Goal: Task Accomplishment & Management: Manage account settings

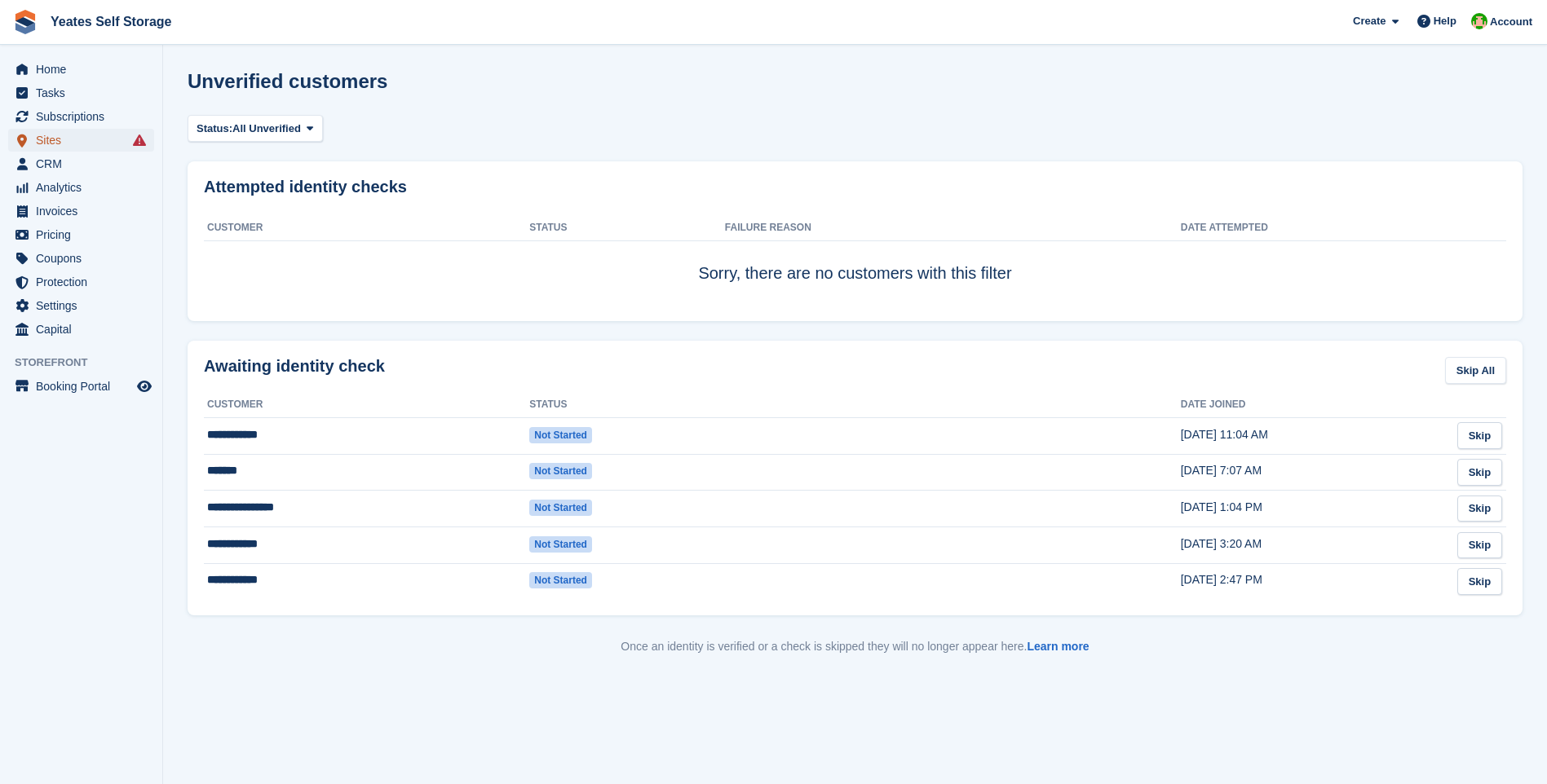
click at [56, 141] on span "Sites" at bounding box center [85, 139] width 98 height 22
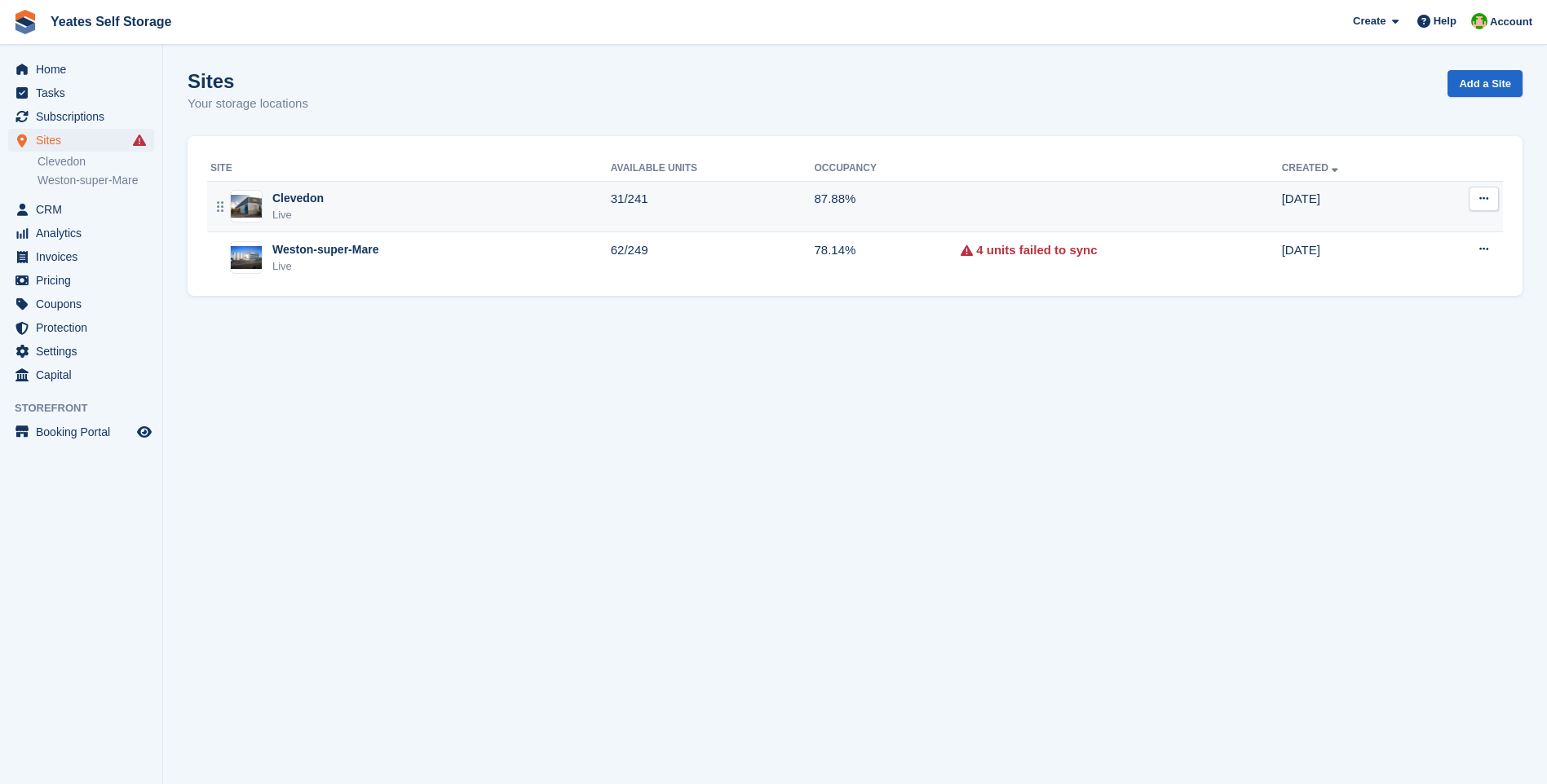
click at [319, 207] on div "Clevedon" at bounding box center [298, 199] width 52 height 18
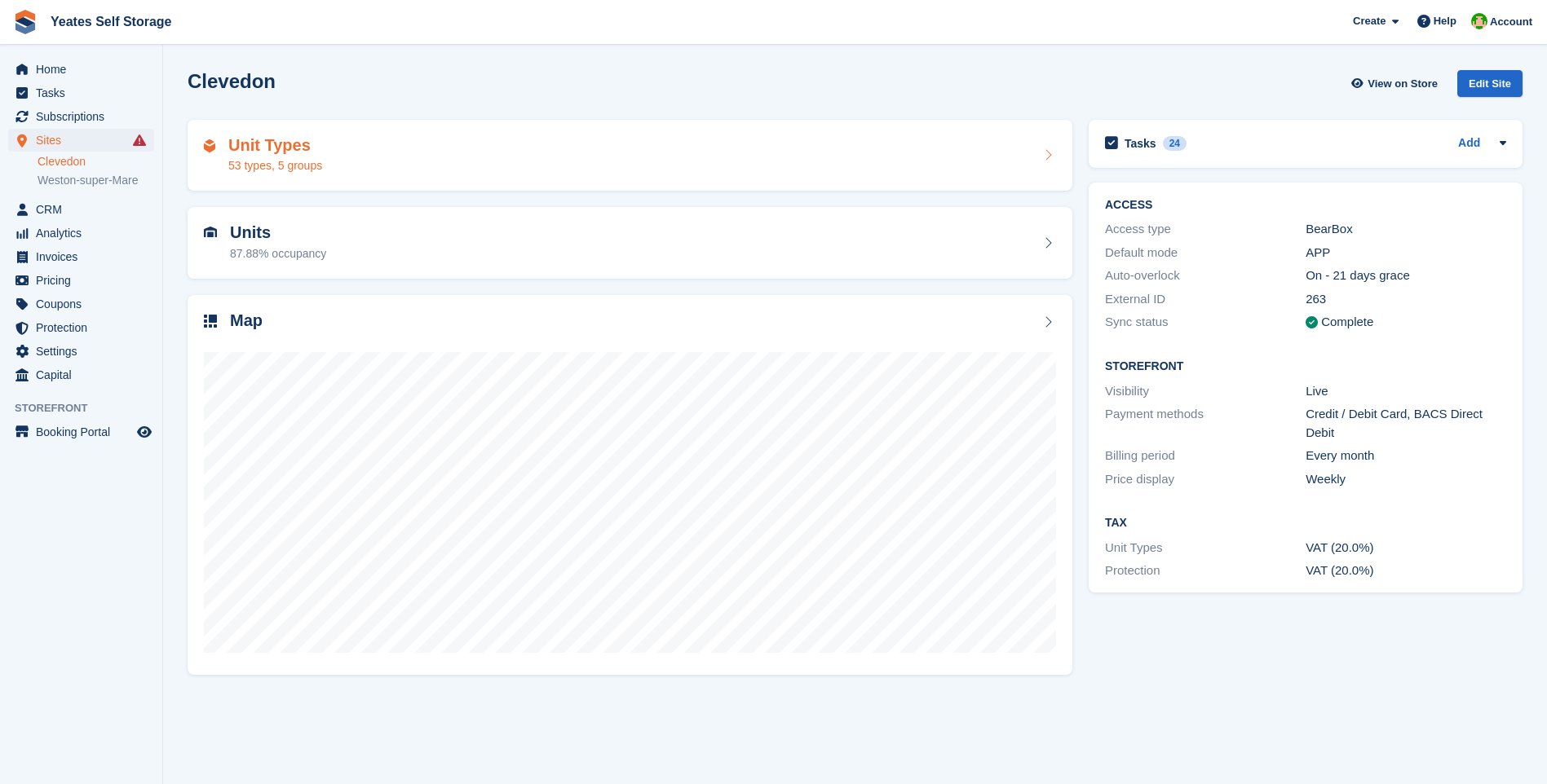
click at [300, 176] on div "Unit Types 53 types, 5 groups" at bounding box center [629, 156] width 885 height 72
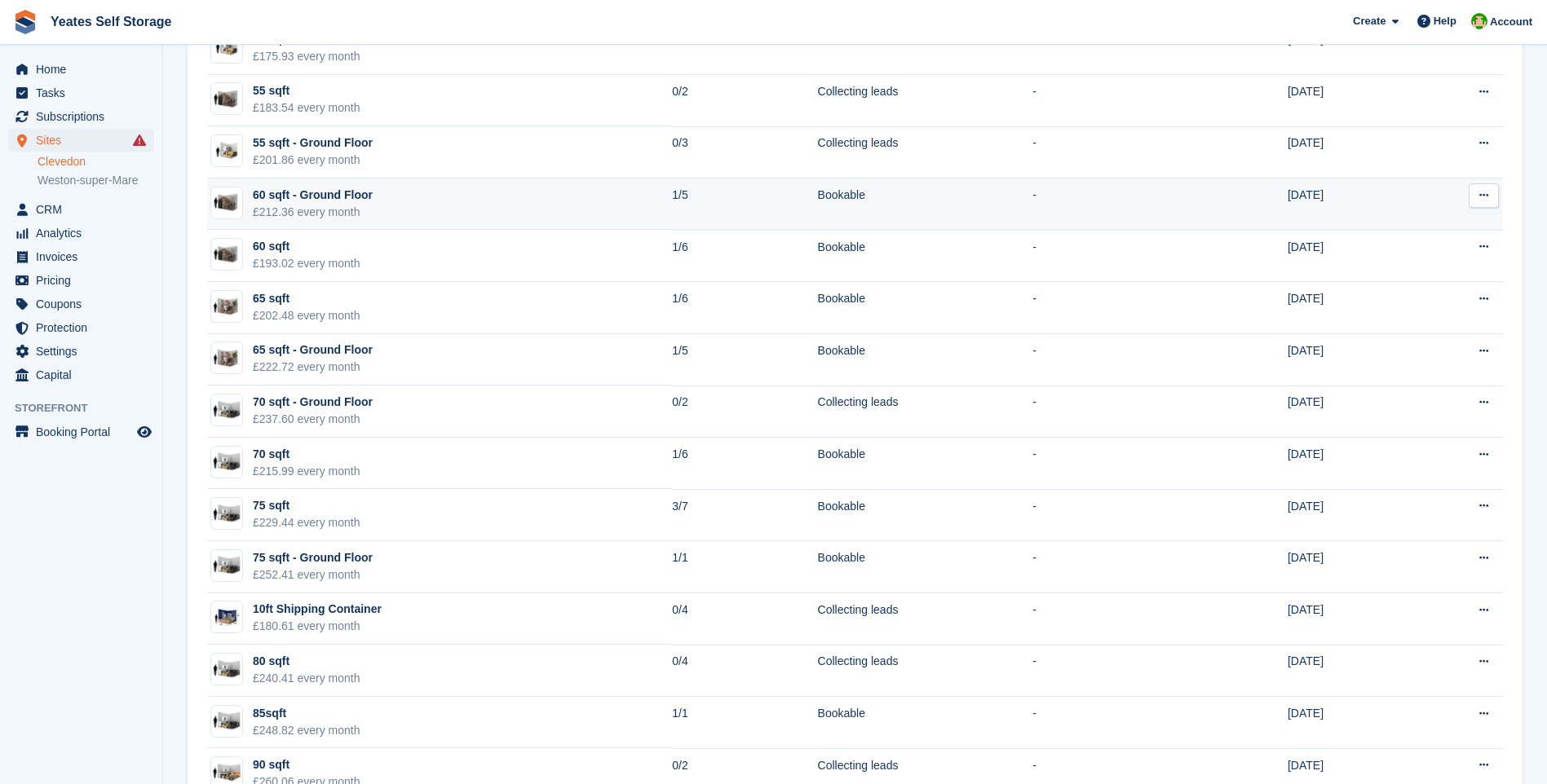
scroll to position [733, 0]
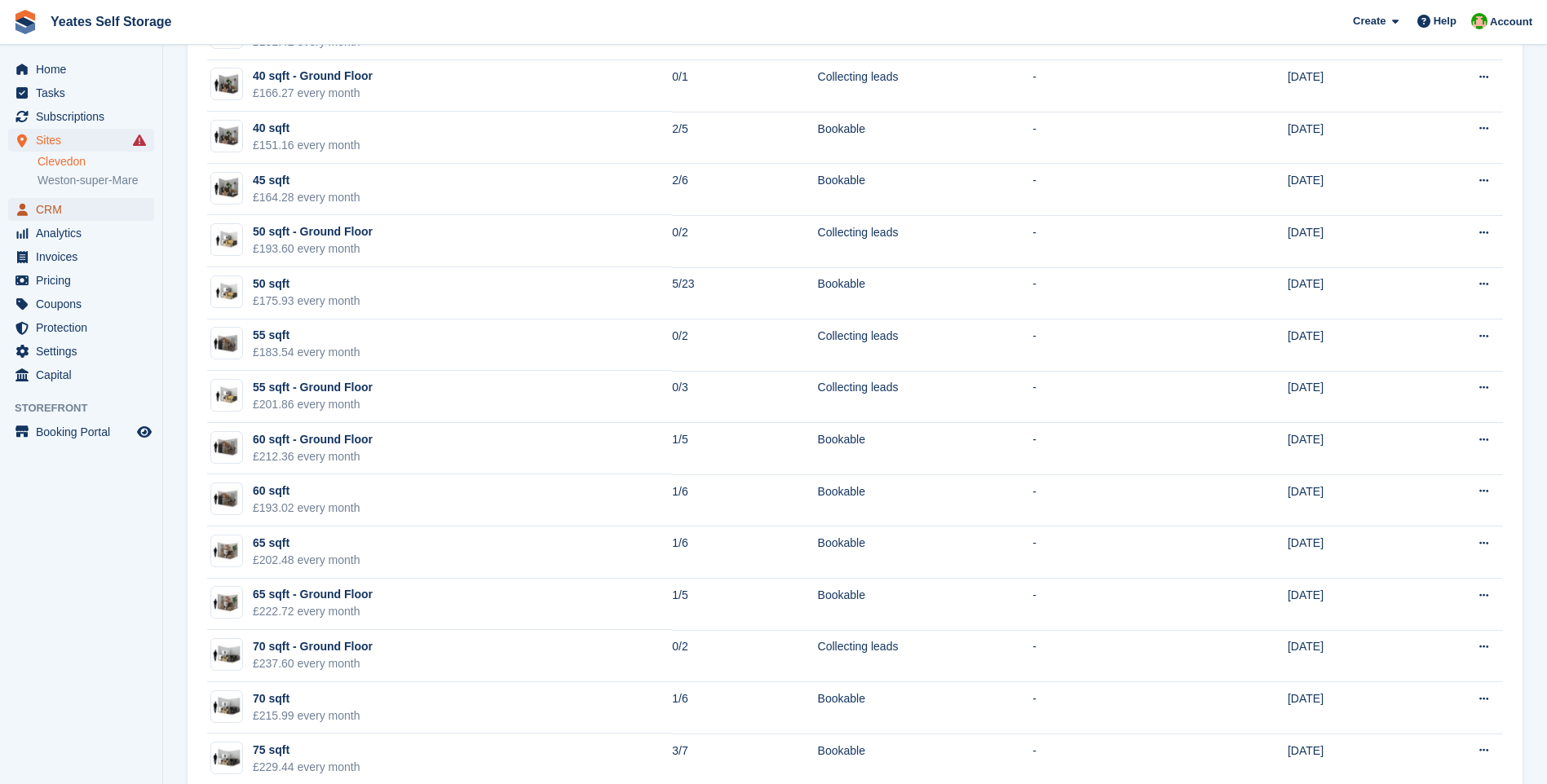
click at [57, 211] on span "CRM" at bounding box center [85, 209] width 98 height 22
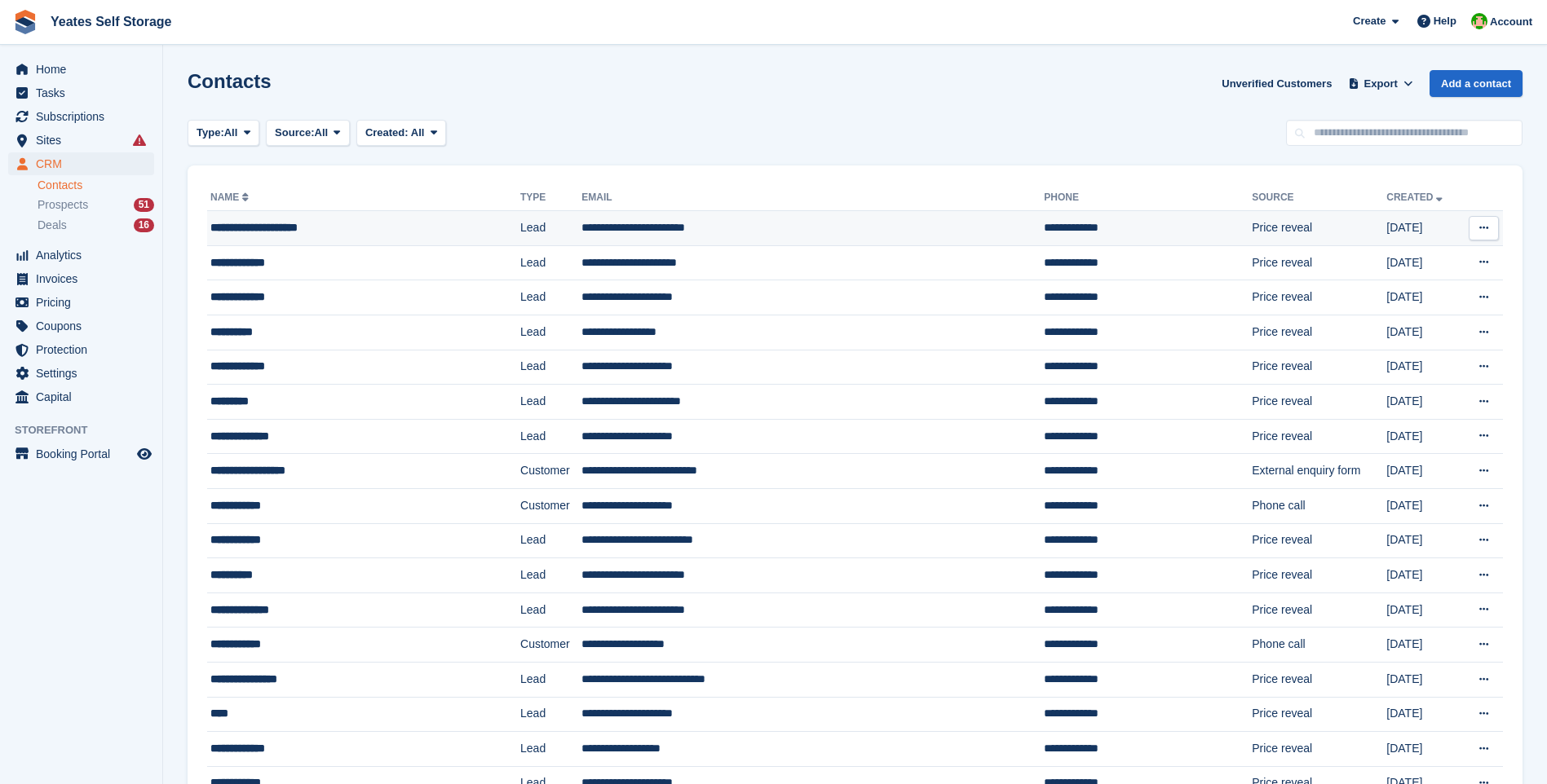
click at [673, 237] on td "**********" at bounding box center [813, 228] width 462 height 35
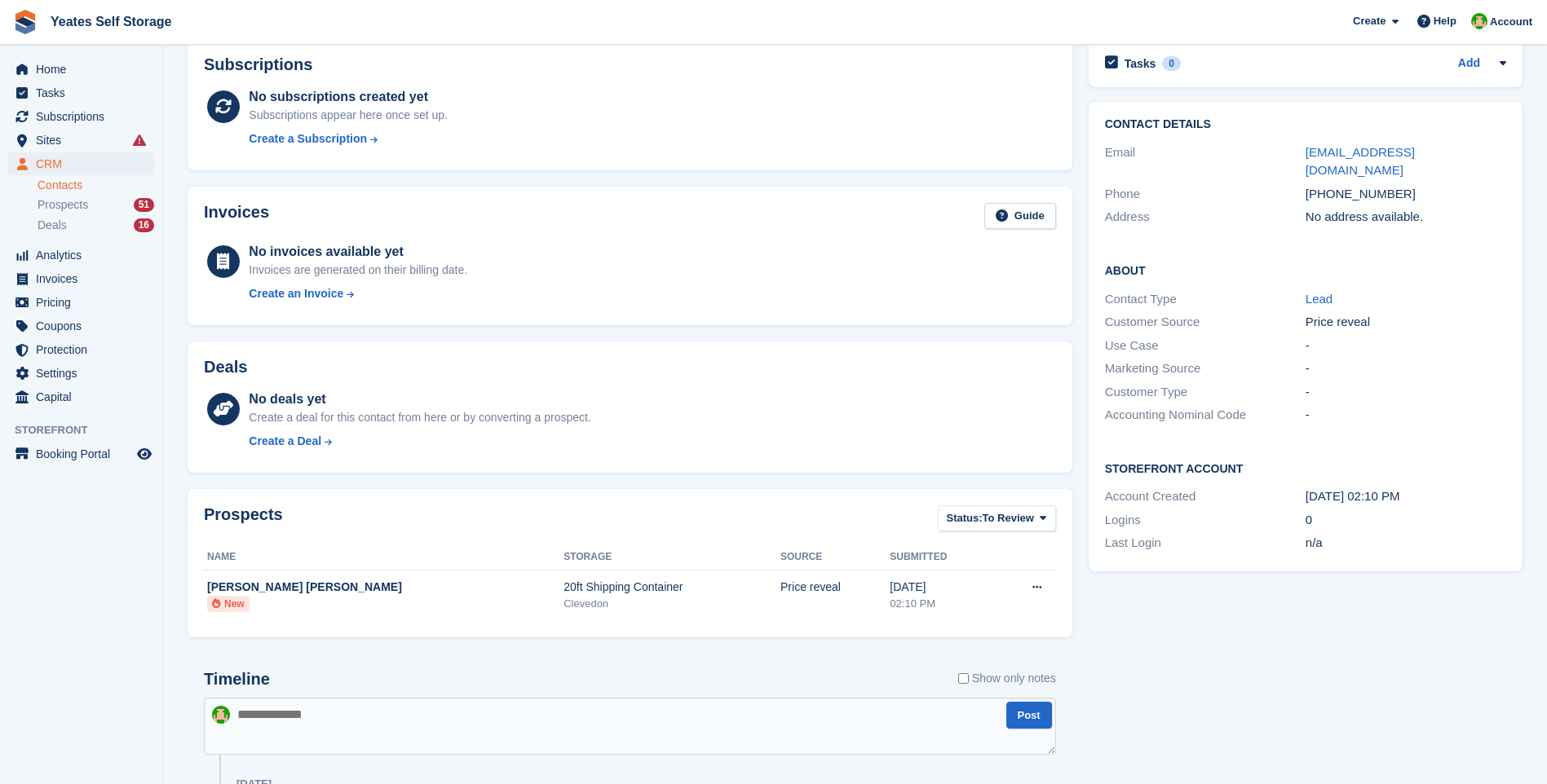
scroll to position [245, 0]
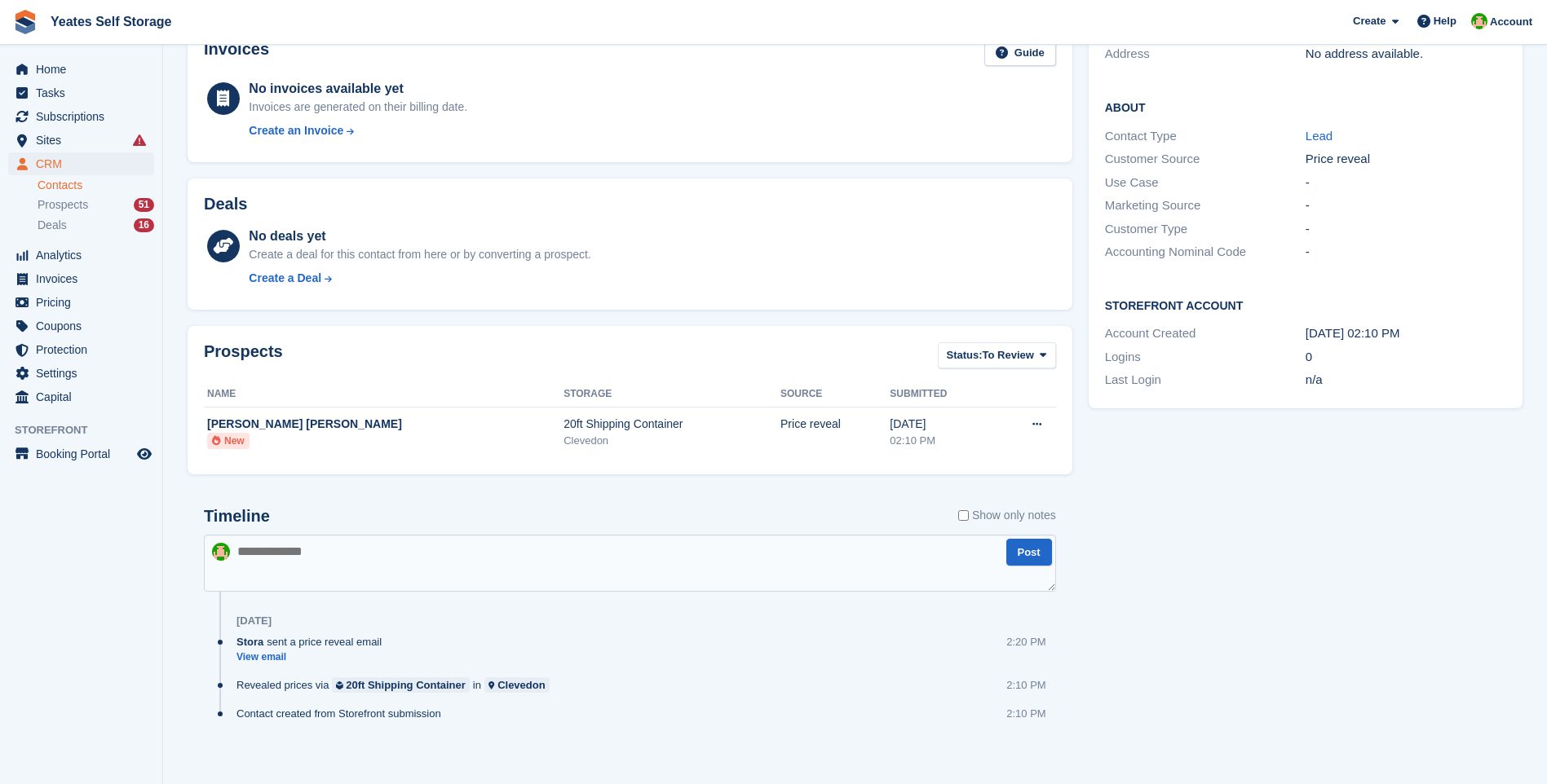
click at [383, 558] on textarea at bounding box center [630, 563] width 853 height 58
click at [594, 547] on textarea "**********" at bounding box center [630, 563] width 853 height 58
type textarea "**********"
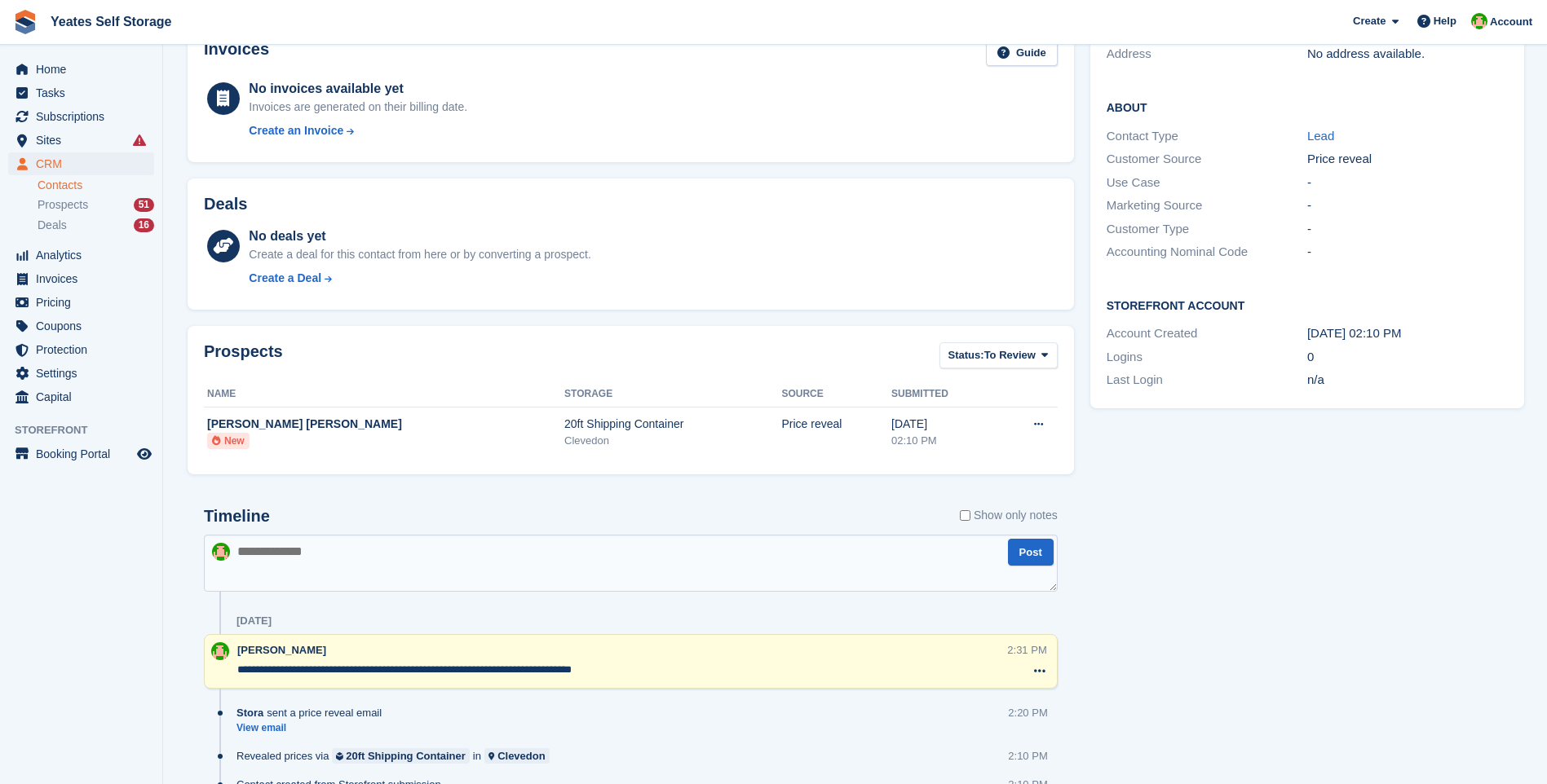
scroll to position [0, 0]
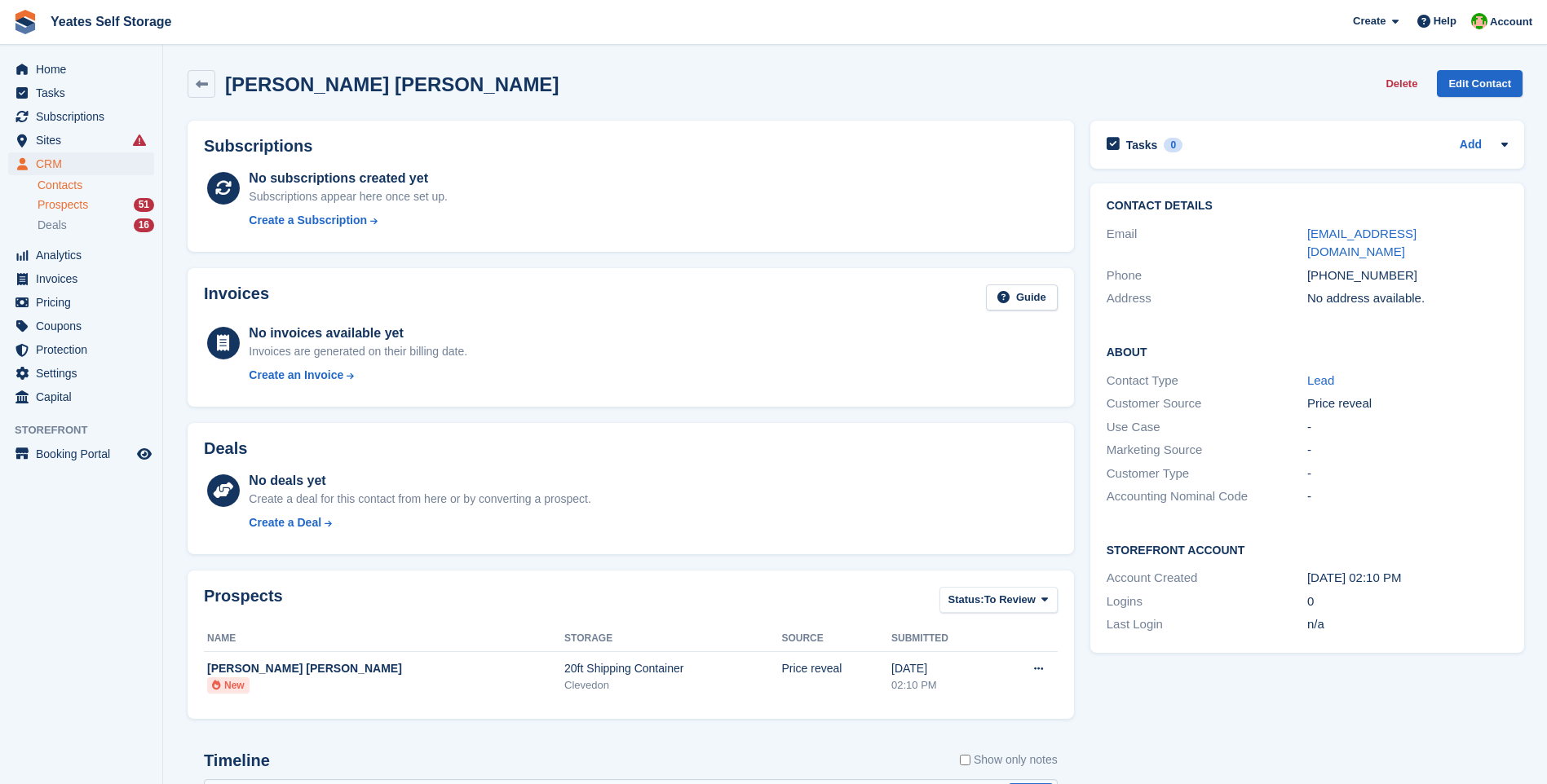
click at [77, 210] on span "Prospects" at bounding box center [62, 205] width 51 height 16
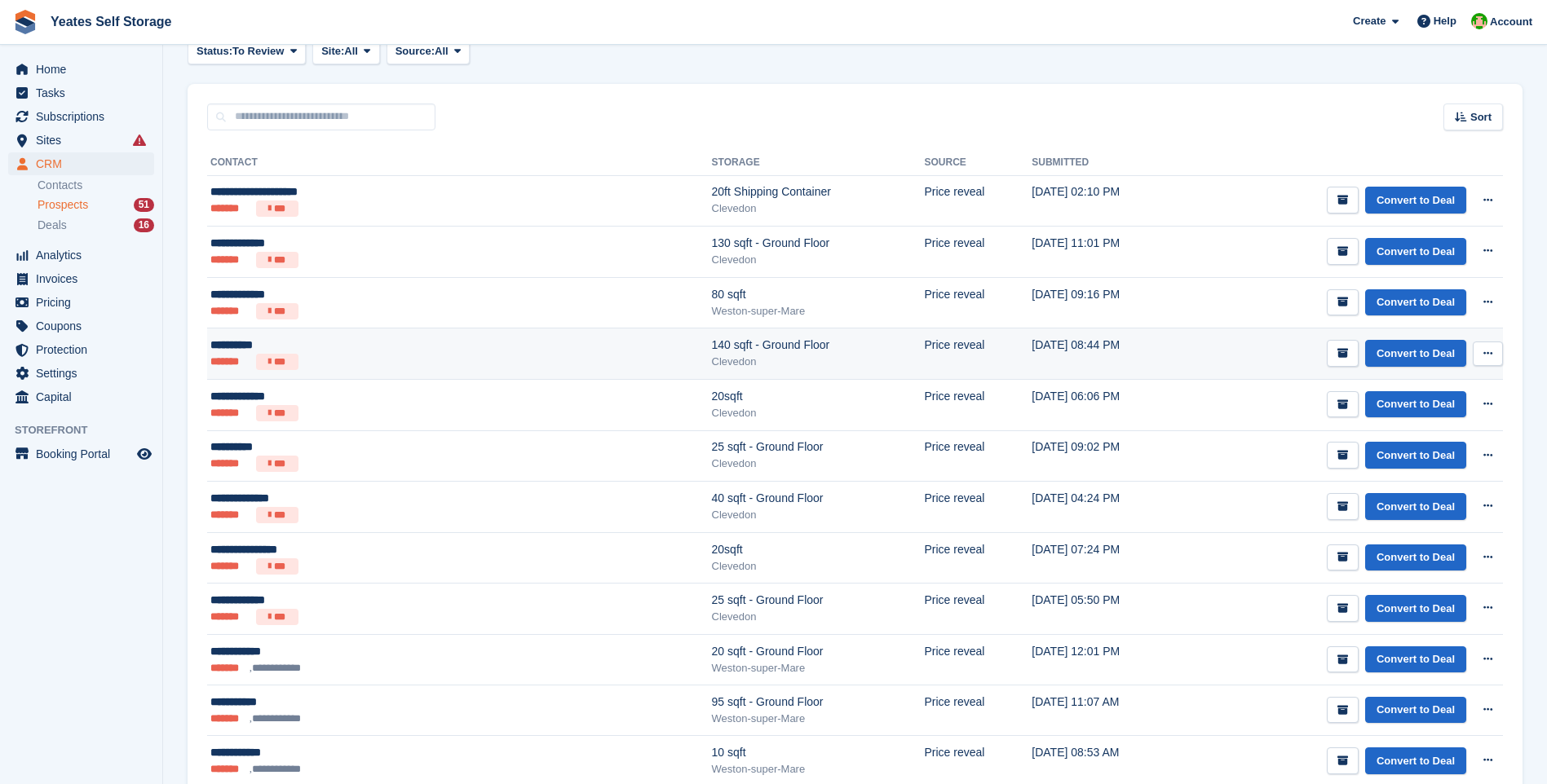
scroll to position [163, 0]
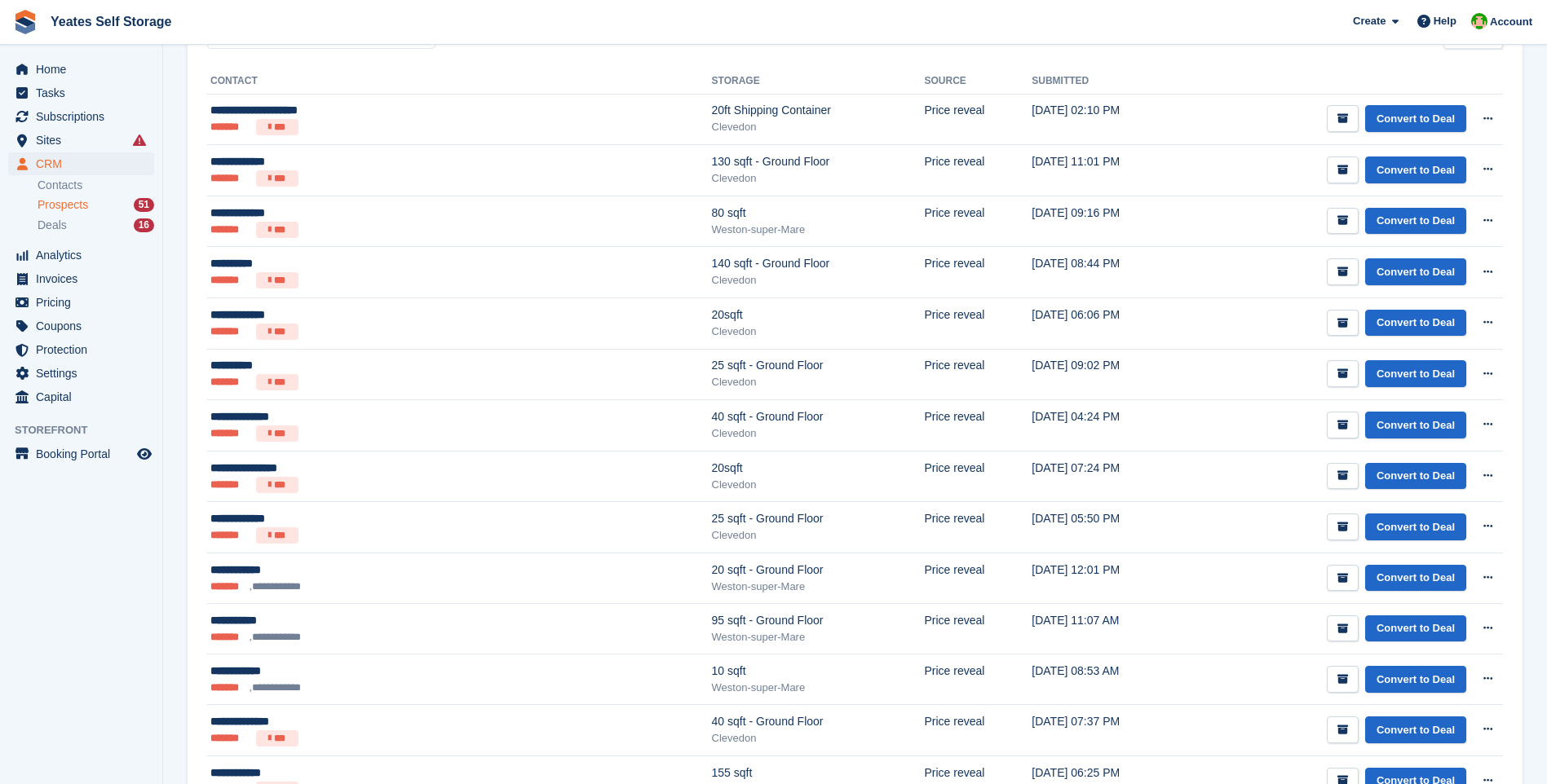
click at [67, 210] on span "Prospects" at bounding box center [62, 205] width 51 height 16
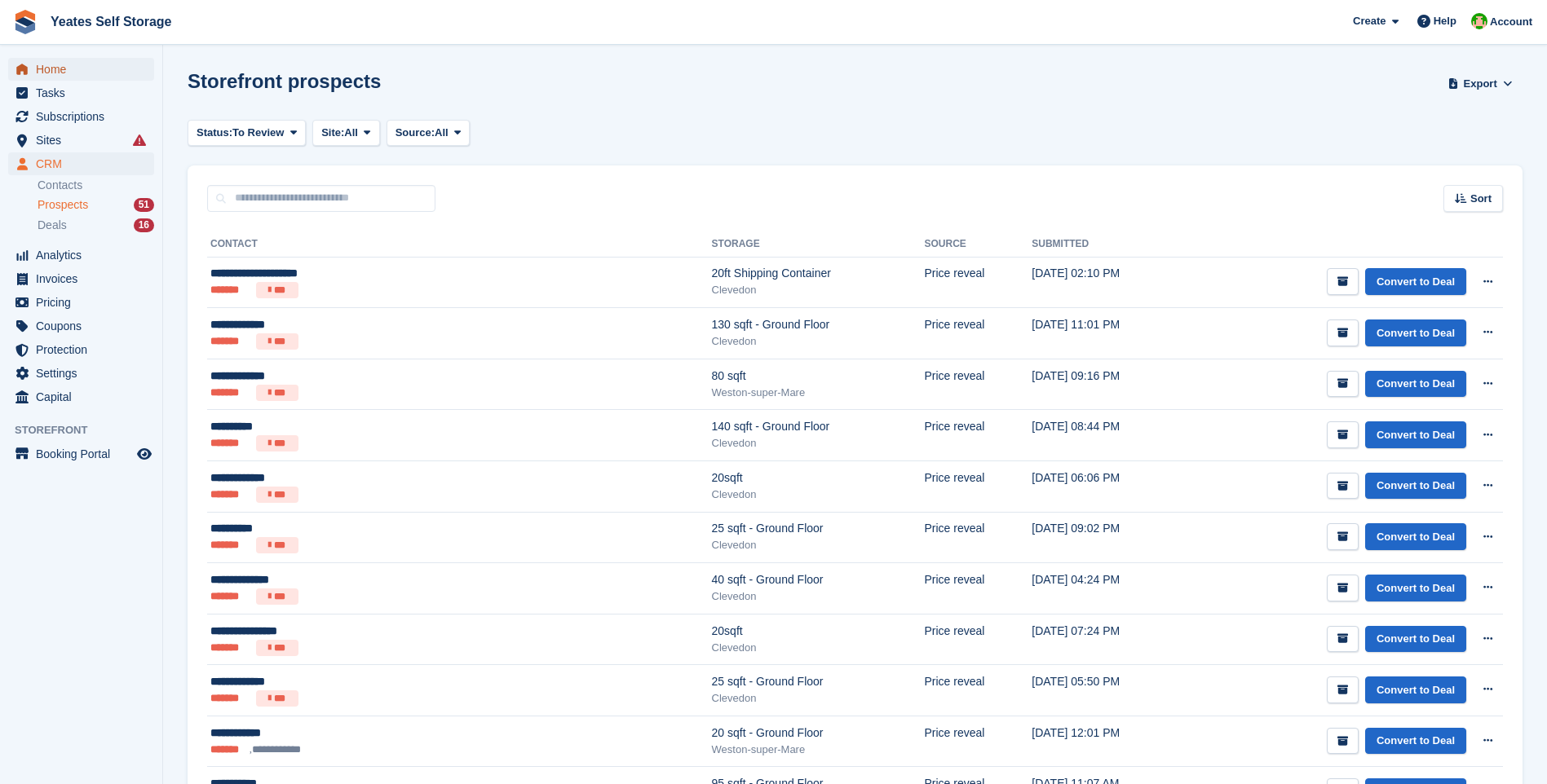
click at [68, 74] on span "Home" at bounding box center [85, 68] width 98 height 22
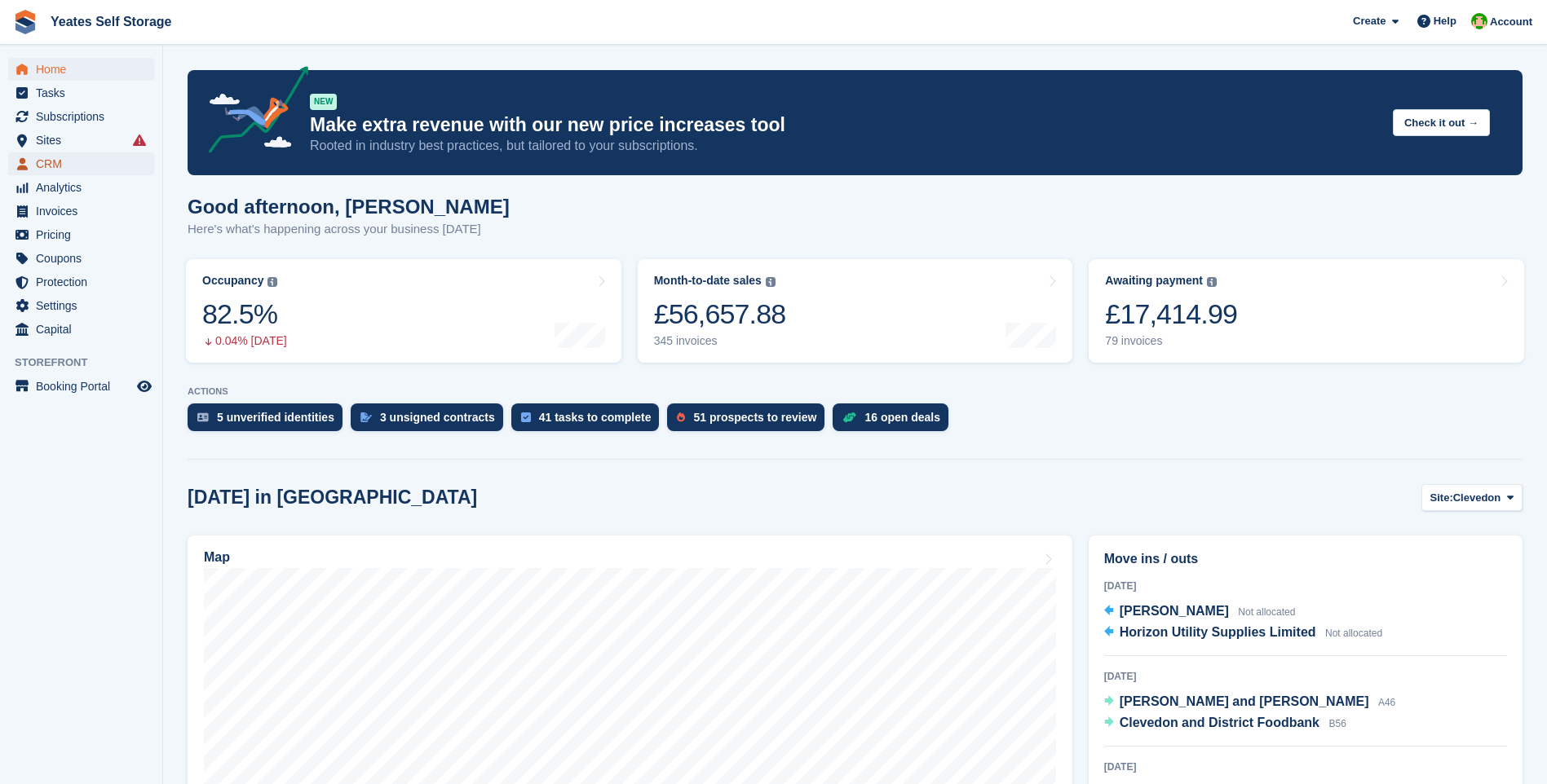
click at [47, 164] on span "CRM" at bounding box center [85, 163] width 98 height 22
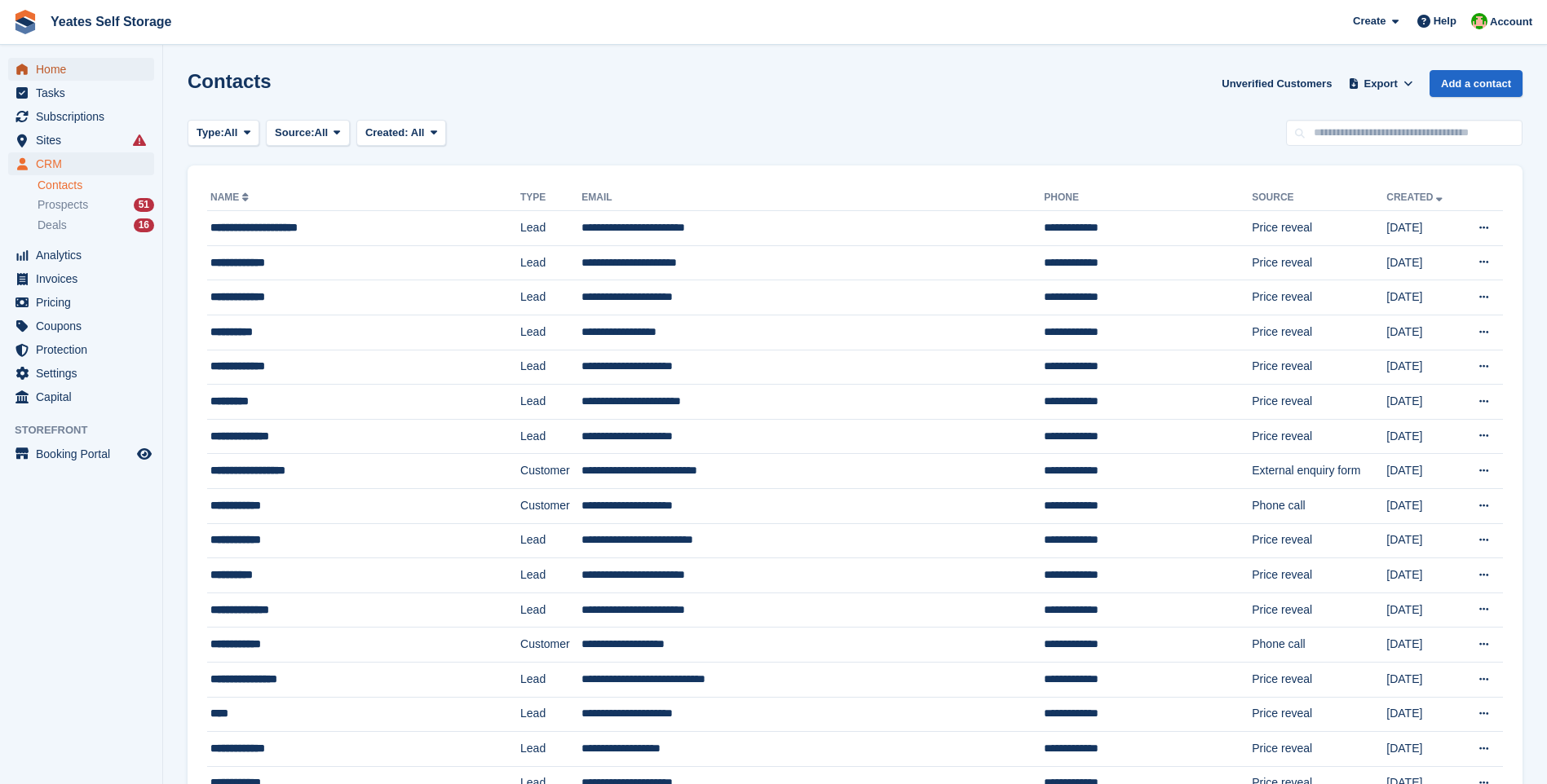
click at [63, 66] on span "Home" at bounding box center [85, 68] width 98 height 22
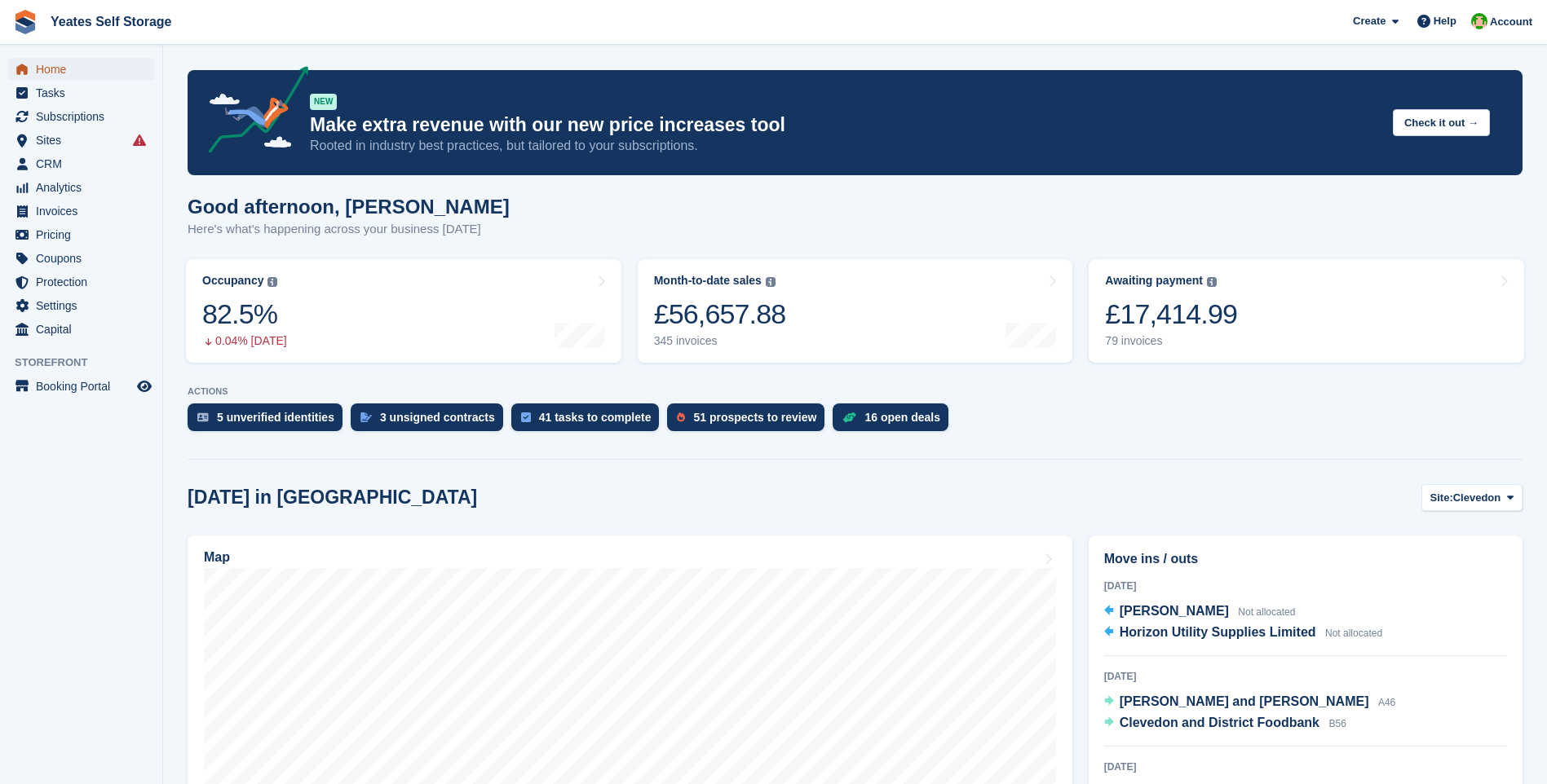
click at [57, 72] on span "Home" at bounding box center [85, 68] width 98 height 22
click at [60, 141] on span "Sites" at bounding box center [85, 139] width 98 height 22
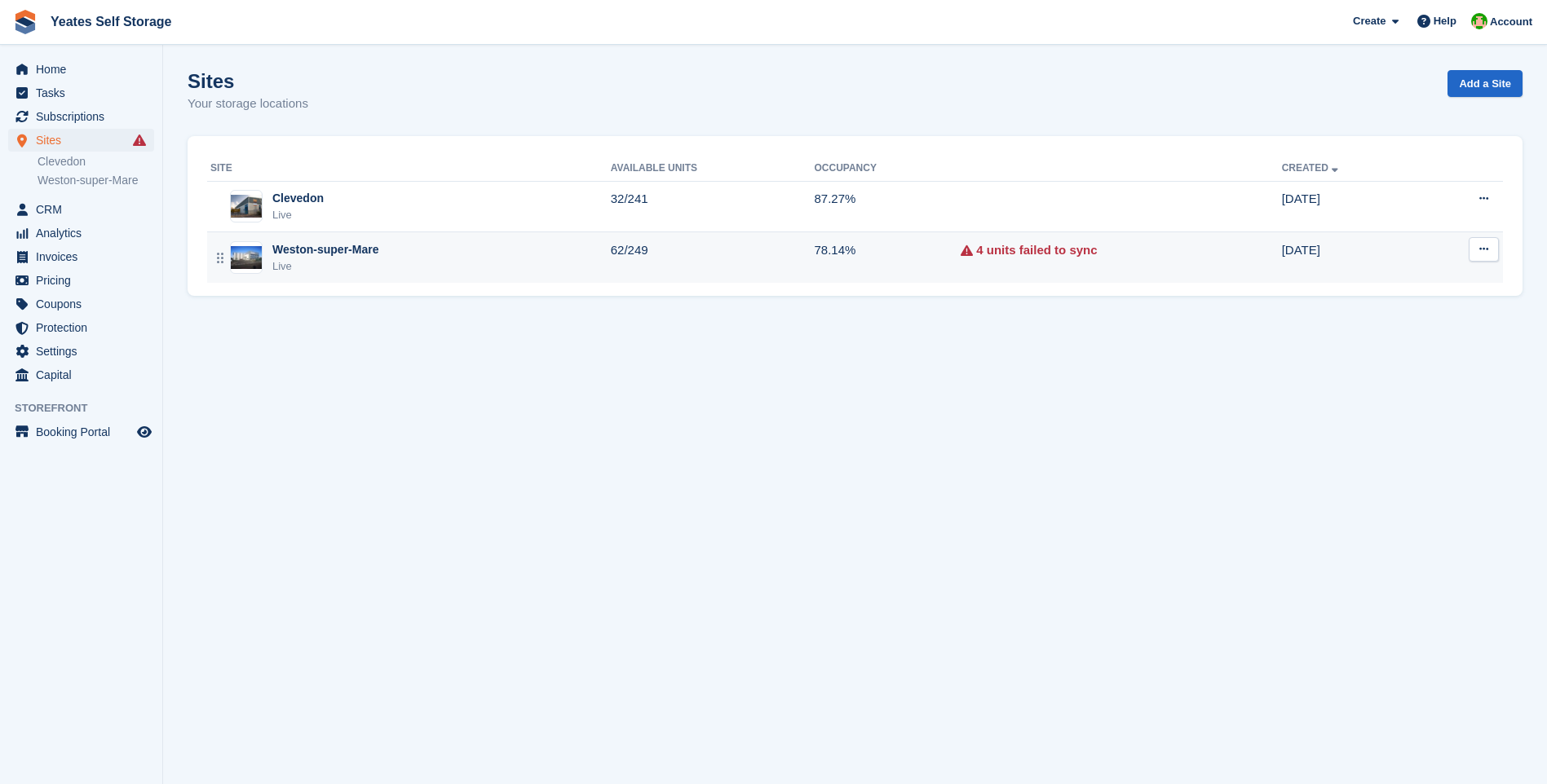
click at [305, 252] on div "Weston-super-Mare" at bounding box center [325, 250] width 106 height 18
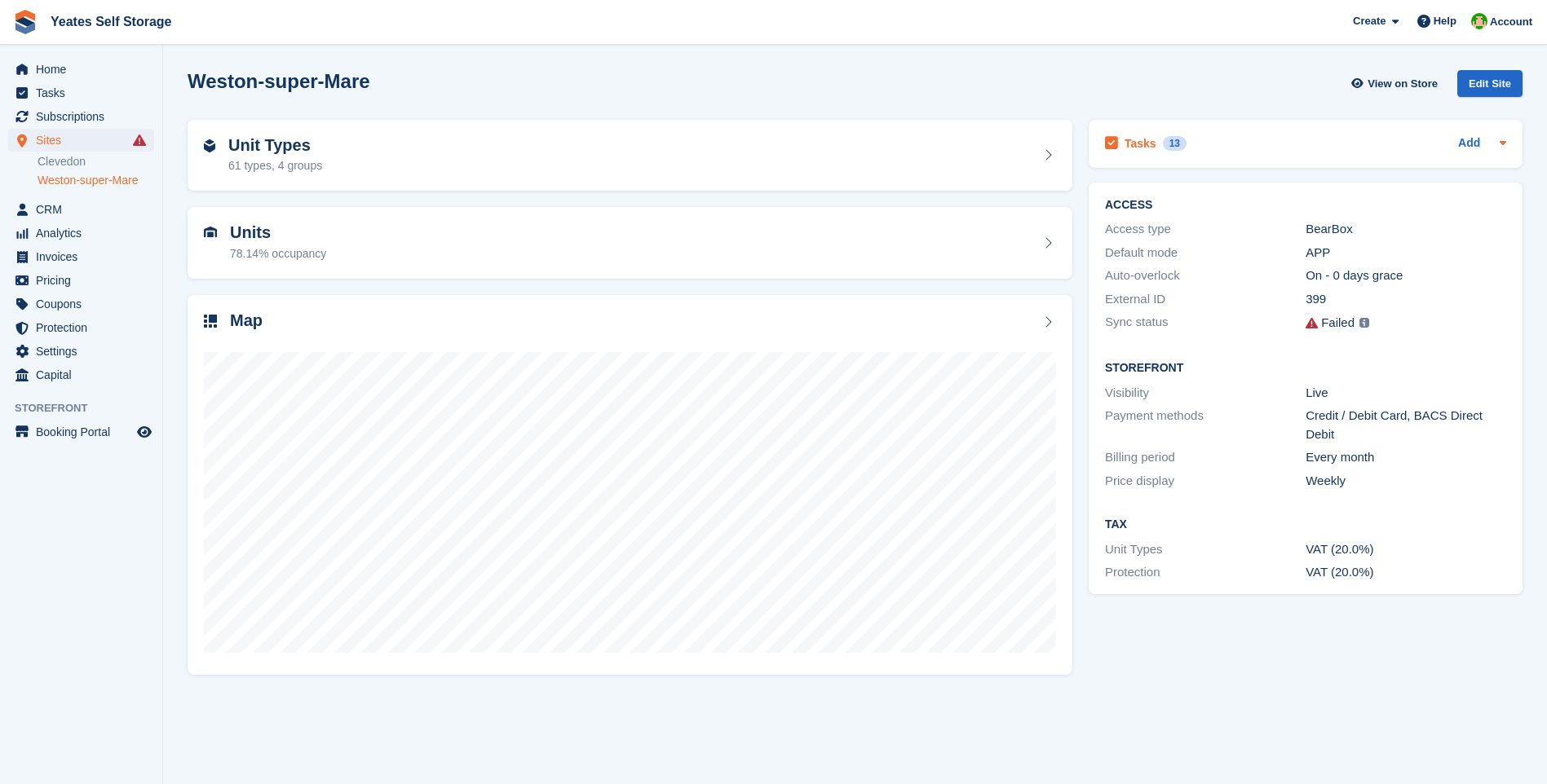
click at [1141, 146] on h2 "Tasks" at bounding box center [1140, 143] width 32 height 15
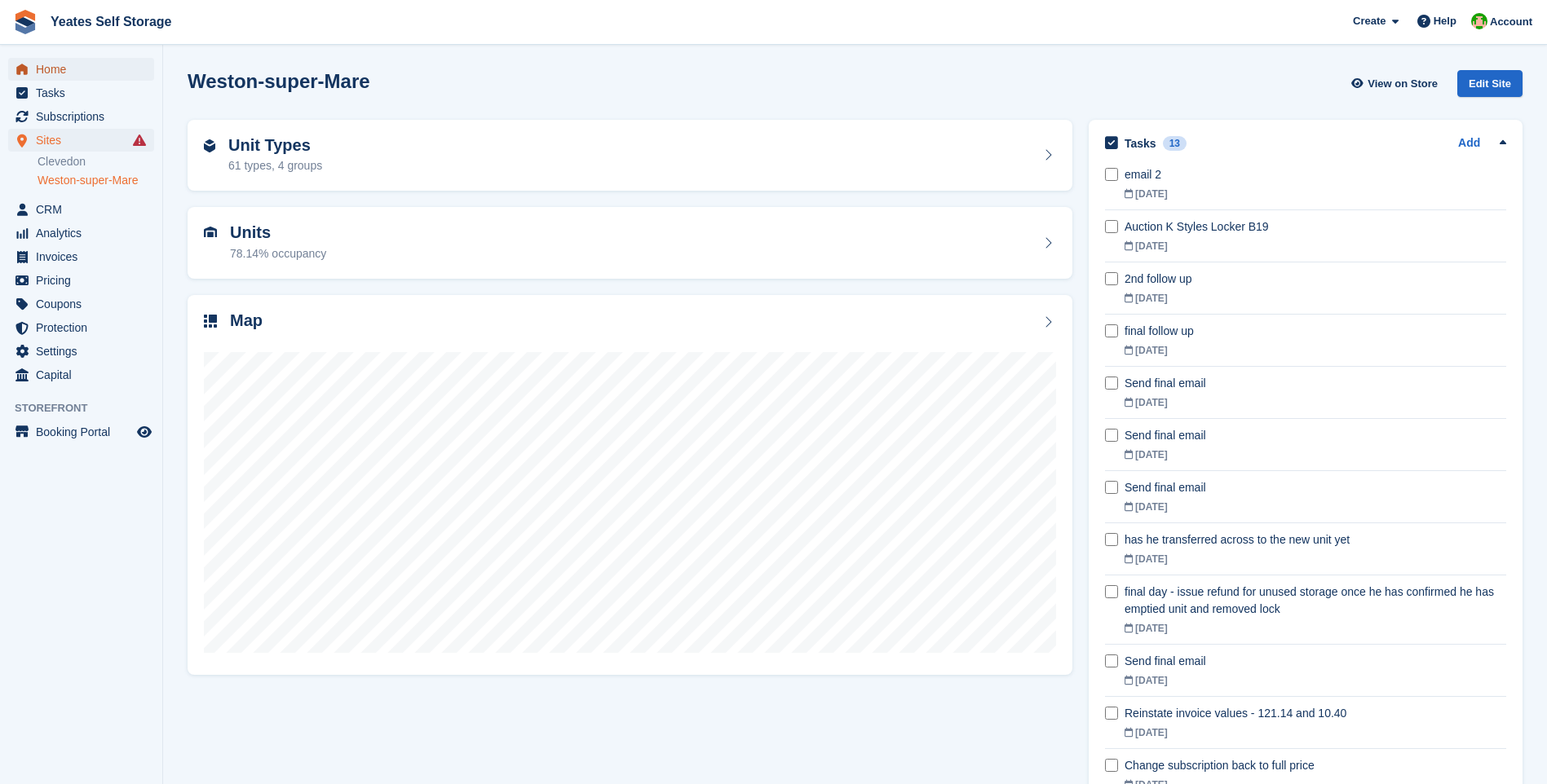
click at [62, 66] on span "Home" at bounding box center [85, 68] width 98 height 22
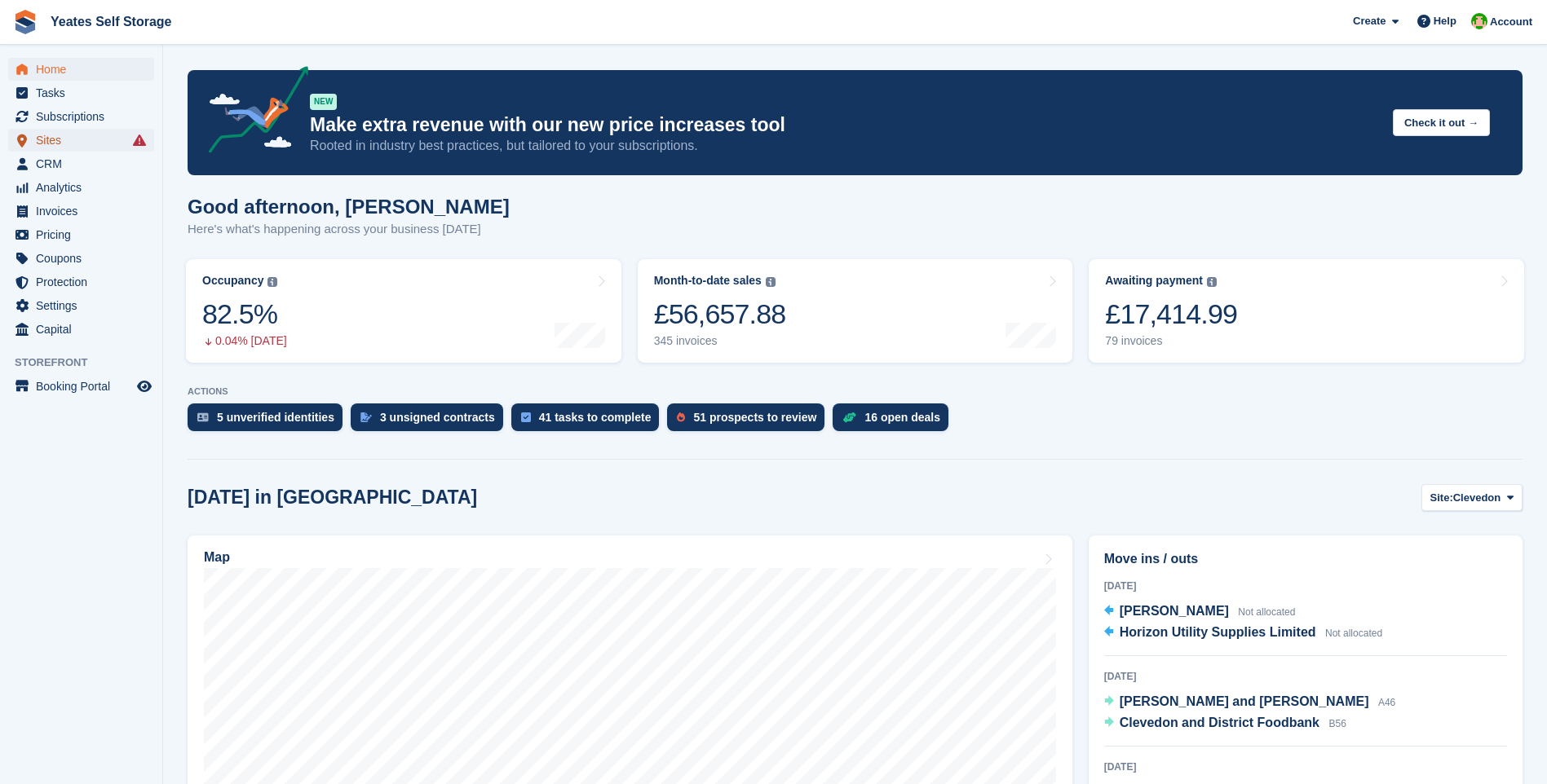
click at [56, 144] on span "Sites" at bounding box center [85, 139] width 98 height 22
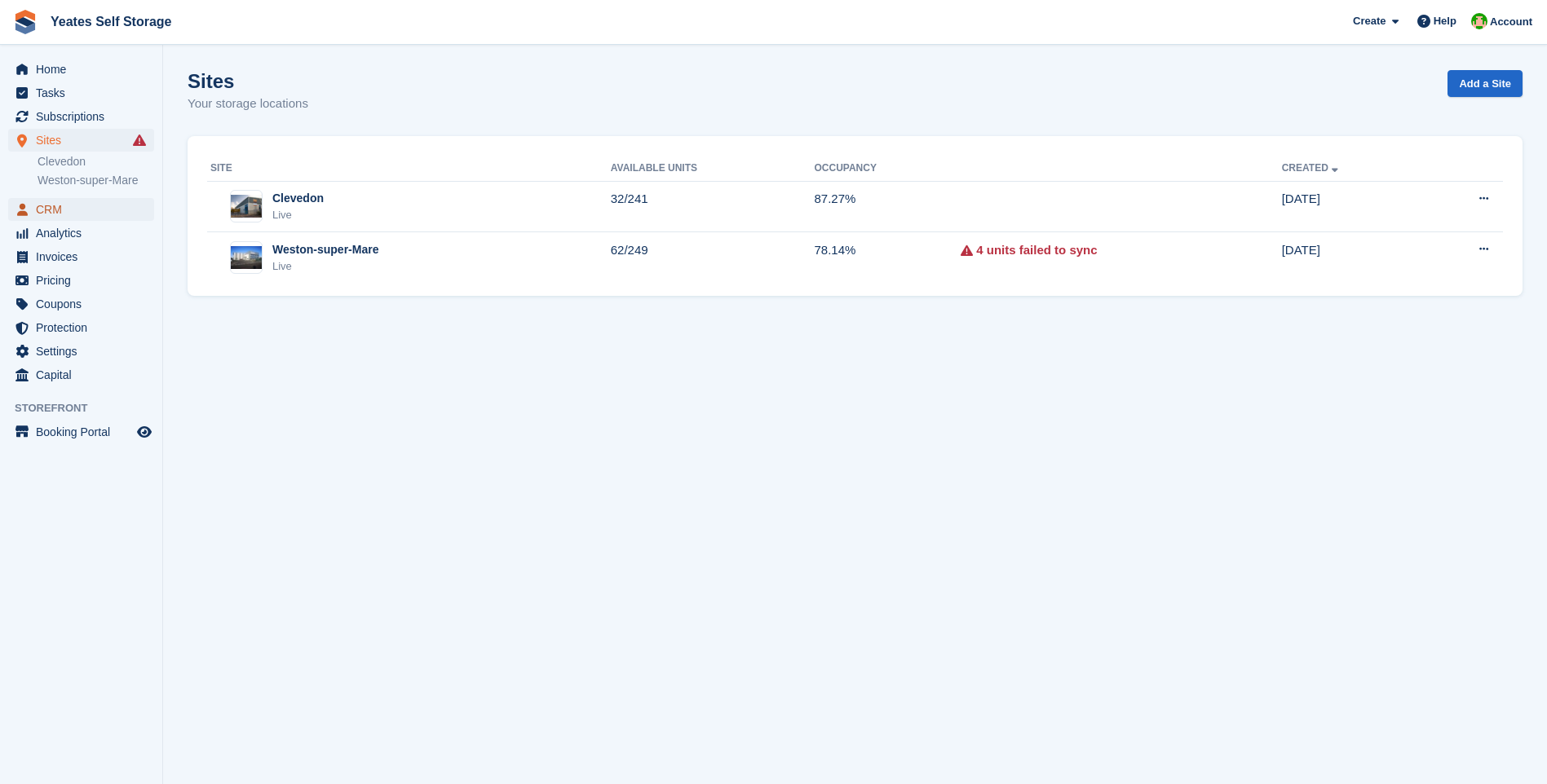
click at [58, 214] on span "CRM" at bounding box center [85, 209] width 98 height 22
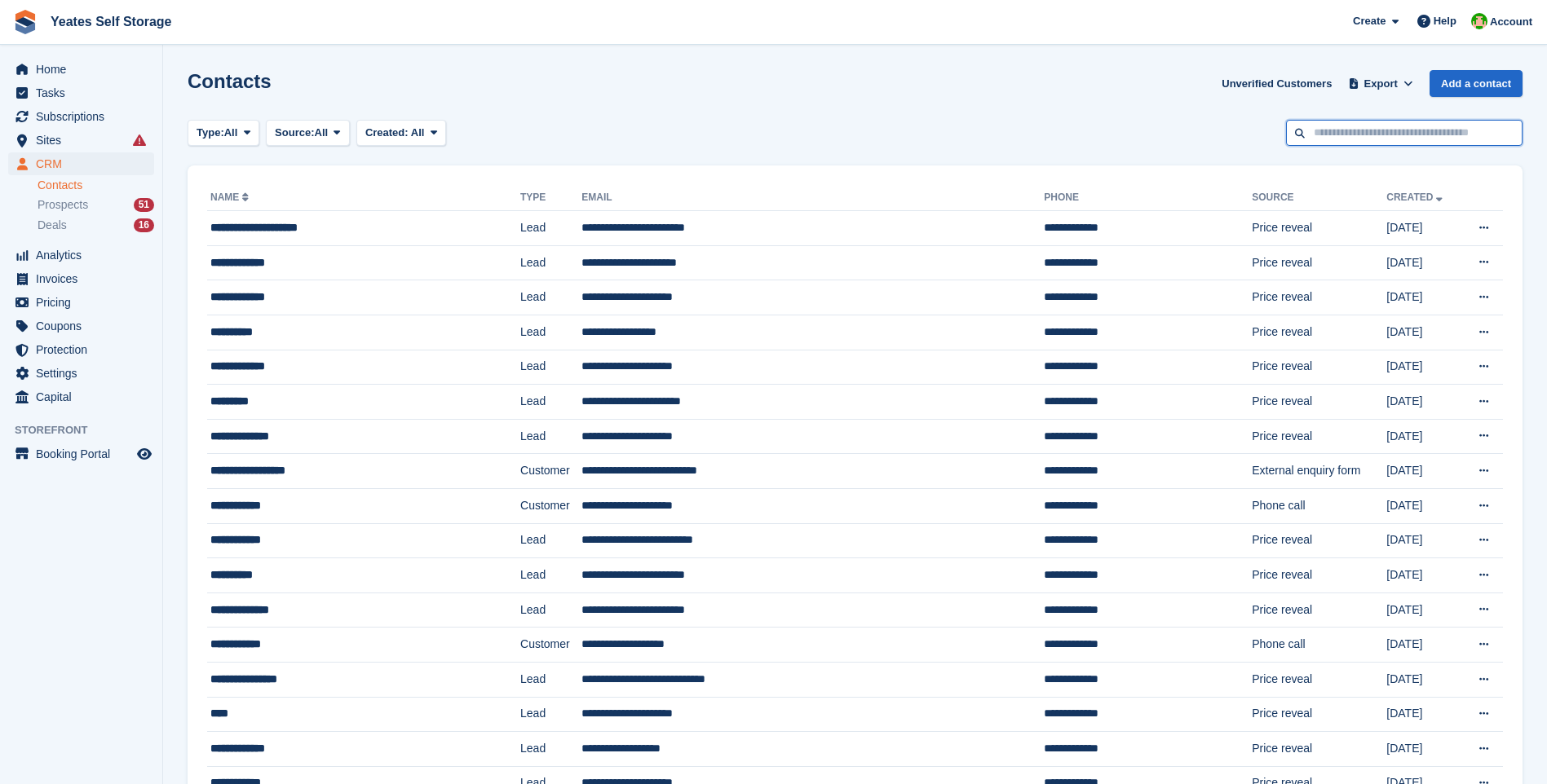
click at [1356, 126] on input "text" at bounding box center [1404, 134] width 236 height 27
type input "**********"
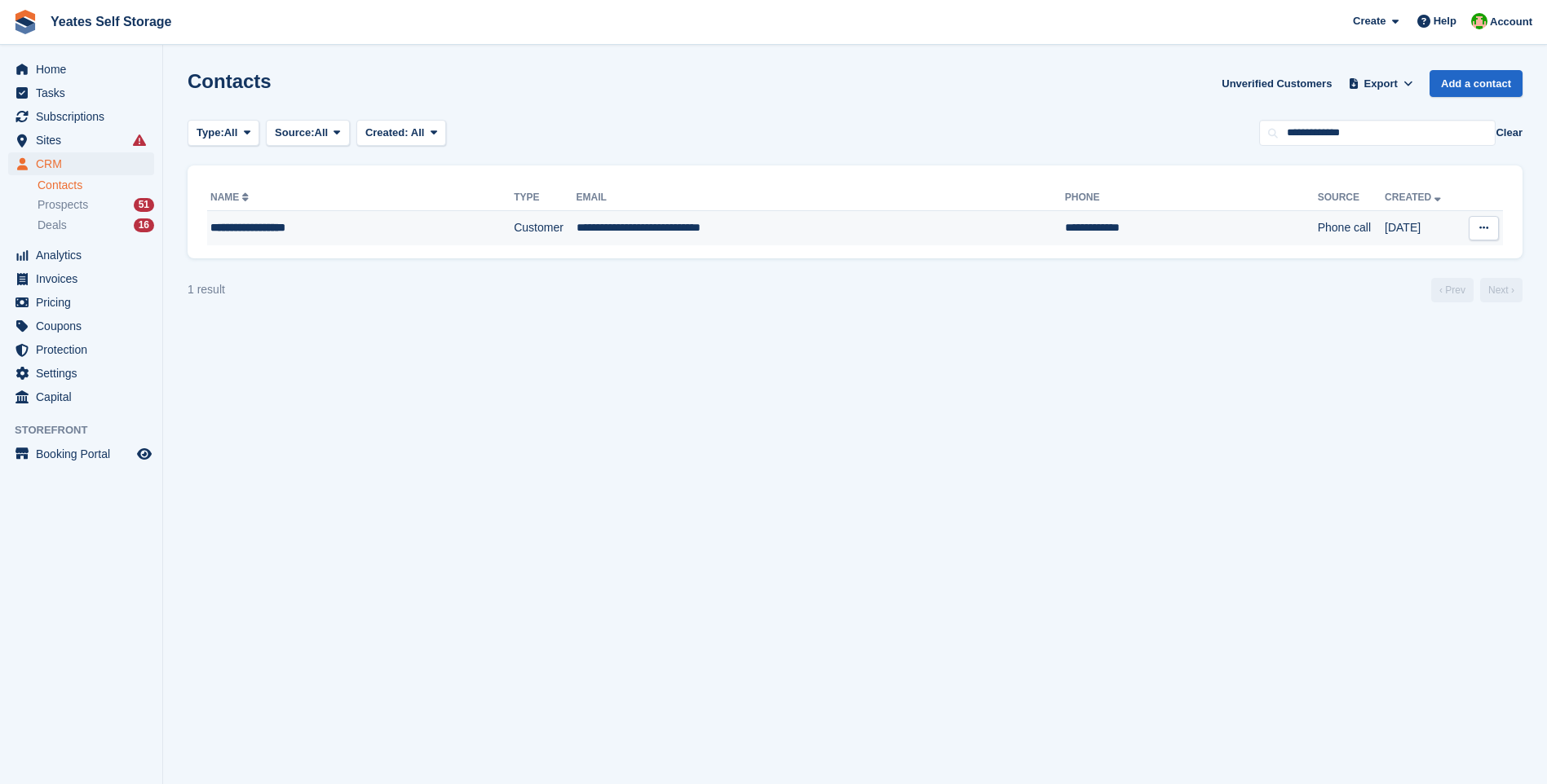
click at [274, 231] on div "**********" at bounding box center [331, 228] width 241 height 18
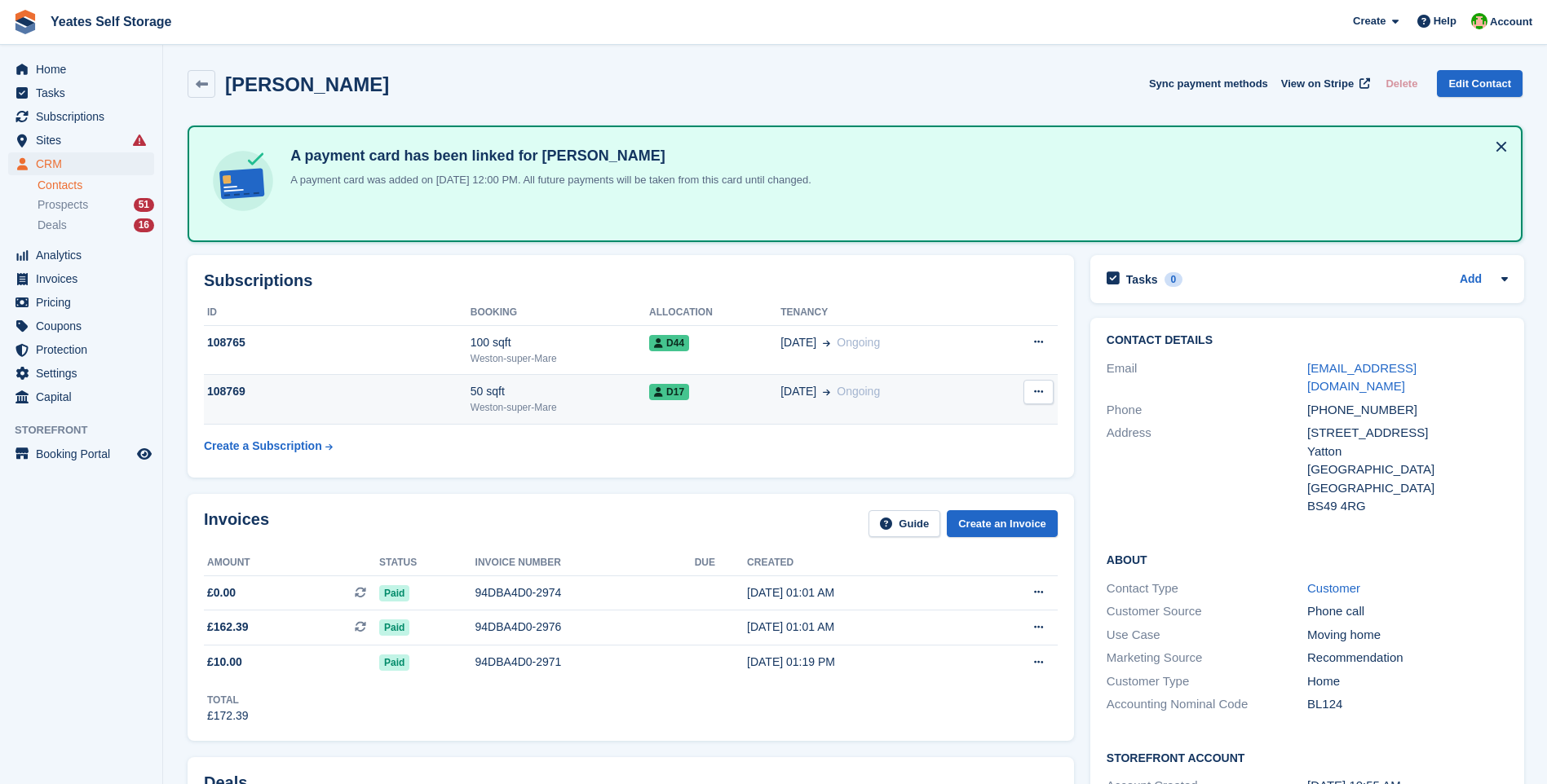
click at [535, 404] on div "Weston-super-Mare" at bounding box center [559, 407] width 178 height 15
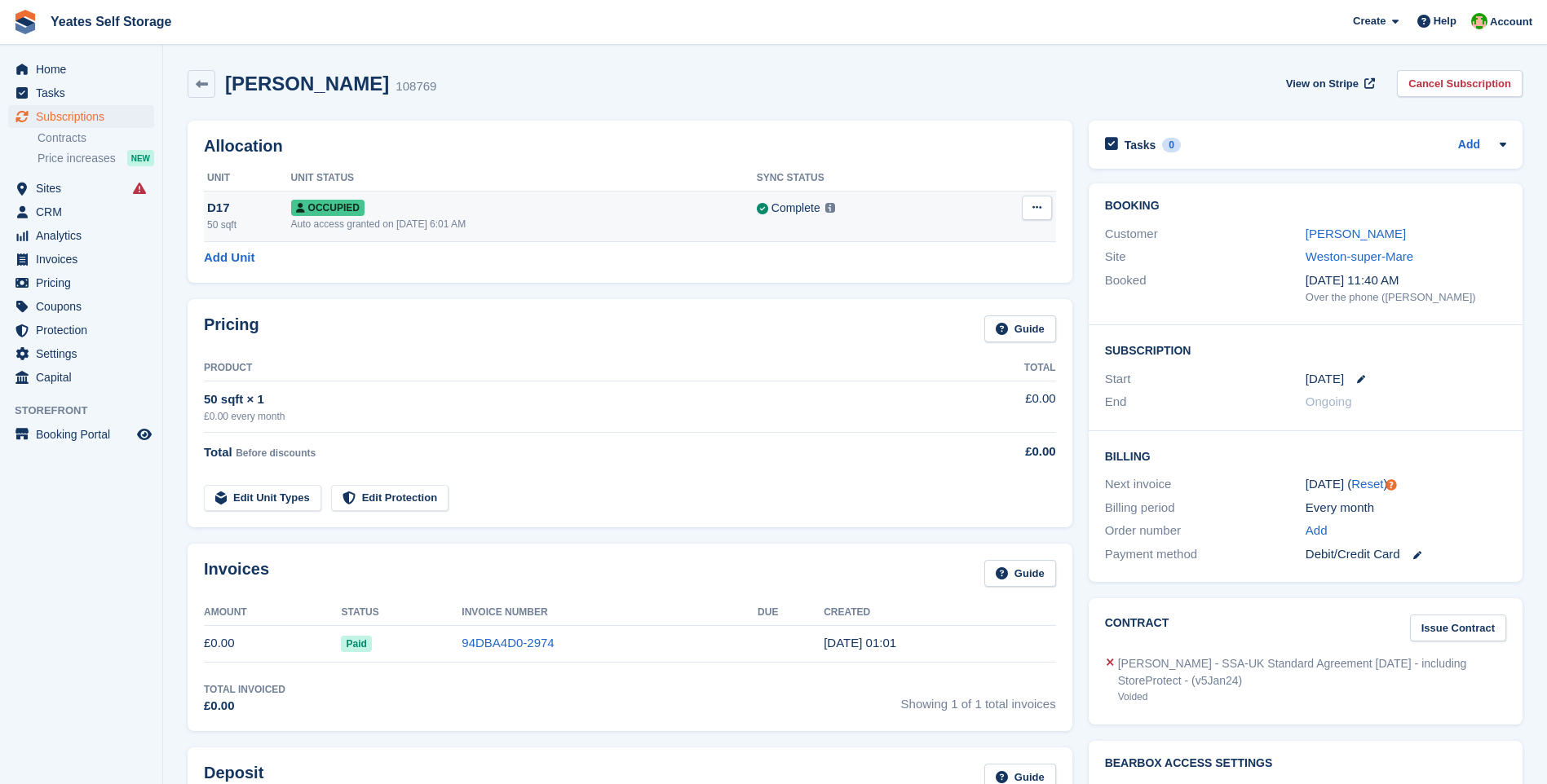
click at [1031, 209] on button at bounding box center [1036, 208] width 30 height 24
click at [932, 284] on p "Deallocate" at bounding box center [972, 275] width 141 height 21
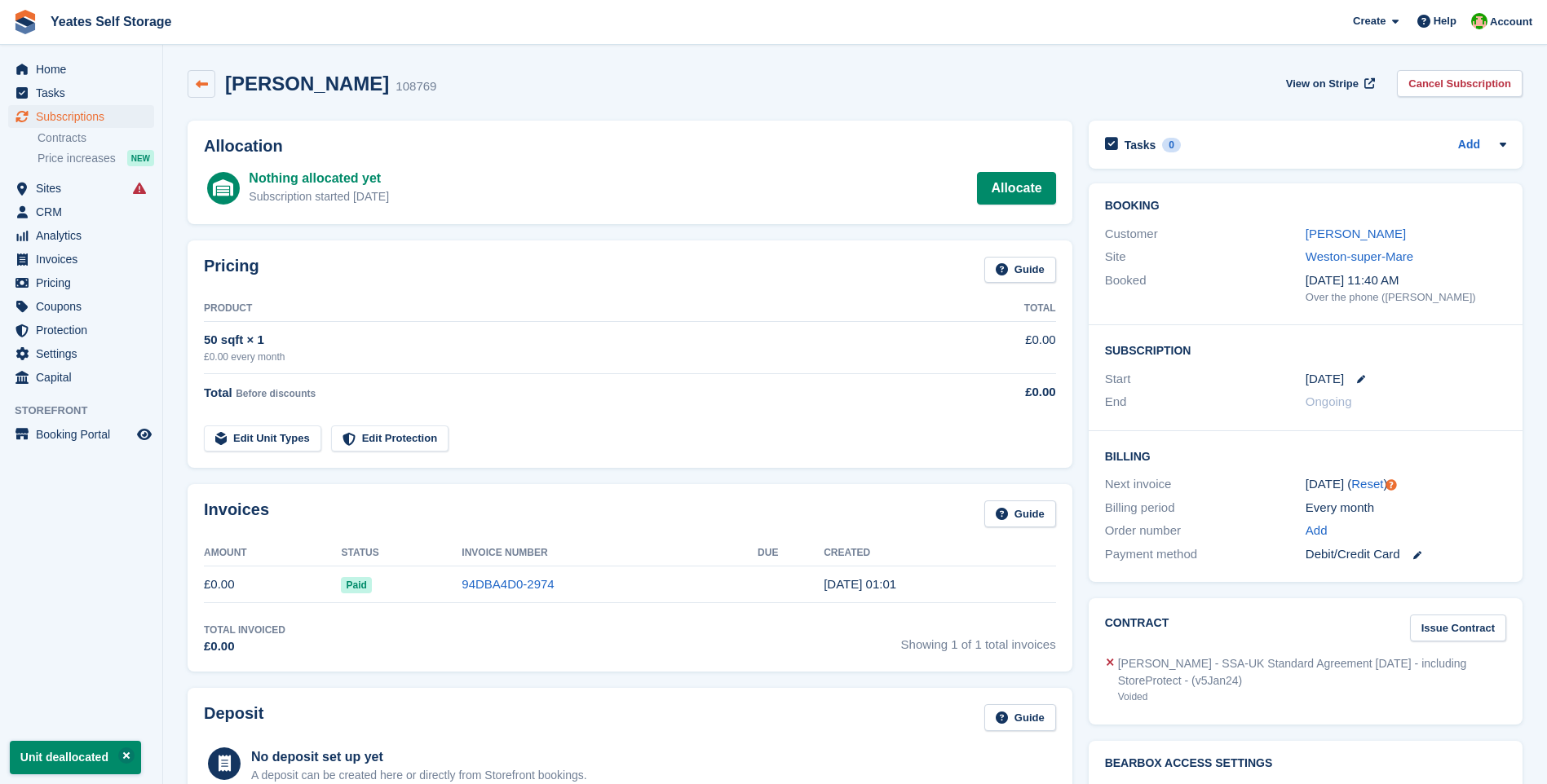
click at [206, 83] on icon at bounding box center [202, 84] width 13 height 13
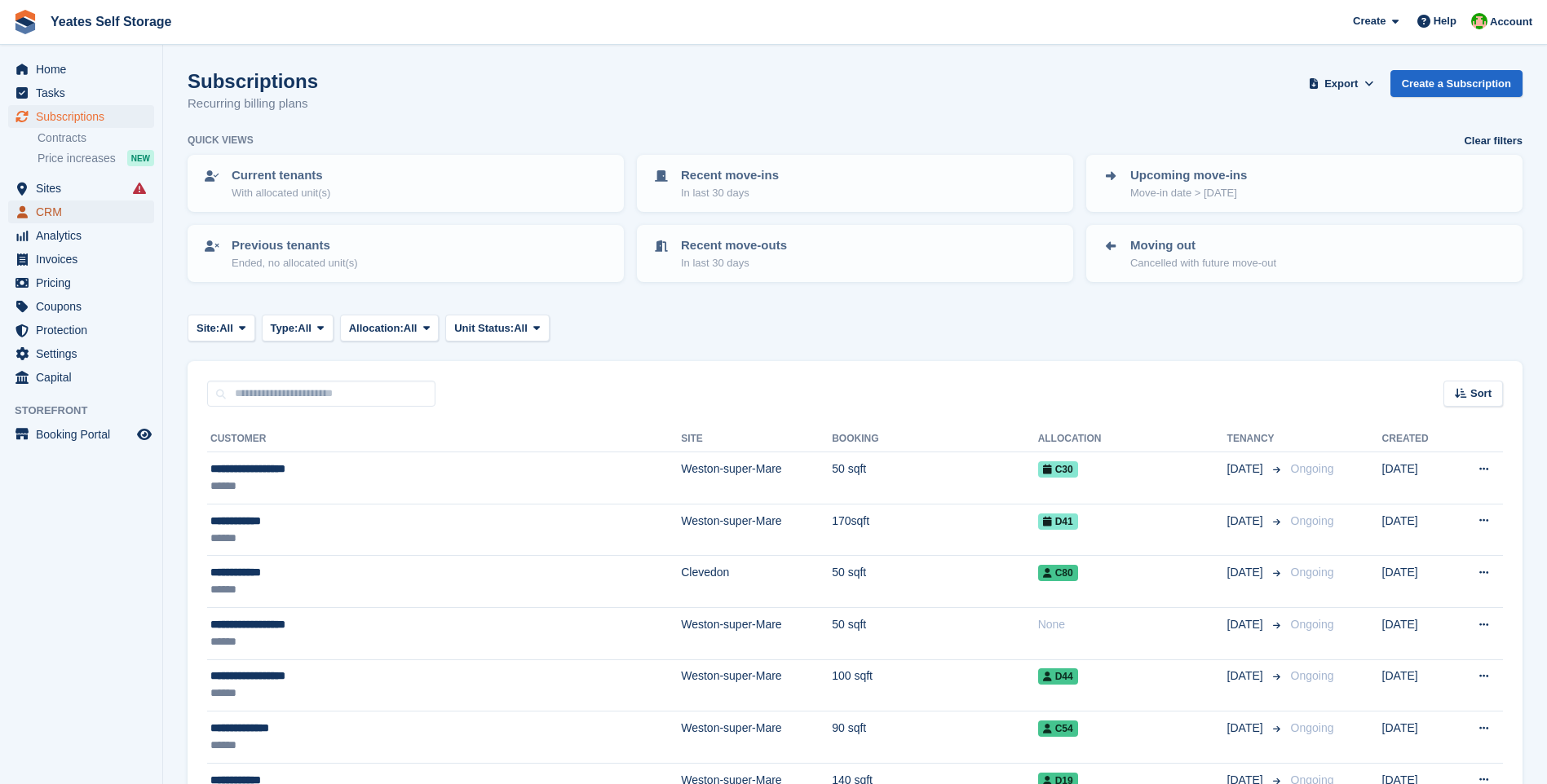
click at [47, 211] on span "CRM" at bounding box center [85, 212] width 98 height 22
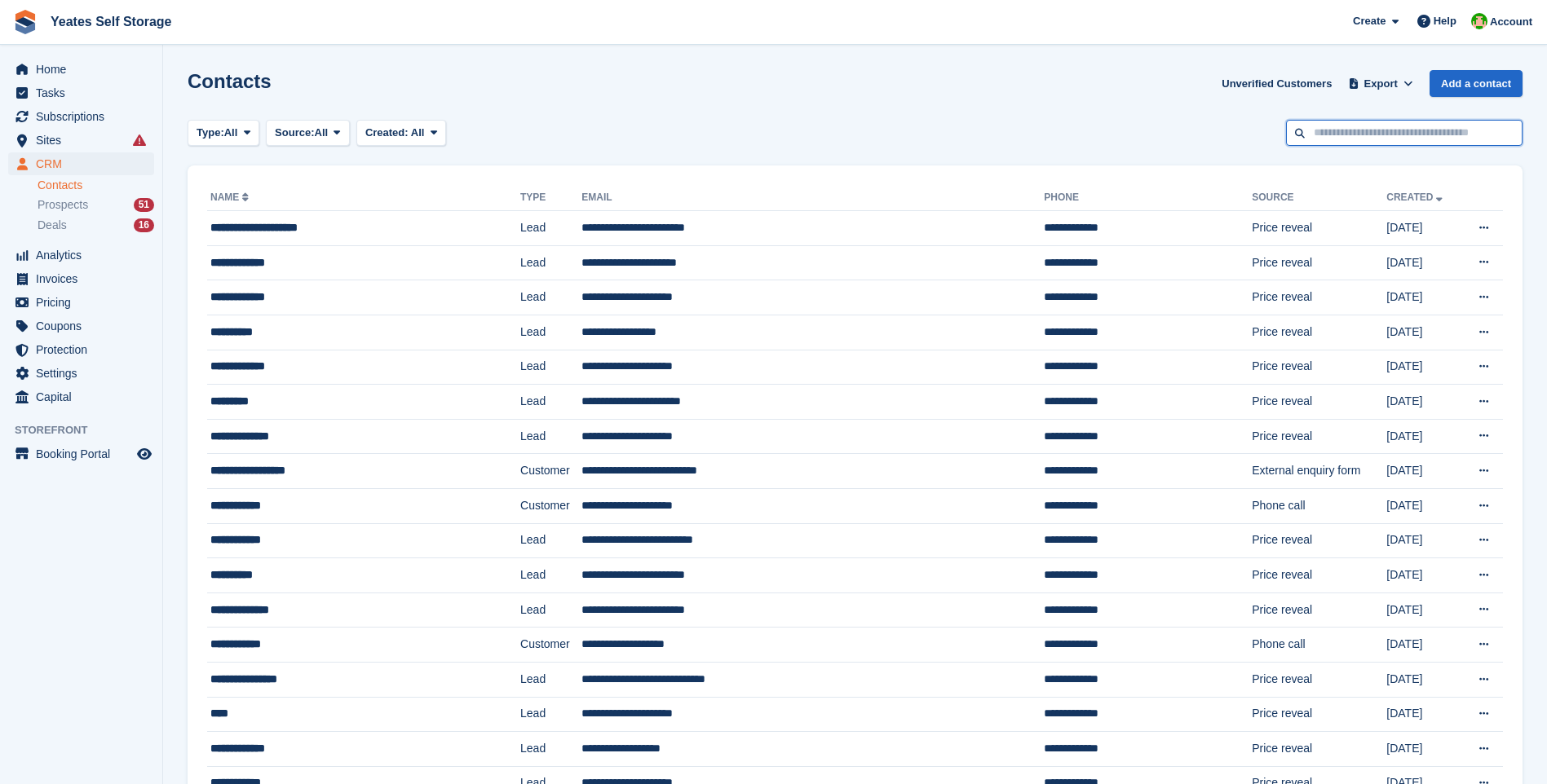
click at [1358, 132] on input "text" at bounding box center [1404, 134] width 236 height 27
type input "**********"
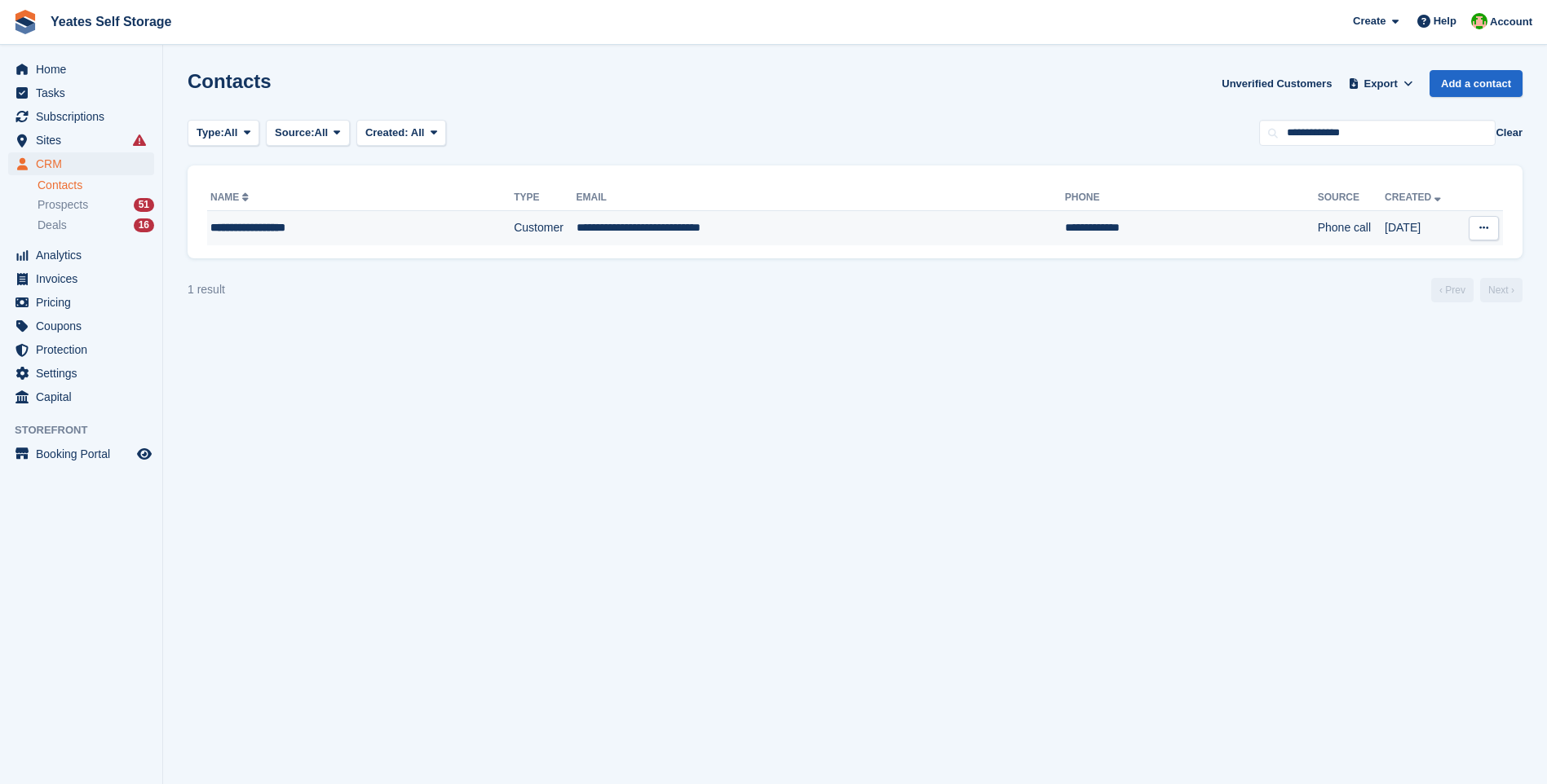
click at [248, 230] on div "**********" at bounding box center [331, 228] width 241 height 18
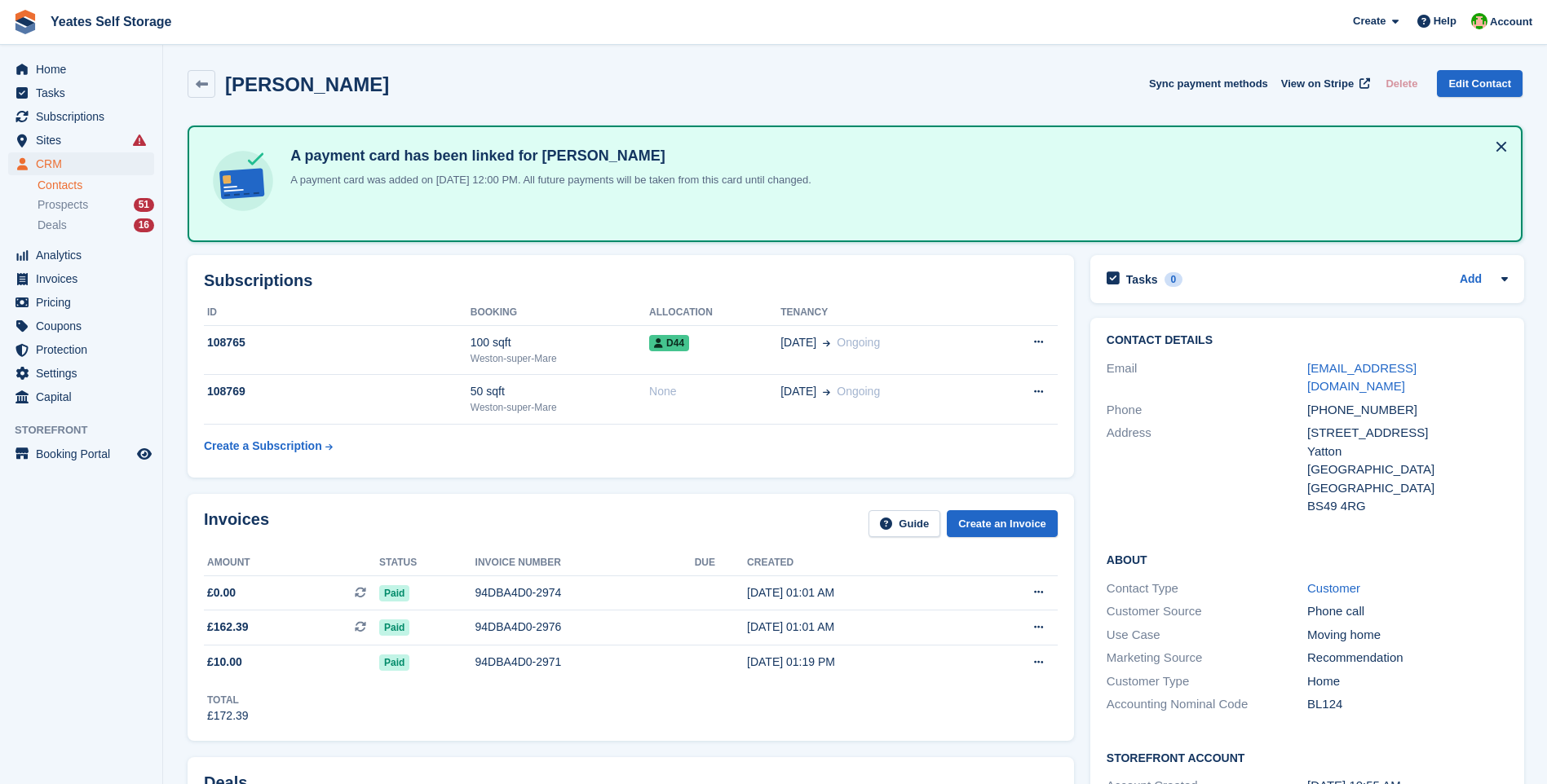
click at [63, 187] on link "Contacts" at bounding box center [96, 185] width 117 height 16
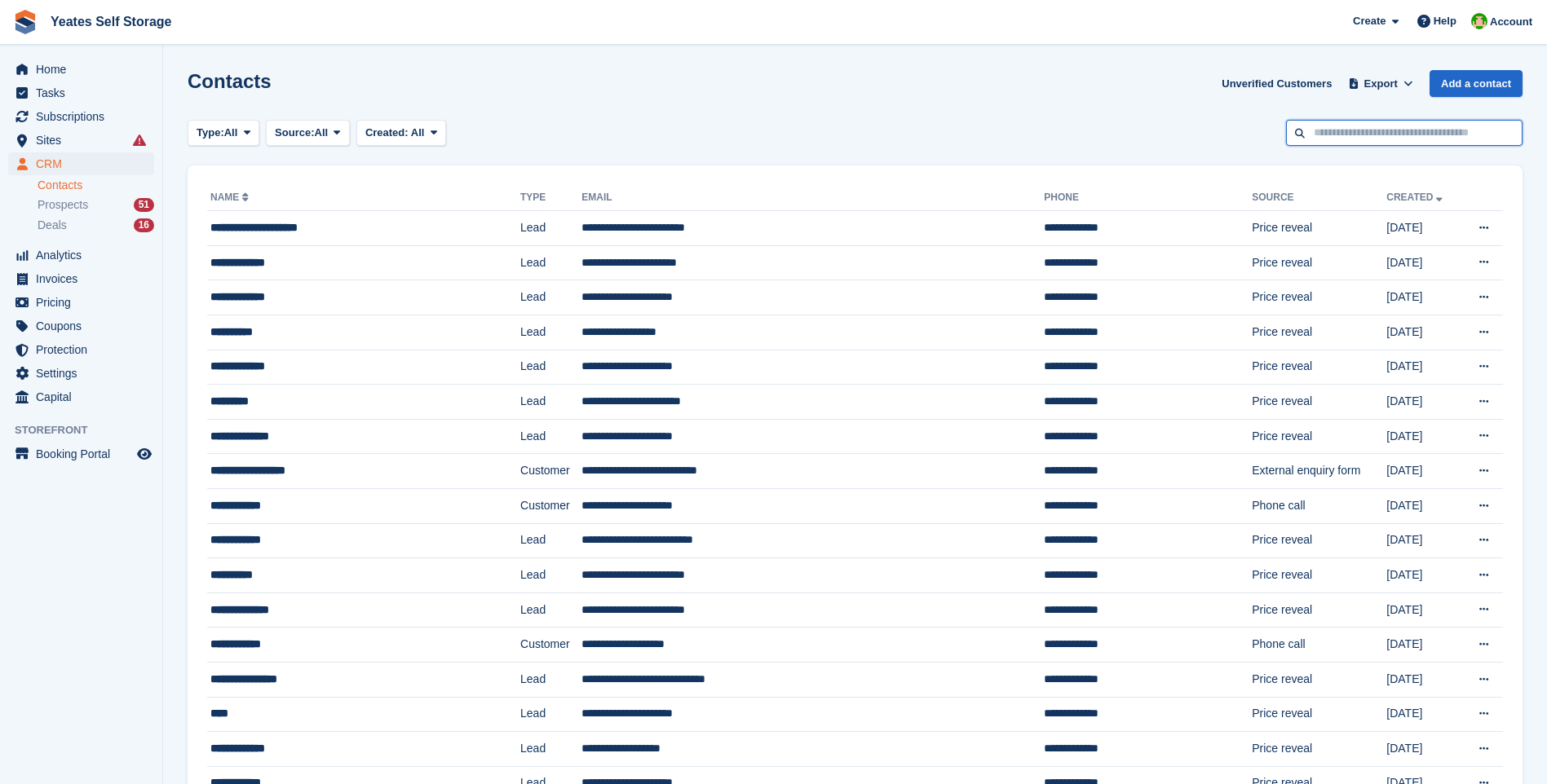
click at [1364, 135] on input "text" at bounding box center [1404, 134] width 236 height 27
type input "*******"
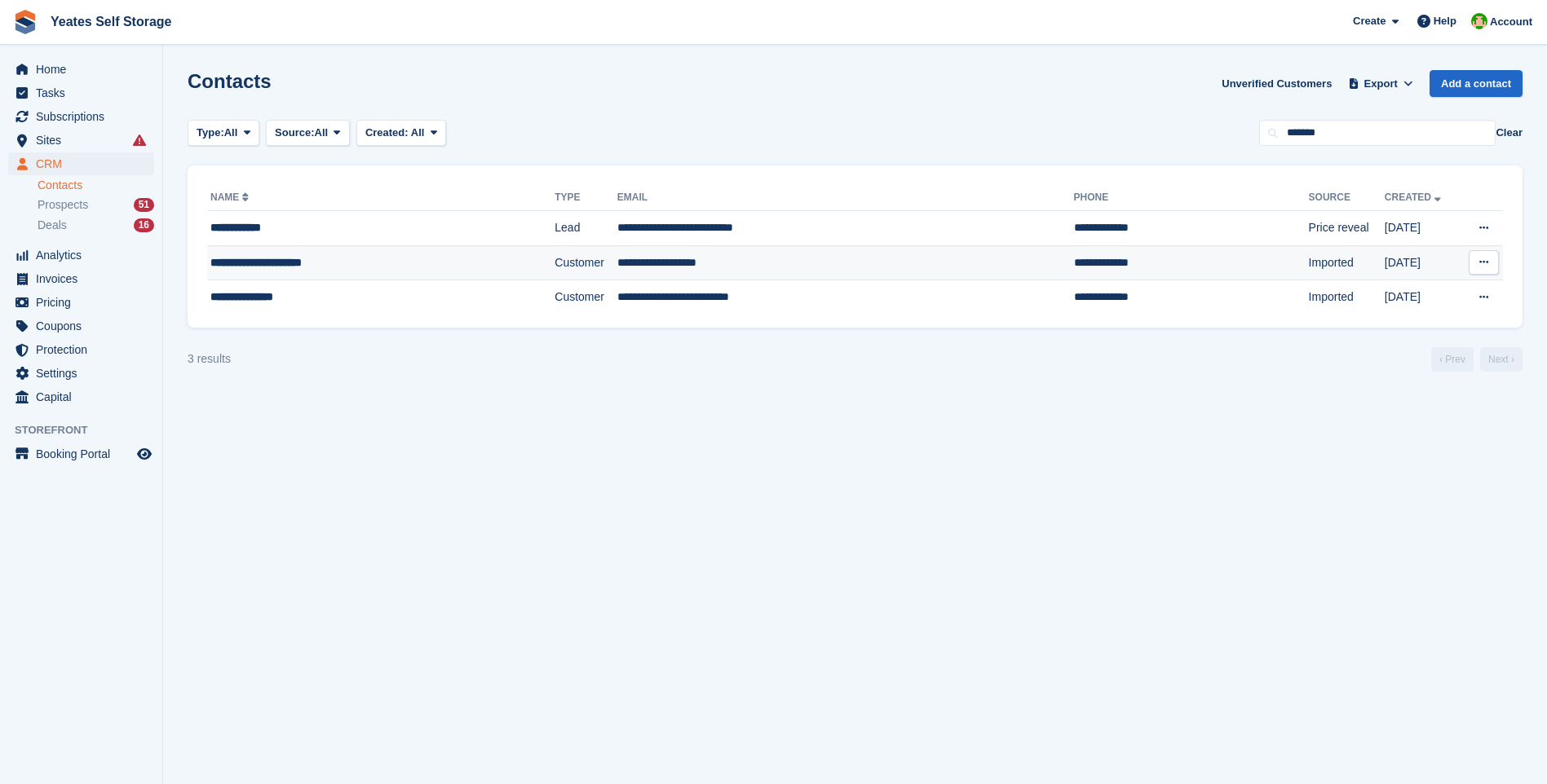
click at [617, 257] on td "**********" at bounding box center [846, 263] width 456 height 35
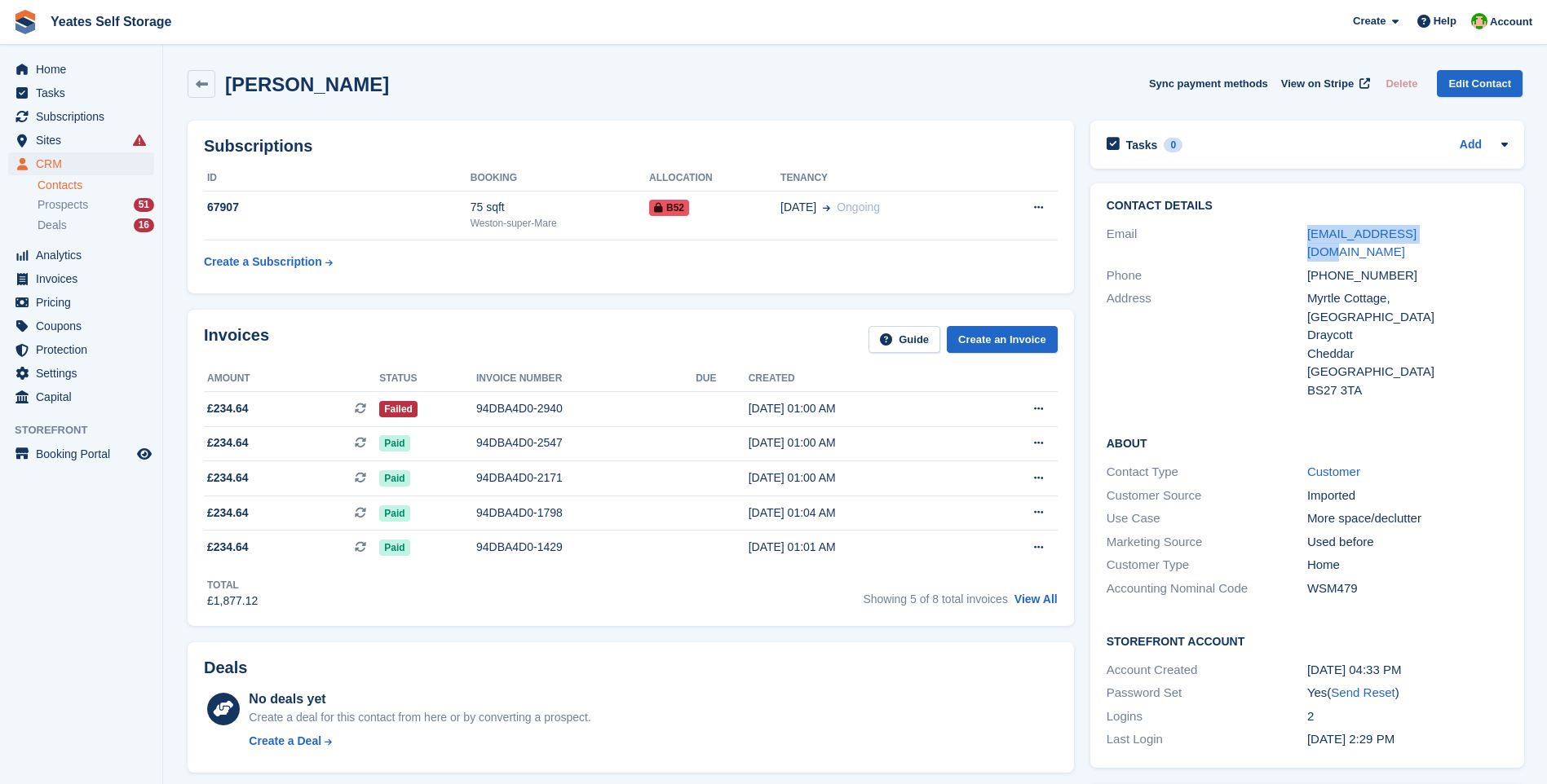
drag, startPoint x: 1436, startPoint y: 231, endPoint x: 1298, endPoint y: 235, distance: 138.1
click at [1298, 235] on div "Email [EMAIL_ADDRESS][DOMAIN_NAME]" at bounding box center [1306, 243] width 401 height 42
click at [252, 405] on span "£234.64 This is a recurring subscription invoice." at bounding box center [292, 409] width 176 height 18
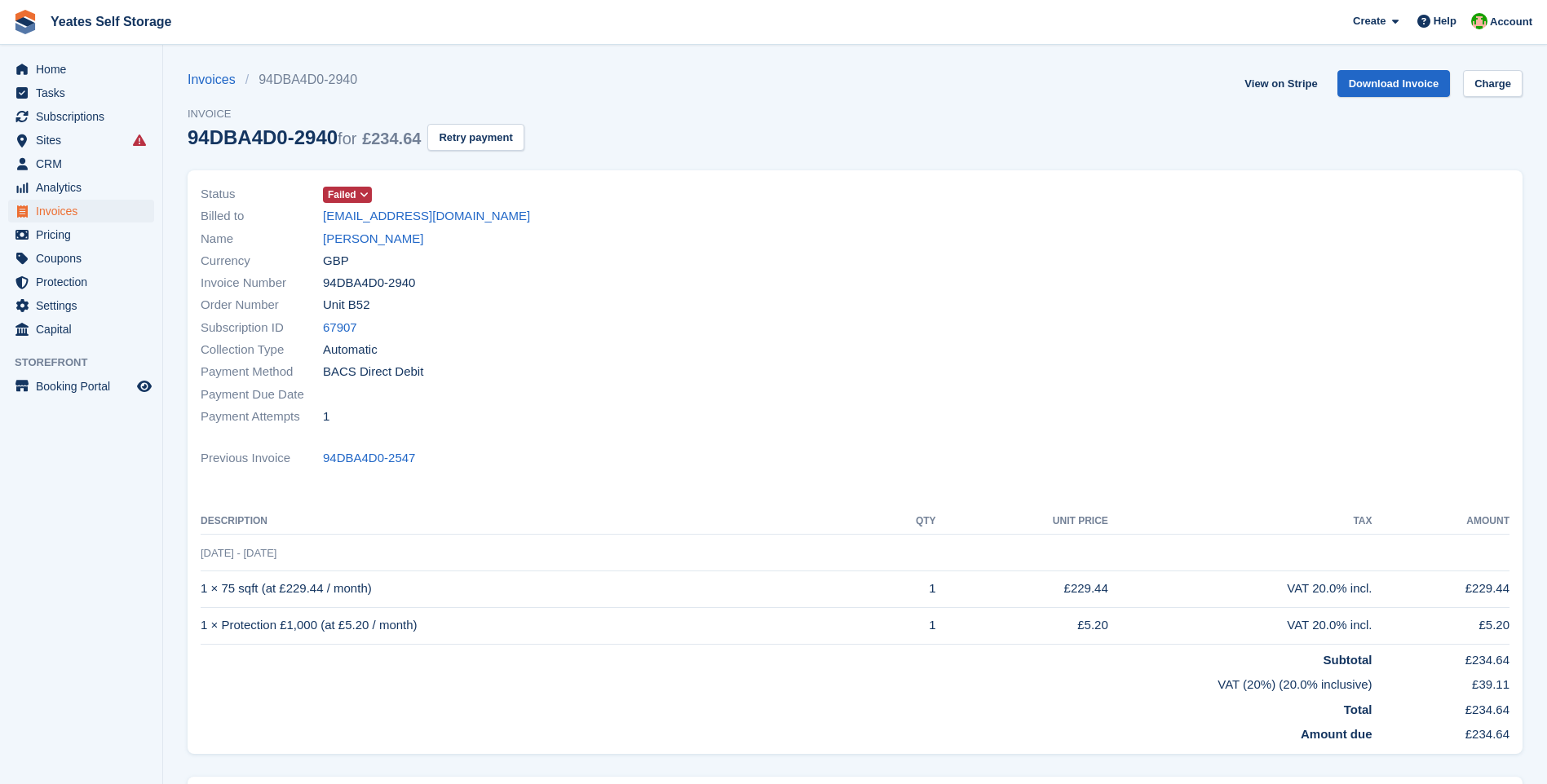
click at [353, 193] on span "Failed" at bounding box center [341, 194] width 28 height 15
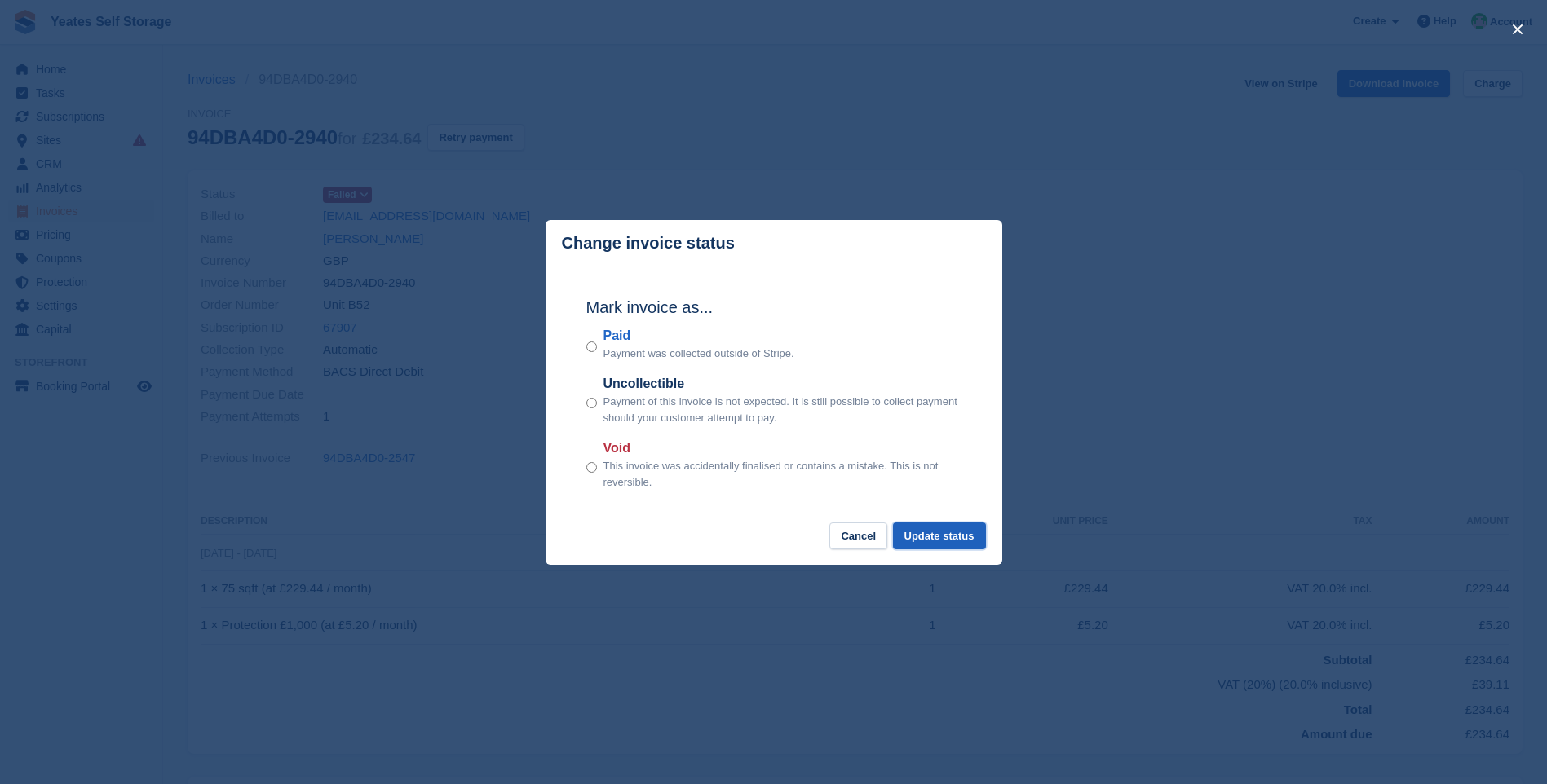
click at [958, 533] on button "Update status" at bounding box center [938, 536] width 93 height 27
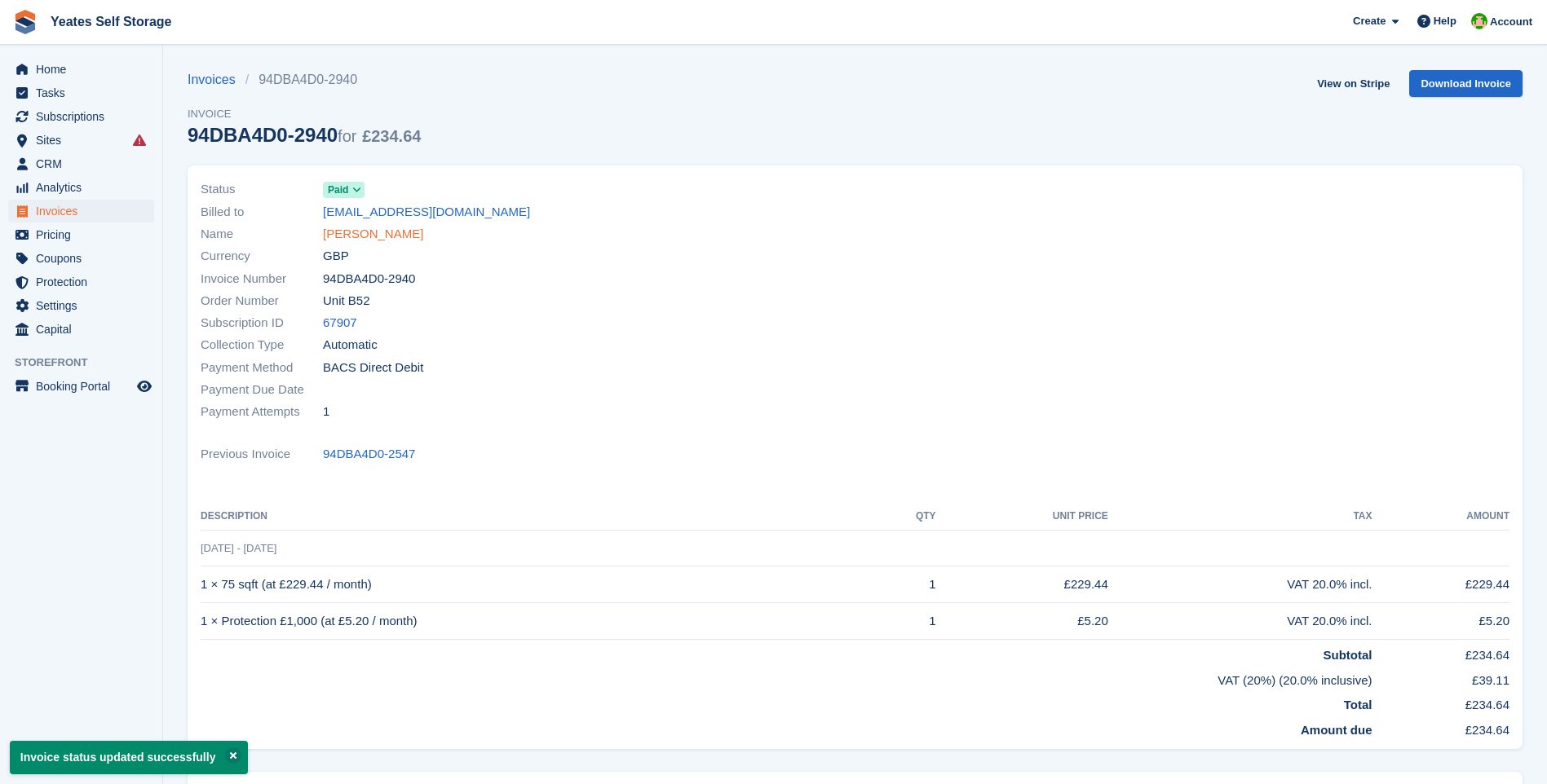
click at [406, 236] on link "[PERSON_NAME]" at bounding box center [373, 234] width 100 height 19
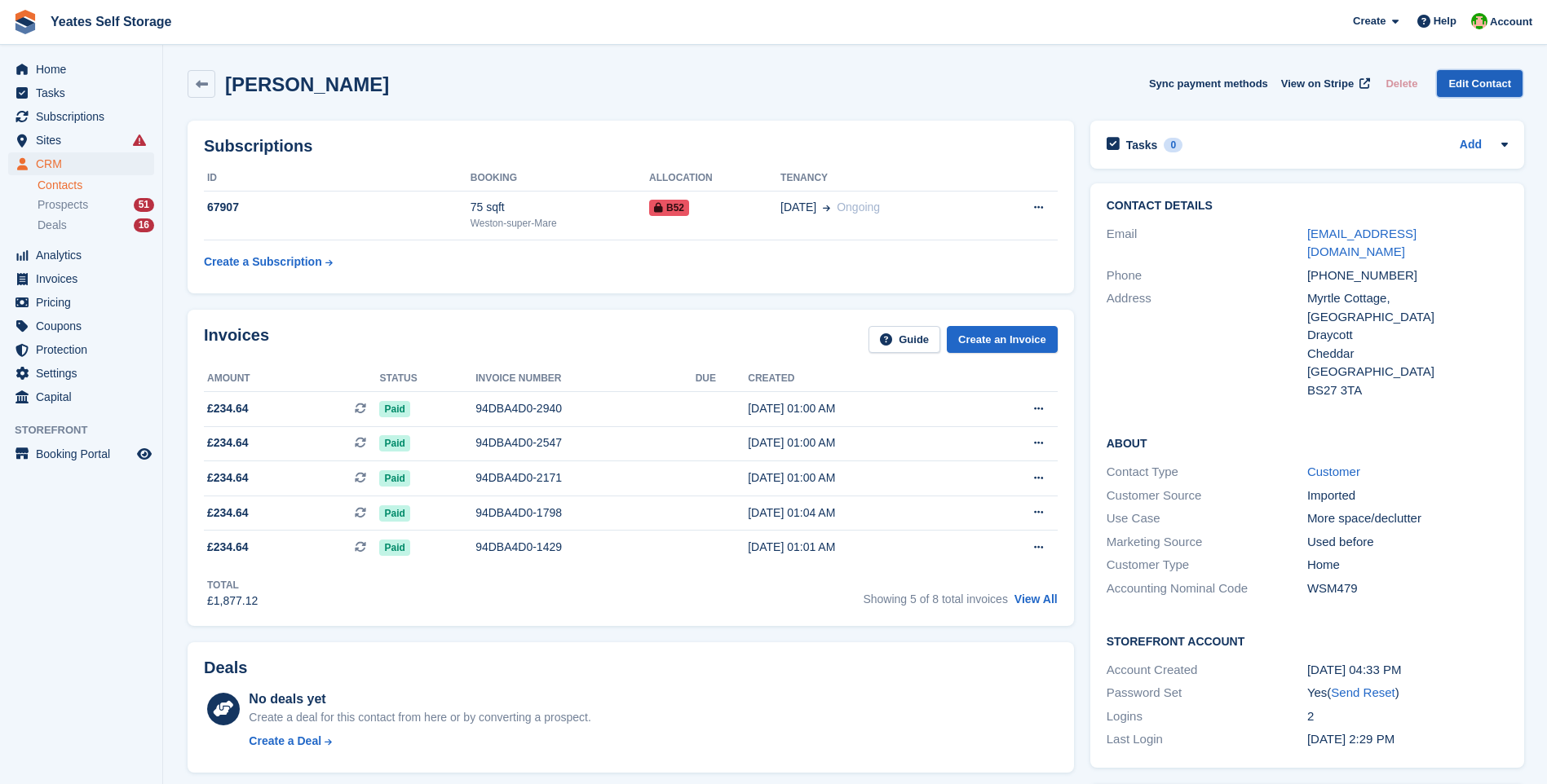
click at [1486, 87] on link "Edit Contact" at bounding box center [1480, 84] width 86 height 27
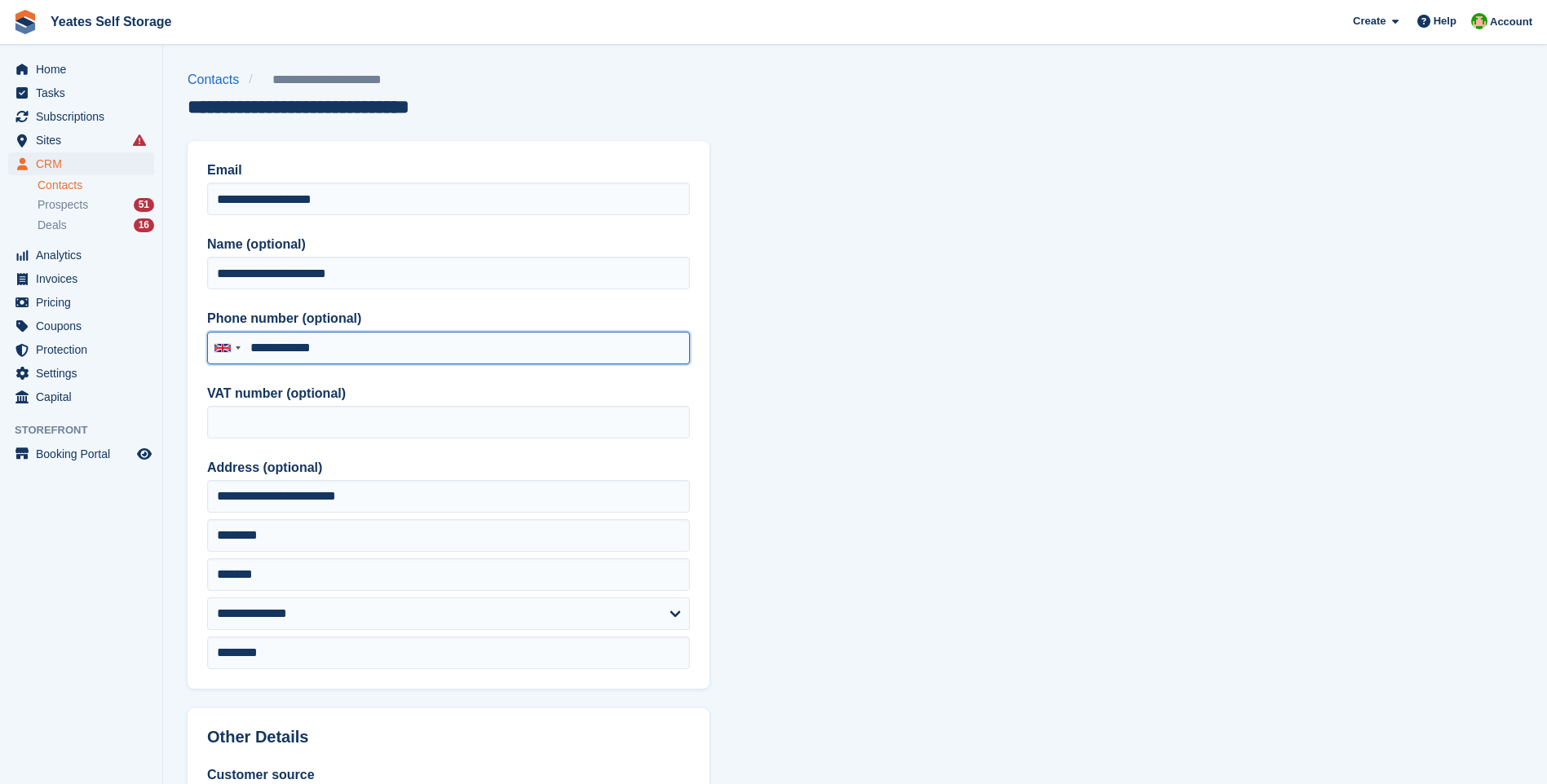
click at [355, 350] on input "**********" at bounding box center [448, 347] width 483 height 32
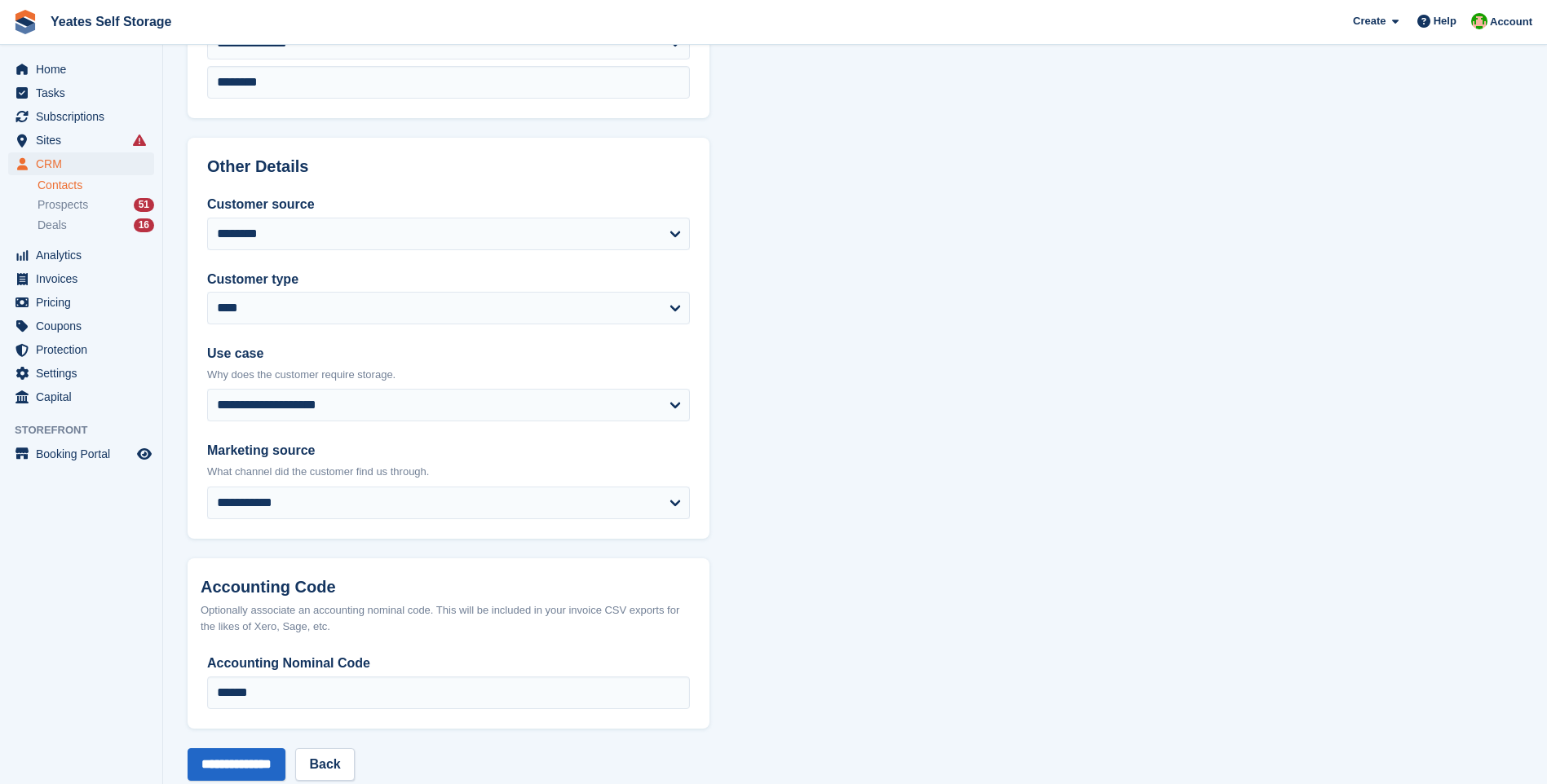
scroll to position [605, 0]
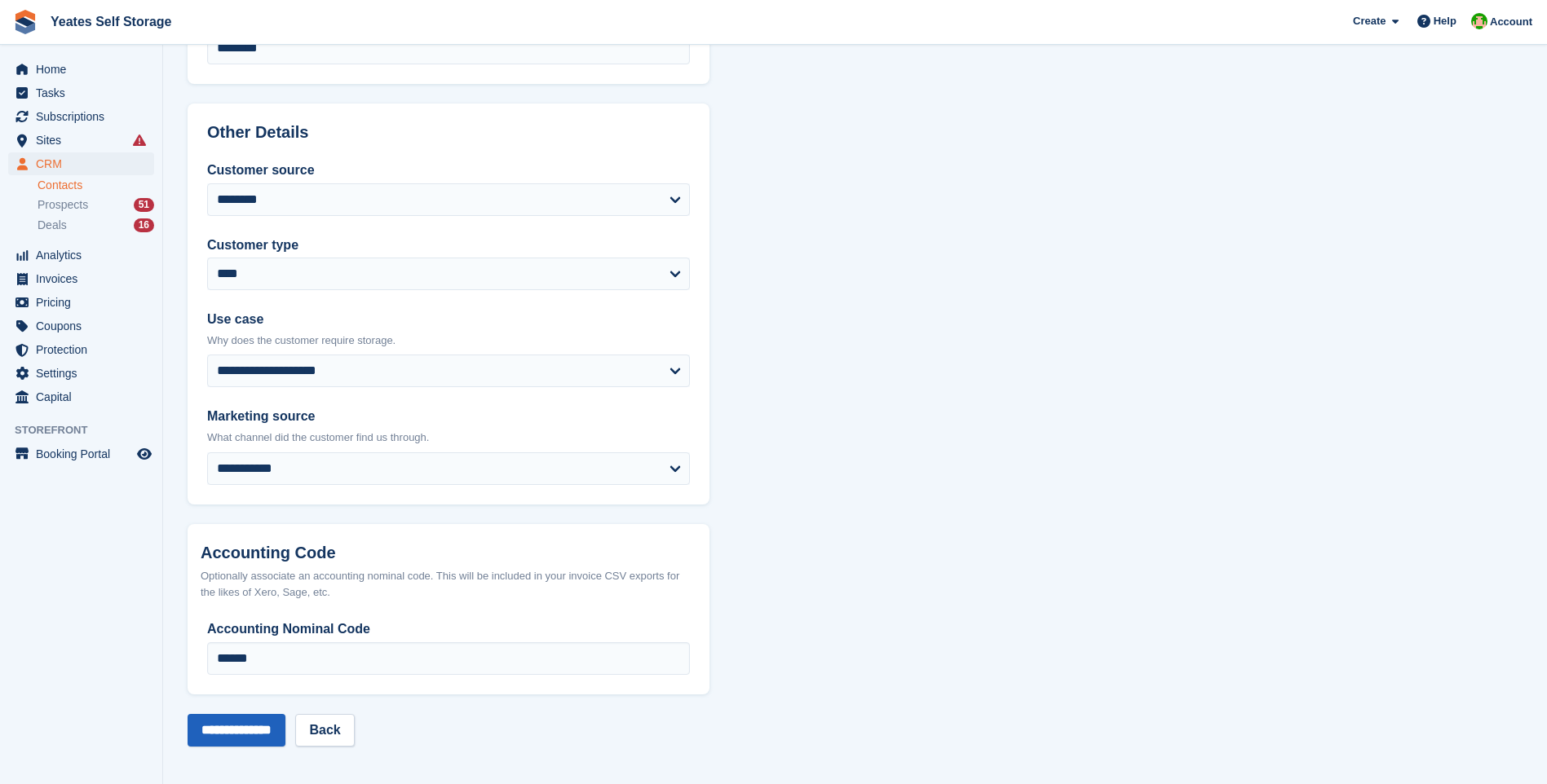
type input "**********"
drag, startPoint x: 210, startPoint y: 739, endPoint x: 218, endPoint y: 738, distance: 8.1
click at [211, 739] on input "**********" at bounding box center [236, 729] width 98 height 32
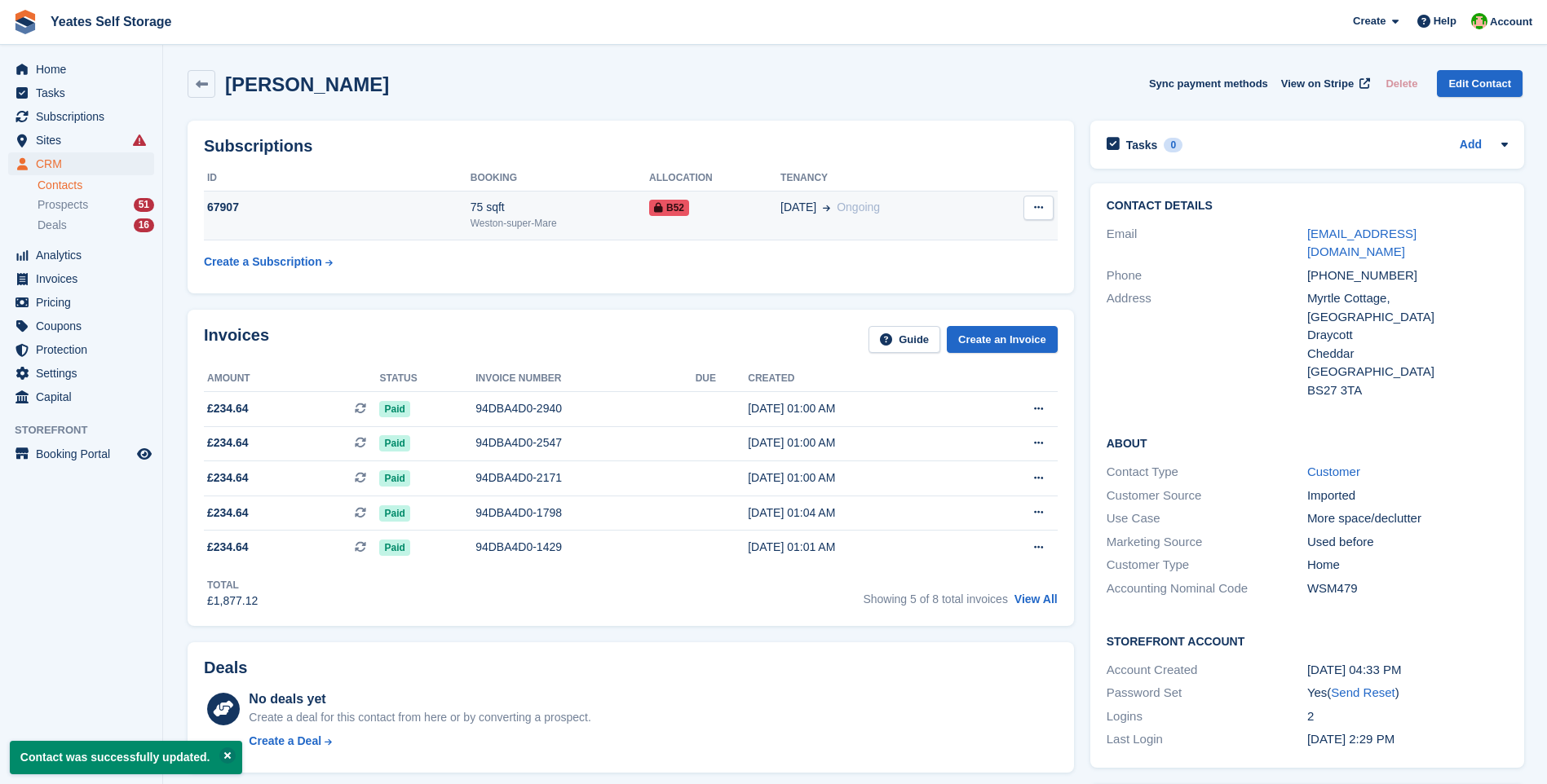
click at [1041, 211] on icon at bounding box center [1038, 207] width 9 height 11
click at [478, 217] on div "Weston-super-Mare" at bounding box center [559, 223] width 178 height 15
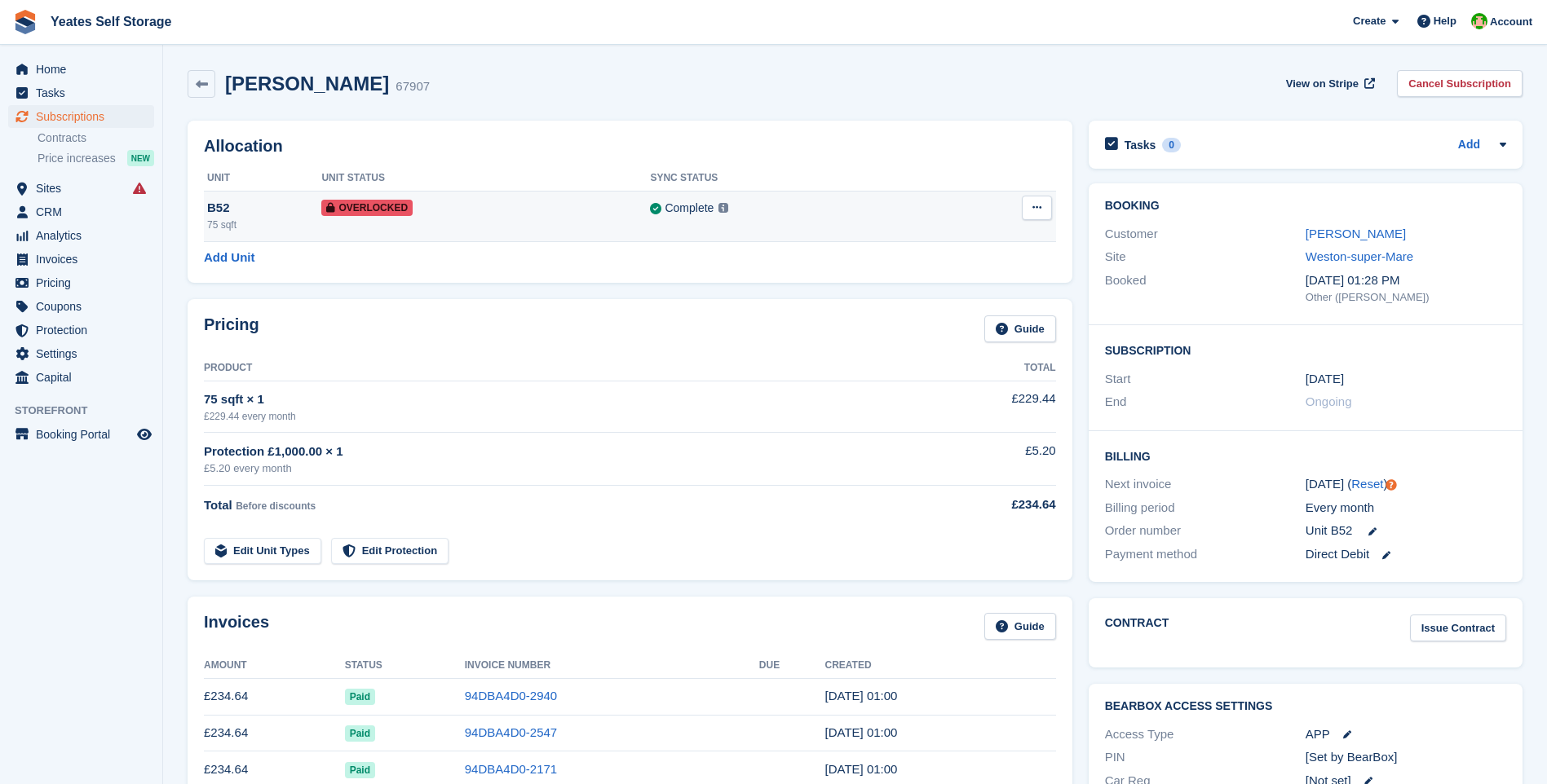
click at [1041, 206] on icon at bounding box center [1036, 207] width 9 height 11
click at [949, 241] on p "Remove Overlock" at bounding box center [972, 240] width 141 height 21
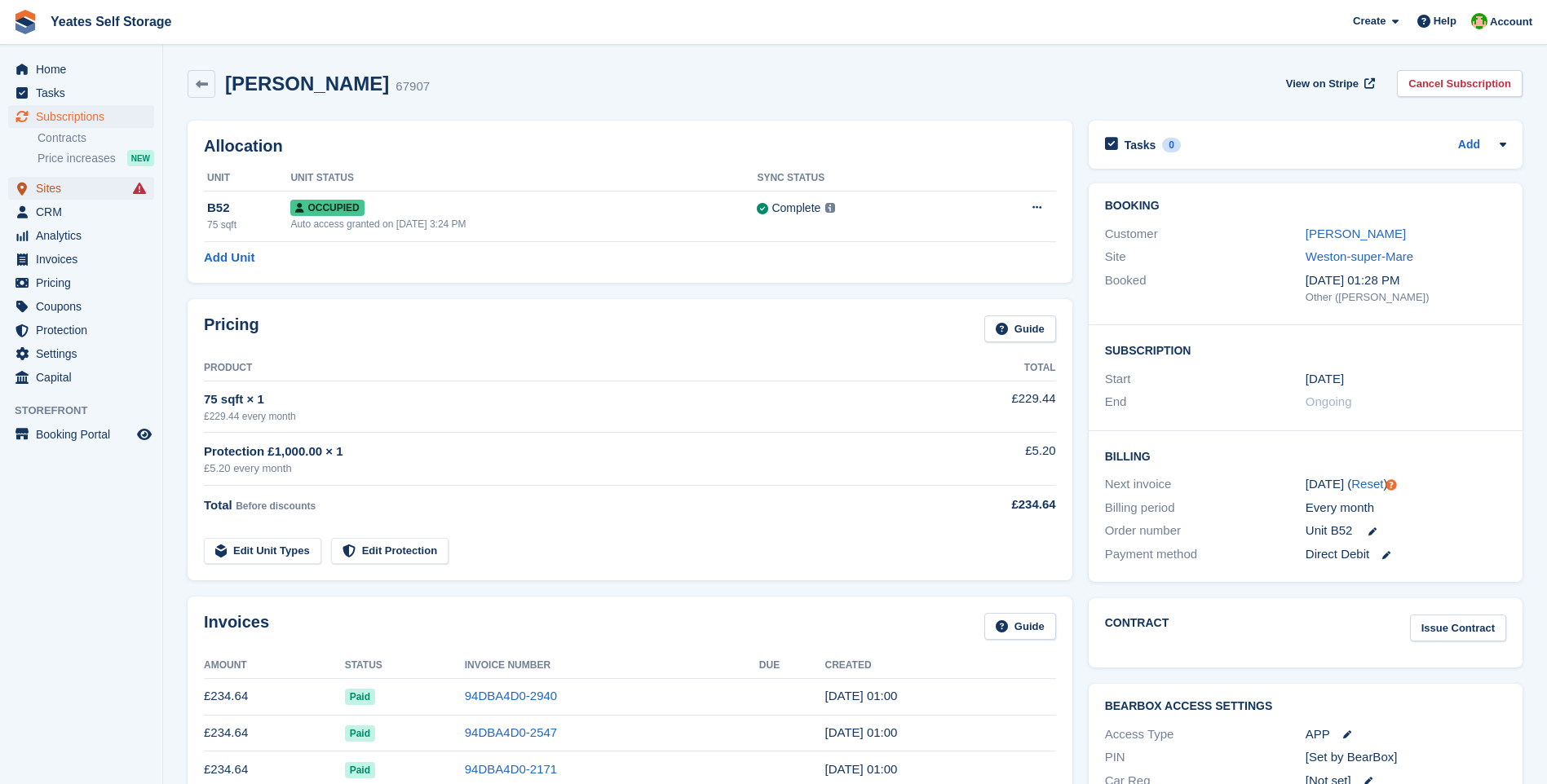
click at [57, 186] on span "Sites" at bounding box center [85, 187] width 98 height 22
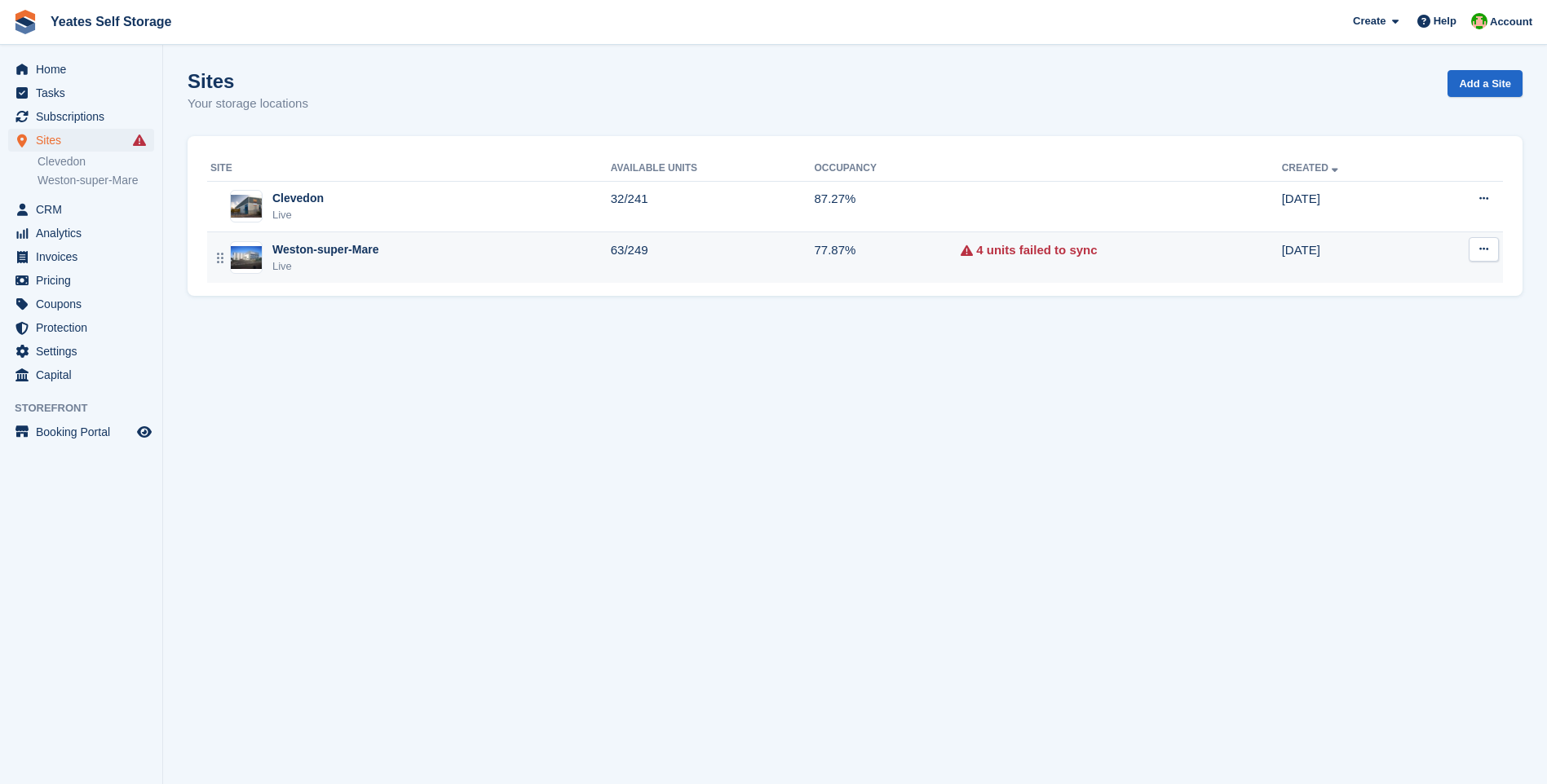
click at [326, 255] on div "Weston-super-Mare" at bounding box center [325, 250] width 106 height 18
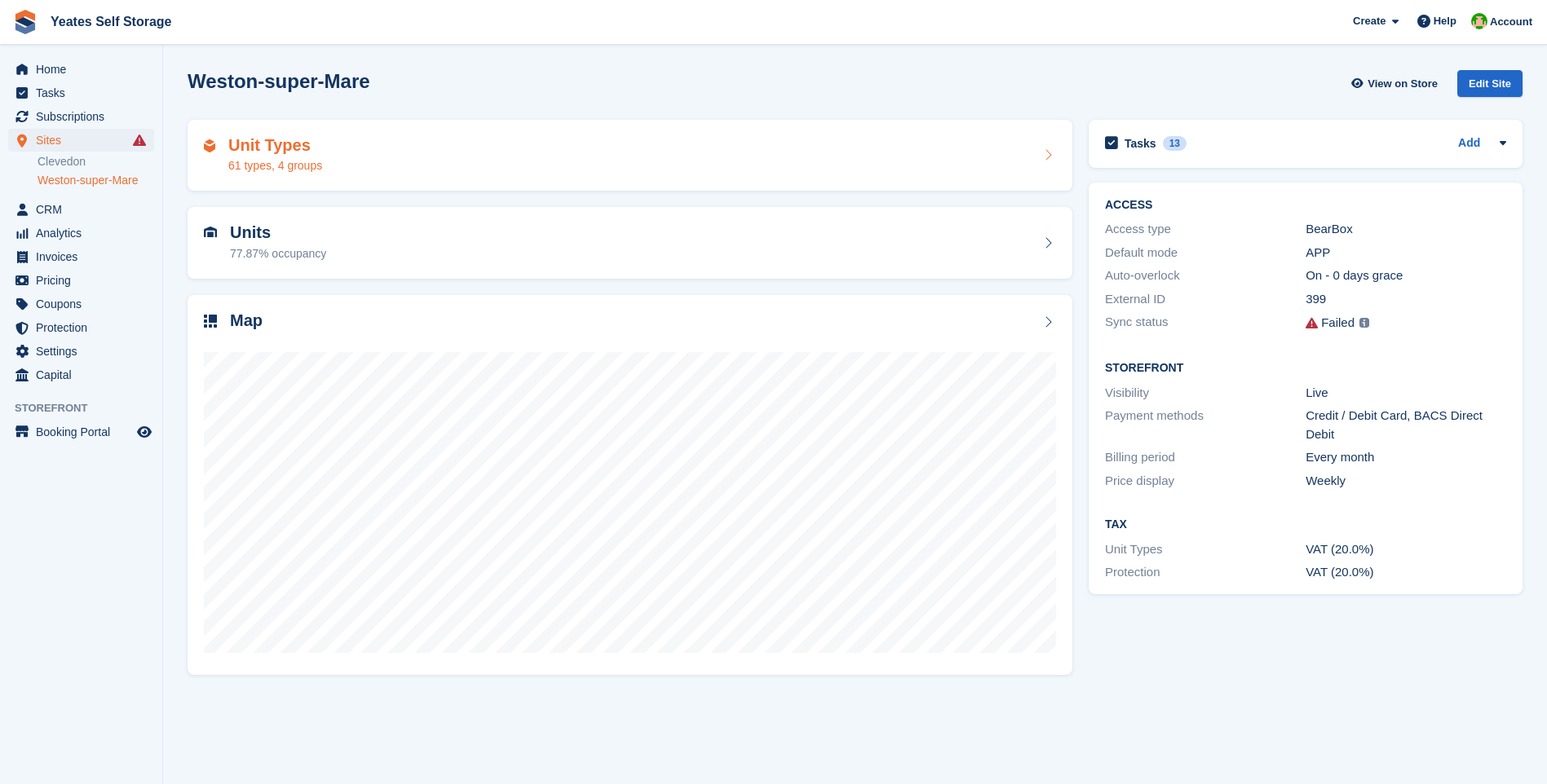
click at [280, 169] on div "61 types, 4 groups" at bounding box center [275, 166] width 94 height 18
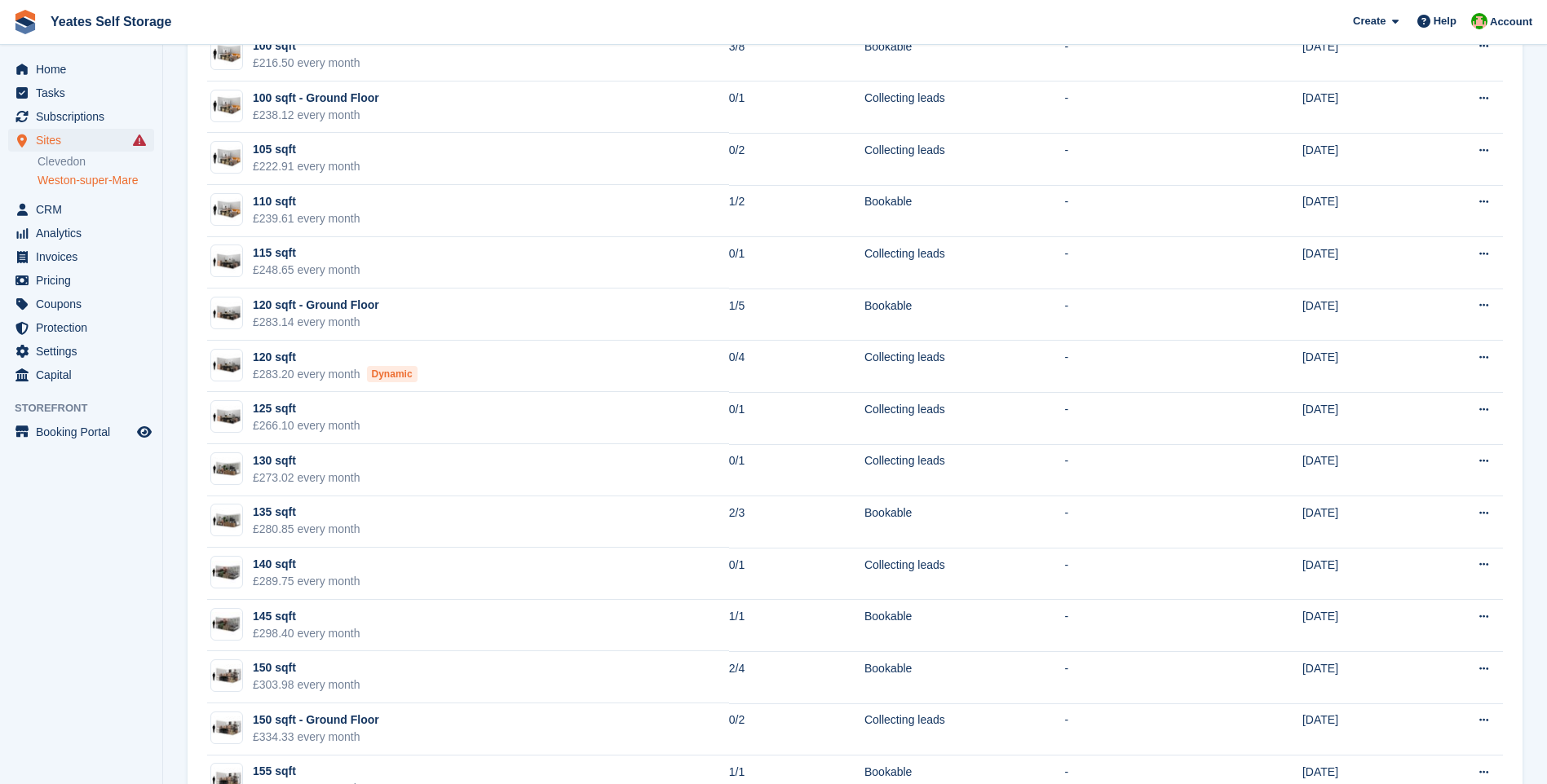
scroll to position [1875, 0]
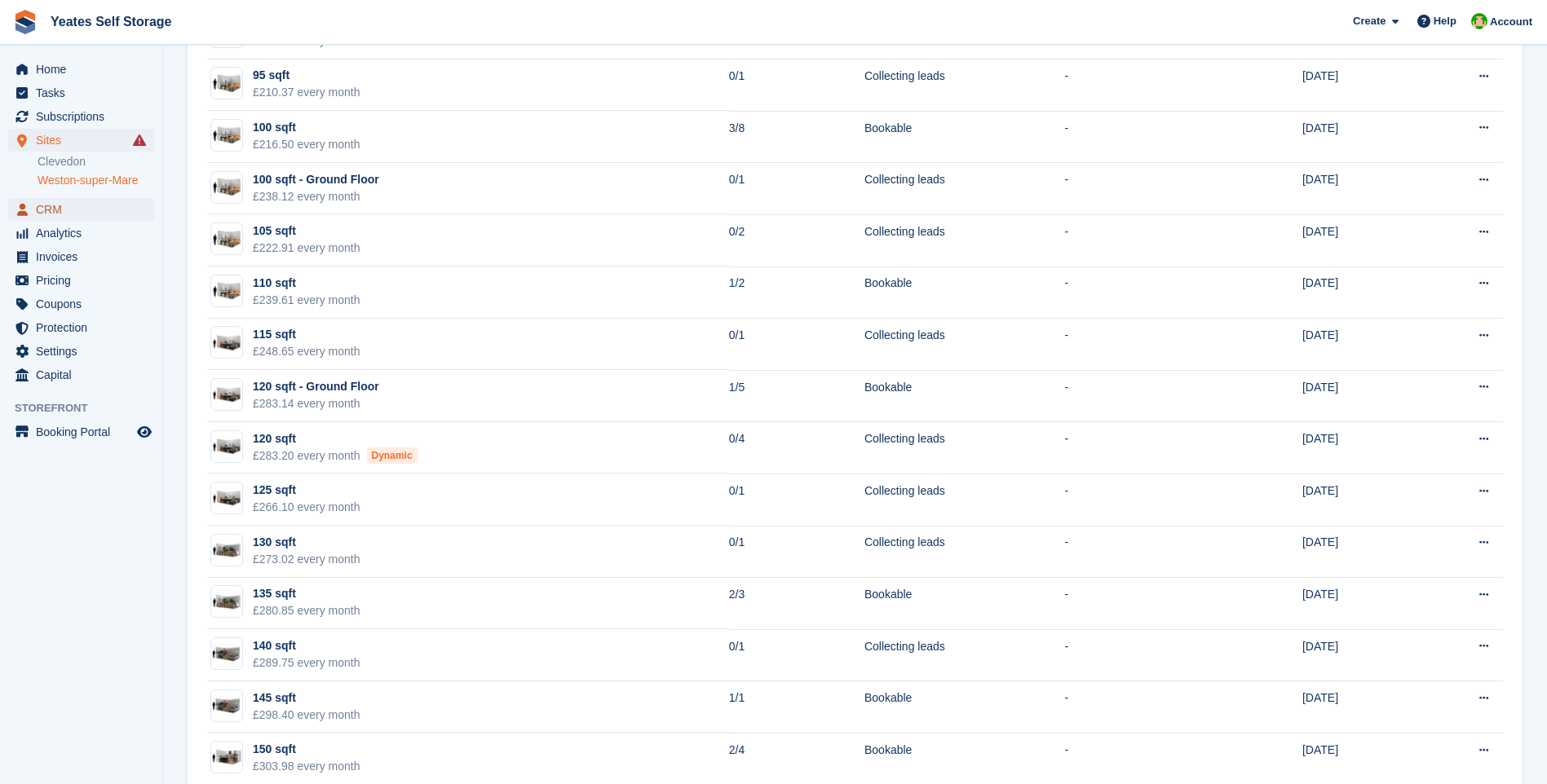
click at [49, 207] on span "CRM" at bounding box center [85, 209] width 98 height 22
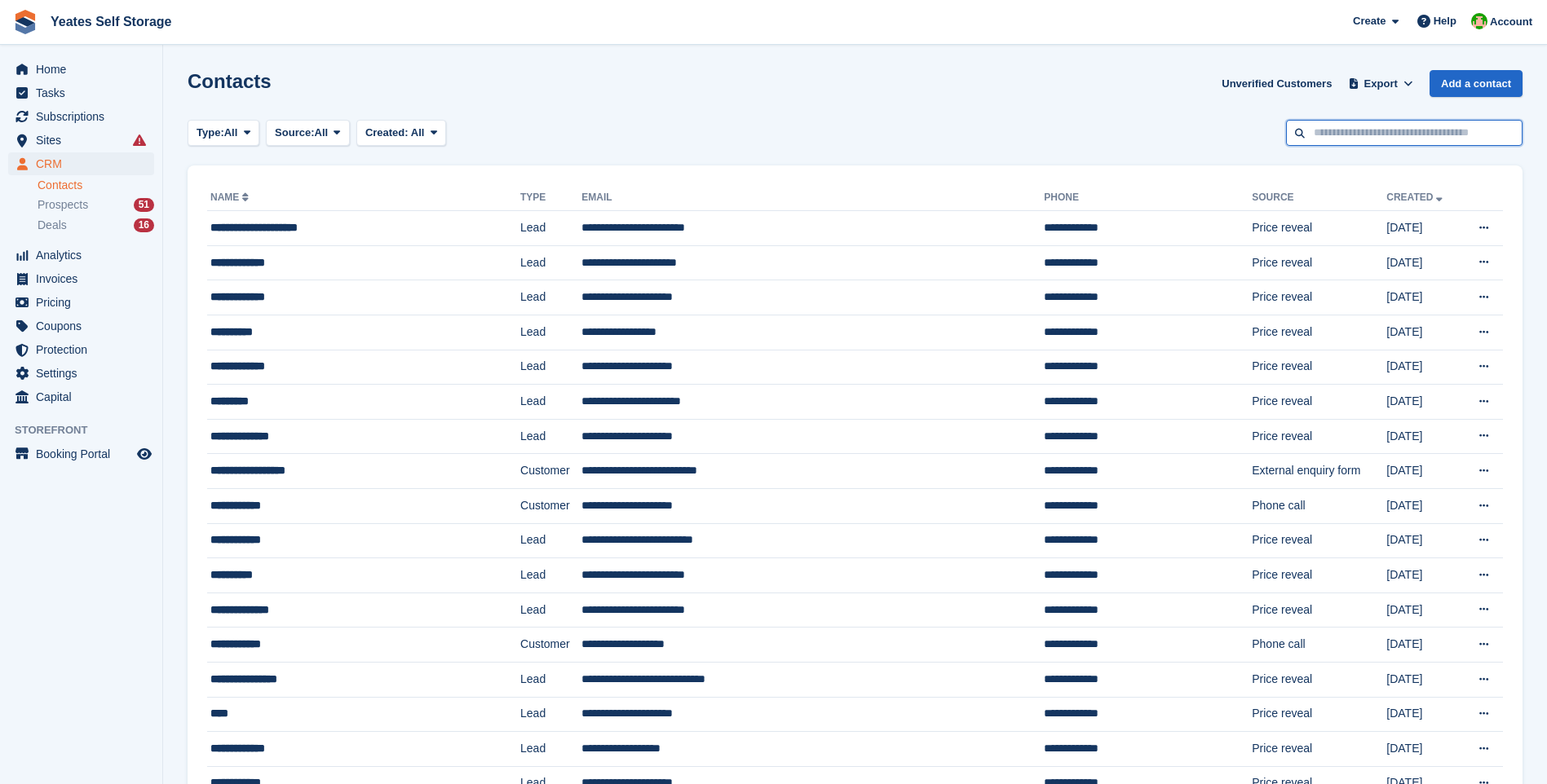
click at [1394, 131] on input "text" at bounding box center [1404, 134] width 236 height 27
type input "**********"
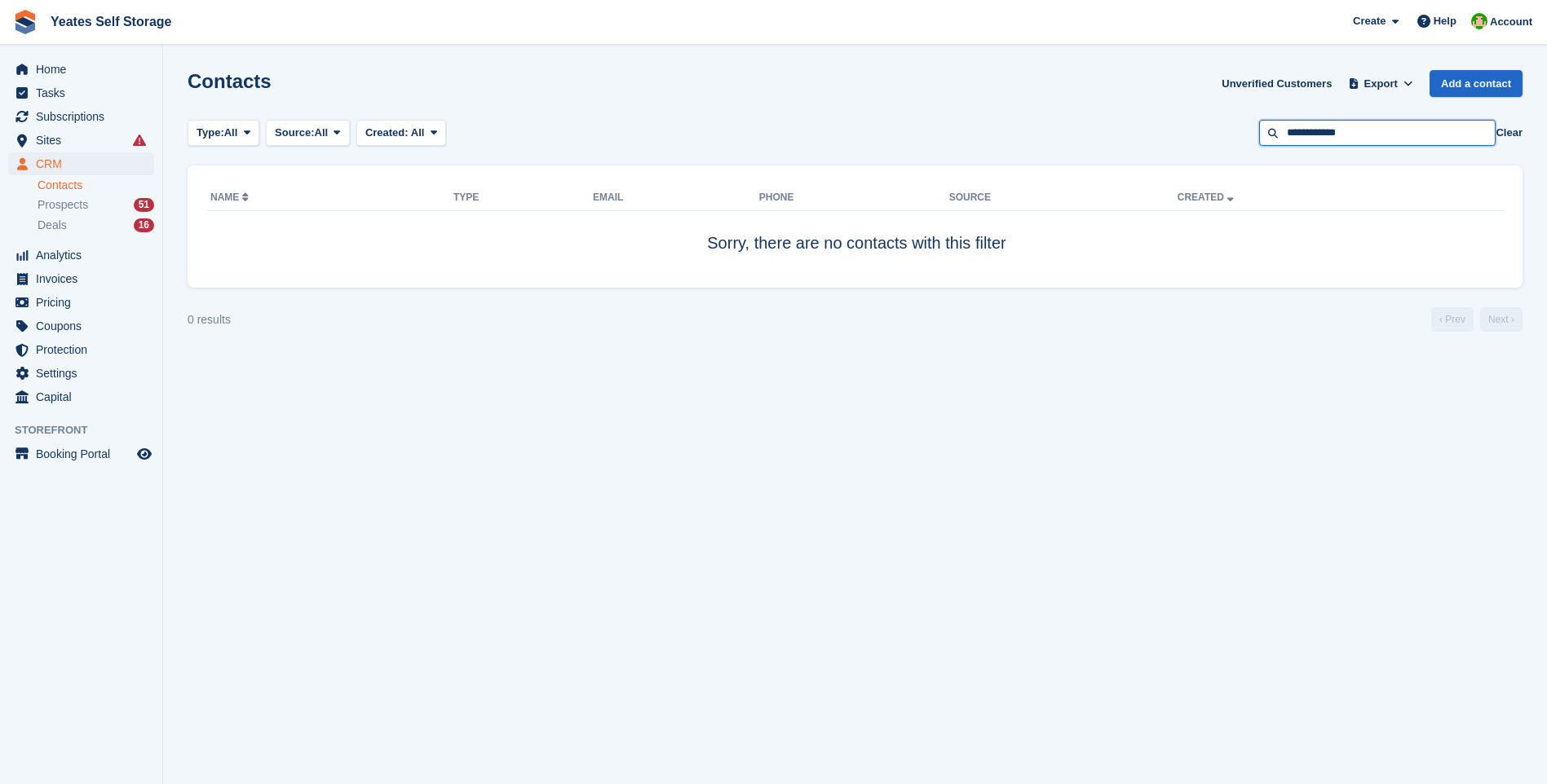
click at [1351, 133] on input "**********" at bounding box center [1377, 134] width 236 height 27
type input "******"
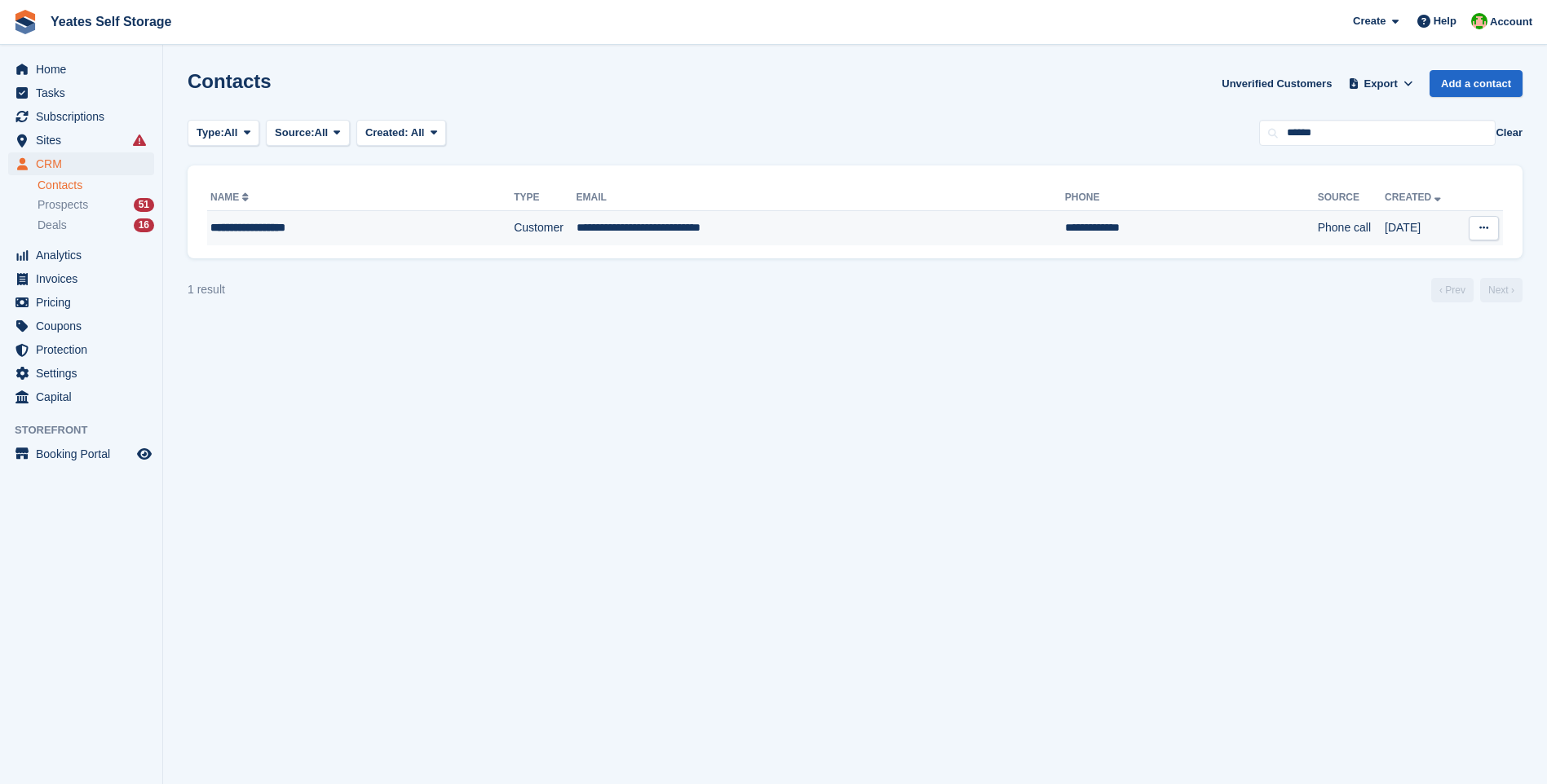
click at [265, 236] on div "**********" at bounding box center [331, 228] width 241 height 18
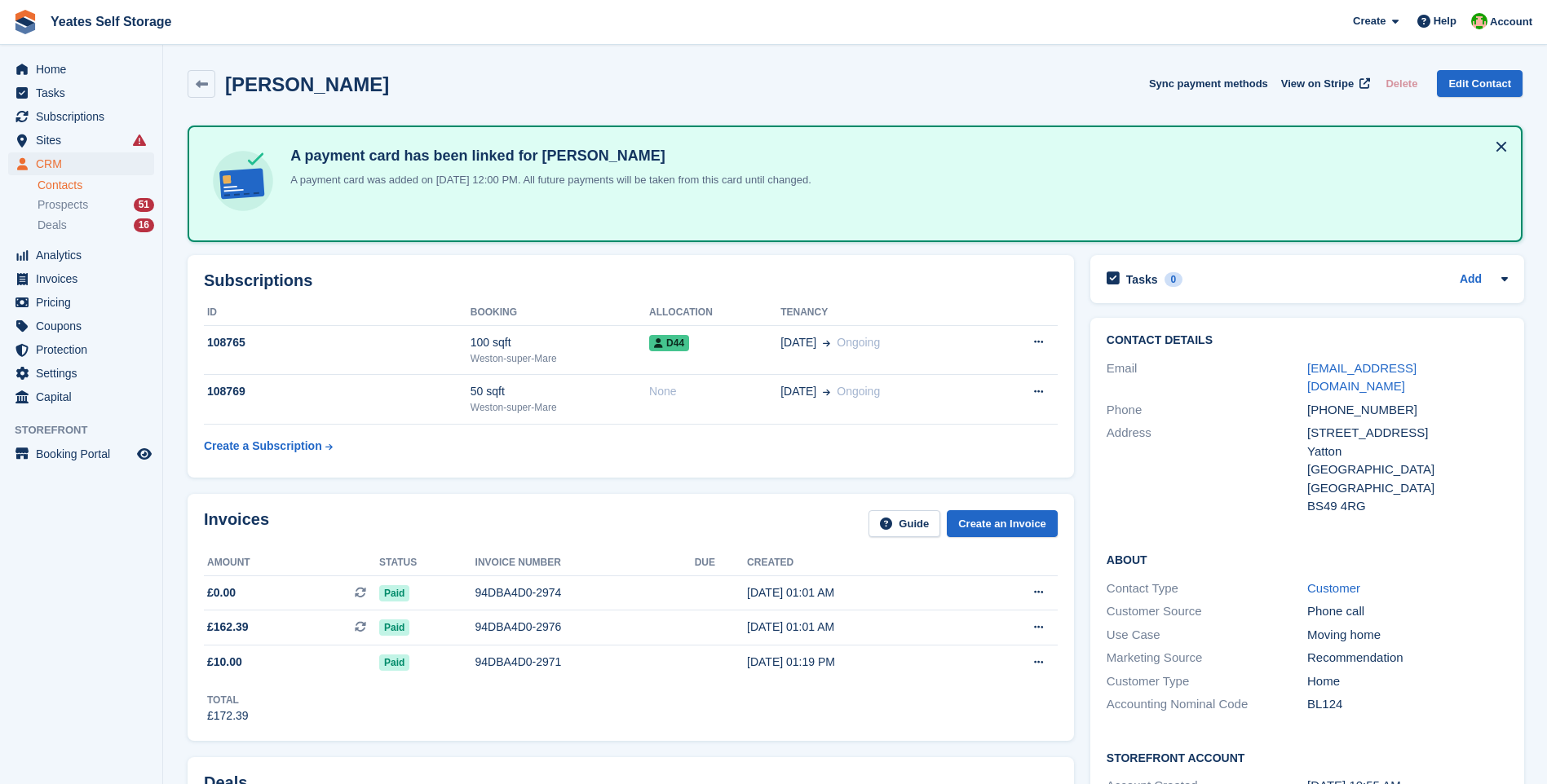
scroll to position [163, 0]
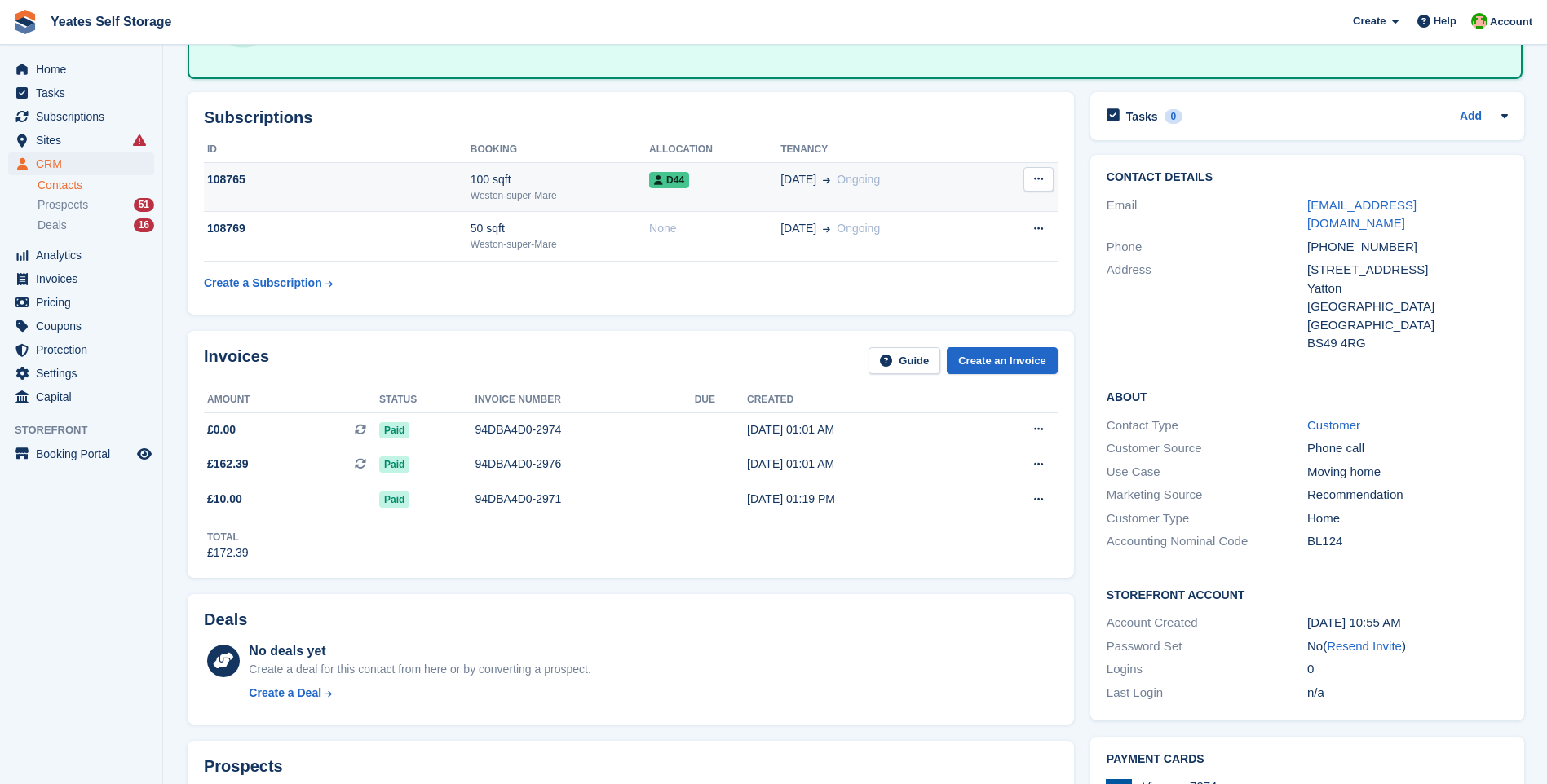
click at [495, 191] on div "Weston-super-Mare" at bounding box center [559, 195] width 178 height 15
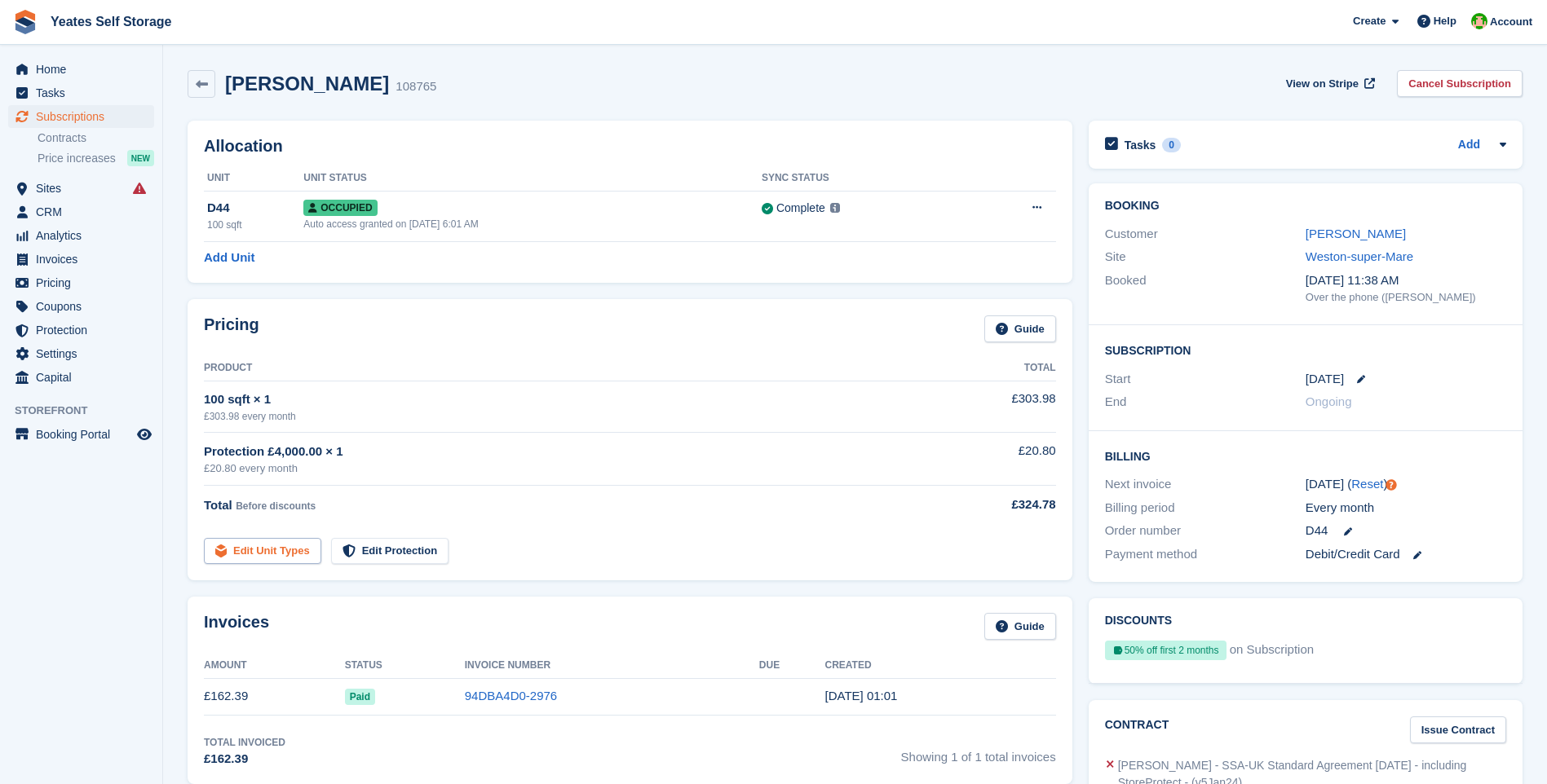
click at [285, 550] on link "Edit Unit Types" at bounding box center [262, 552] width 117 height 27
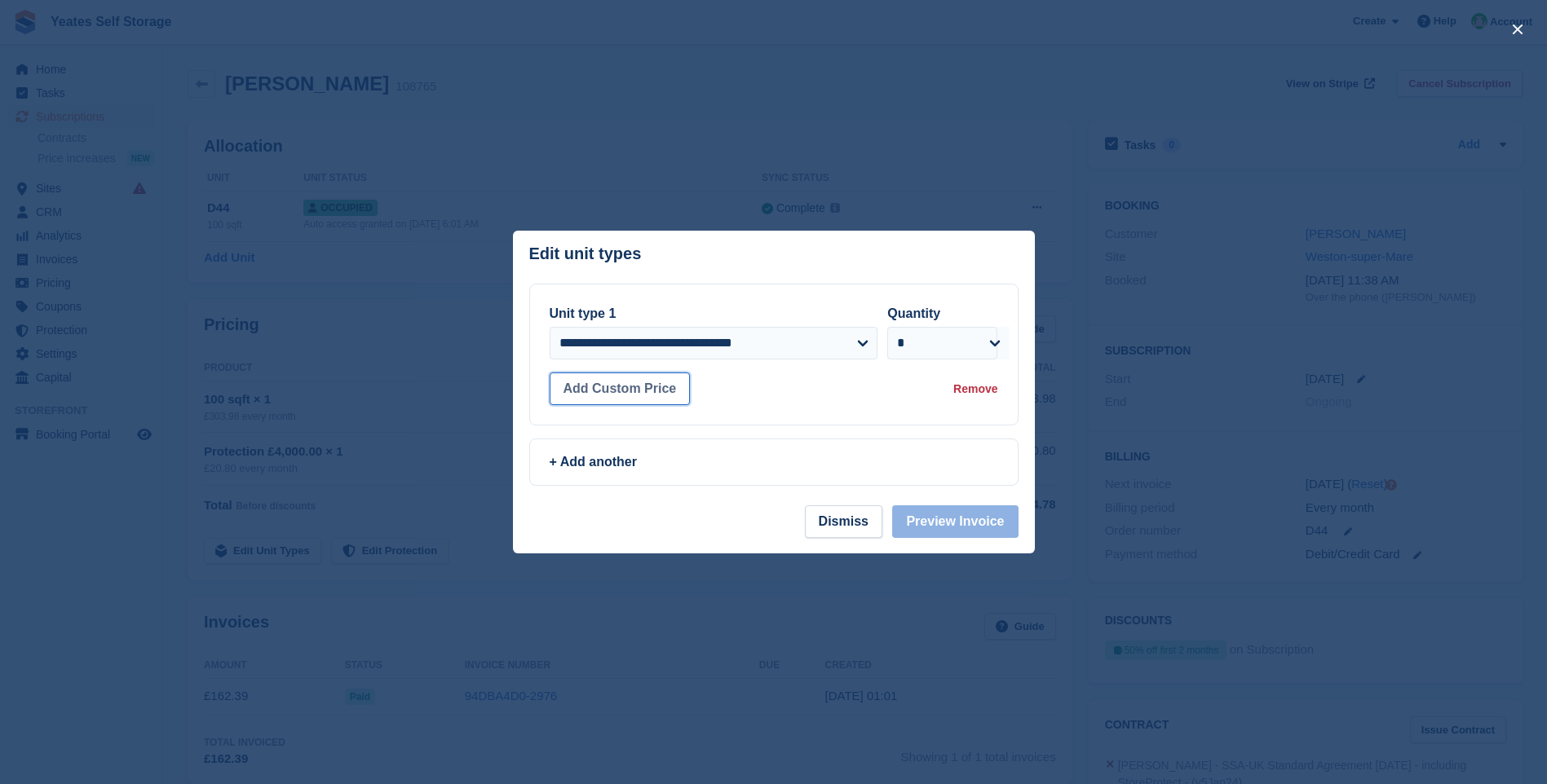
click at [623, 388] on button "Add Custom Price" at bounding box center [619, 388] width 141 height 32
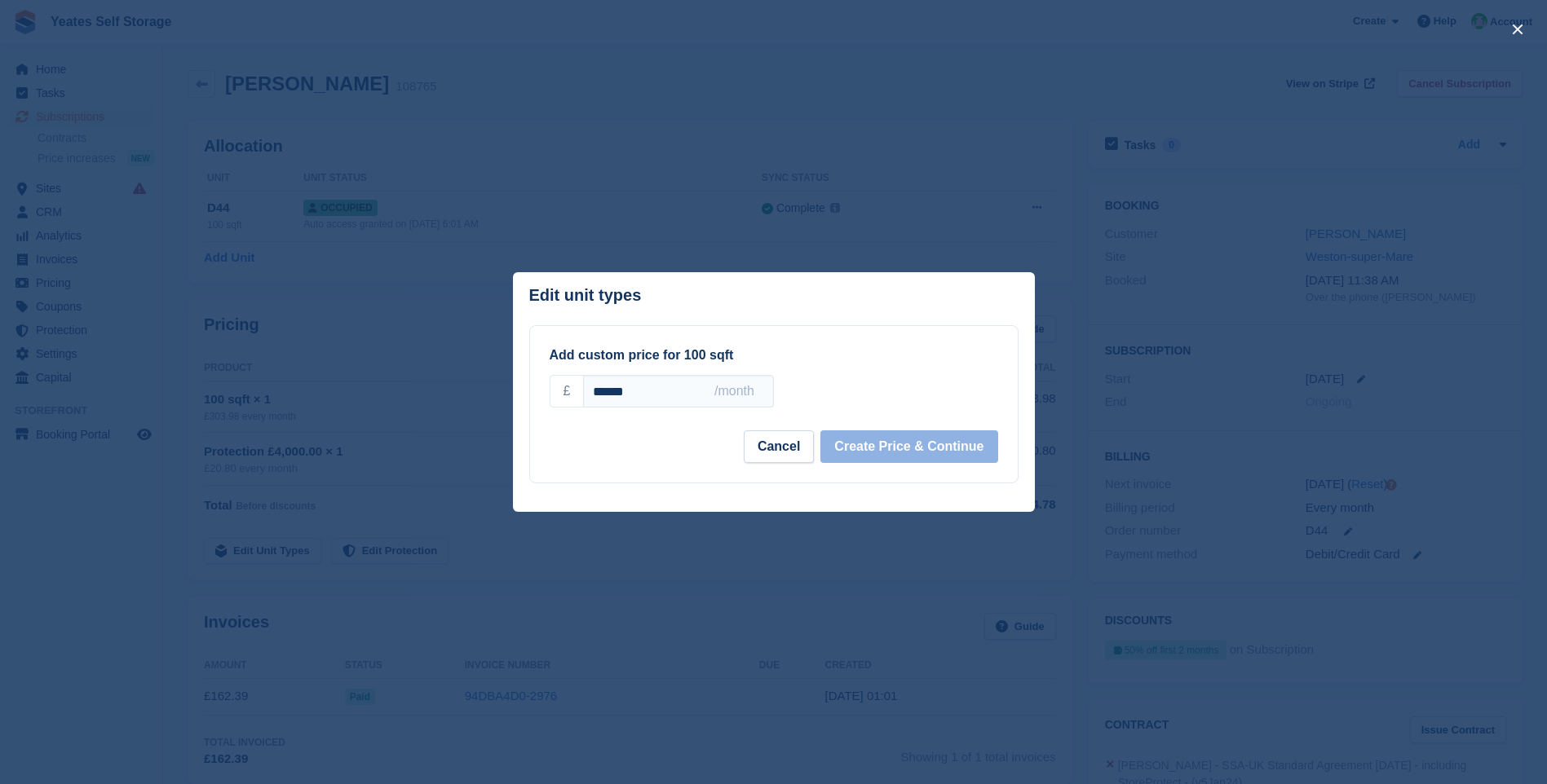
drag, startPoint x: 706, startPoint y: 393, endPoint x: 495, endPoint y: 385, distance: 211.2
click at [495, 385] on div "**********" at bounding box center [774, 392] width 1547 height 784
type input "******"
click at [929, 462] on button "Create Price & Continue" at bounding box center [908, 447] width 177 height 32
select select "*****"
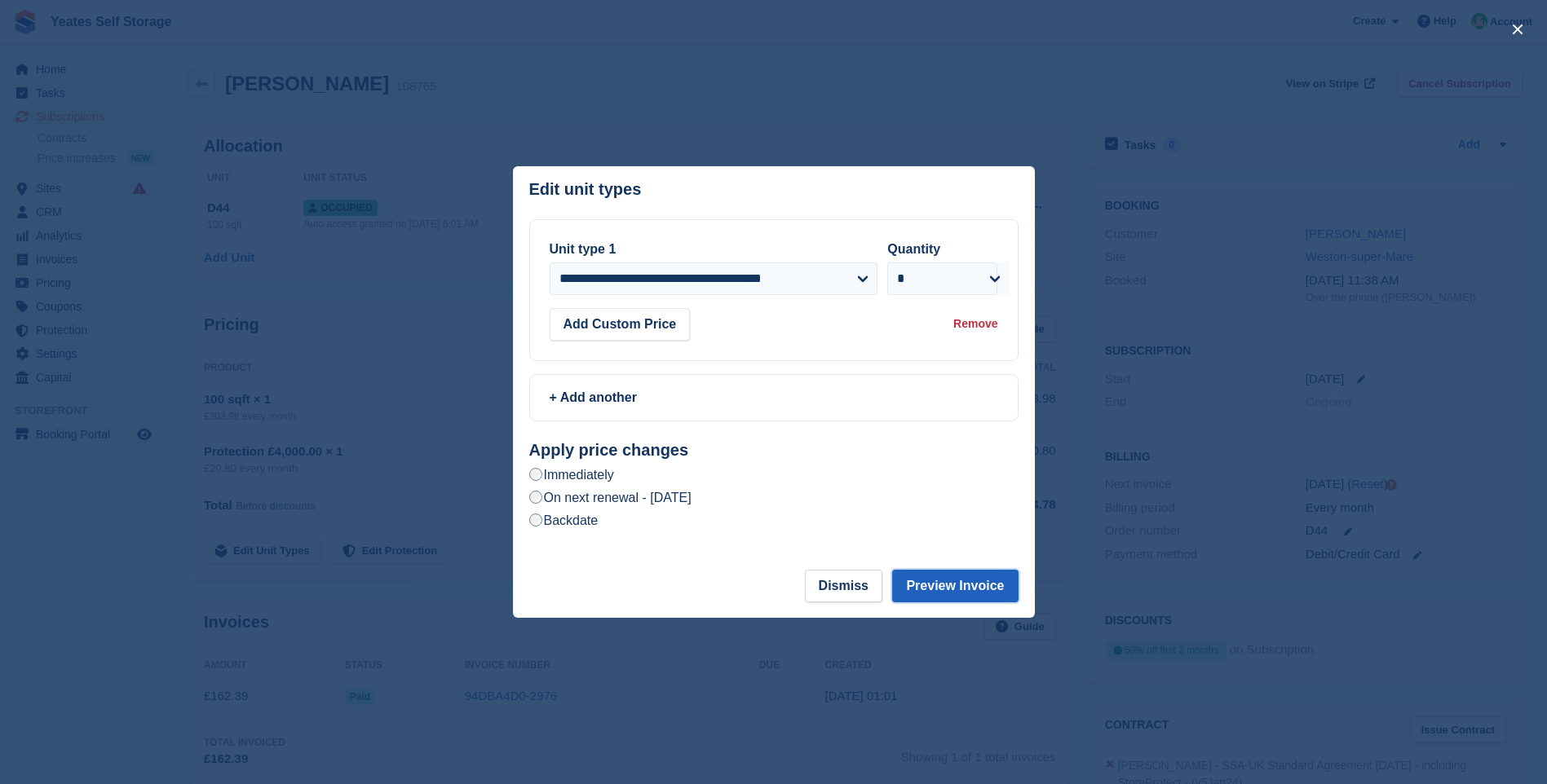
click at [963, 594] on button "Preview Invoice" at bounding box center [954, 585] width 126 height 32
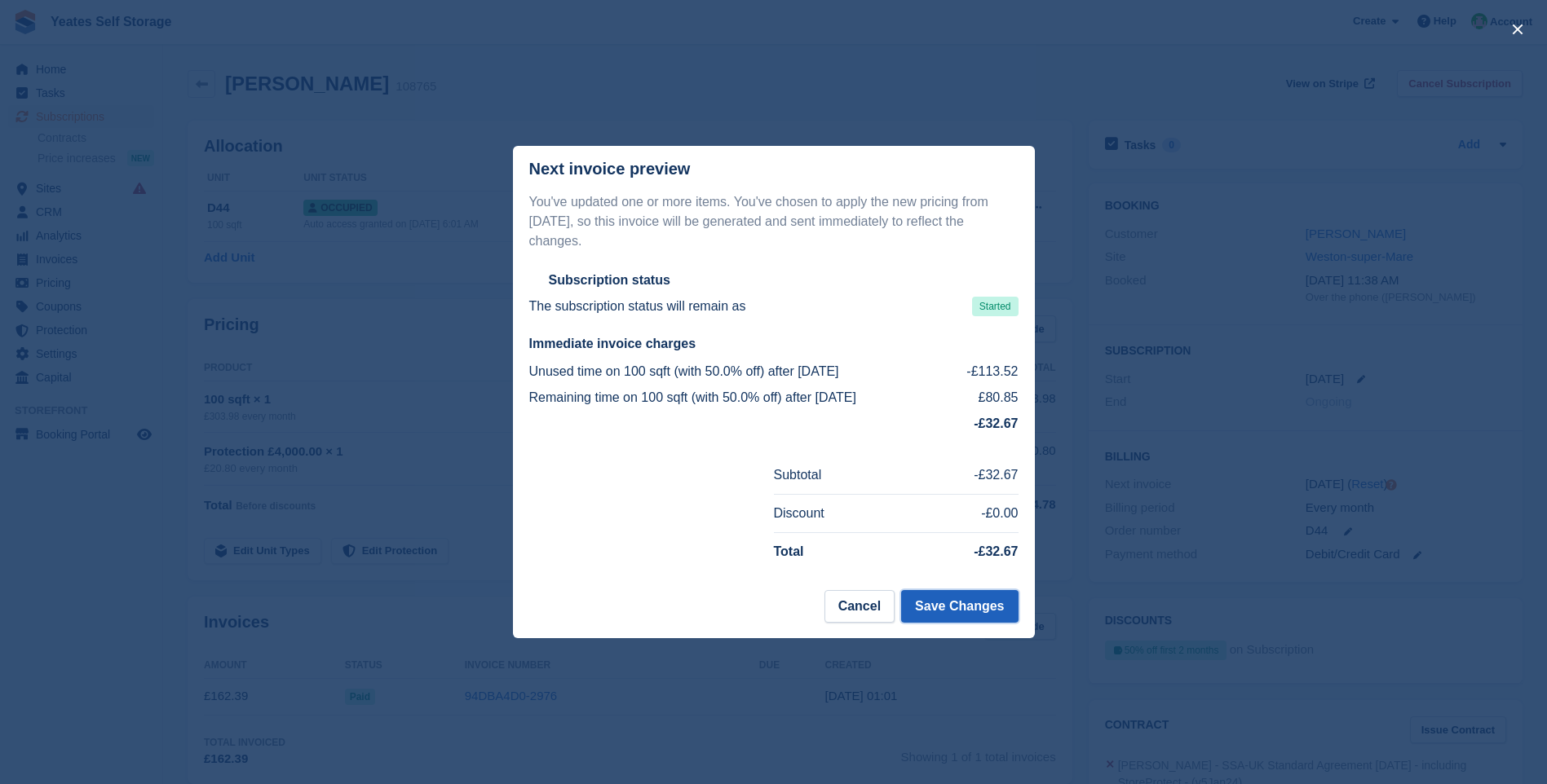
click at [951, 597] on button "Save Changes" at bounding box center [960, 606] width 117 height 32
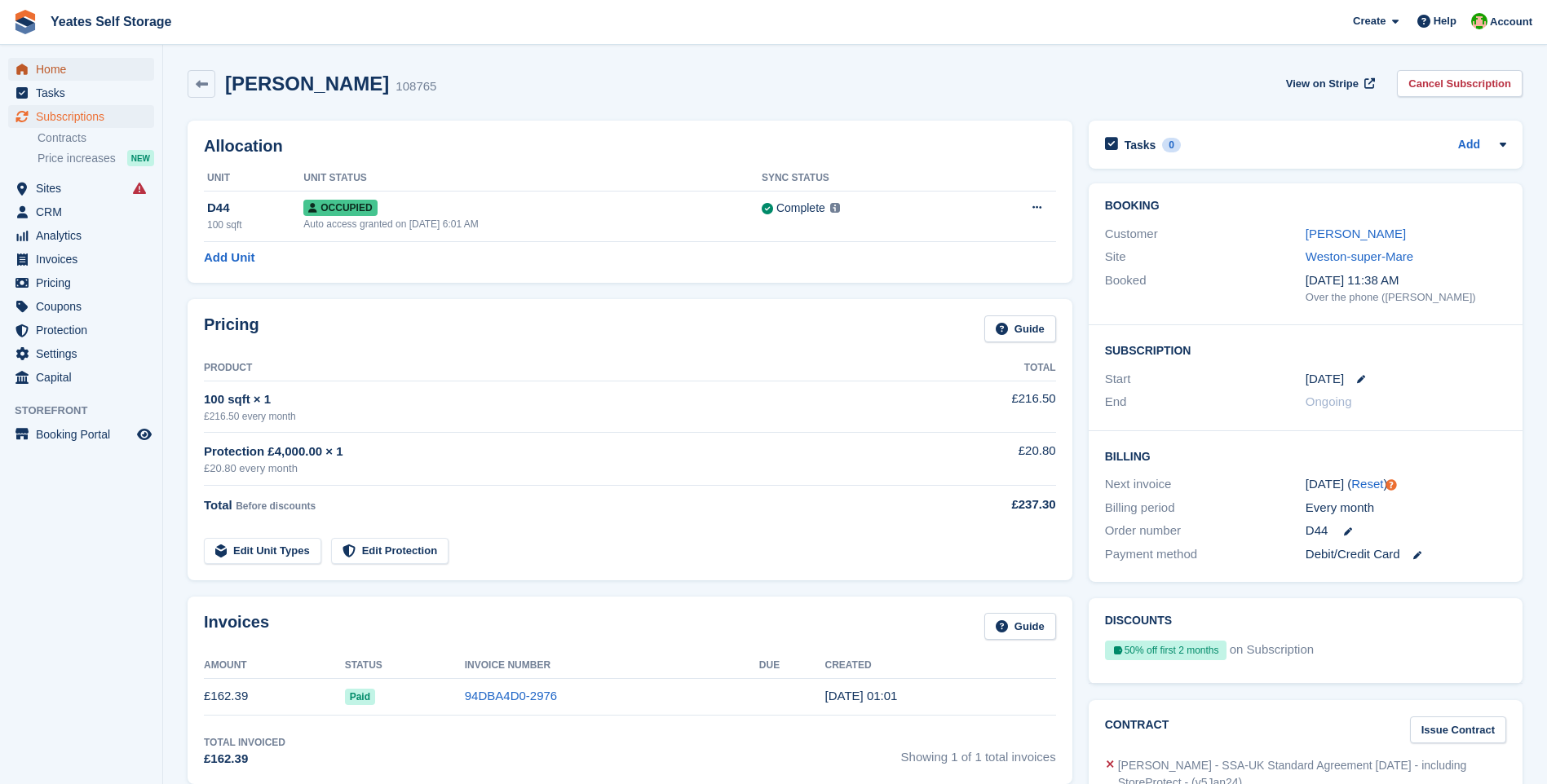
click at [53, 74] on span "Home" at bounding box center [85, 68] width 98 height 22
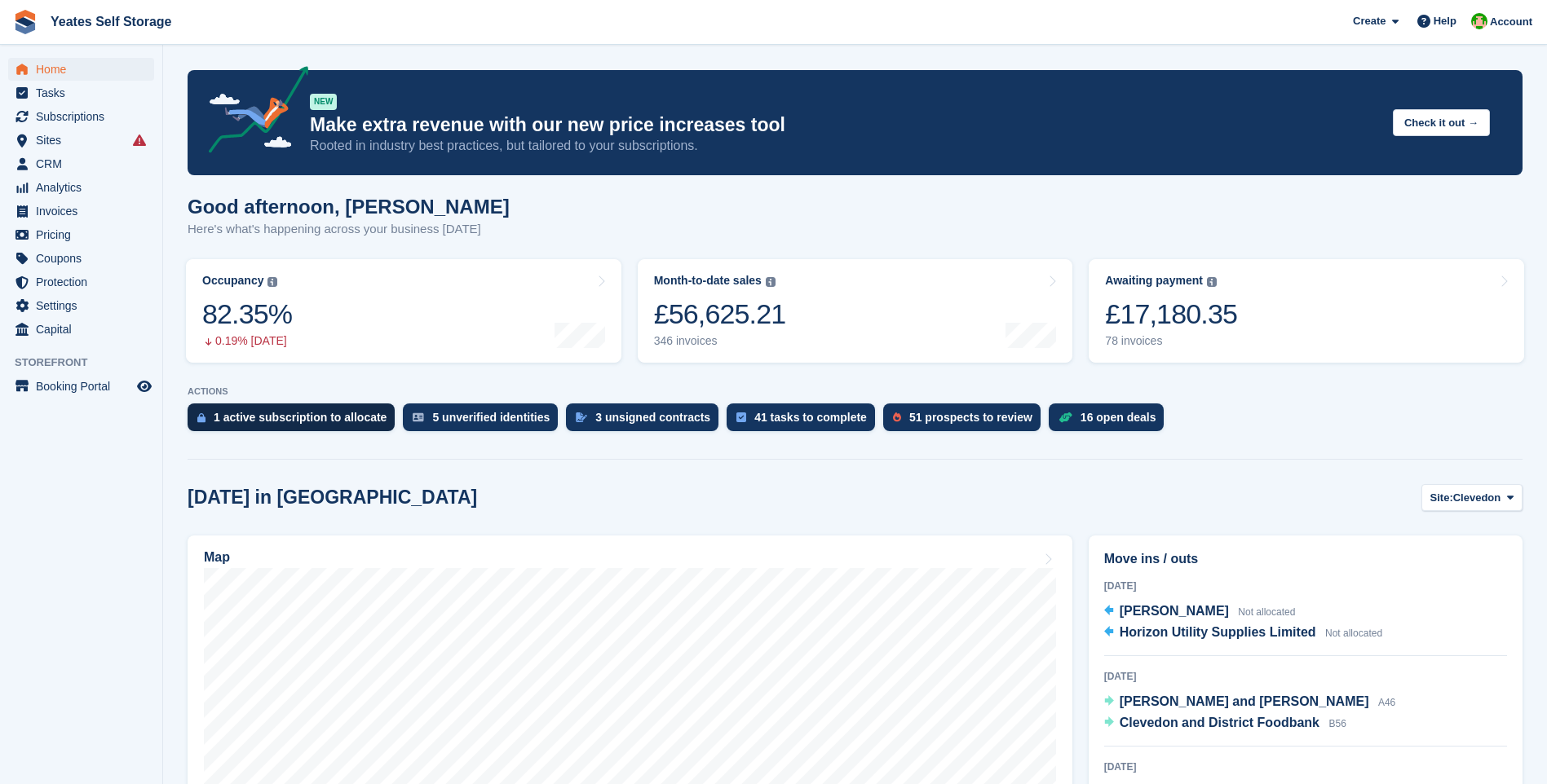
click at [315, 415] on div "1 active subscription to allocate" at bounding box center [299, 416] width 173 height 13
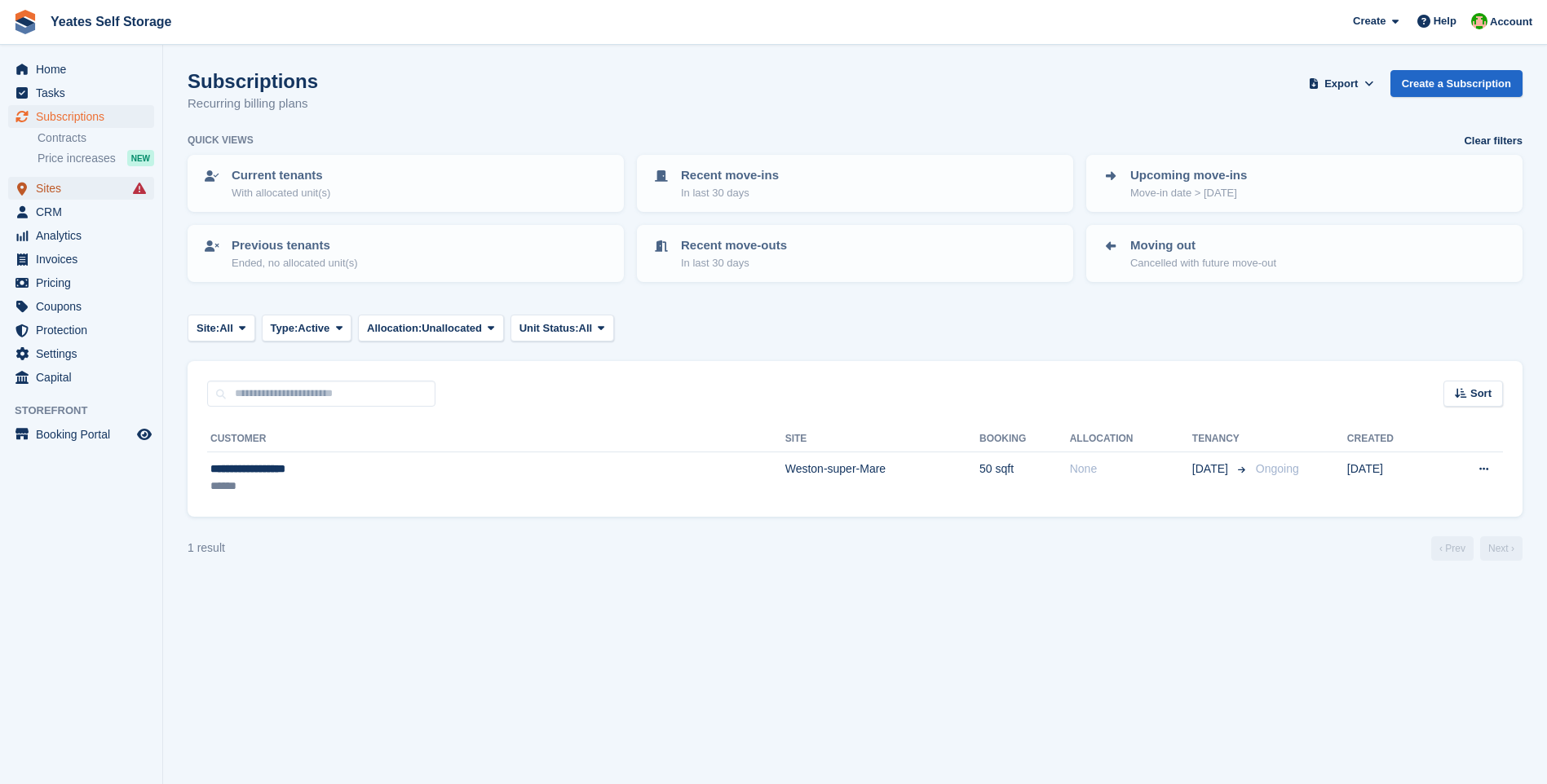
click at [60, 186] on span "Sites" at bounding box center [85, 187] width 98 height 22
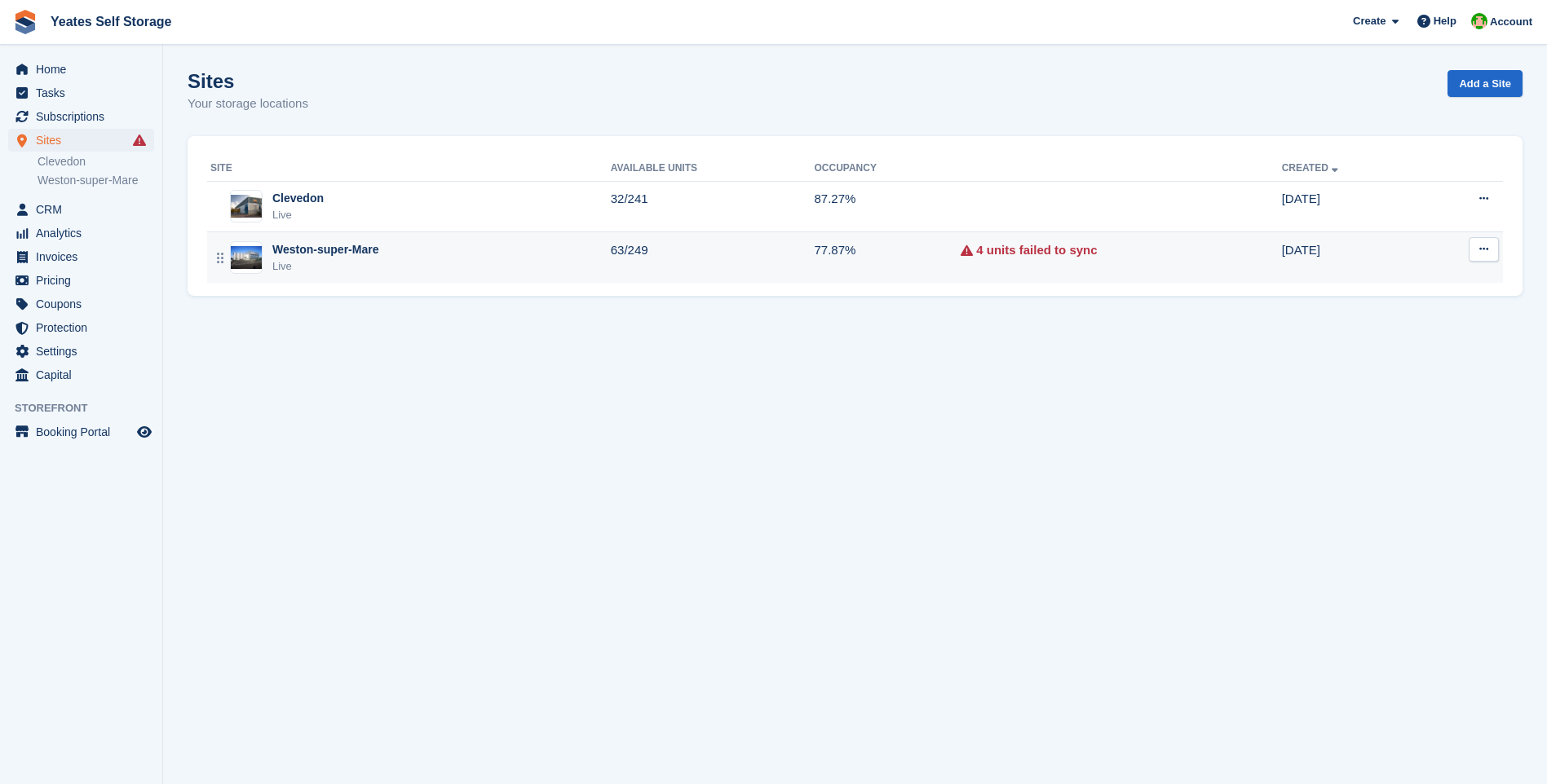
click at [297, 249] on div "Weston-super-Mare" at bounding box center [325, 250] width 106 height 18
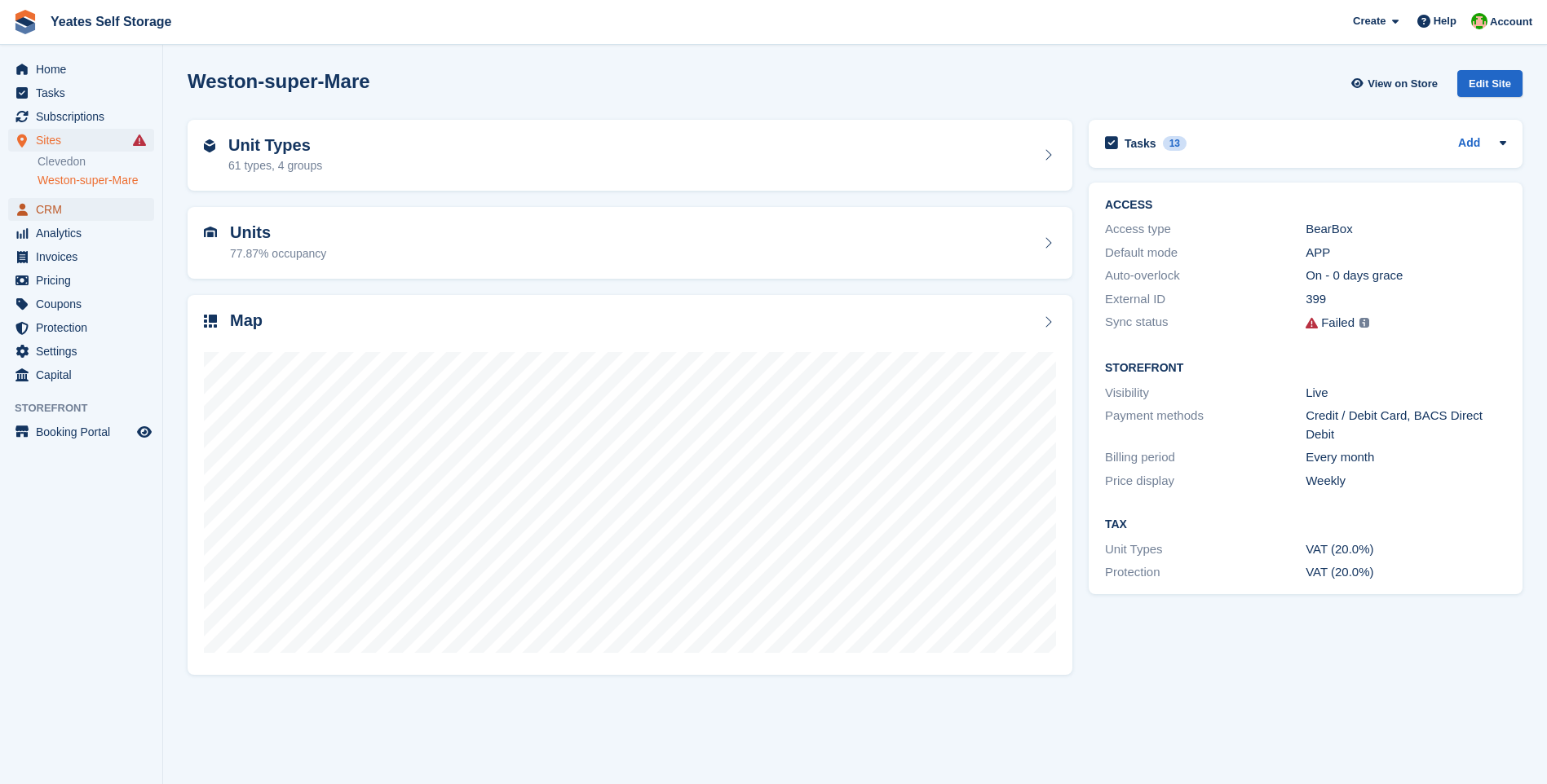
click at [55, 213] on span "CRM" at bounding box center [85, 209] width 98 height 22
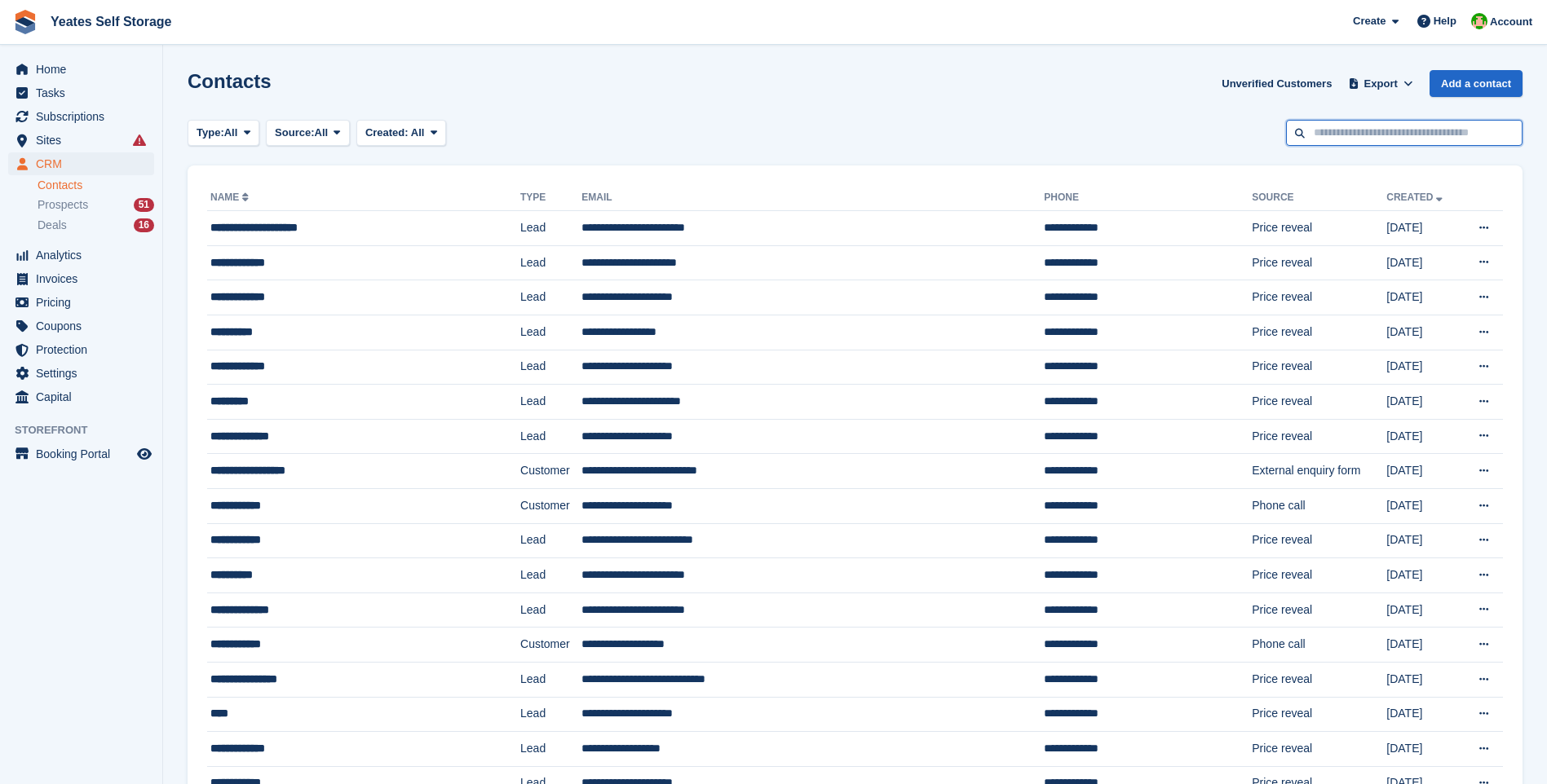
click at [1364, 134] on input "text" at bounding box center [1404, 134] width 236 height 27
type input "******"
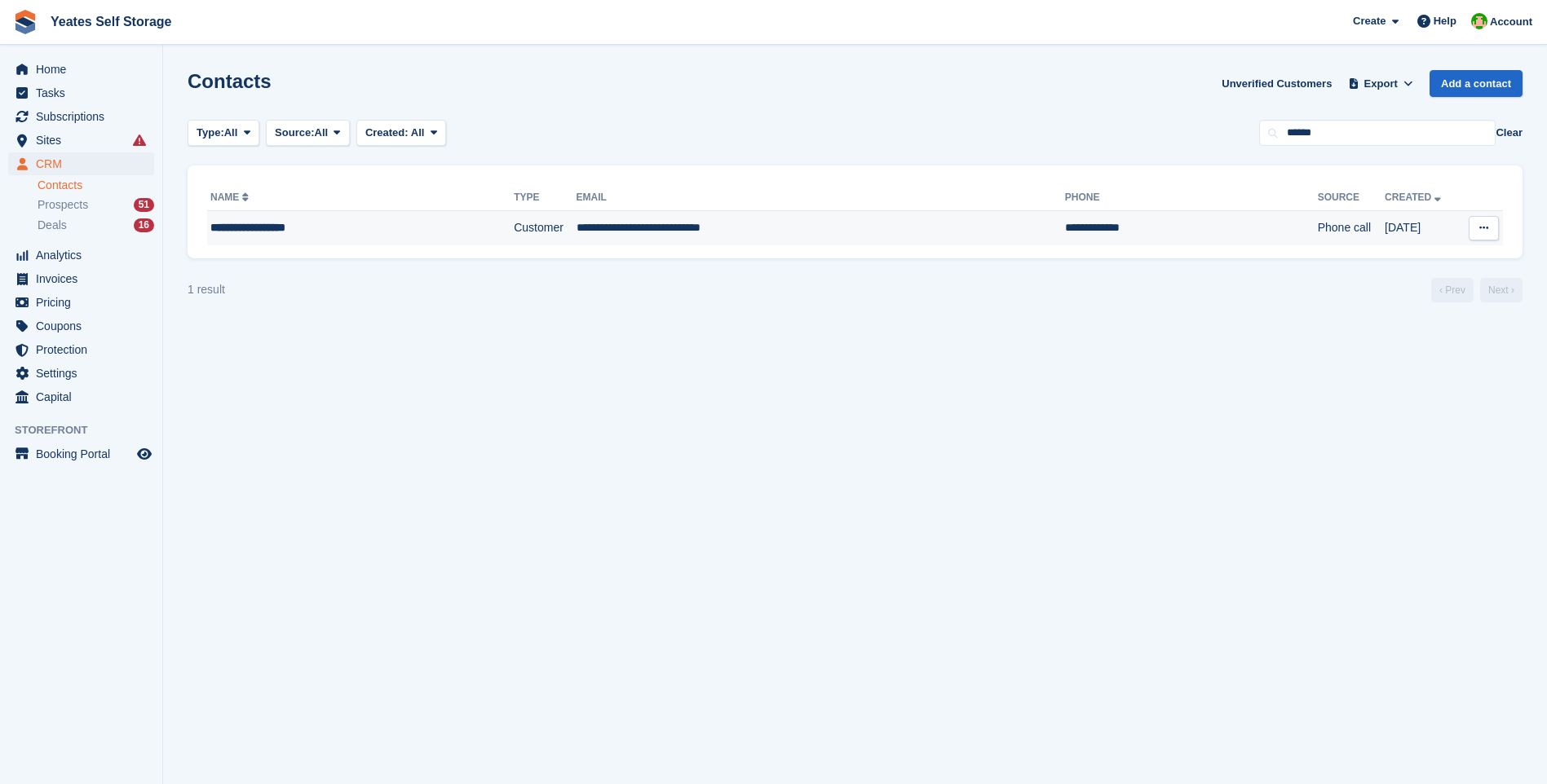
click at [698, 234] on td "**********" at bounding box center [820, 227] width 489 height 34
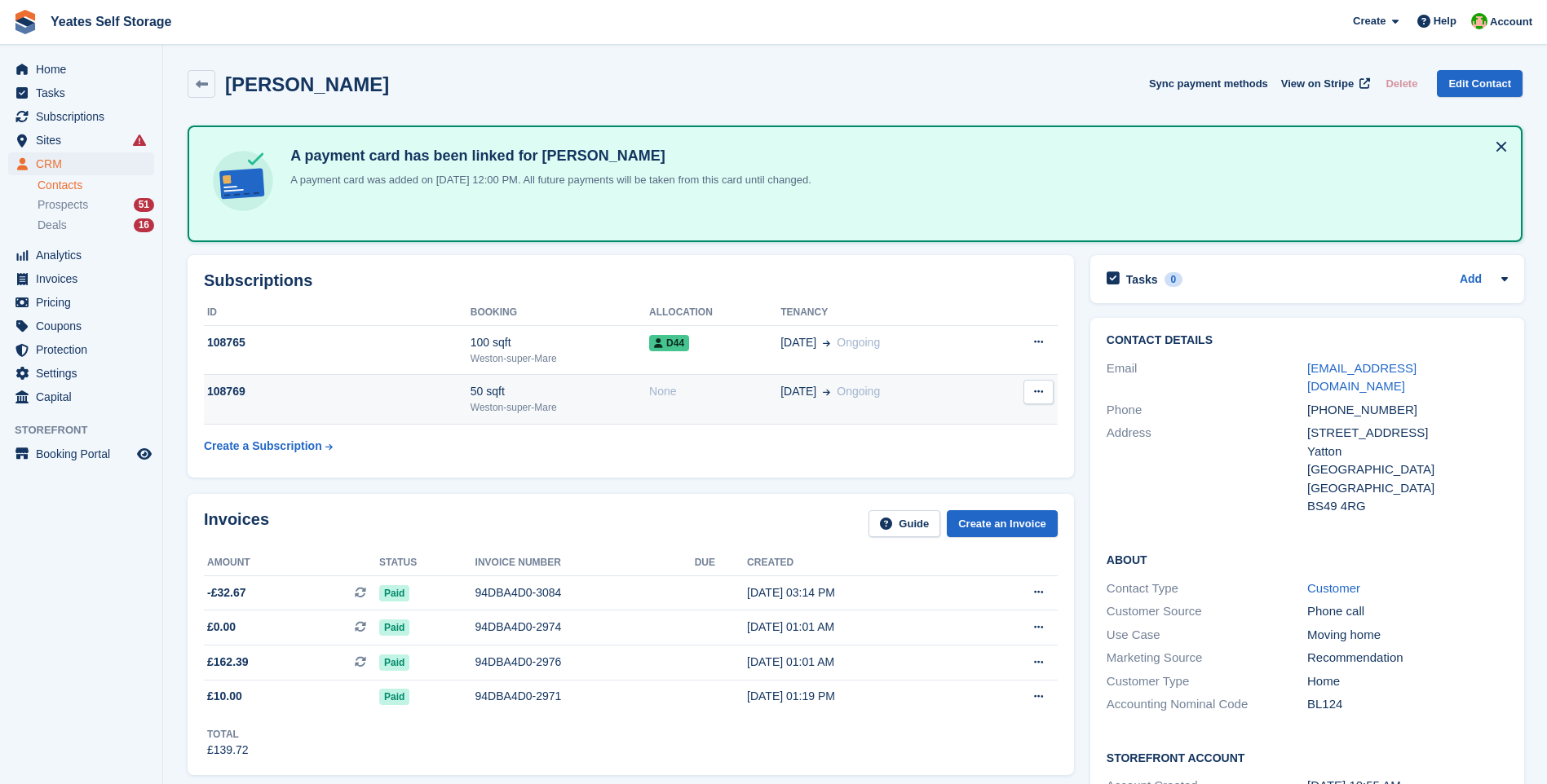
click at [504, 394] on div "50 sqft" at bounding box center [559, 392] width 178 height 18
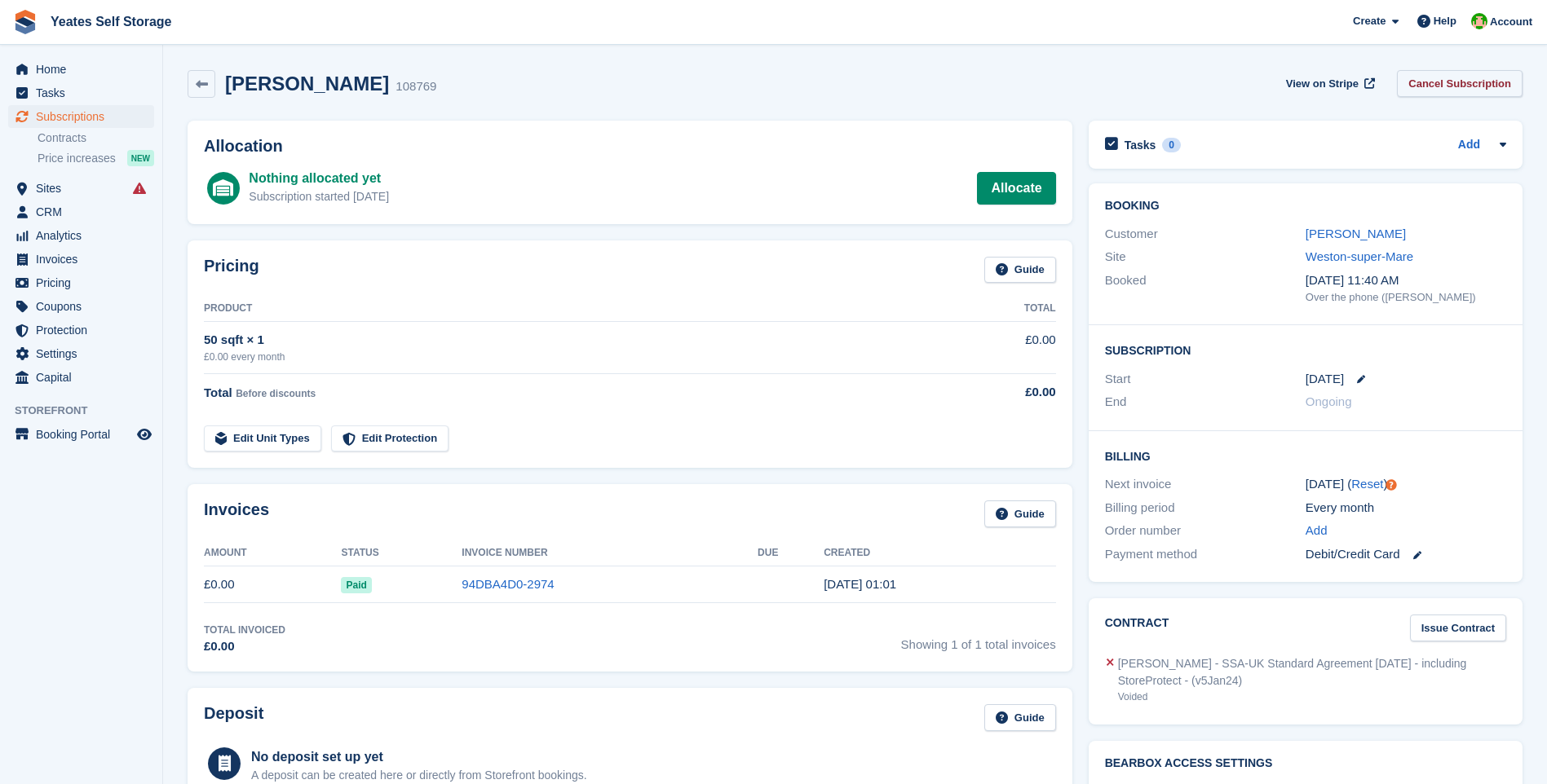
click at [1460, 85] on link "Cancel Subscription" at bounding box center [1459, 84] width 126 height 27
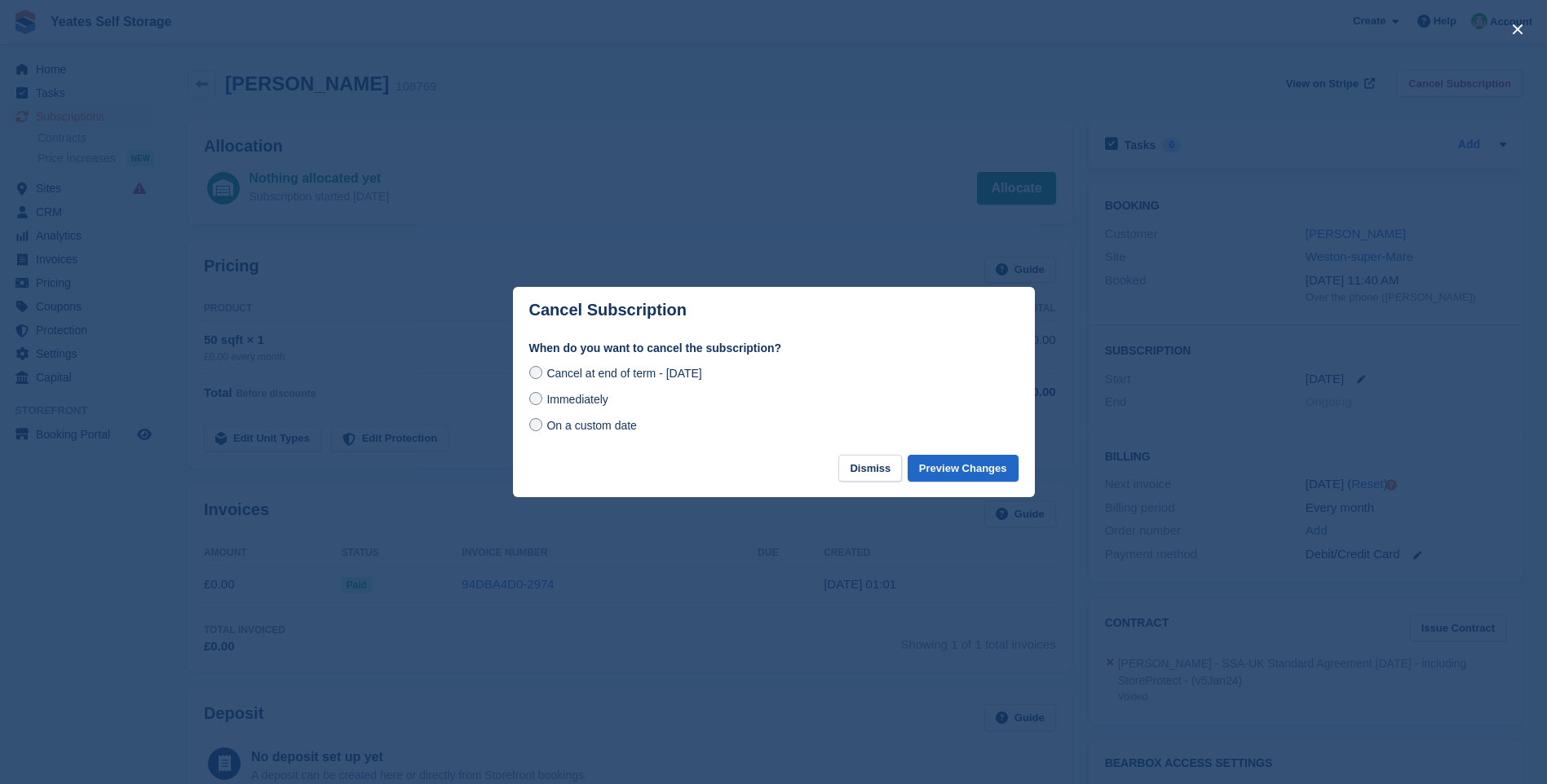
click at [570, 406] on span "Immediately" at bounding box center [576, 399] width 61 height 13
click at [972, 478] on button "Preview Changes" at bounding box center [963, 468] width 111 height 27
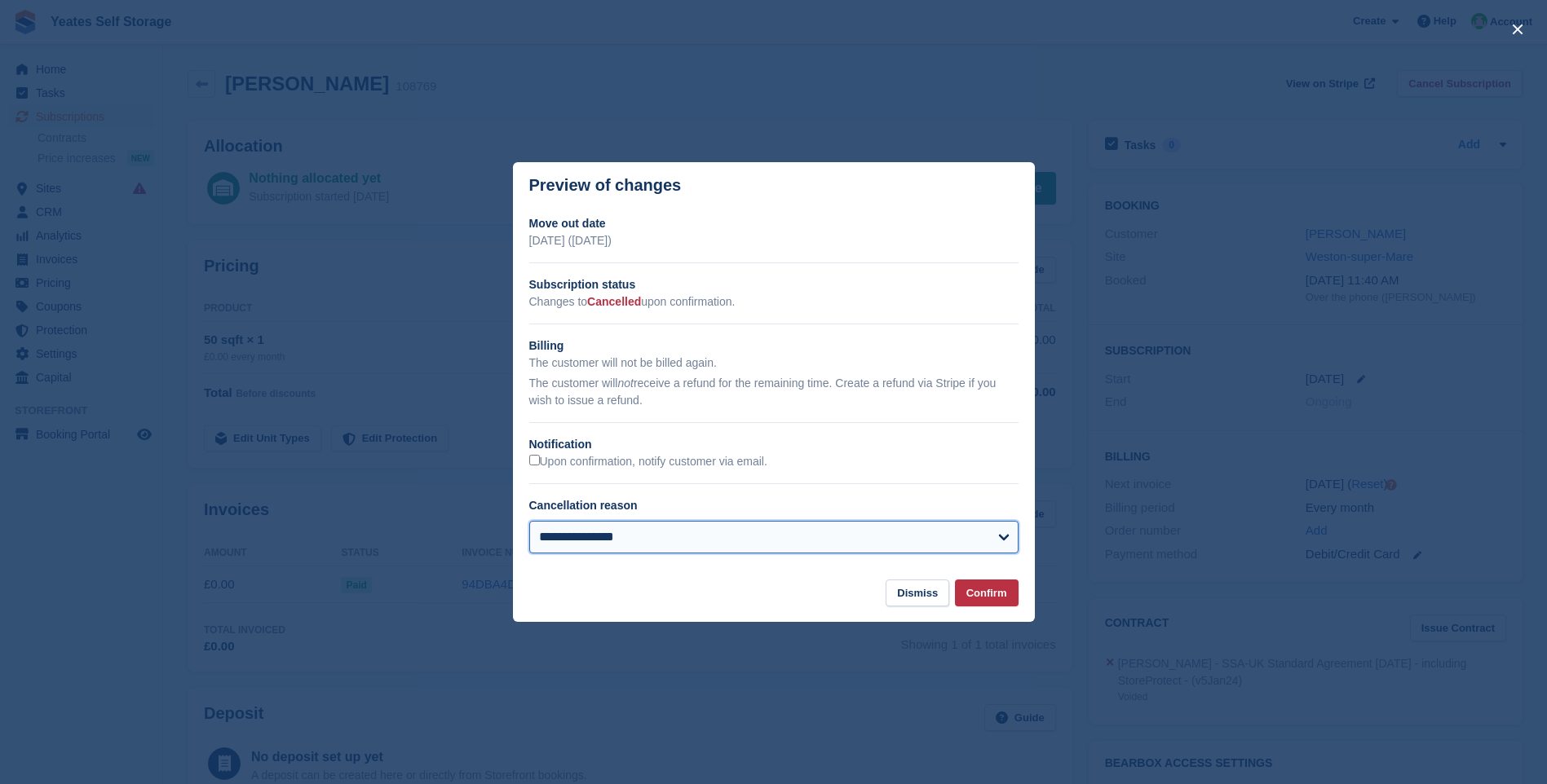
click at [645, 527] on select "**********" at bounding box center [774, 536] width 490 height 32
select select "**********"
click at [529, 523] on select "**********" at bounding box center [774, 536] width 490 height 32
click at [981, 606] on button "Confirm" at bounding box center [986, 593] width 63 height 27
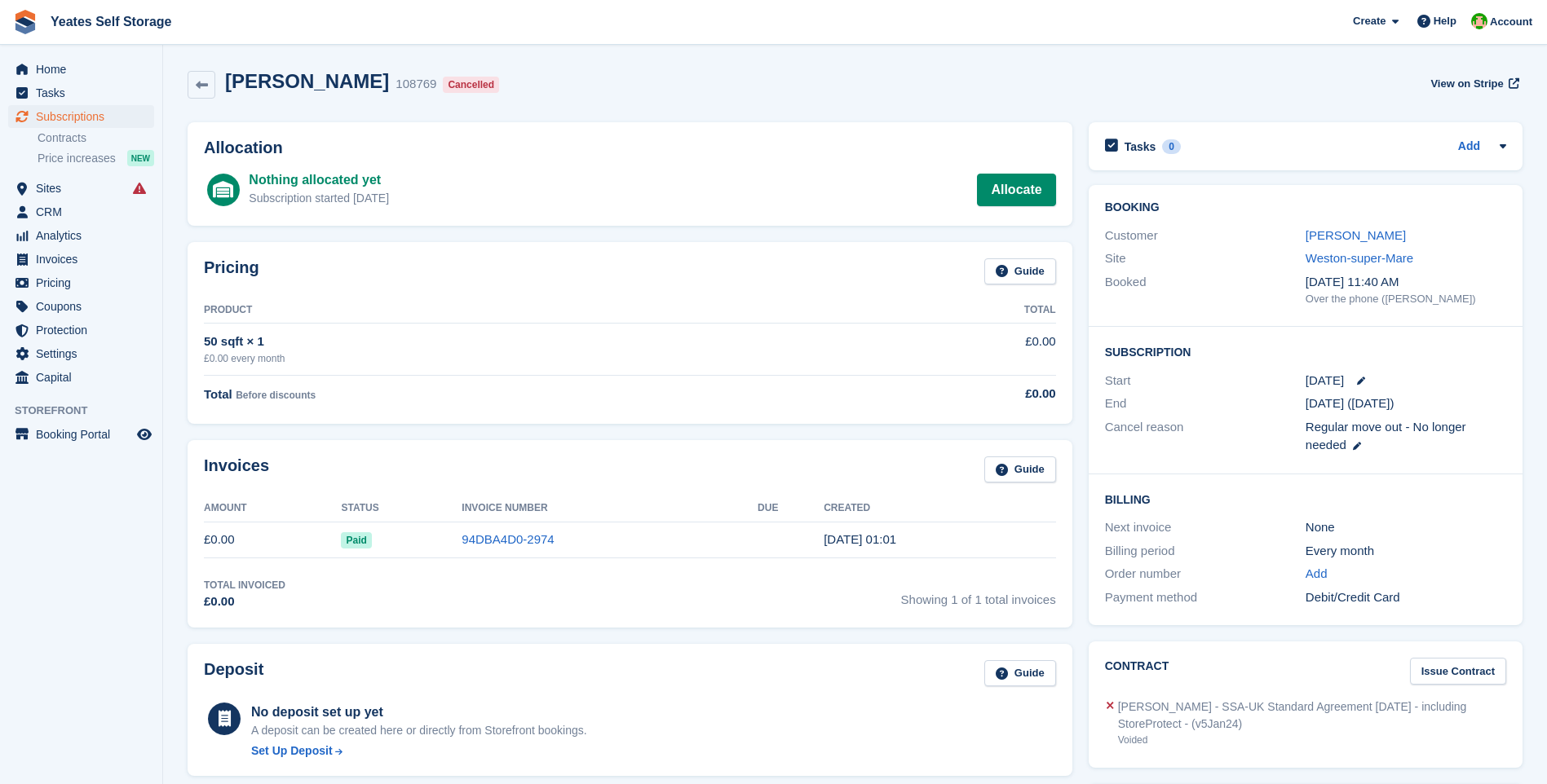
scroll to position [163, 0]
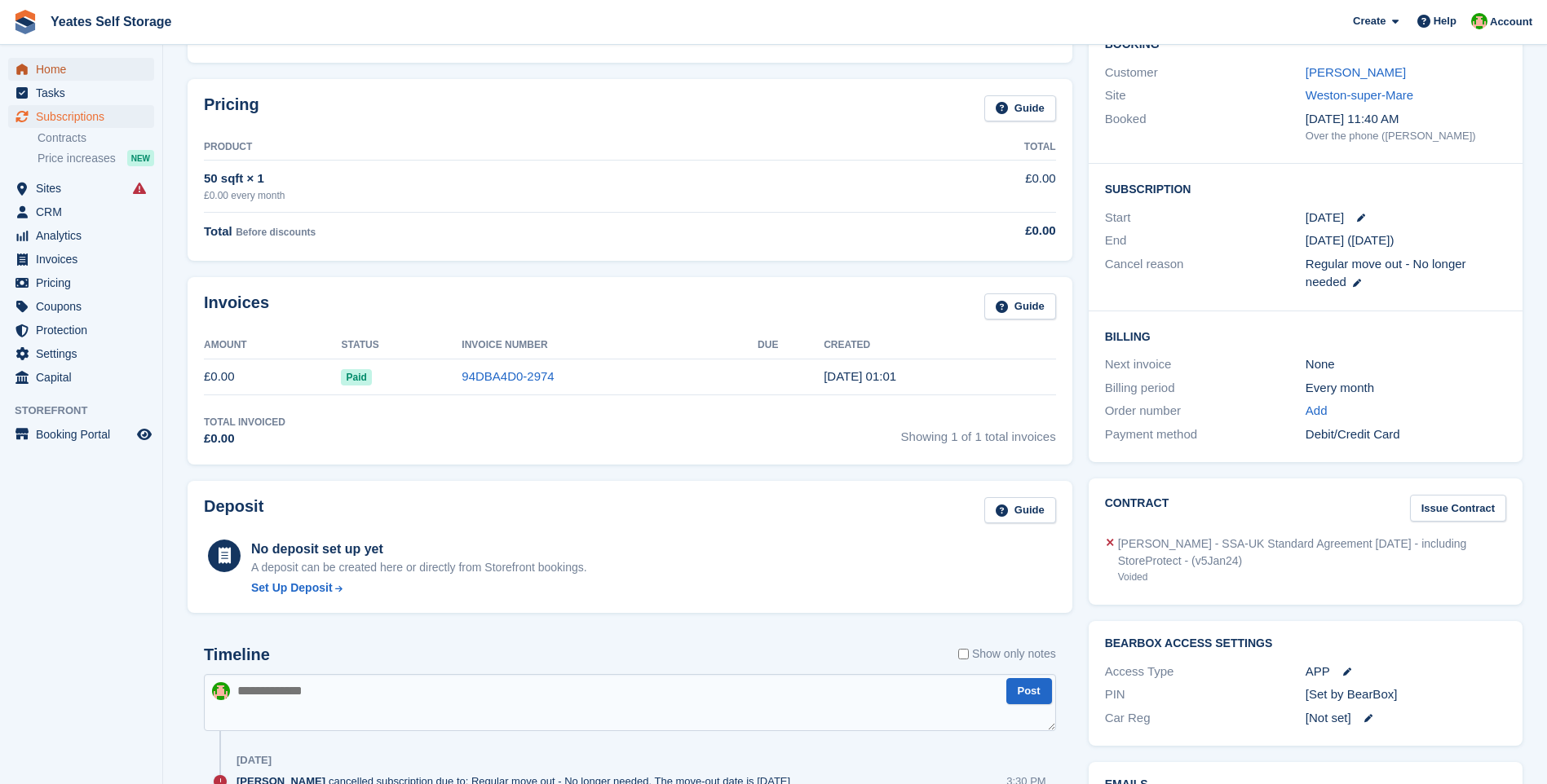
click at [58, 75] on span "Home" at bounding box center [85, 68] width 98 height 22
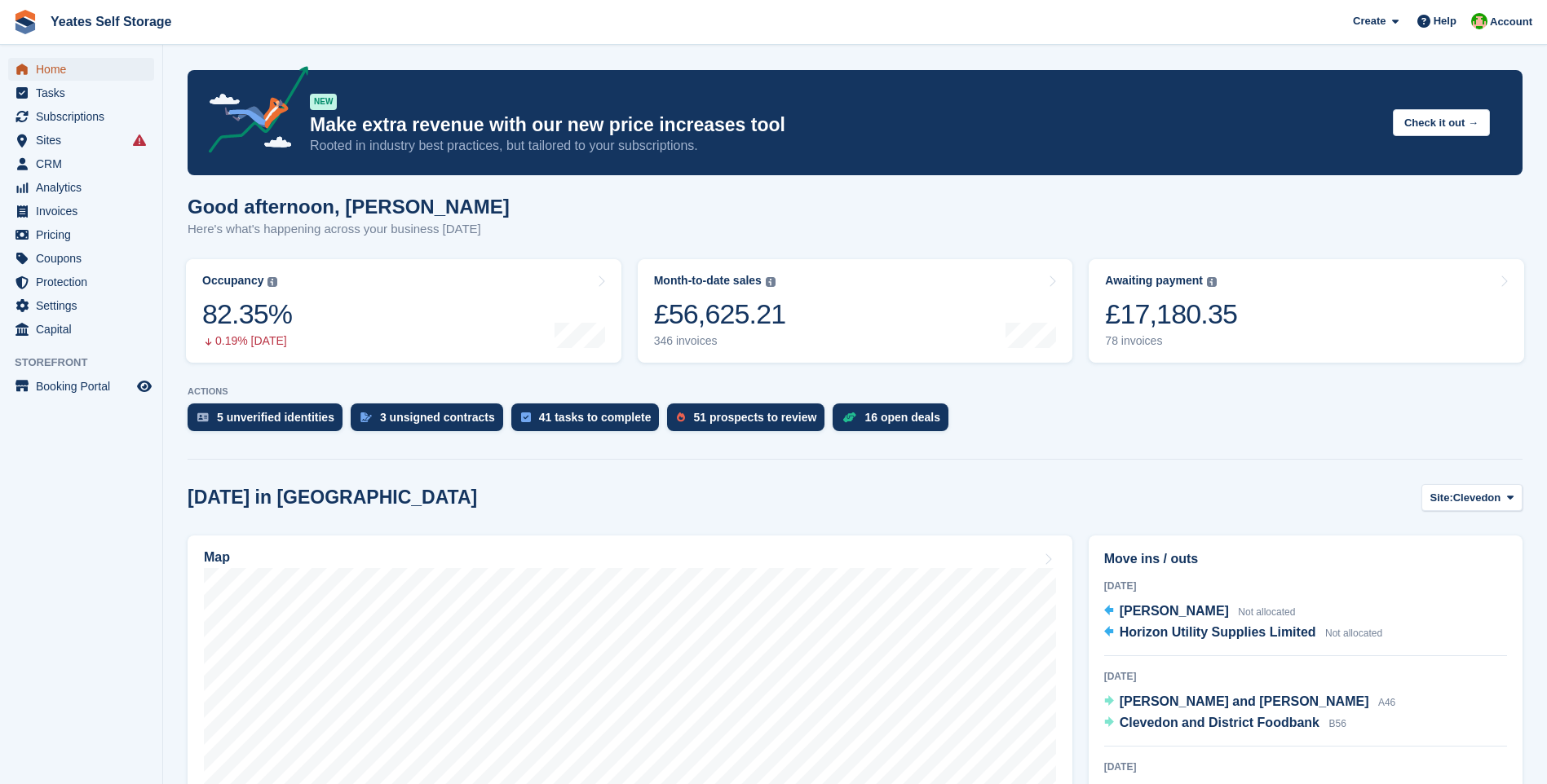
click at [51, 77] on span "Home" at bounding box center [85, 68] width 98 height 22
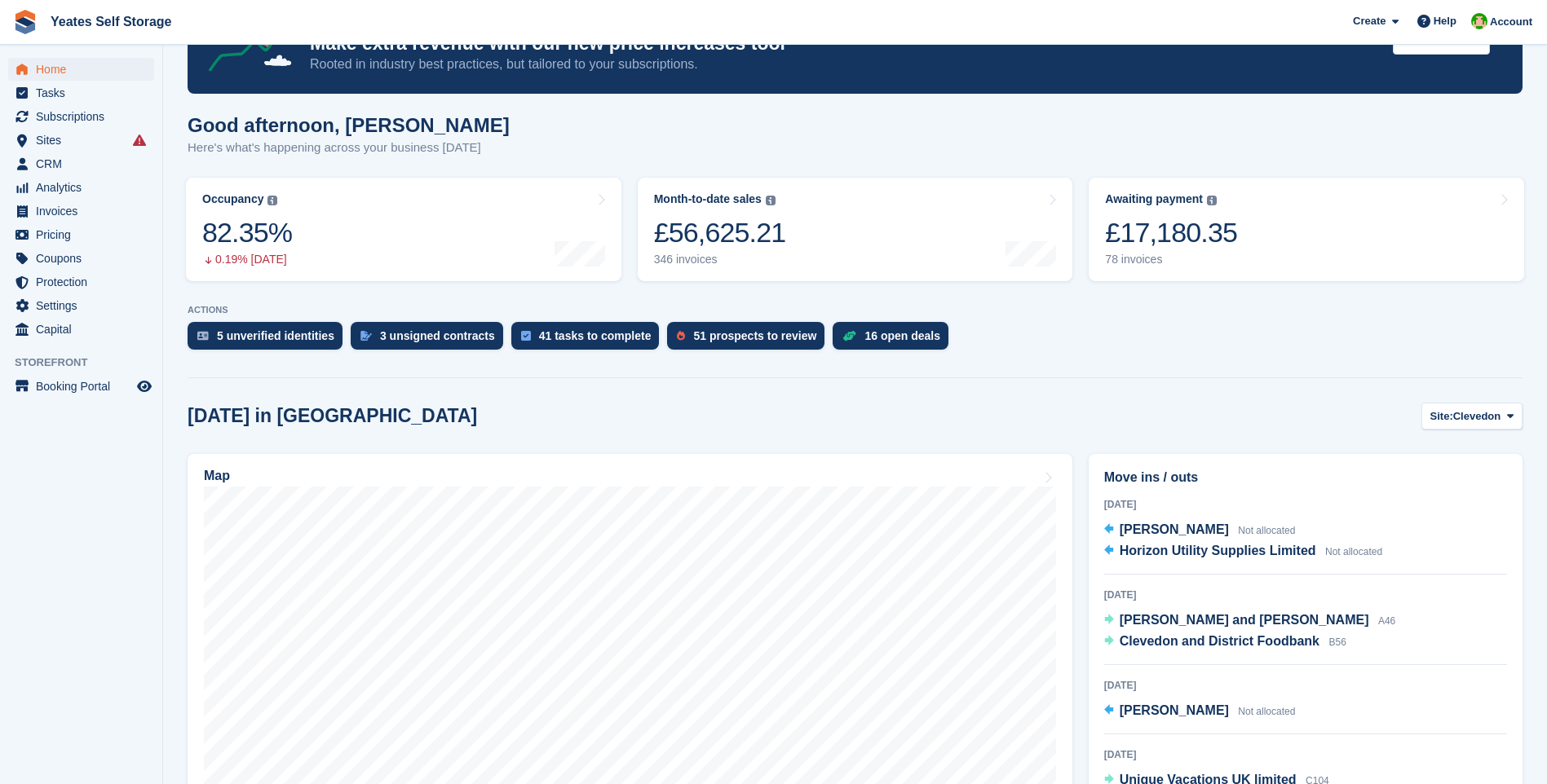
scroll to position [245, 0]
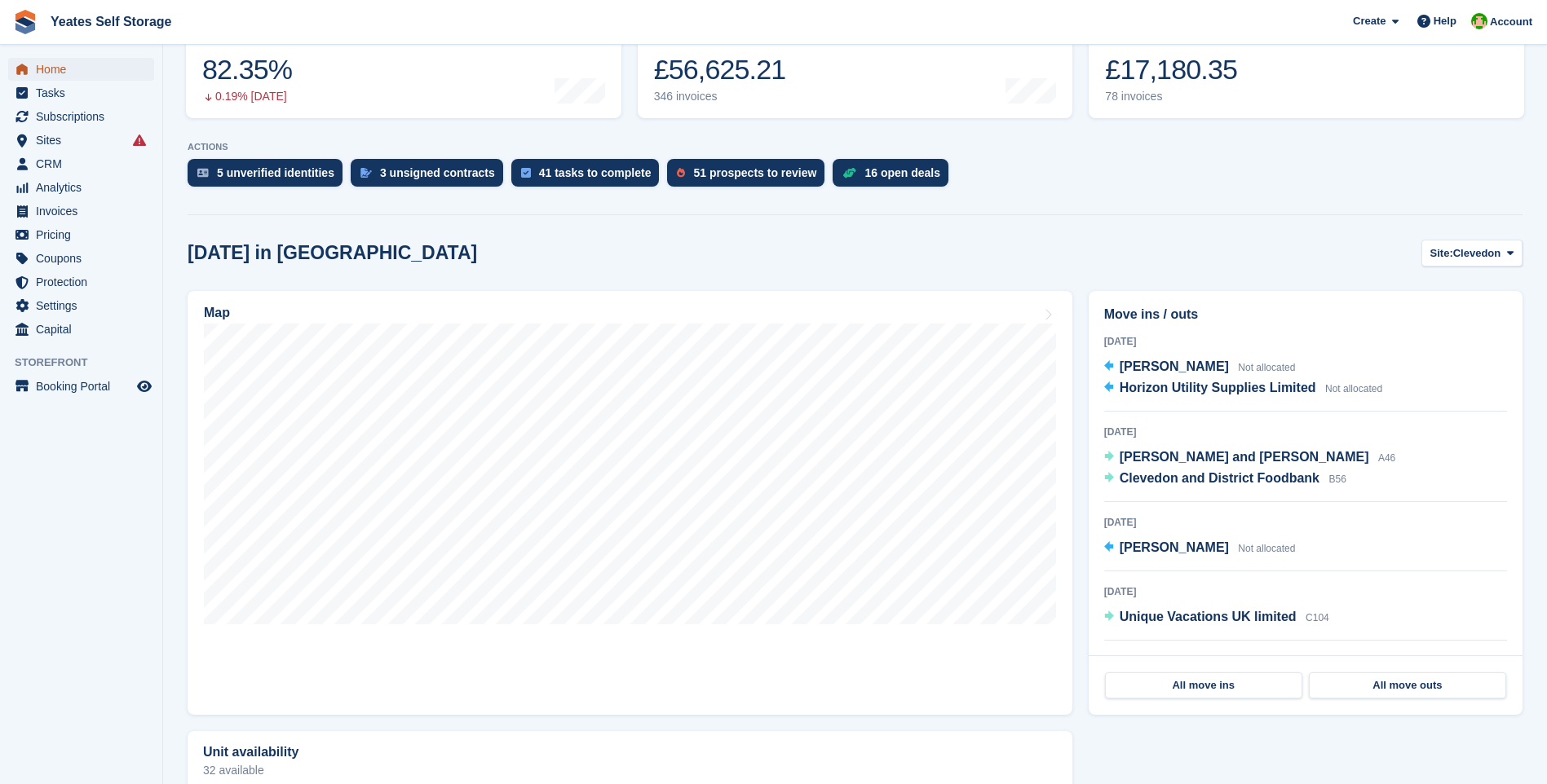
click span "Home"
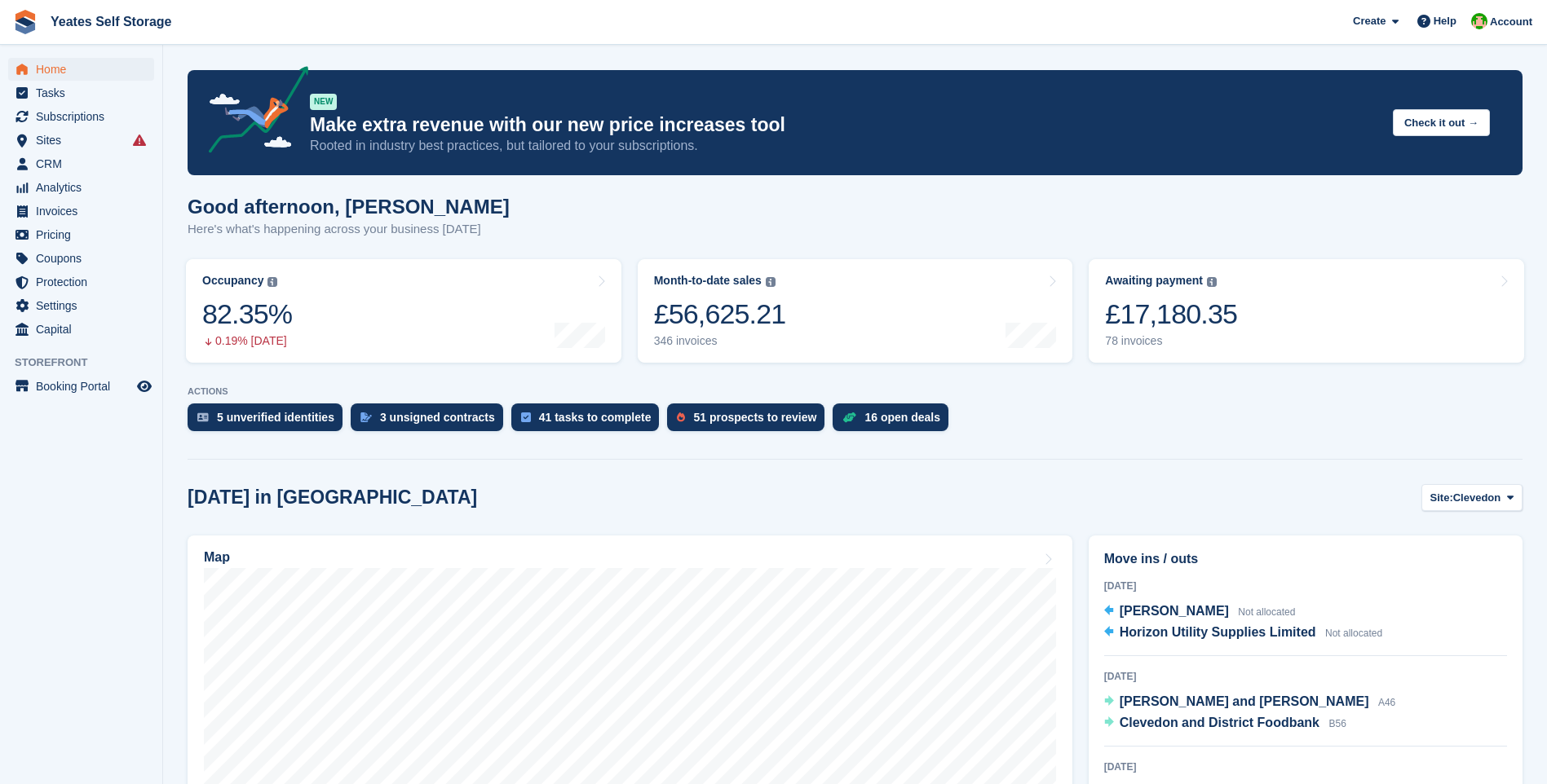
scroll to position [163, 0]
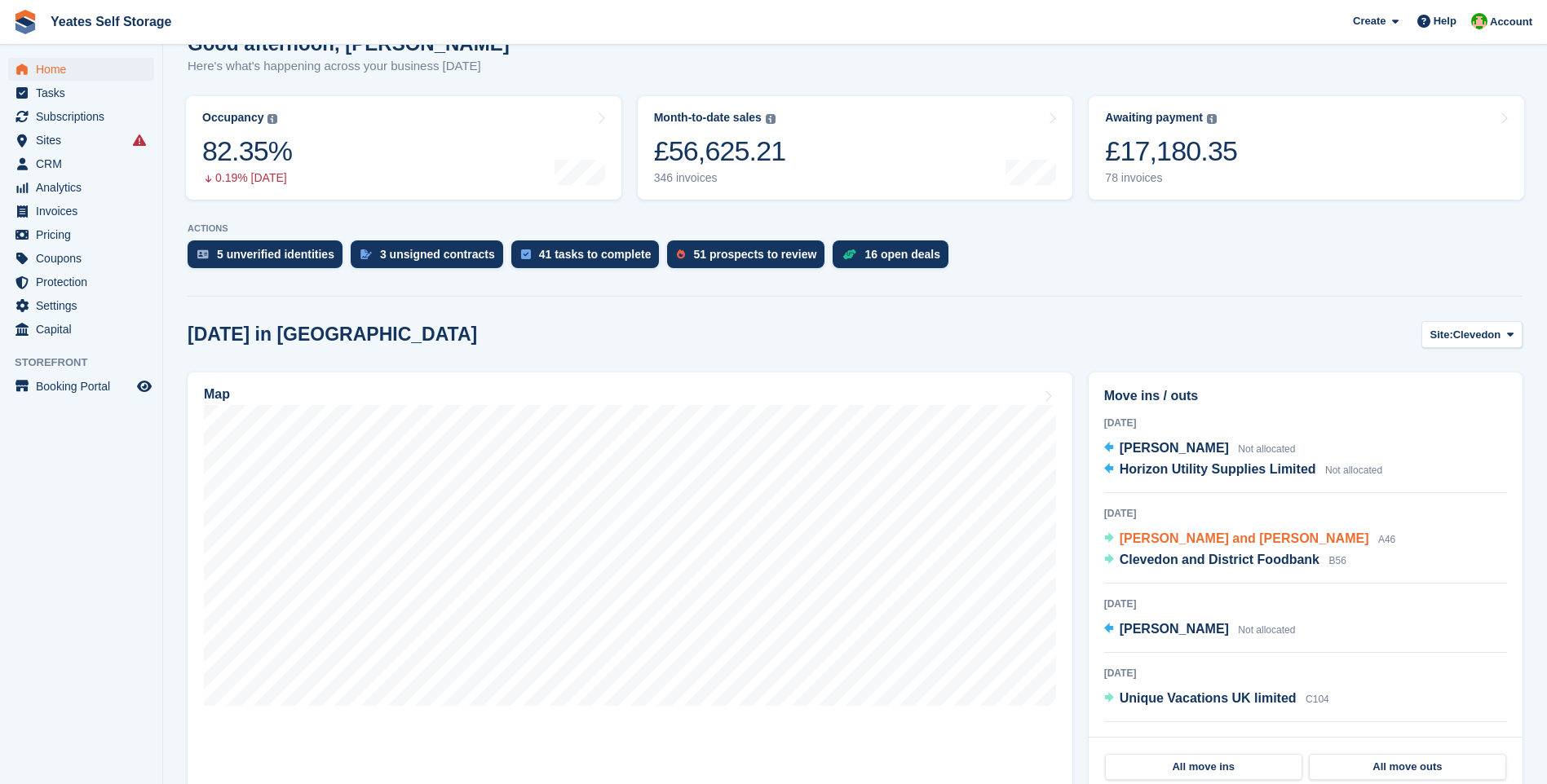
click span "[PERSON_NAME] and [PERSON_NAME]"
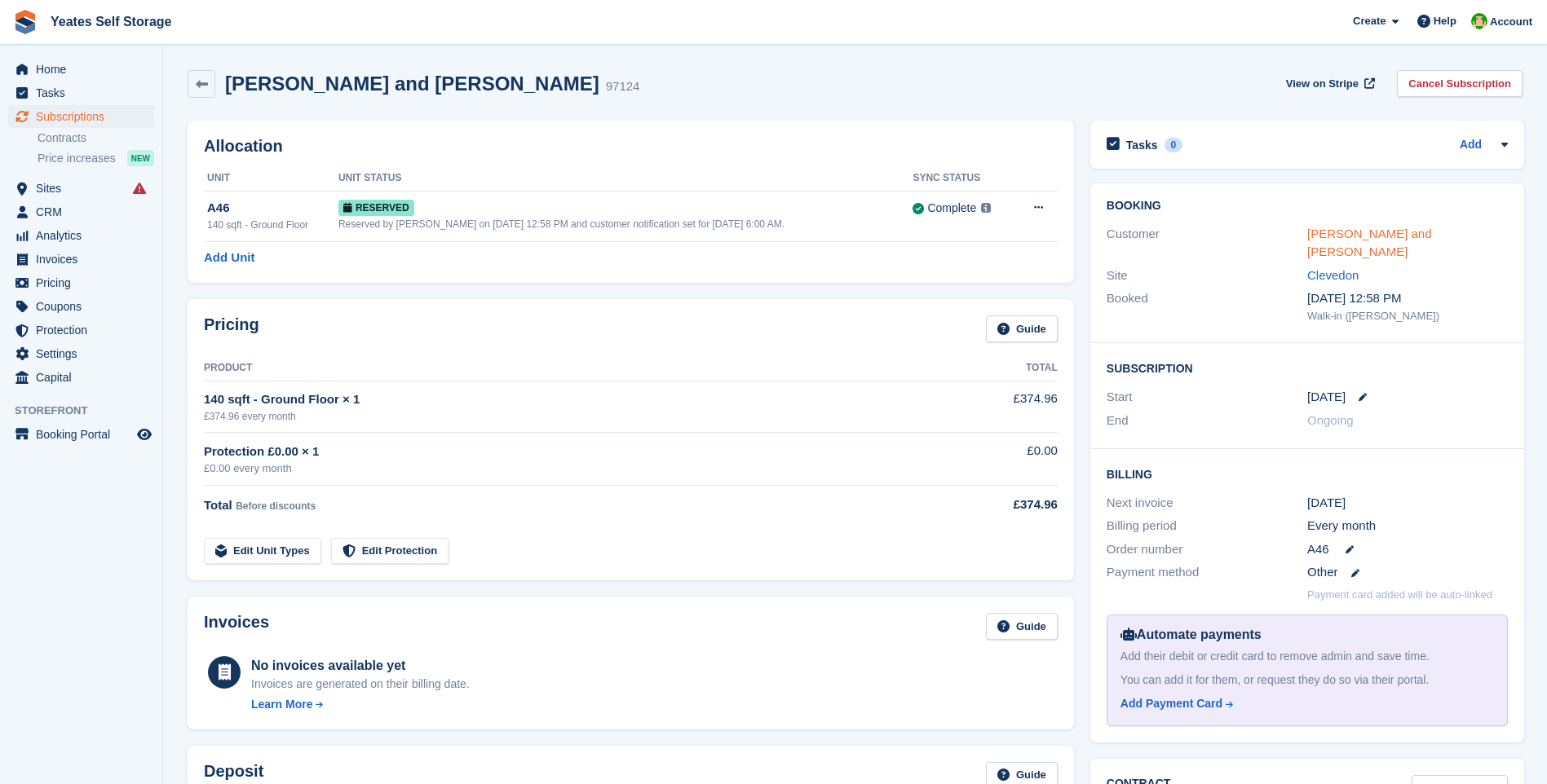
click at [1382, 235] on link "[PERSON_NAME] and [PERSON_NAME]" at bounding box center [1369, 242] width 125 height 32
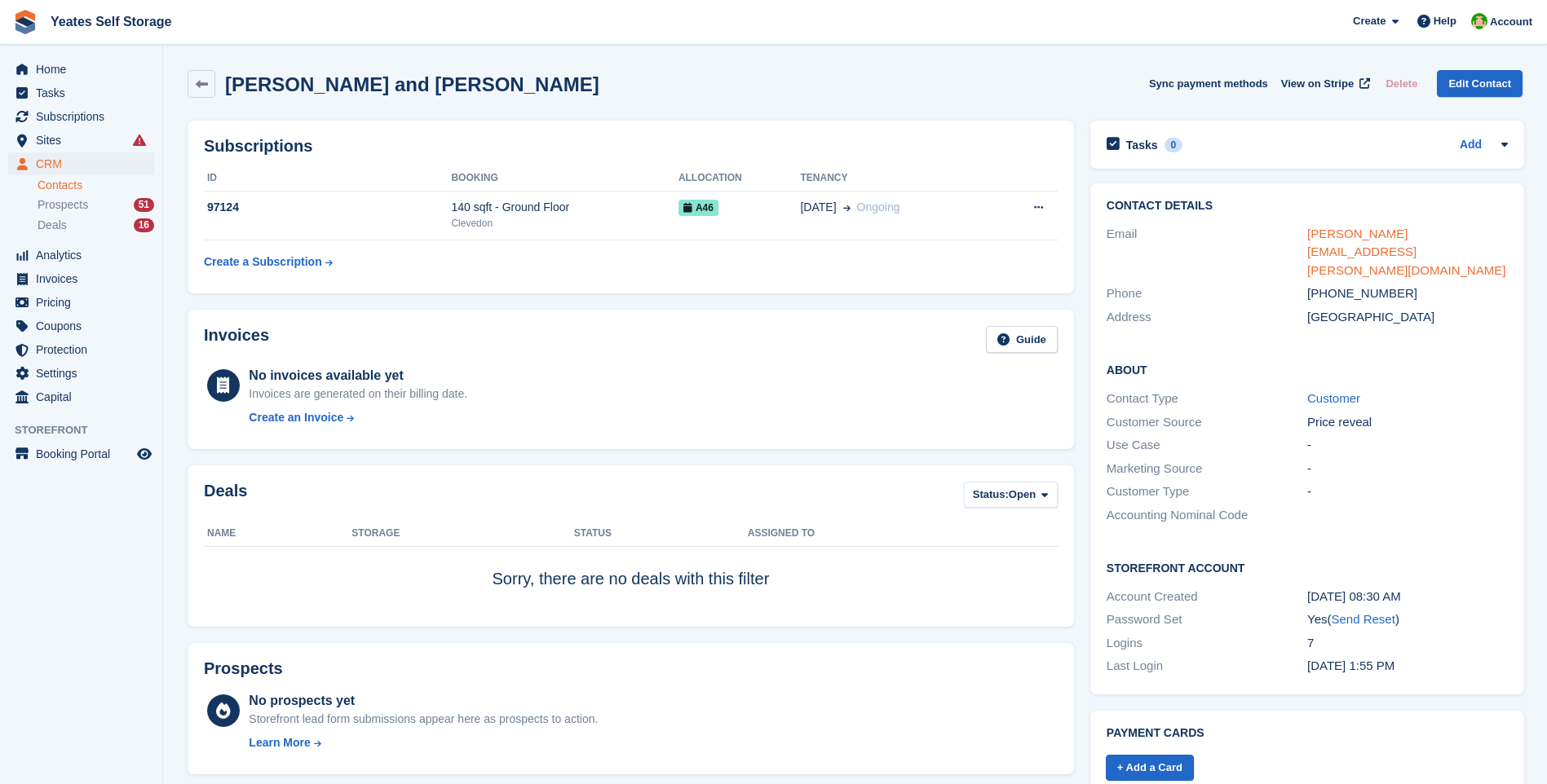
click at [1362, 232] on link "[PERSON_NAME][EMAIL_ADDRESS][PERSON_NAME][DOMAIN_NAME]" at bounding box center [1406, 252] width 198 height 51
click at [50, 66] on span "Home" at bounding box center [85, 68] width 98 height 22
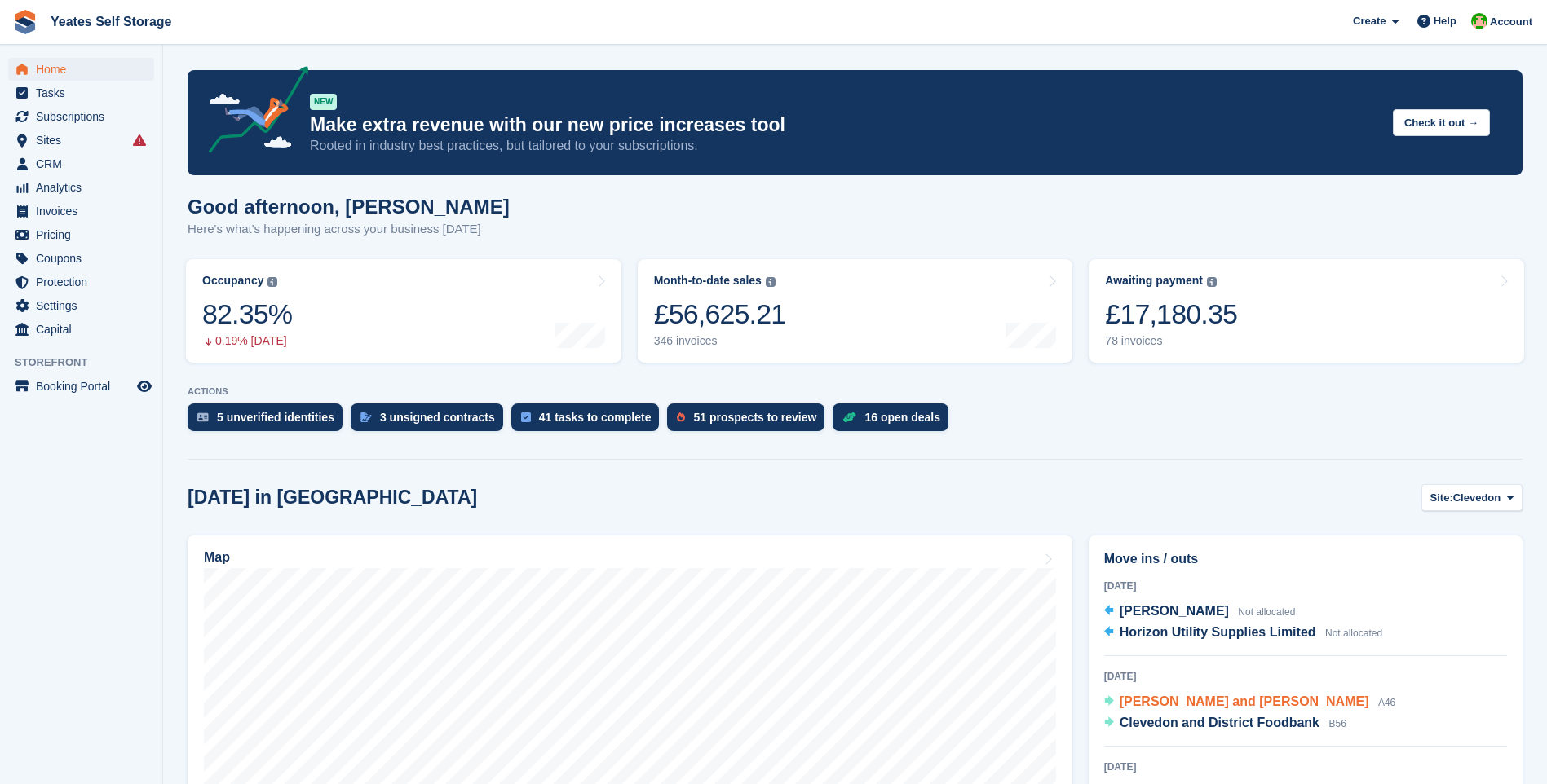
click at [1195, 703] on span "[PERSON_NAME] and [PERSON_NAME]" at bounding box center [1245, 701] width 250 height 14
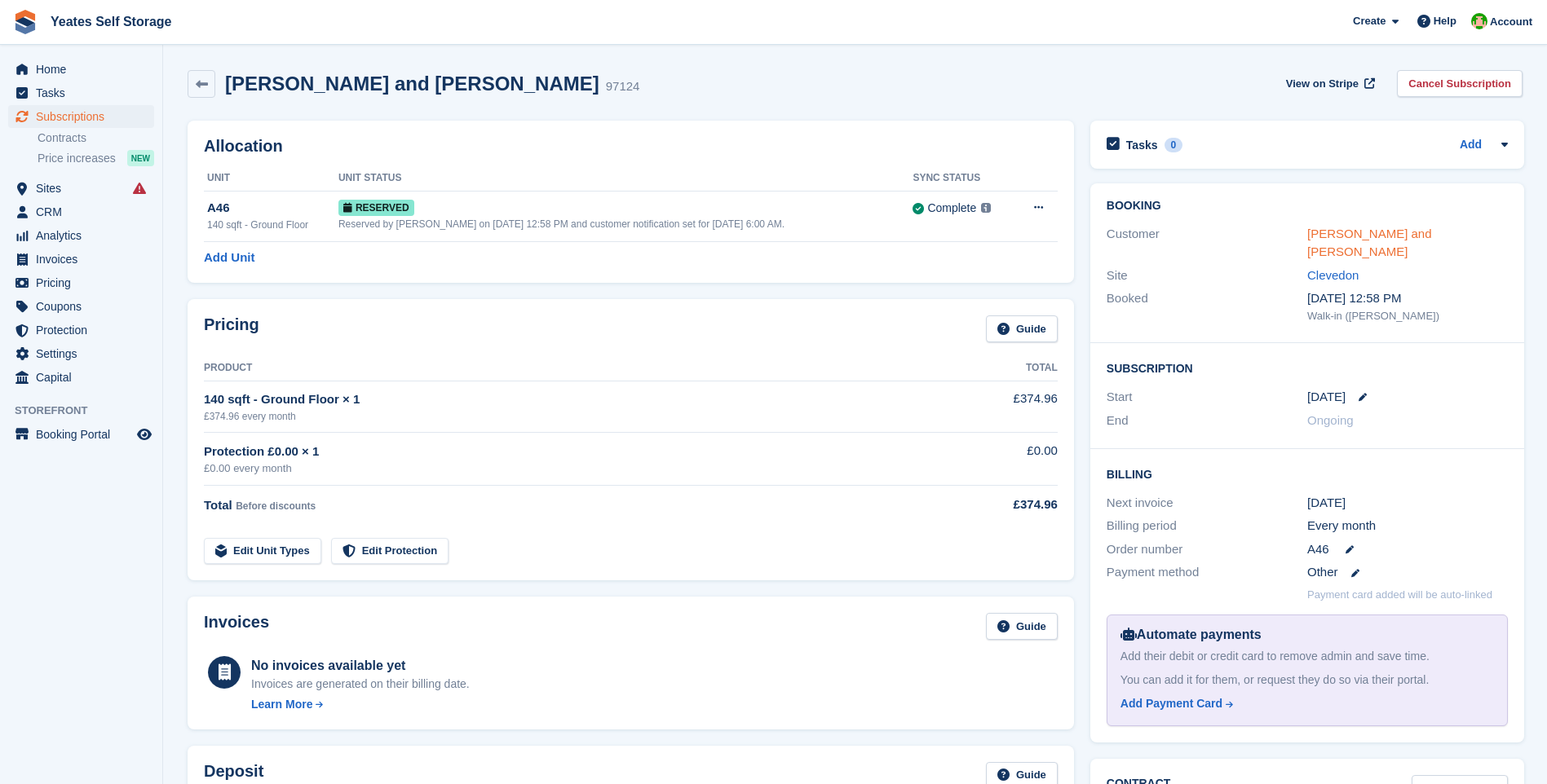
click at [1401, 239] on link "[PERSON_NAME] and [PERSON_NAME]" at bounding box center [1369, 242] width 125 height 32
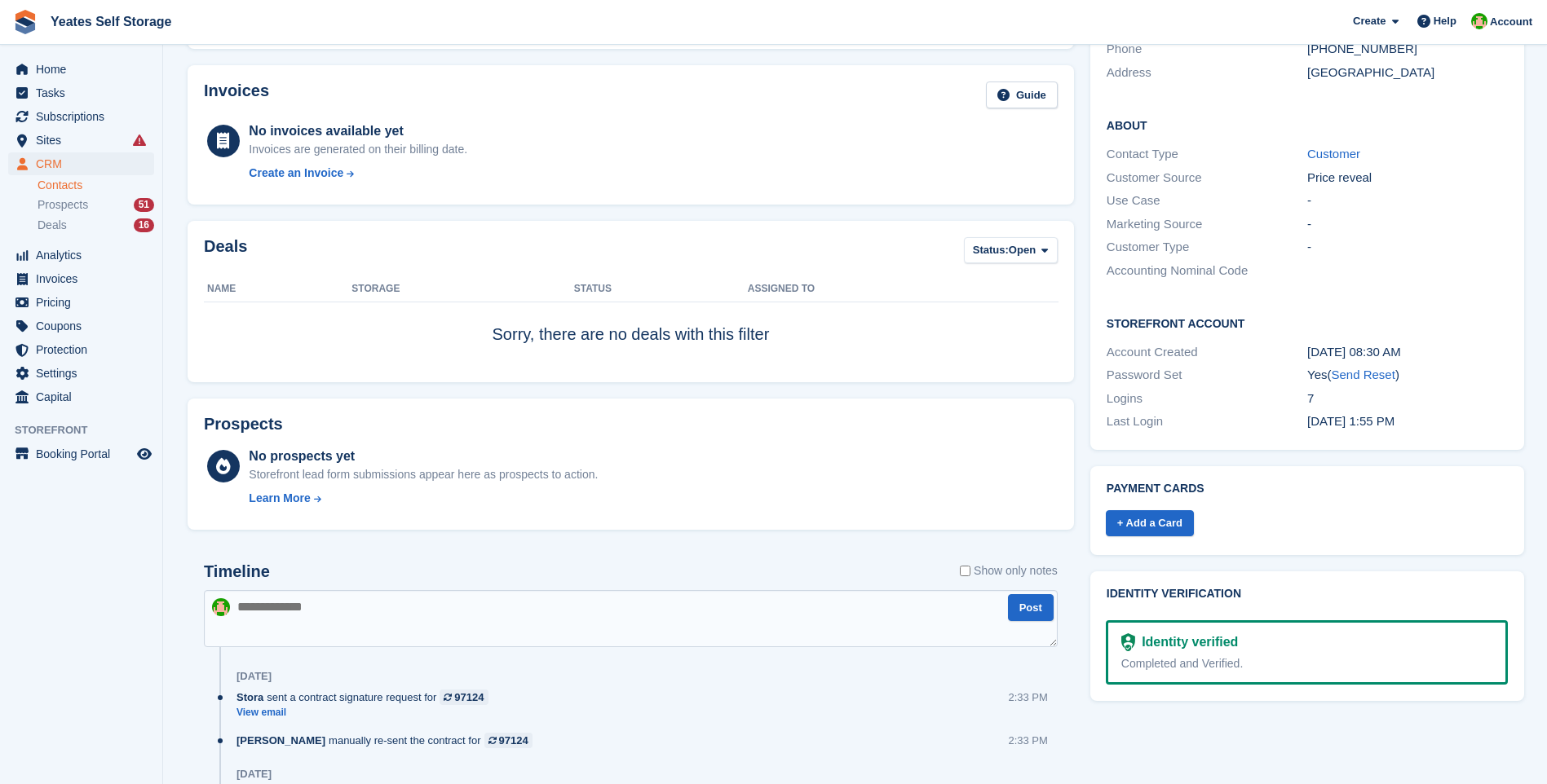
scroll to position [163, 0]
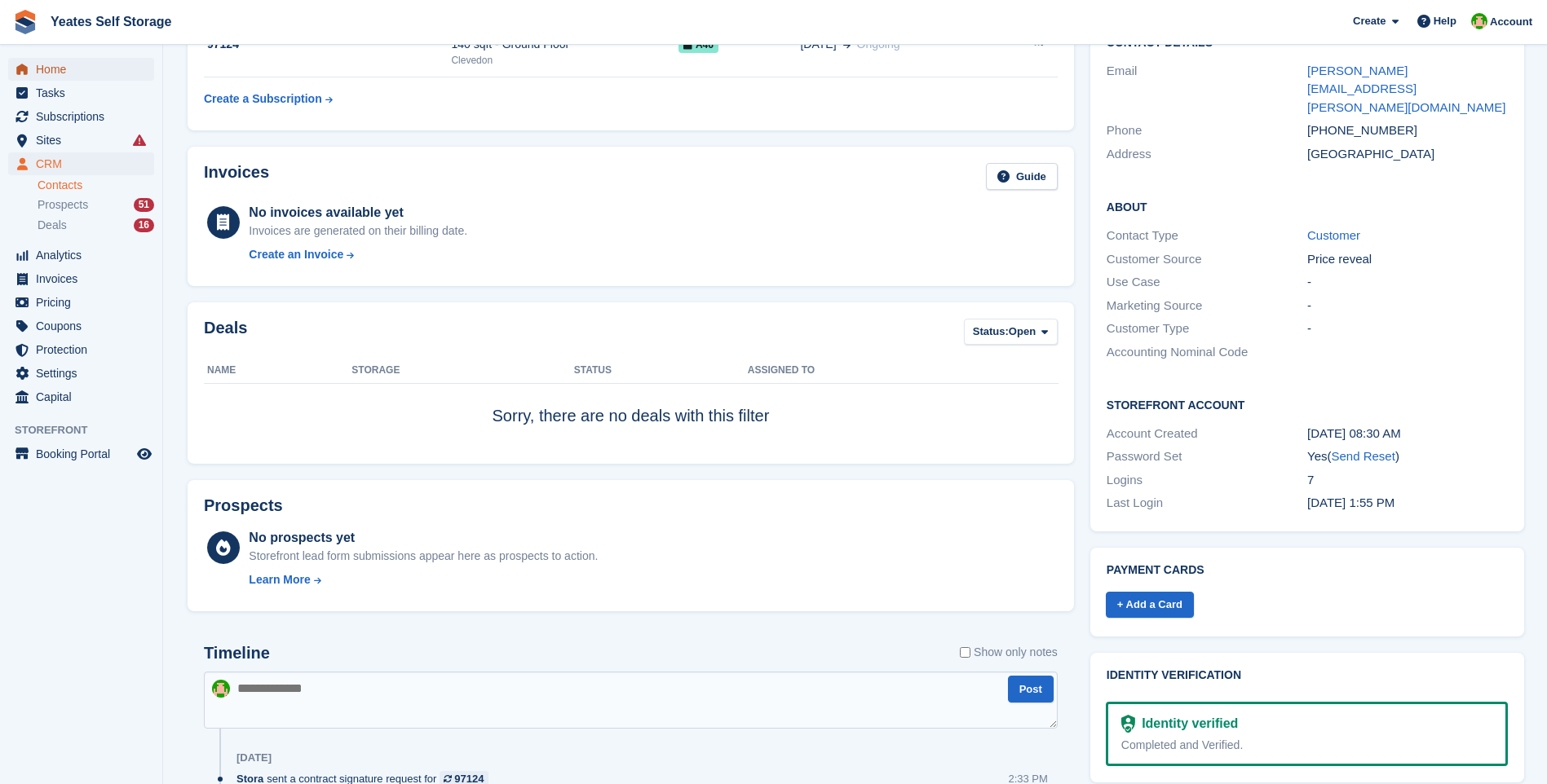
click at [58, 70] on span "Home" at bounding box center [85, 68] width 98 height 22
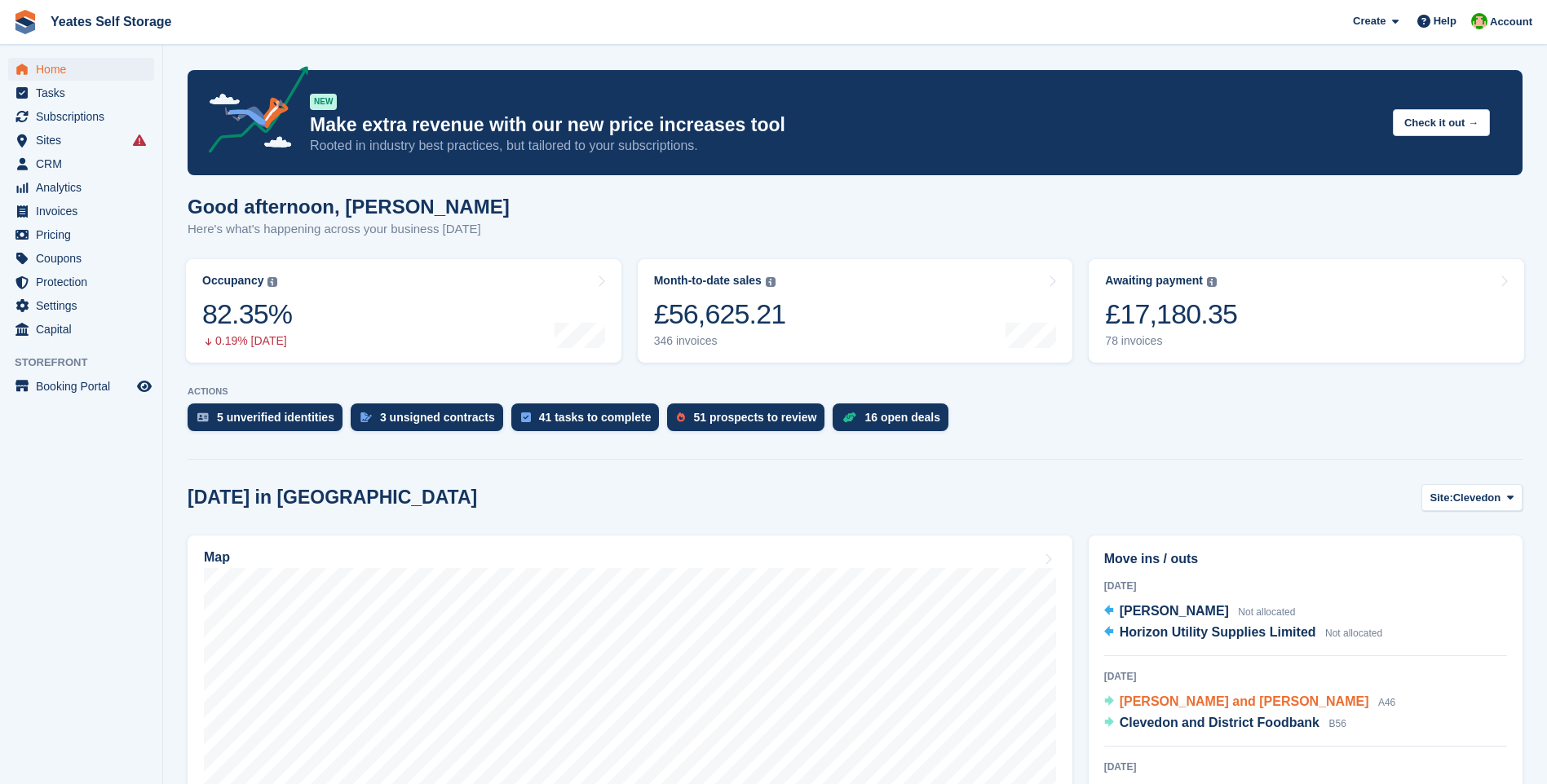
click at [1235, 707] on span "[PERSON_NAME] and [PERSON_NAME]" at bounding box center [1245, 701] width 250 height 14
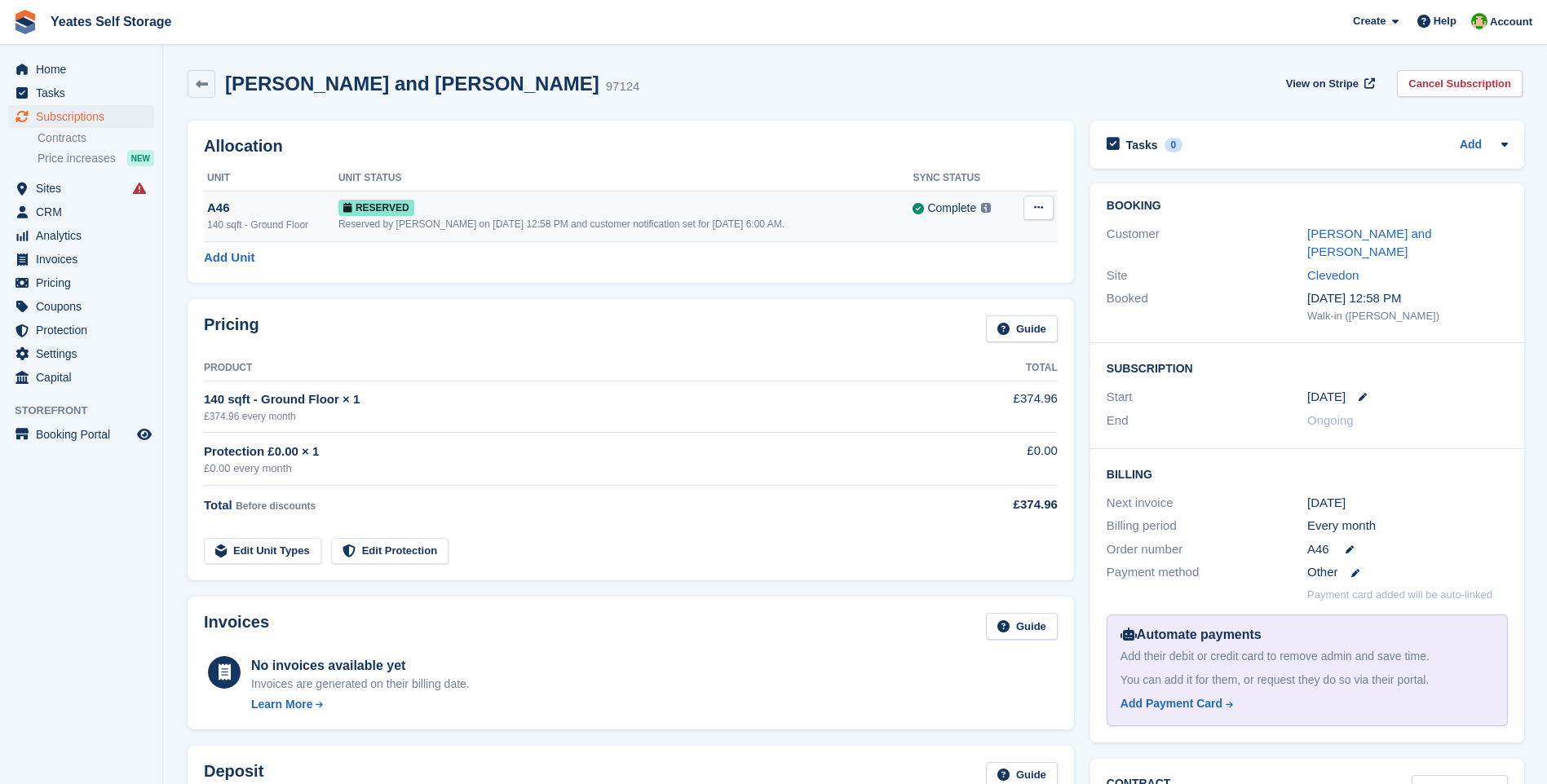
click at [390, 218] on div "Reserved by [PERSON_NAME] on [DATE] 12:58 PM and customer notification set for …" at bounding box center [625, 223] width 574 height 15
click at [1326, 87] on span "View on Stripe" at bounding box center [1322, 84] width 72 height 17
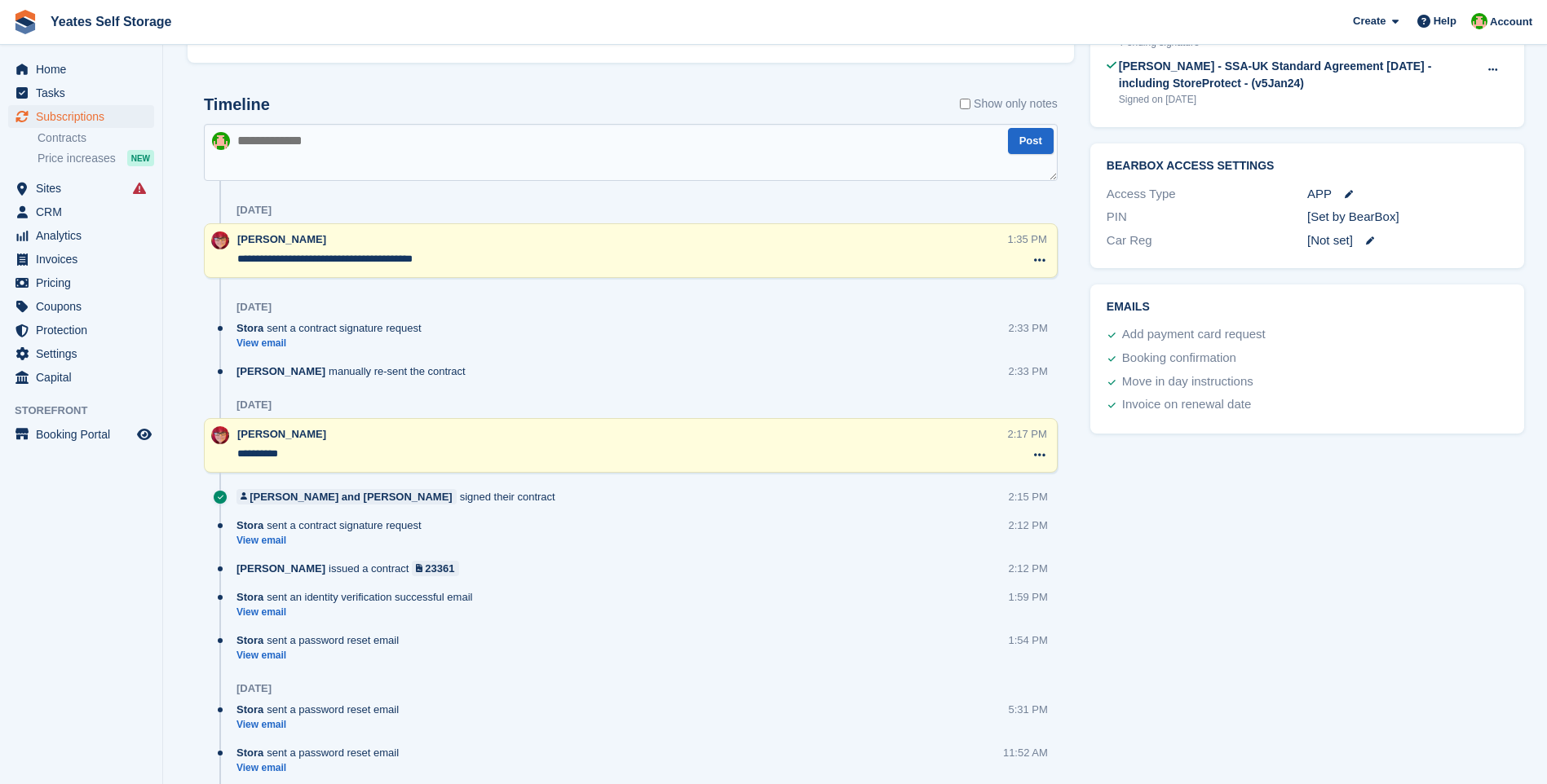
scroll to position [408, 0]
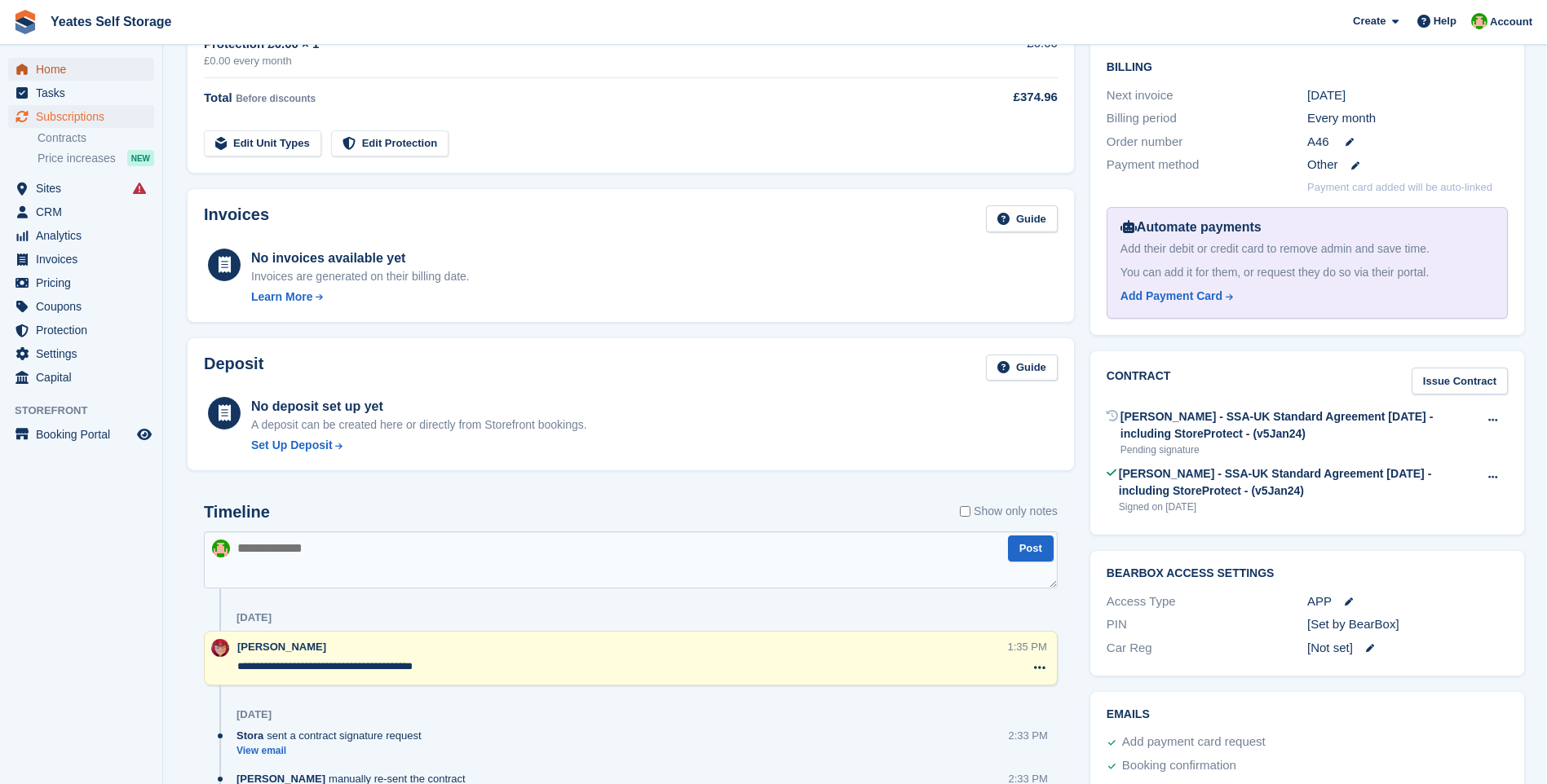
click at [66, 73] on span "Home" at bounding box center [85, 68] width 98 height 22
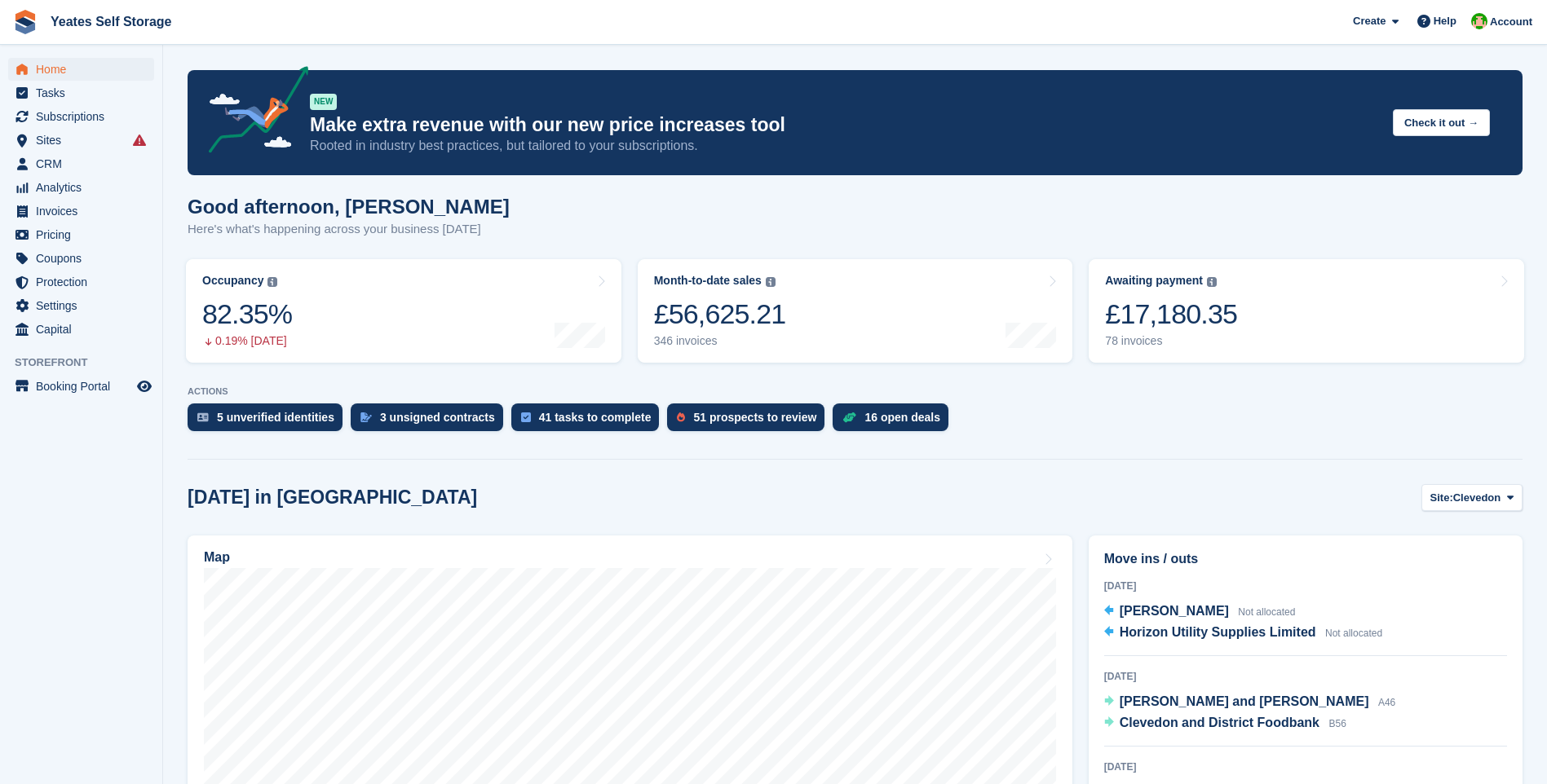
click at [266, 418] on div "5 unverified identities" at bounding box center [275, 416] width 117 height 13
click at [452, 424] on div "3 unsigned contracts" at bounding box center [438, 416] width 115 height 13
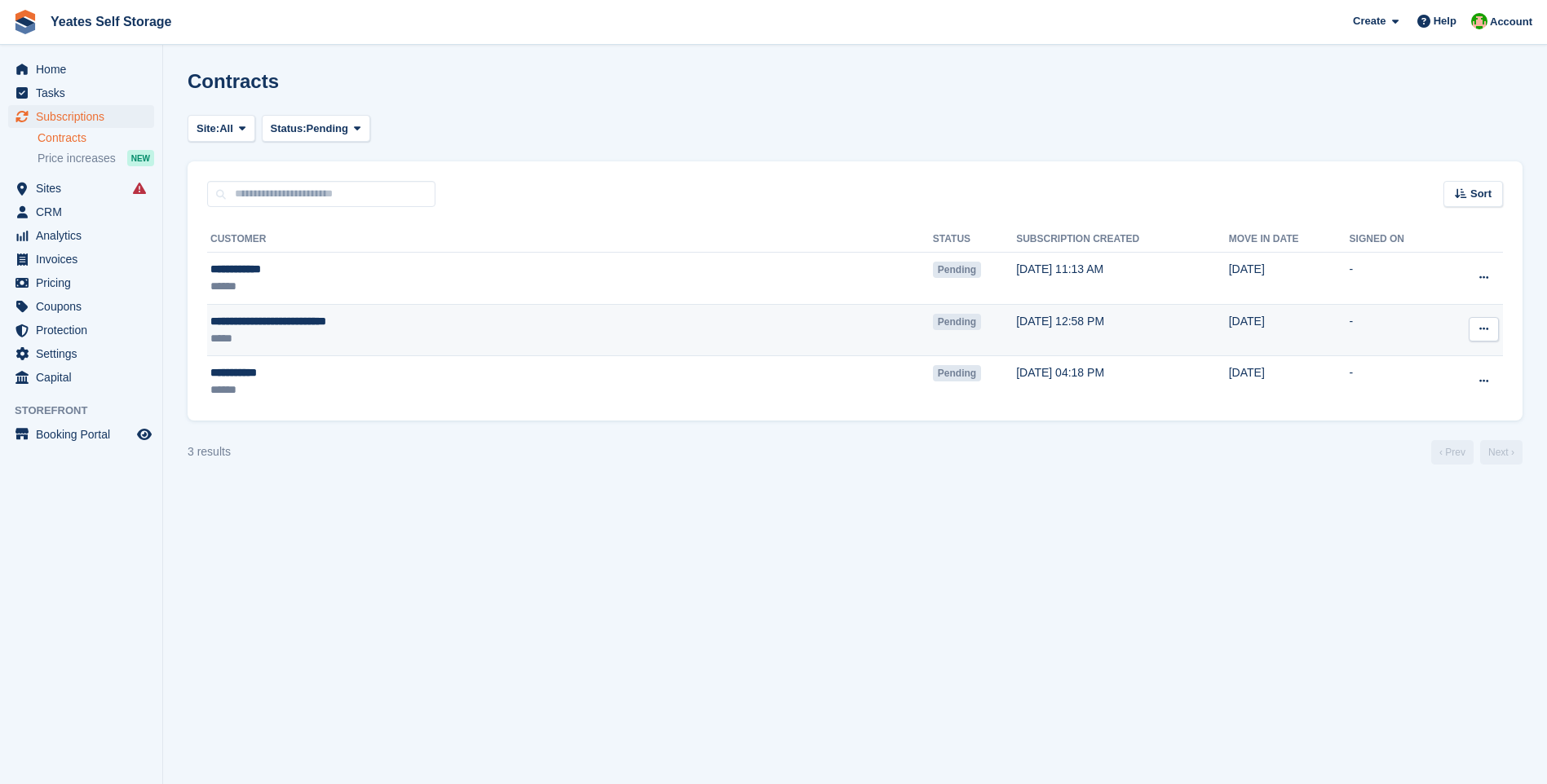
click at [1479, 327] on icon at bounding box center [1483, 329] width 9 height 11
click at [1410, 402] on p "Void contract" at bounding box center [1419, 404] width 141 height 21
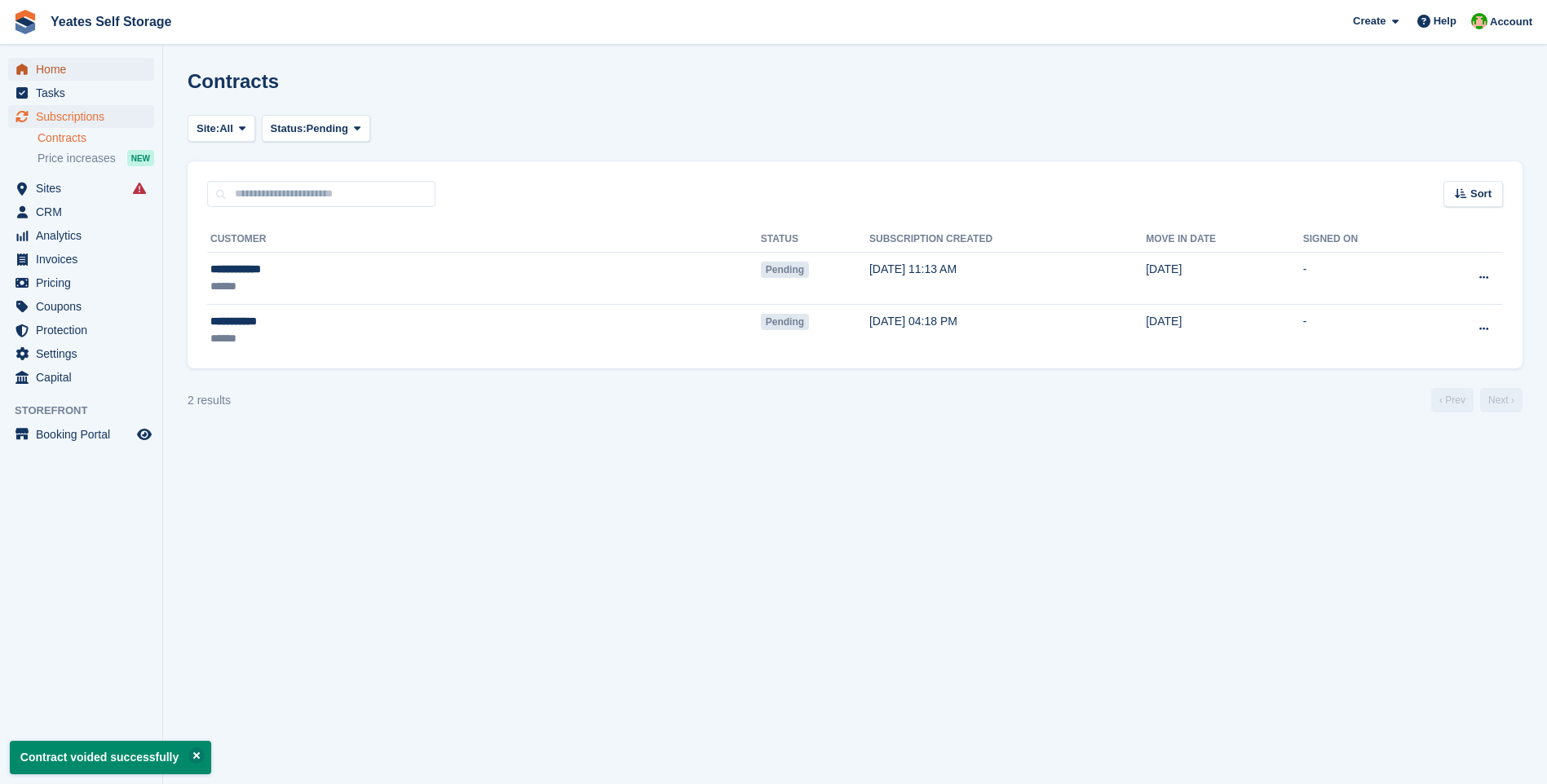
click at [42, 66] on span "Home" at bounding box center [85, 68] width 98 height 22
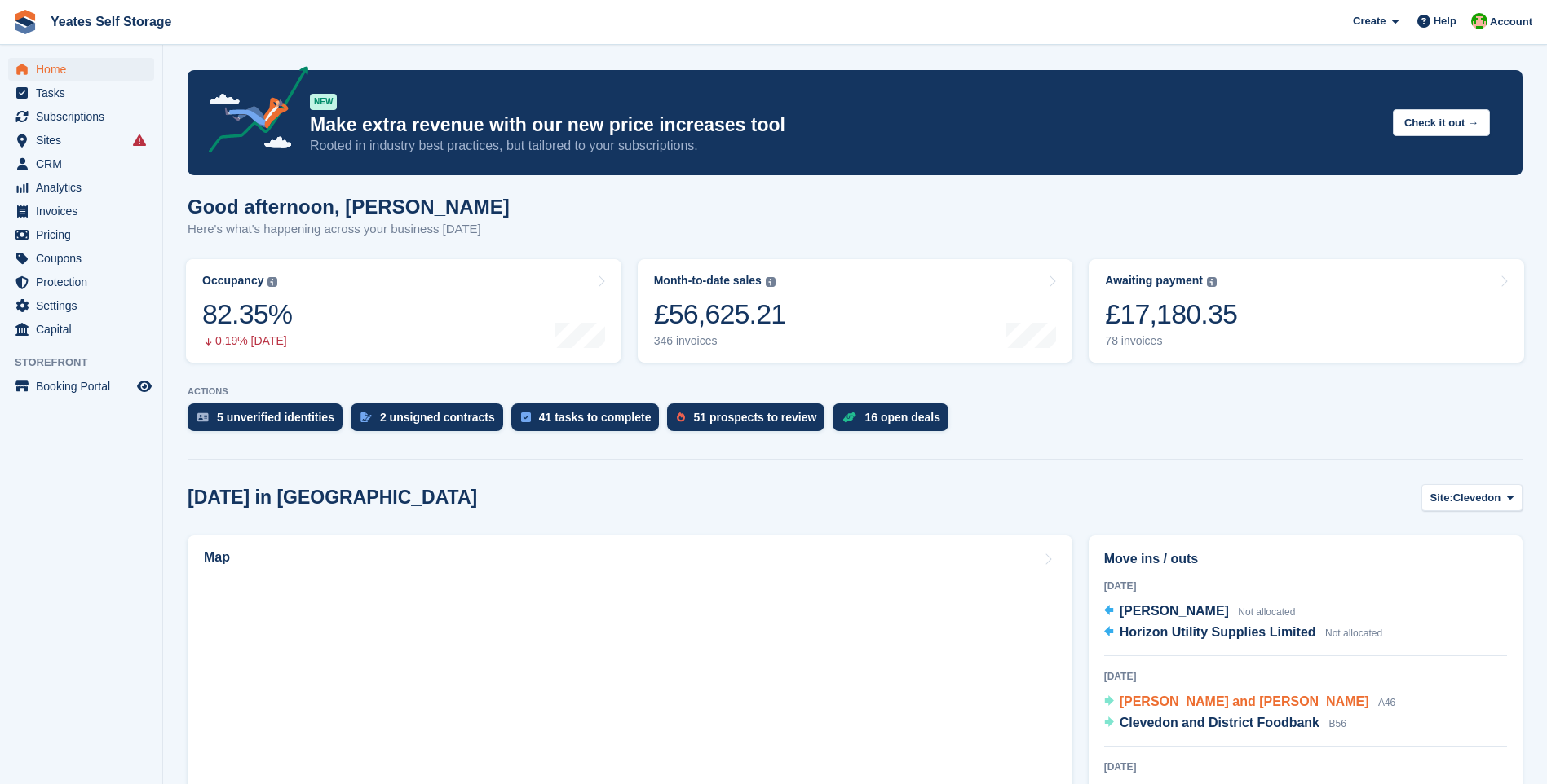
click at [1264, 699] on span "Joyce Poole and Ian Franklin" at bounding box center [1245, 701] width 250 height 14
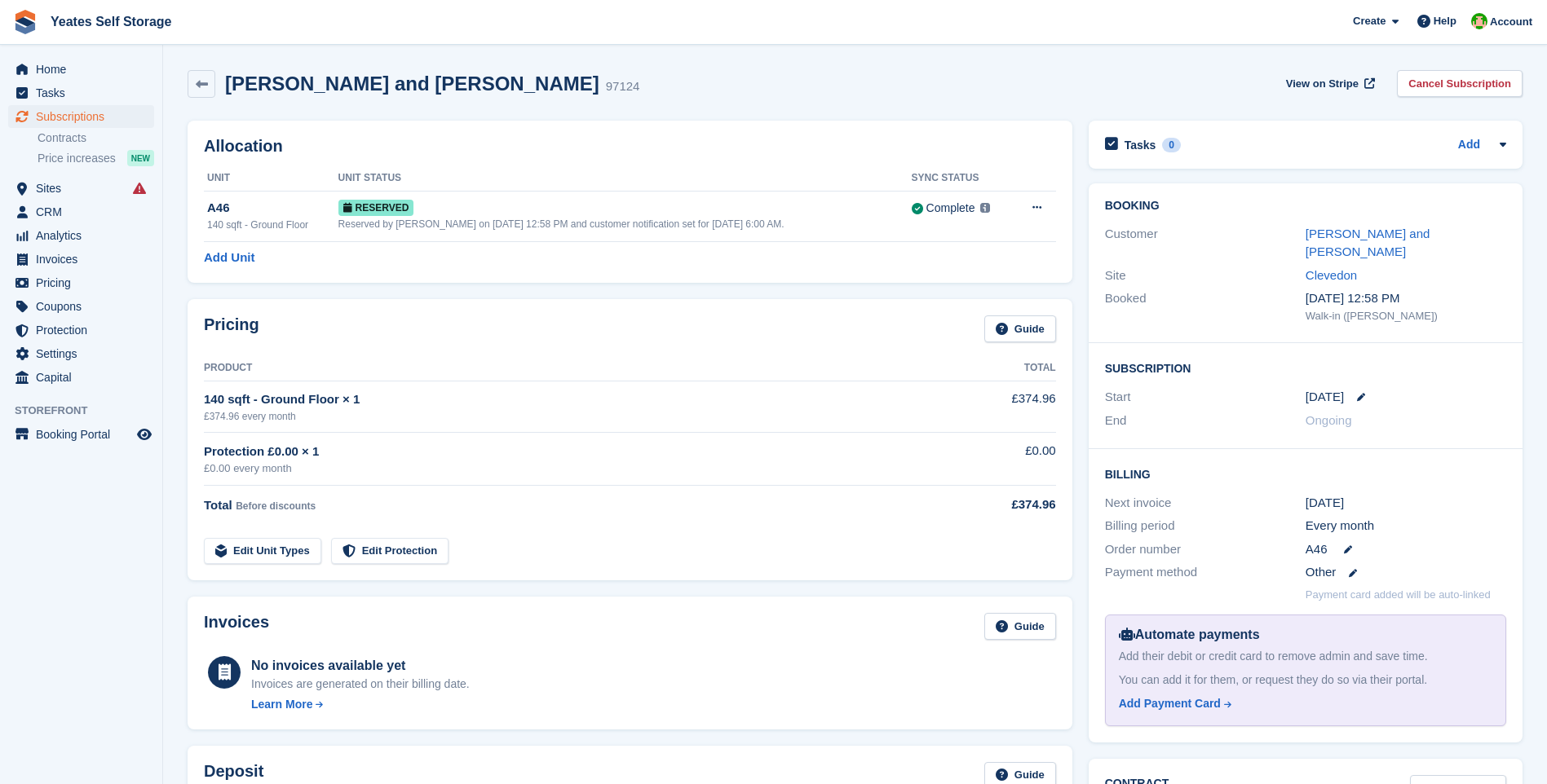
click at [1250, 703] on div "Automate payments Add their debit or credit card to remove admin and save time.…" at bounding box center [1305, 670] width 401 height 112
click at [57, 67] on span "Home" at bounding box center [85, 68] width 98 height 22
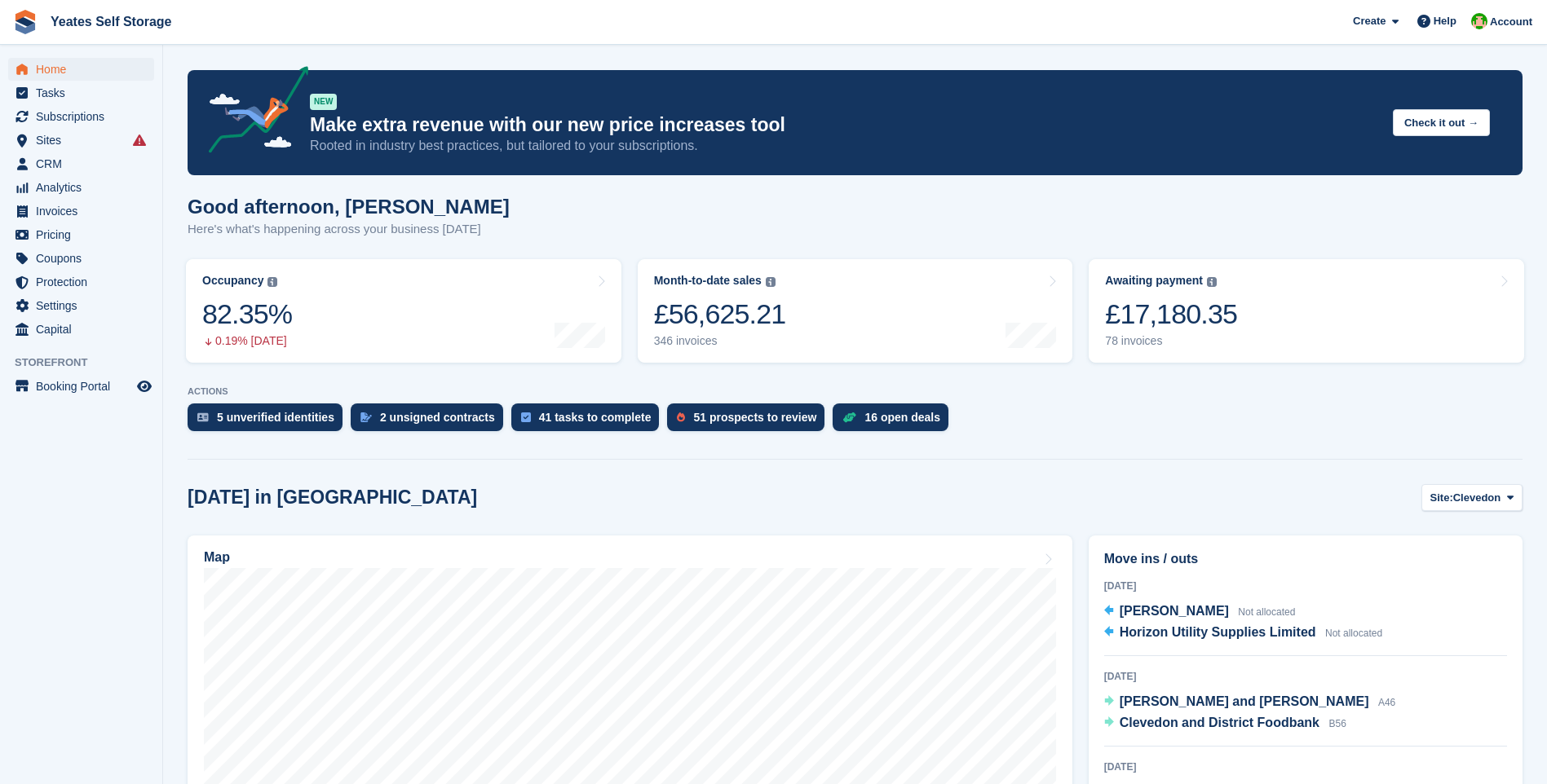
scroll to position [163, 0]
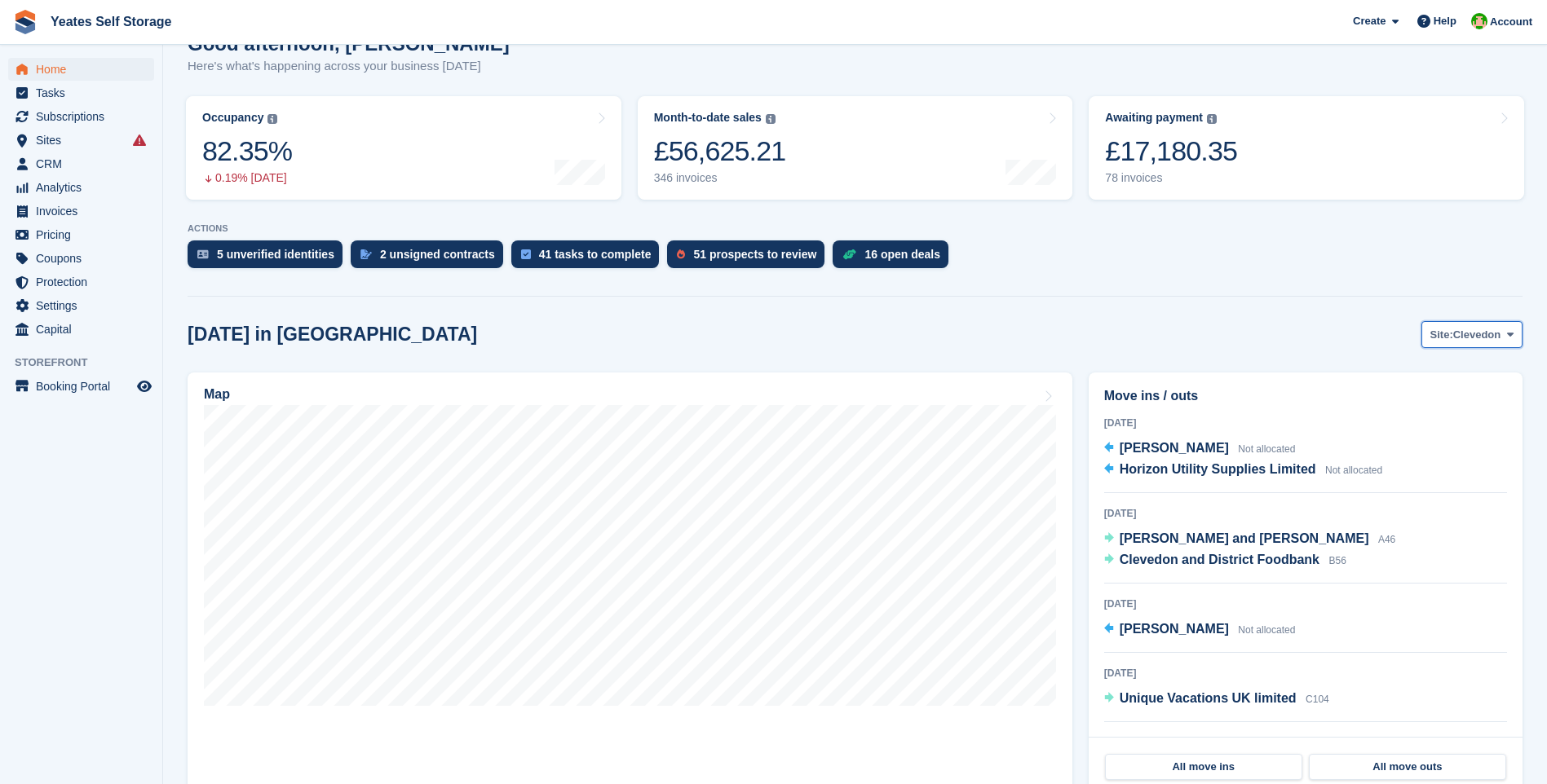
click at [1464, 341] on span "Clevedon" at bounding box center [1477, 334] width 48 height 17
click at [1437, 395] on link "Weston-super-Mare" at bounding box center [1444, 403] width 141 height 29
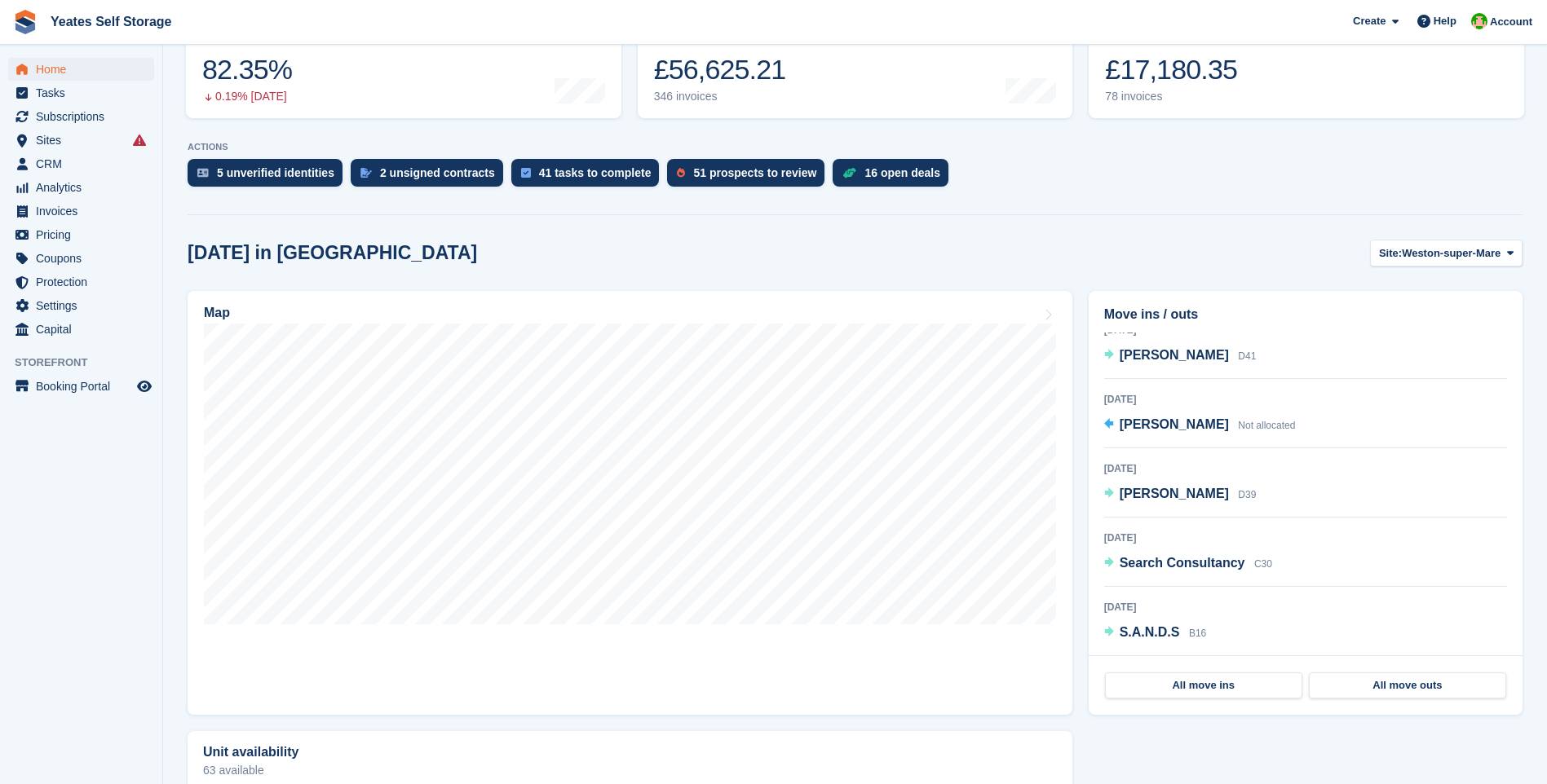
scroll to position [326, 0]
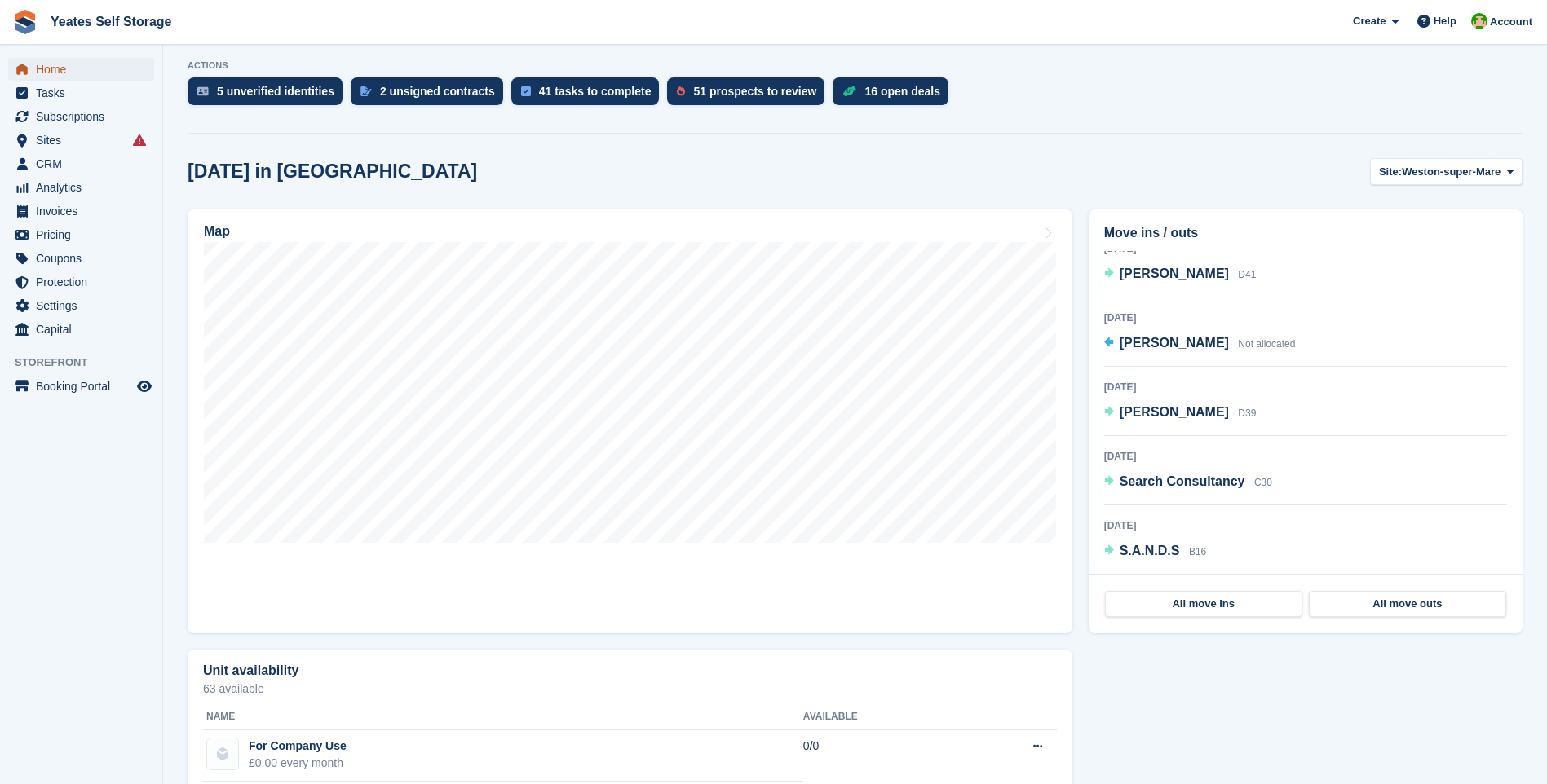
click at [59, 72] on span "Home" at bounding box center [85, 68] width 98 height 22
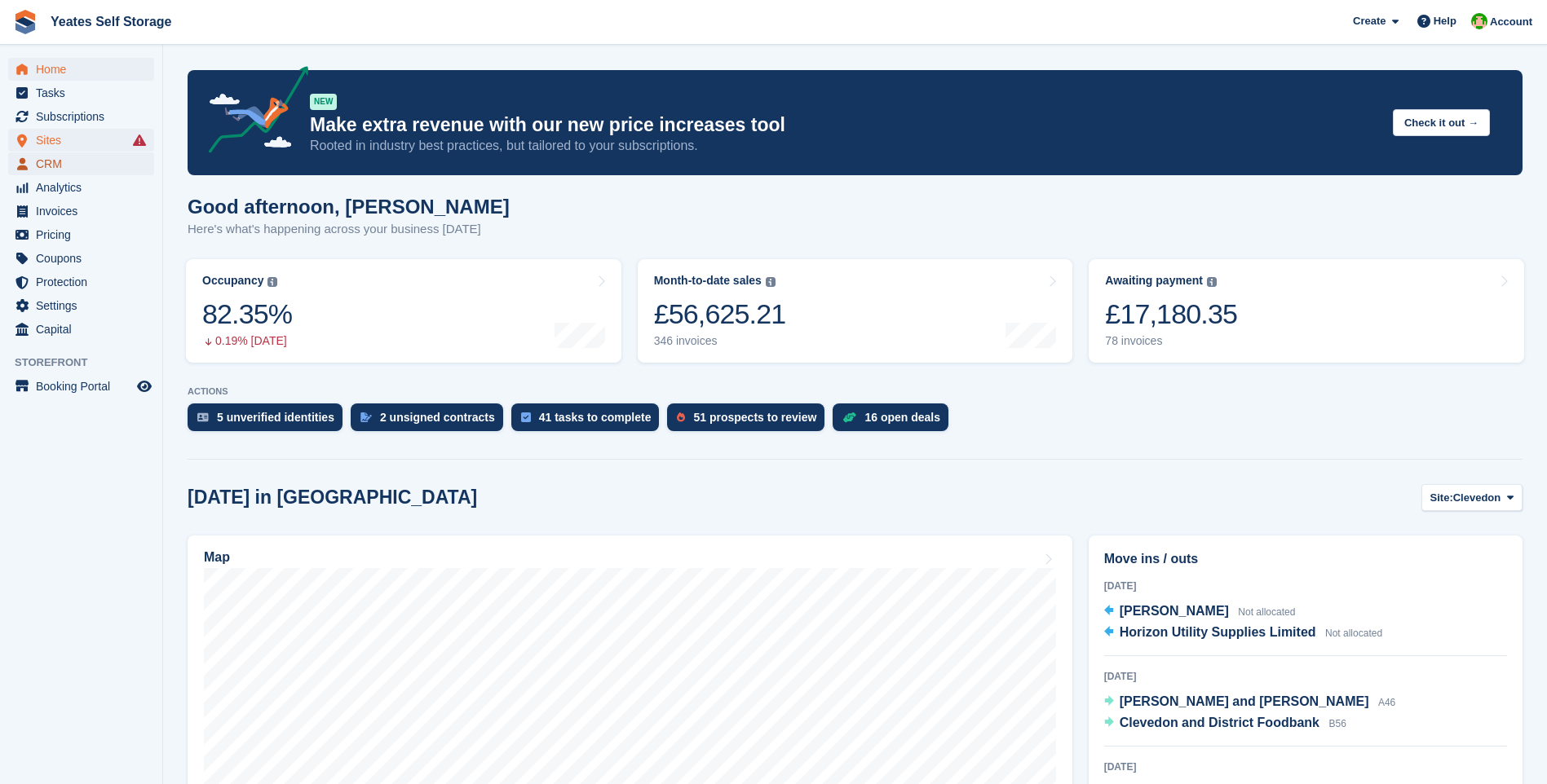
drag, startPoint x: 51, startPoint y: 163, endPoint x: 49, endPoint y: 146, distance: 17.1
click at [51, 162] on span "CRM" at bounding box center [85, 163] width 98 height 22
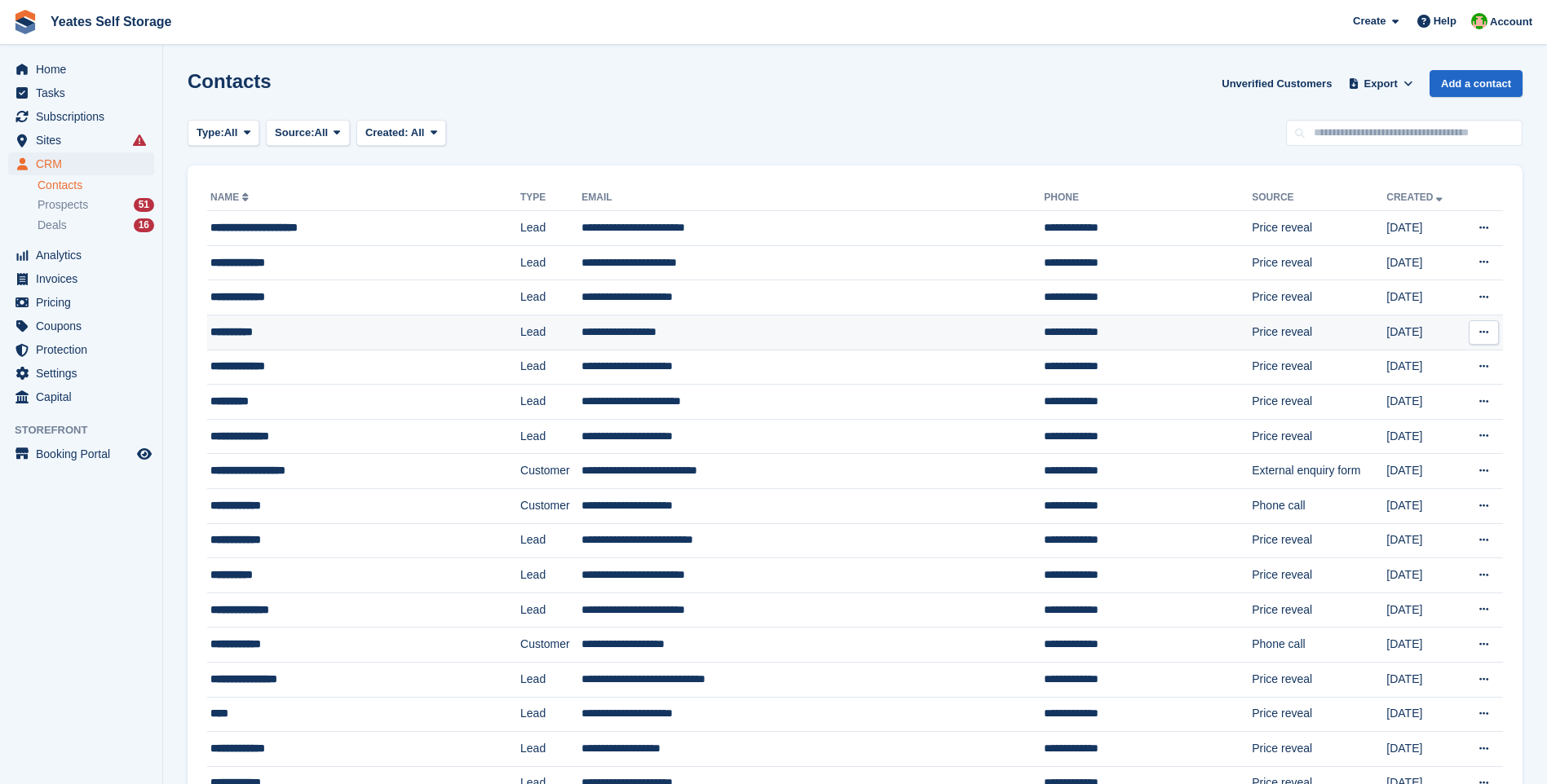
click at [619, 339] on td "**********" at bounding box center [813, 333] width 462 height 35
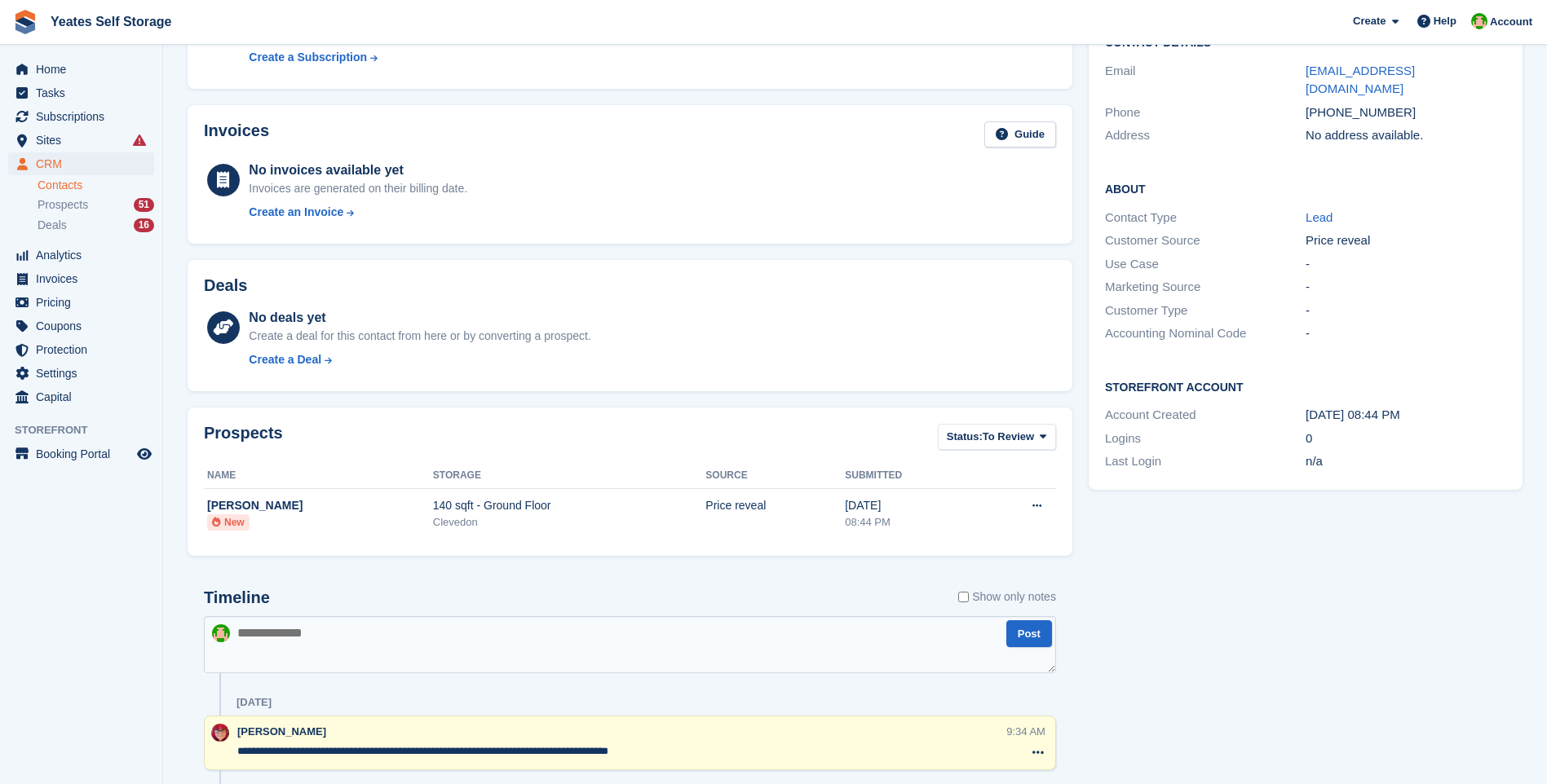
scroll to position [326, 0]
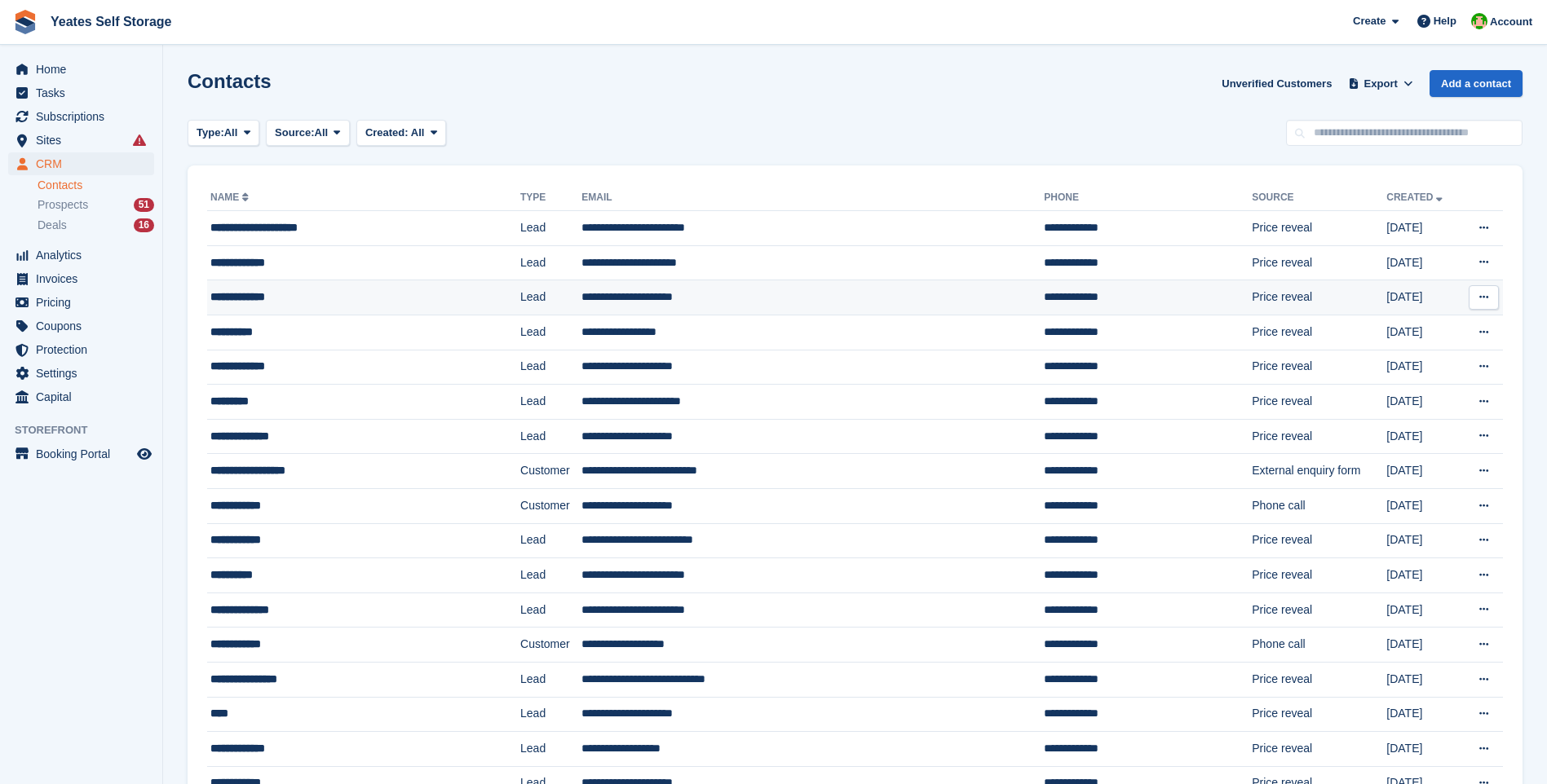
click at [622, 301] on td "**********" at bounding box center [813, 298] width 462 height 35
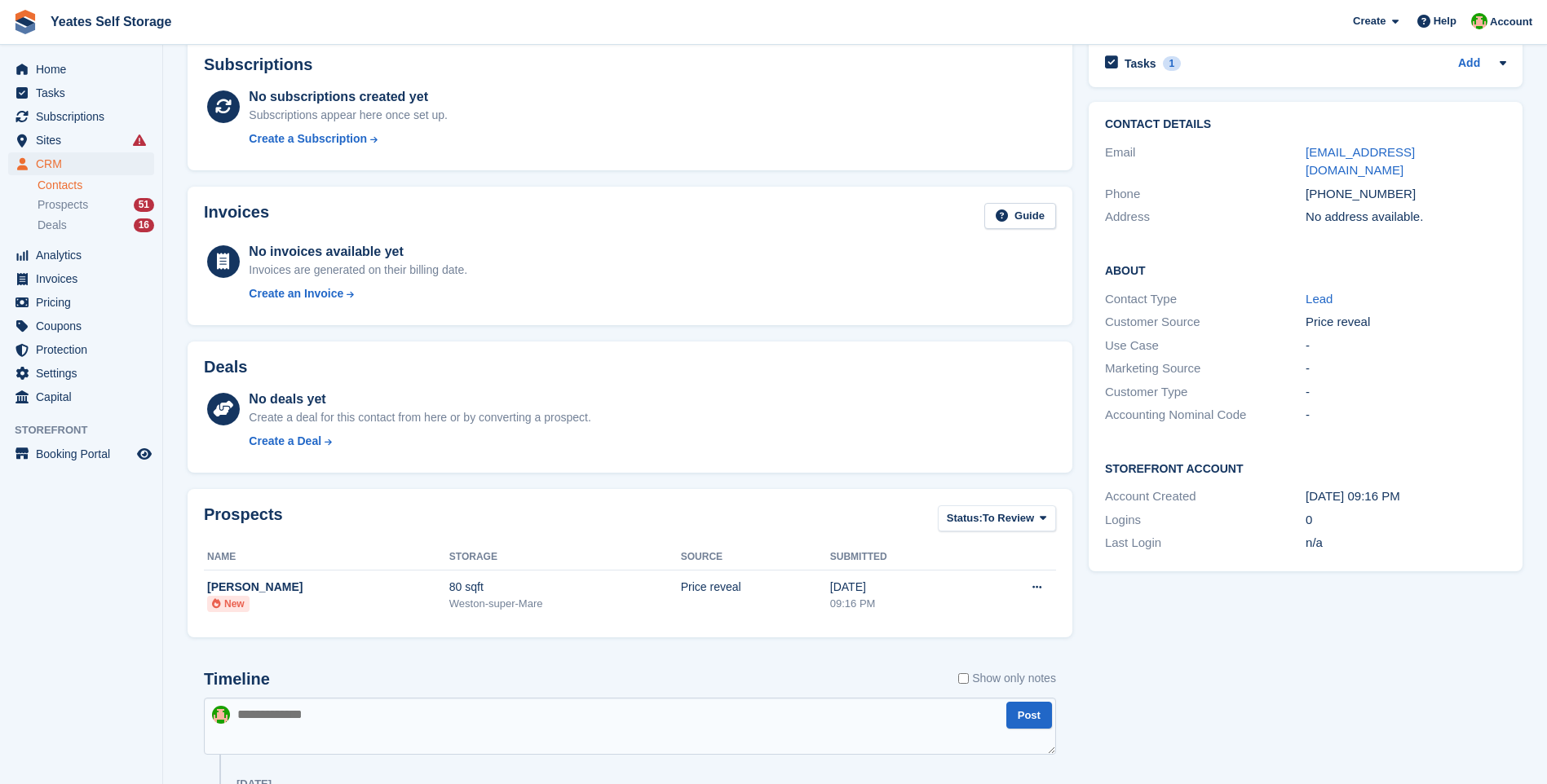
scroll to position [326, 0]
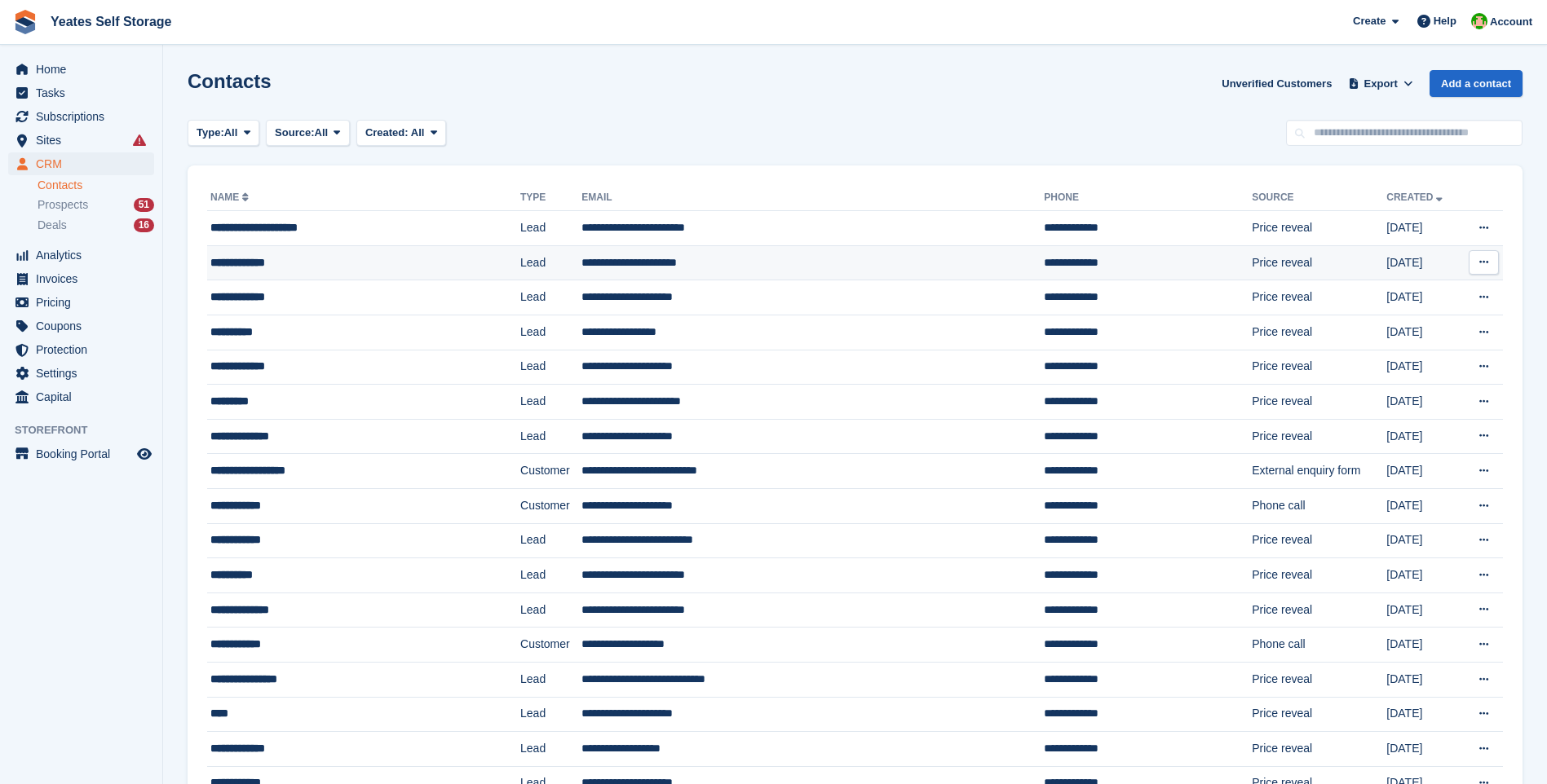
click at [621, 268] on td "**********" at bounding box center [813, 263] width 462 height 35
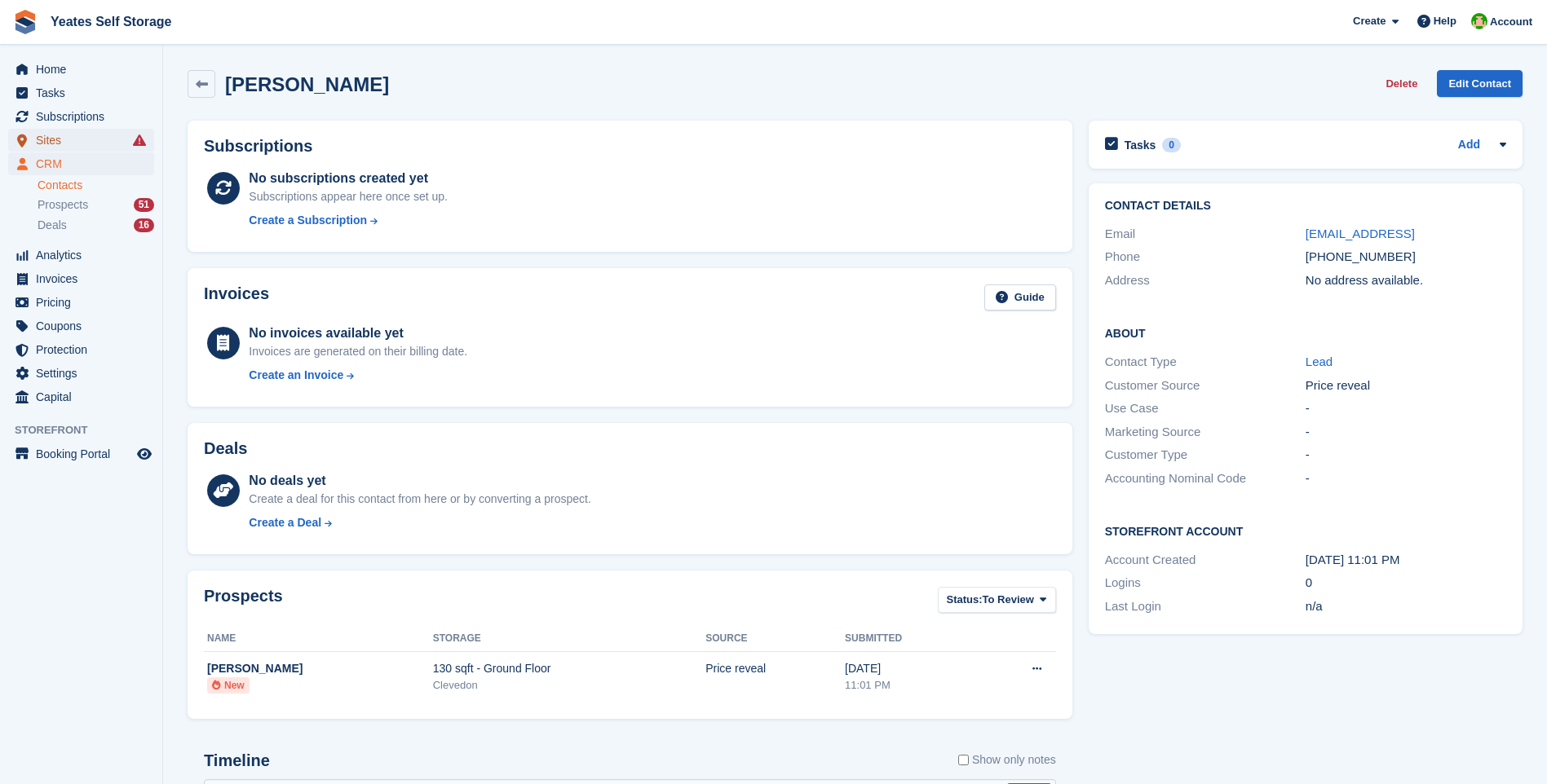
click at [37, 141] on span "Sites" at bounding box center [85, 139] width 98 height 22
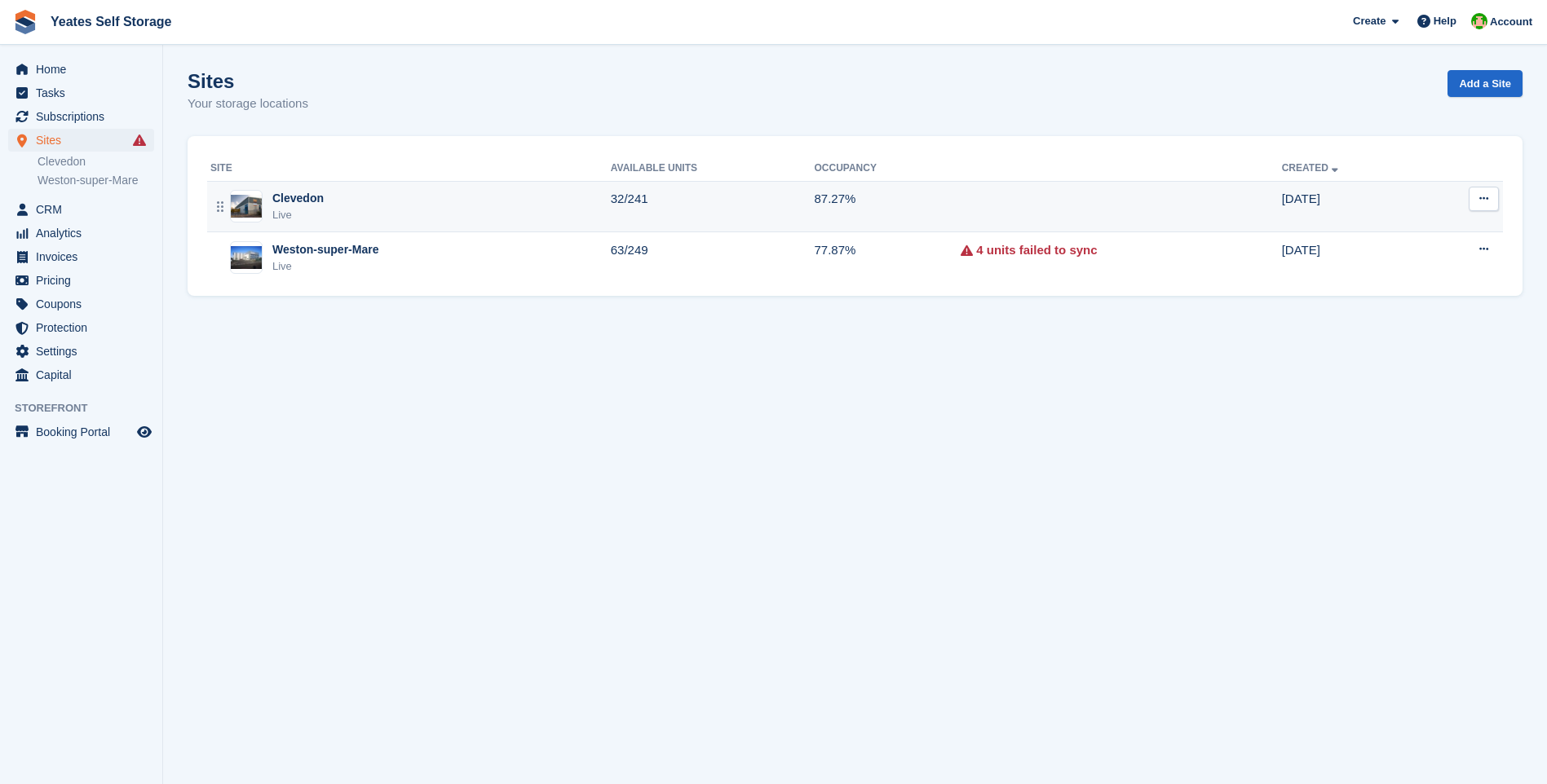
click at [310, 204] on div "Clevedon" at bounding box center [298, 199] width 52 height 18
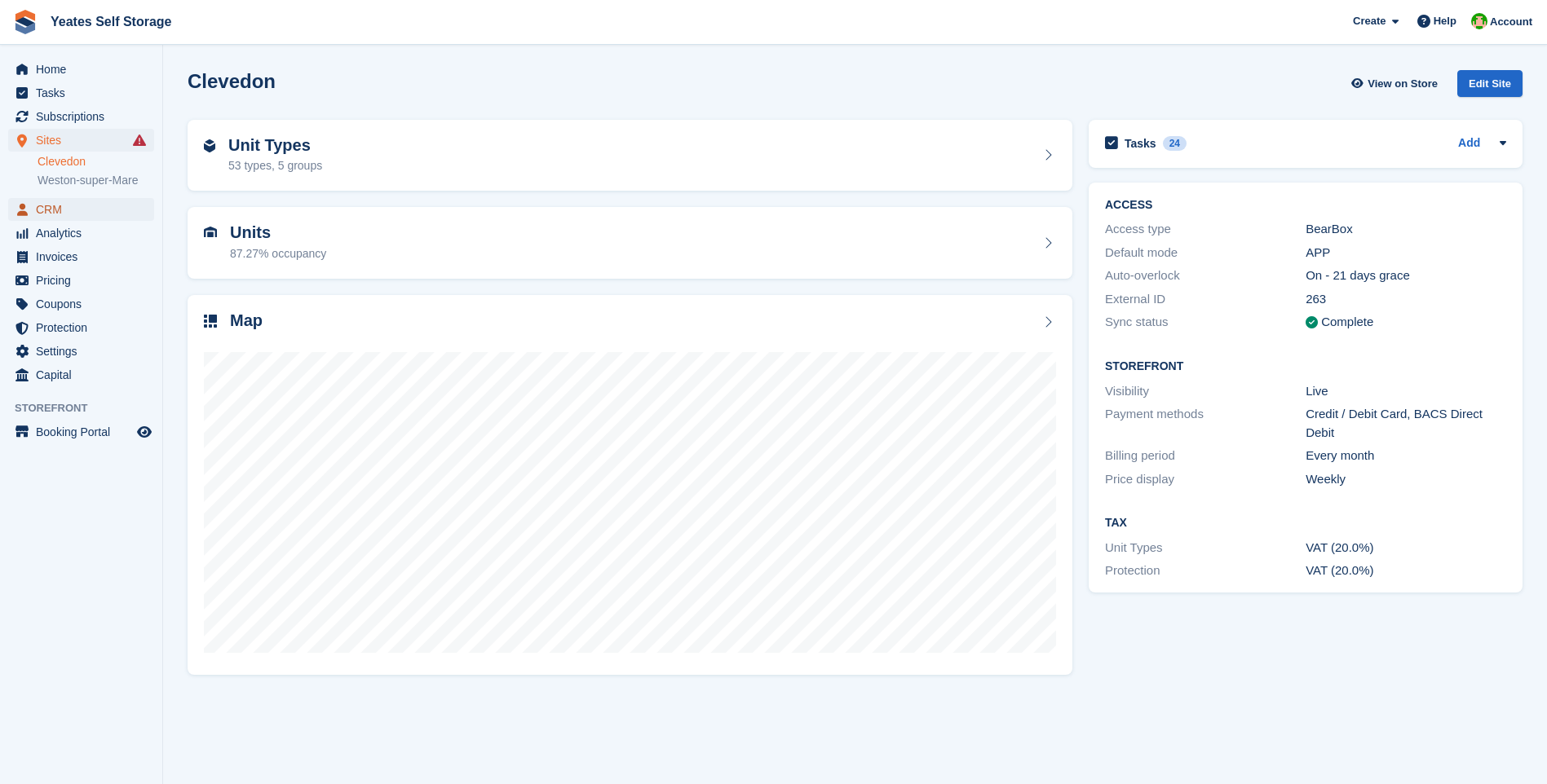
click at [60, 212] on span "CRM" at bounding box center [85, 209] width 98 height 22
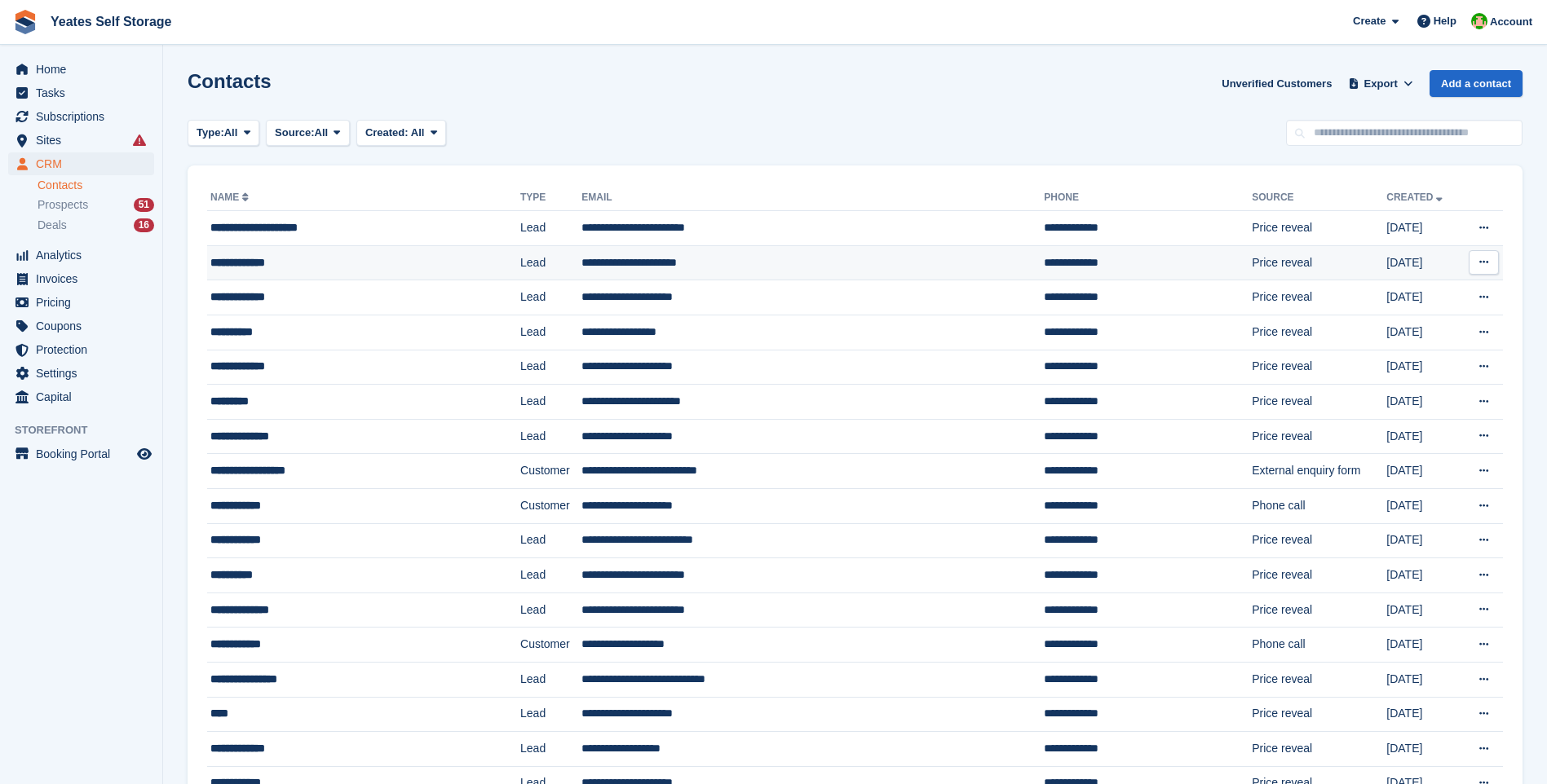
click at [639, 265] on td "**********" at bounding box center [813, 263] width 462 height 35
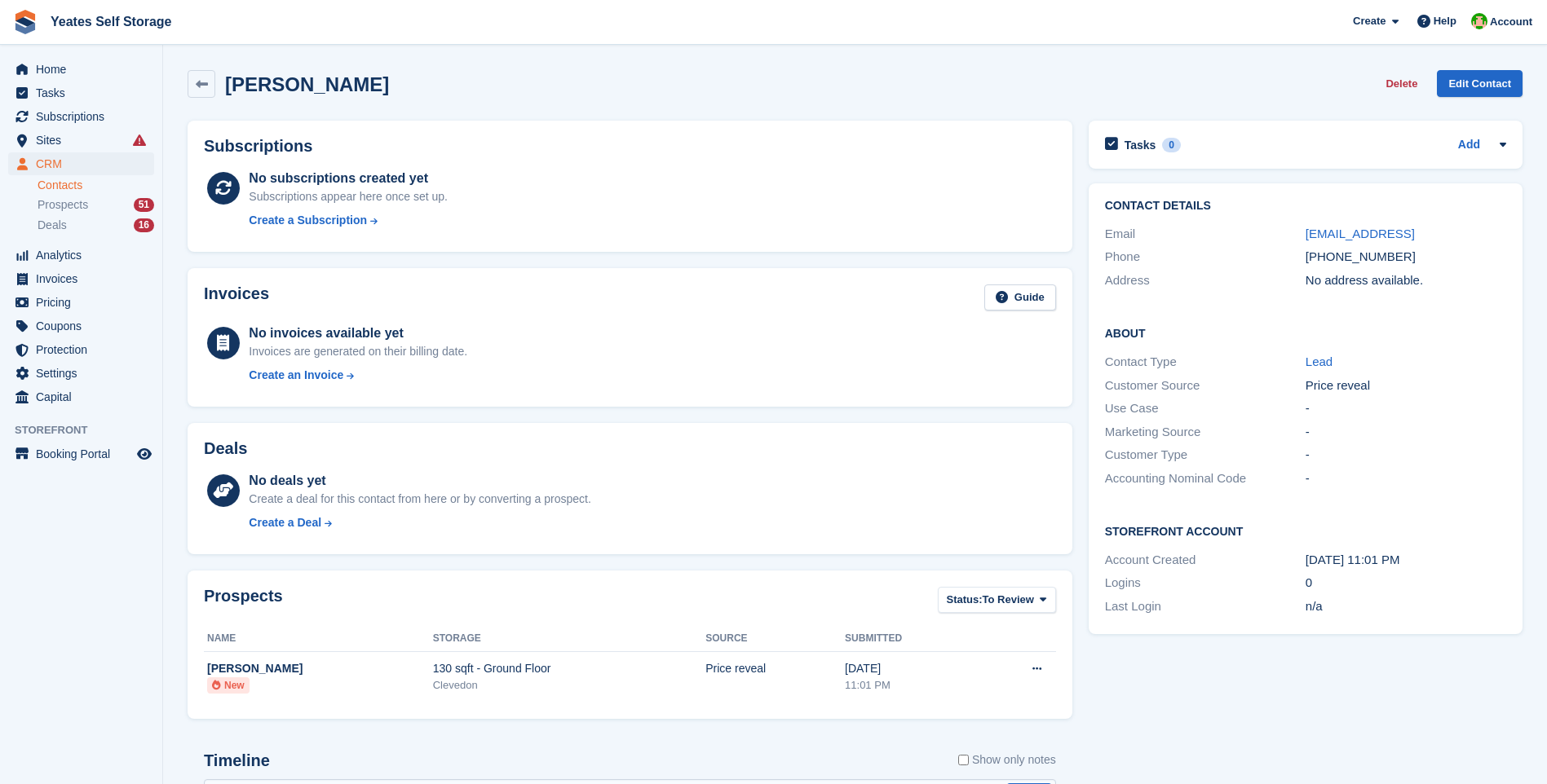
scroll to position [254, 0]
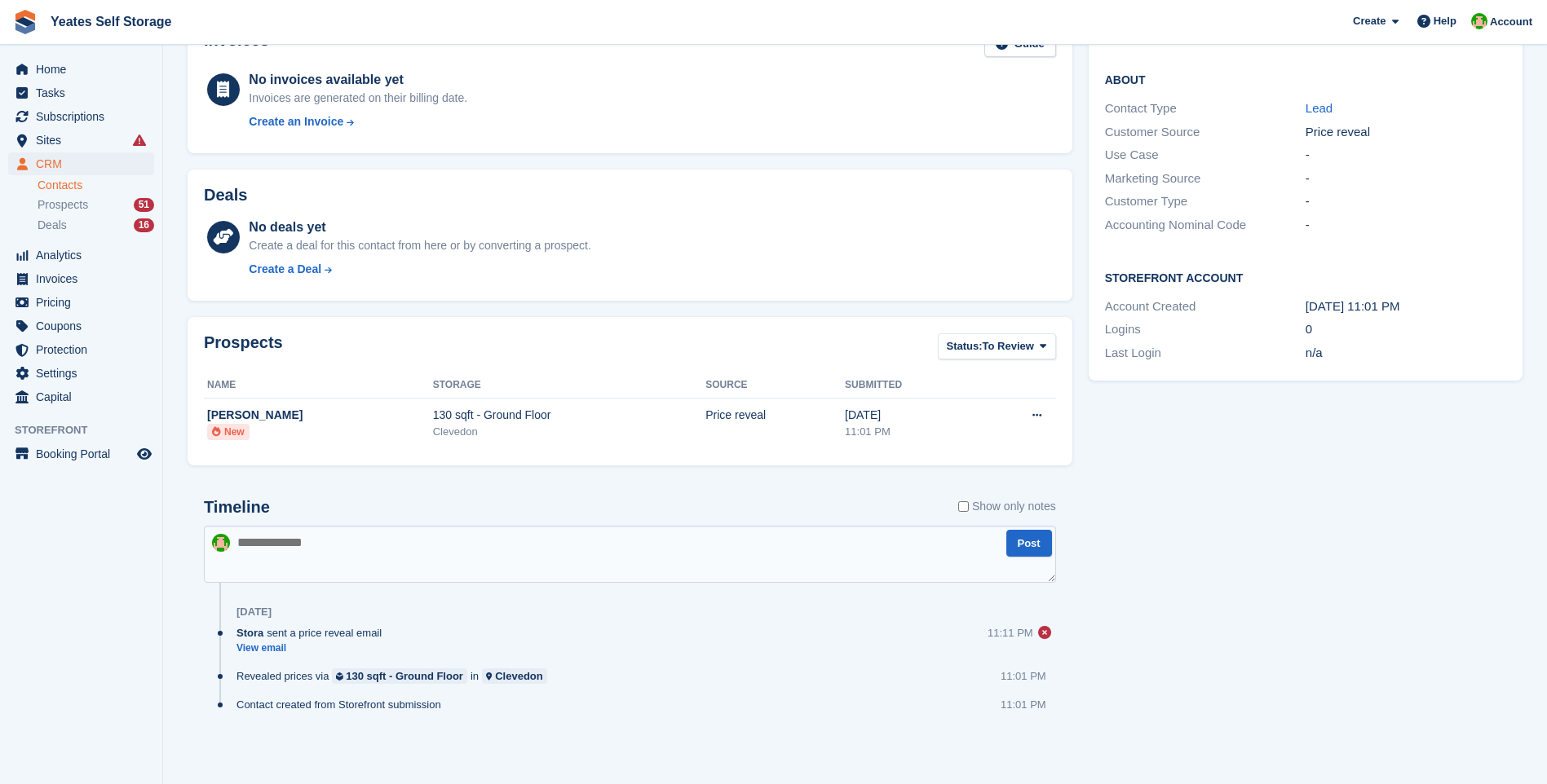
click at [326, 570] on textarea at bounding box center [630, 554] width 853 height 58
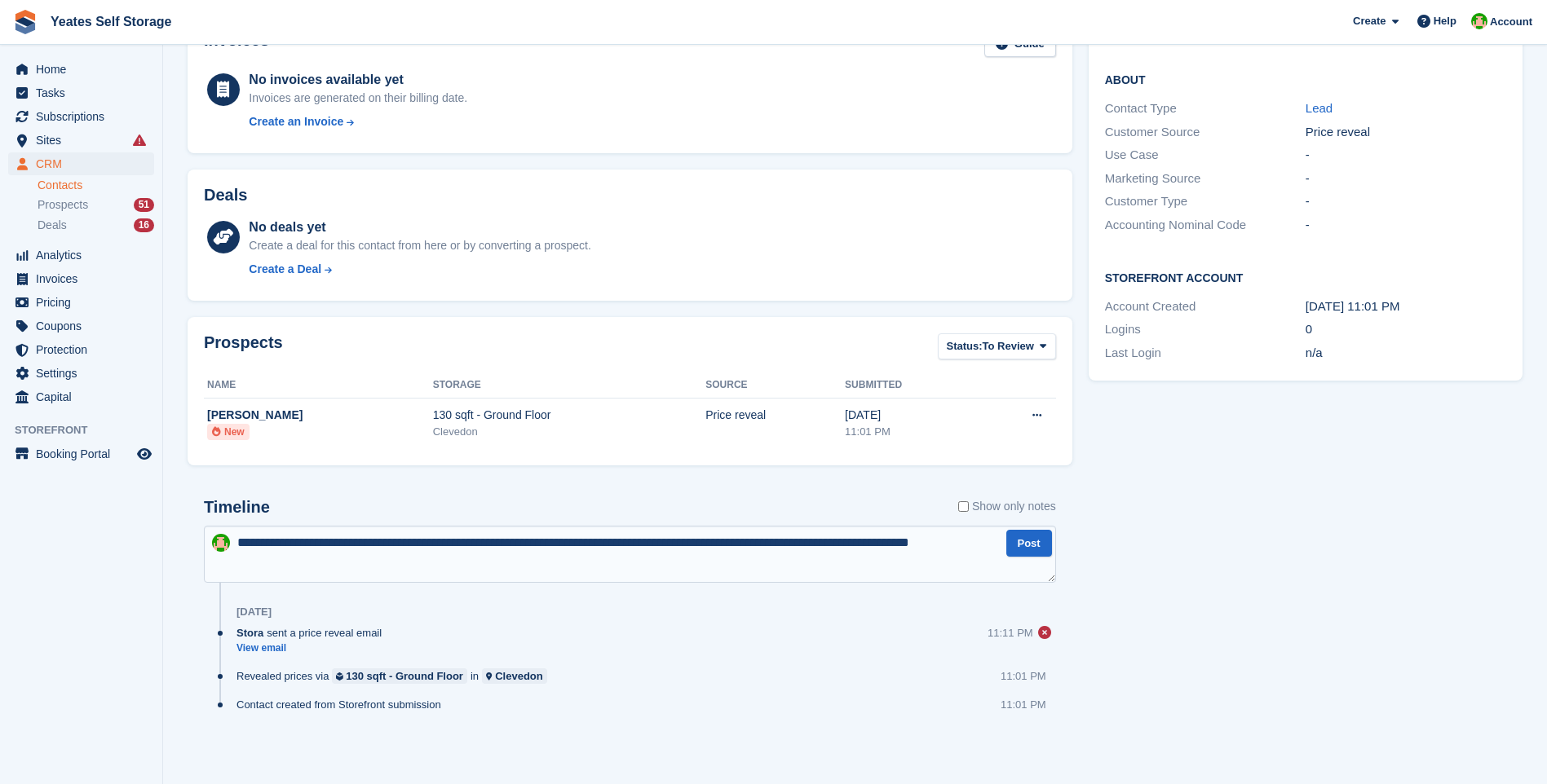
type textarea "**********"
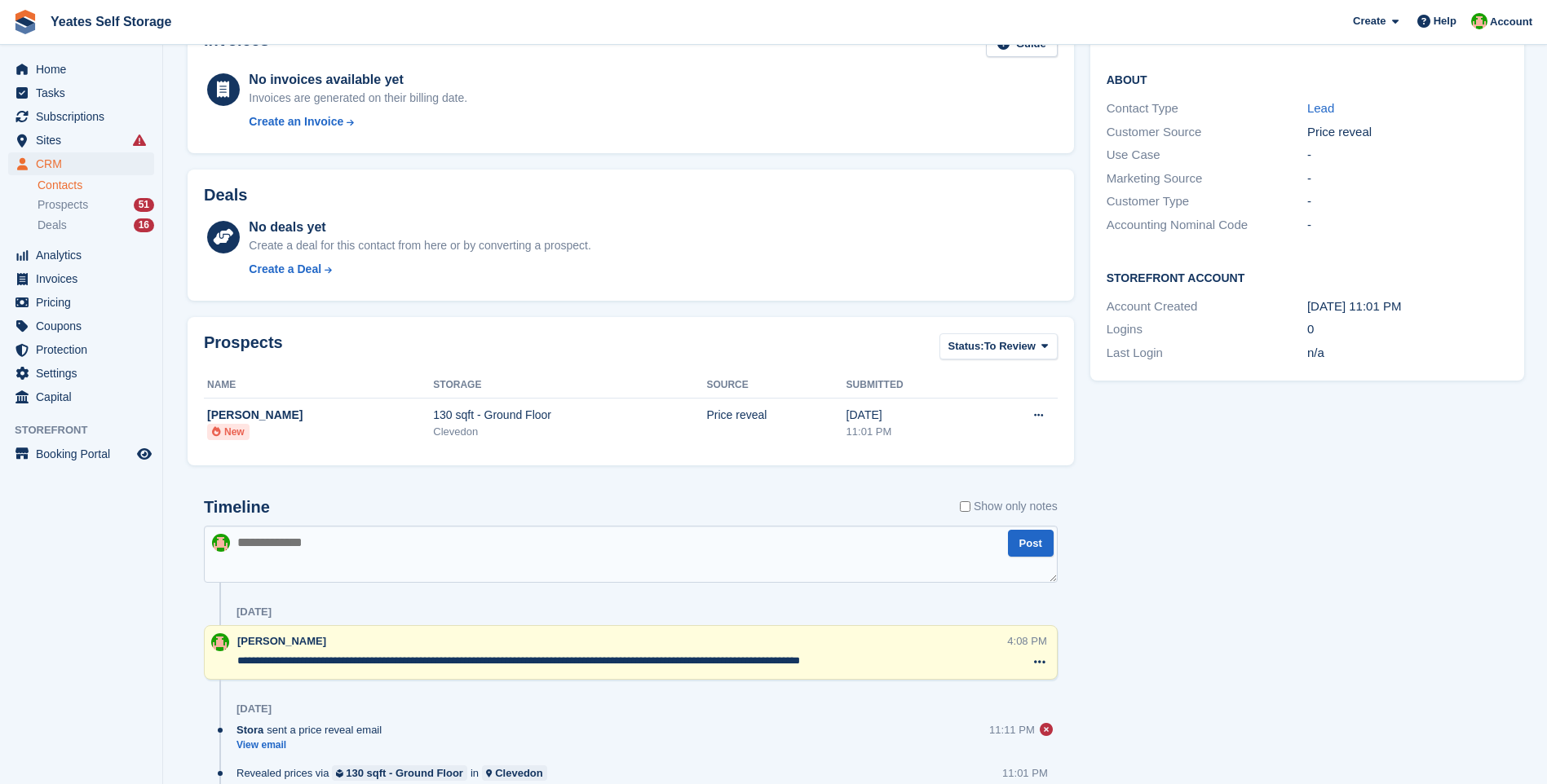
scroll to position [0, 0]
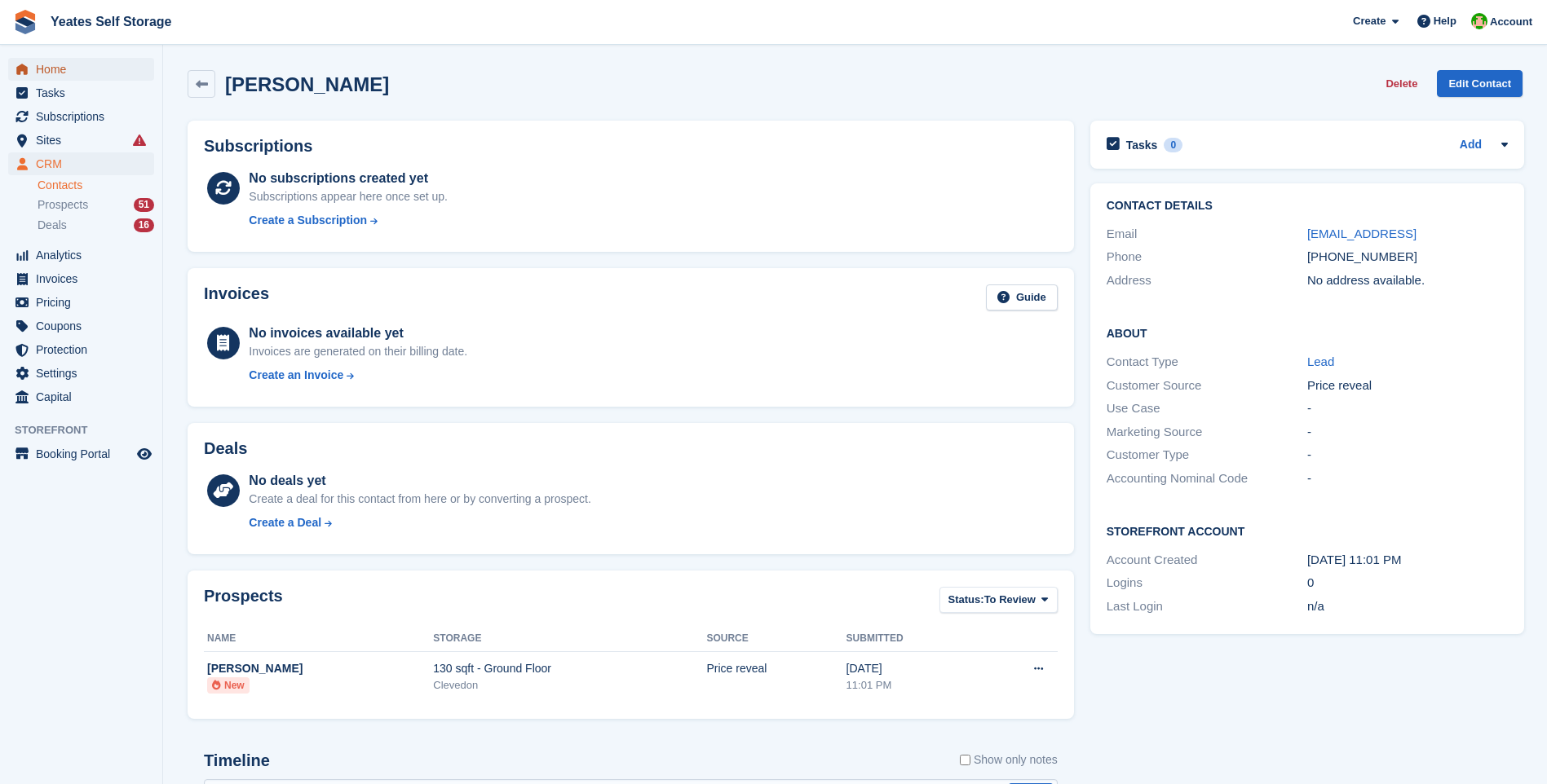
click at [69, 74] on span "Home" at bounding box center [85, 68] width 98 height 22
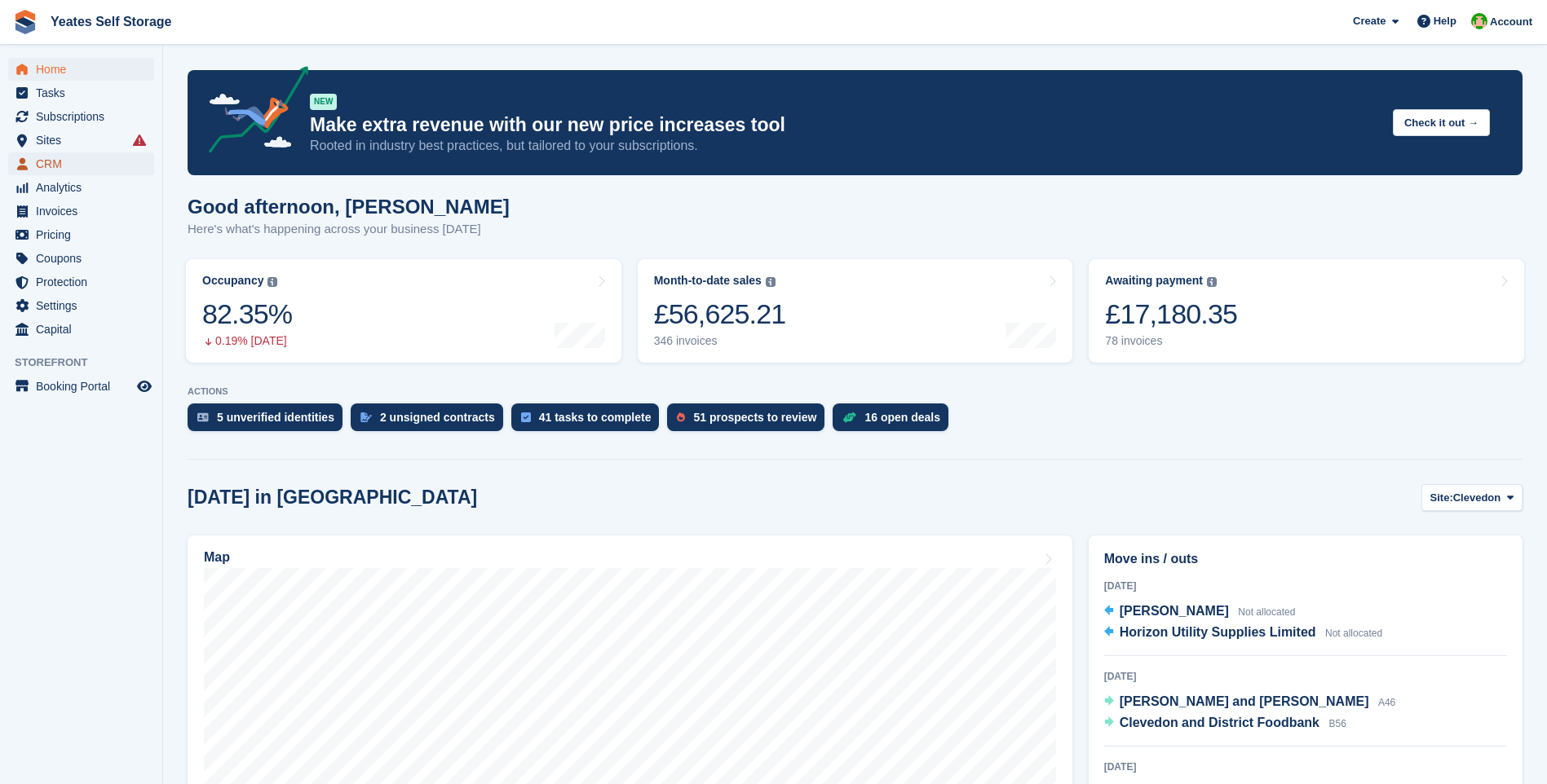
click at [47, 162] on span "CRM" at bounding box center [85, 163] width 98 height 22
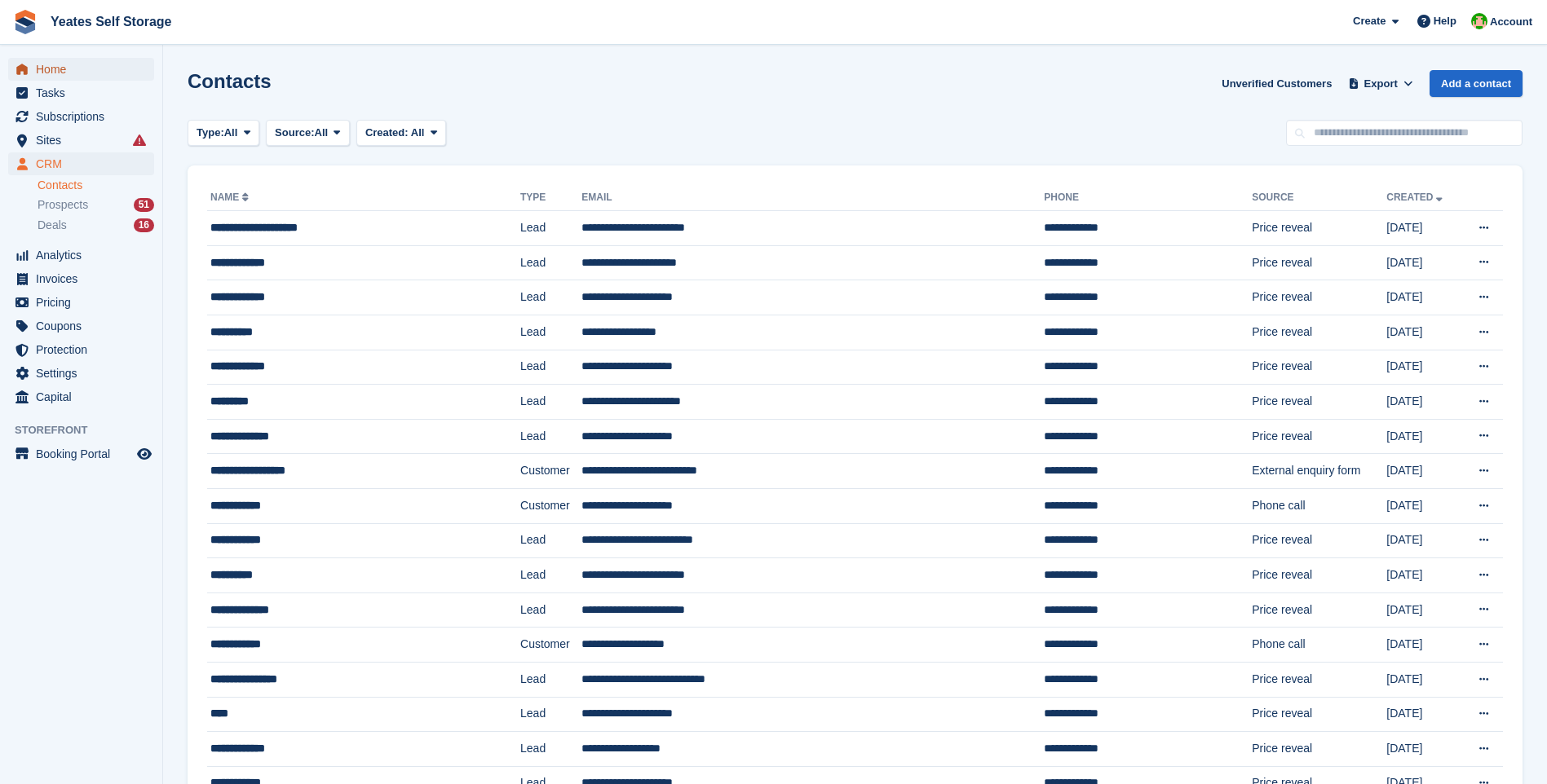
click at [54, 72] on span "Home" at bounding box center [85, 68] width 98 height 22
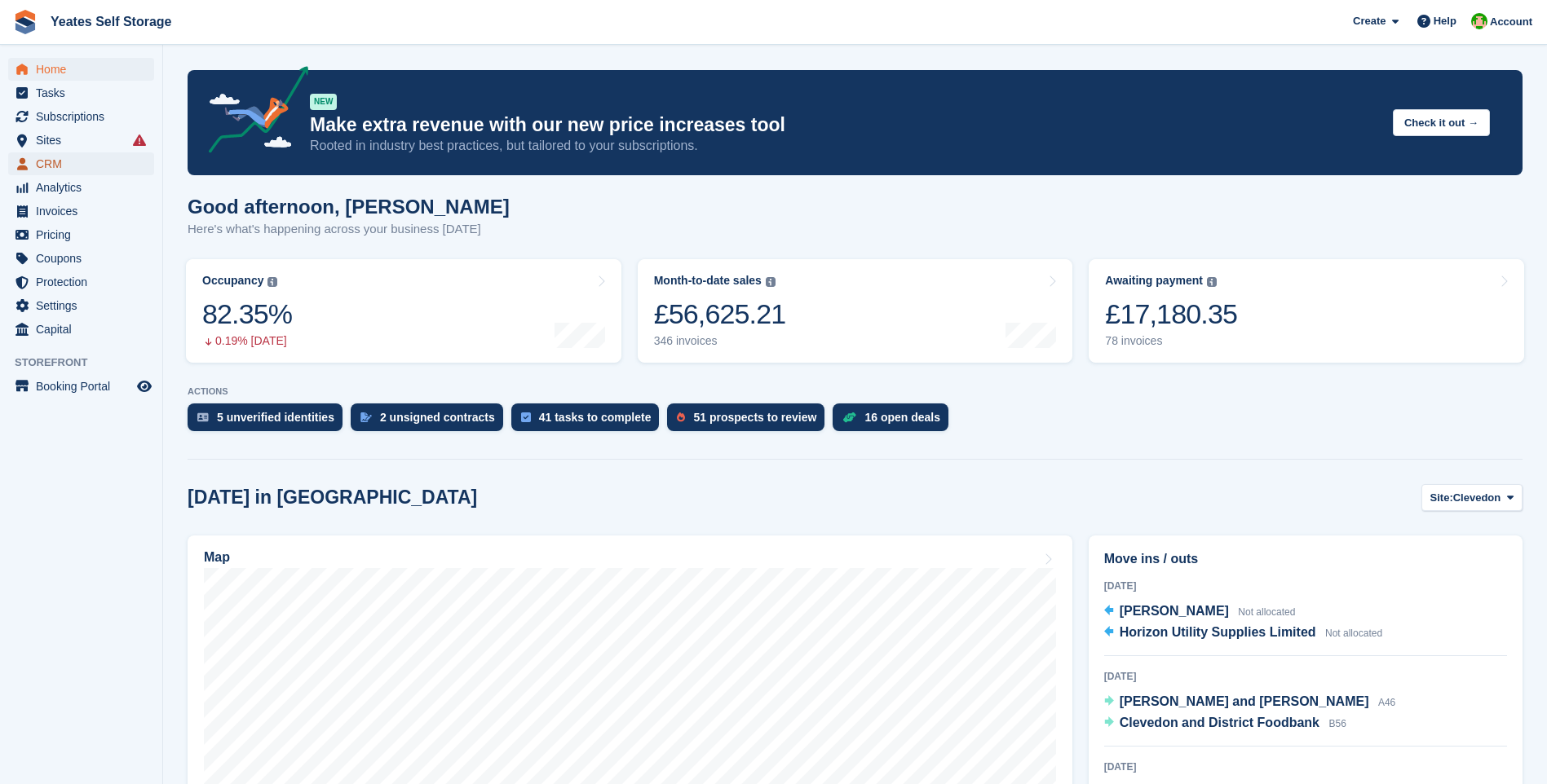
click at [52, 166] on span "CRM" at bounding box center [85, 163] width 98 height 22
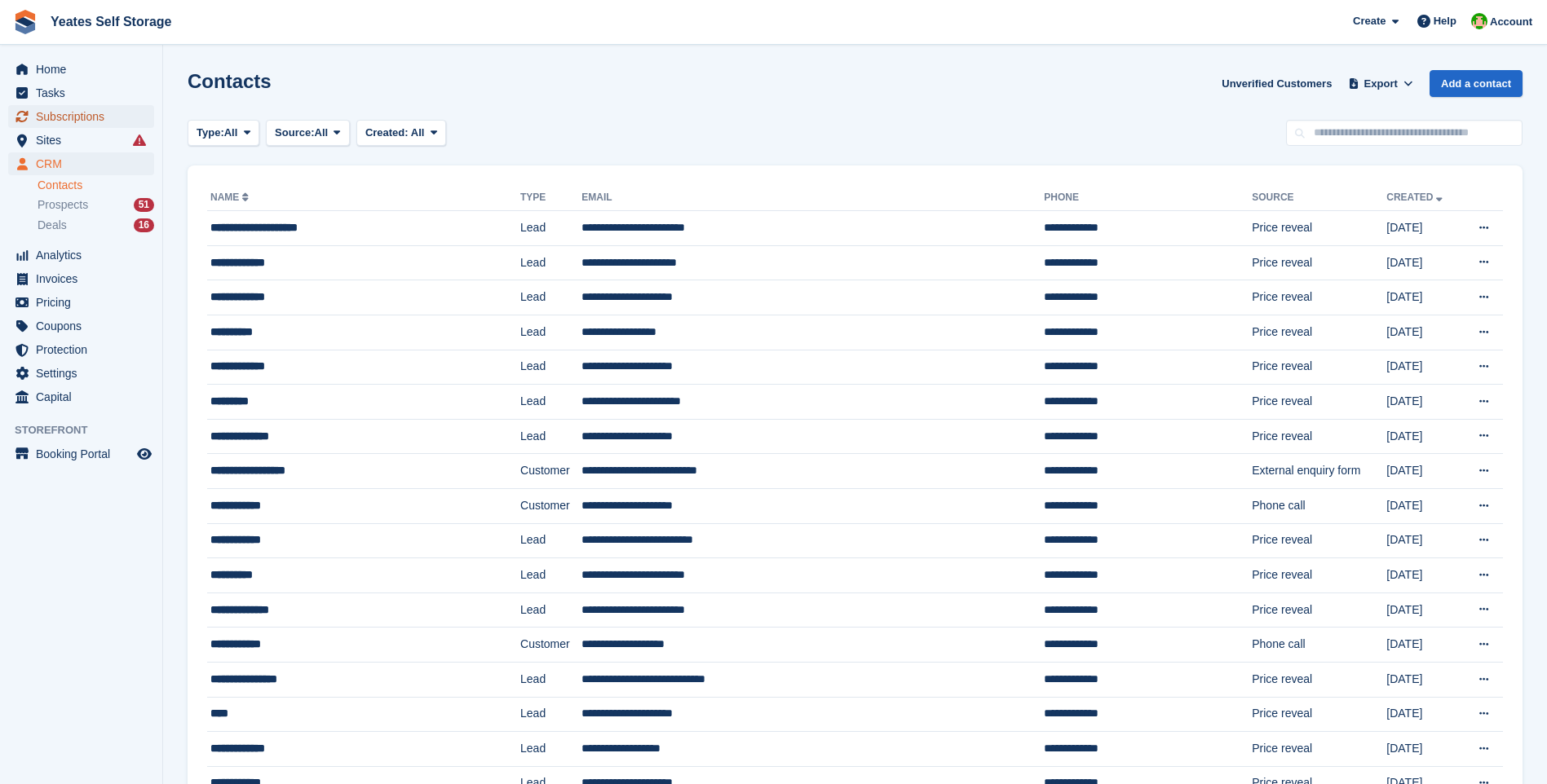
click at [62, 117] on span "Subscriptions" at bounding box center [85, 116] width 98 height 22
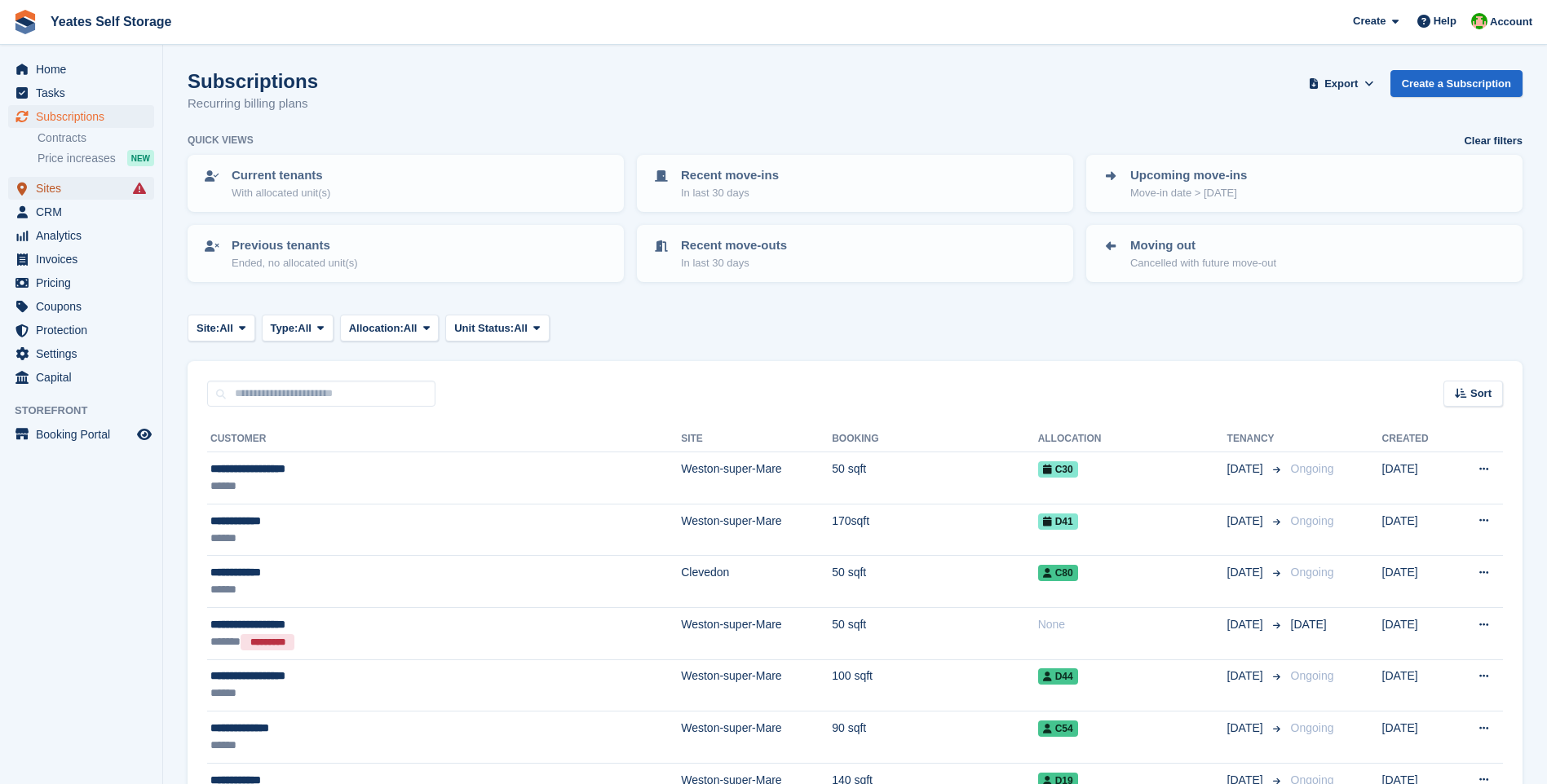
click at [53, 187] on span "Sites" at bounding box center [85, 187] width 98 height 22
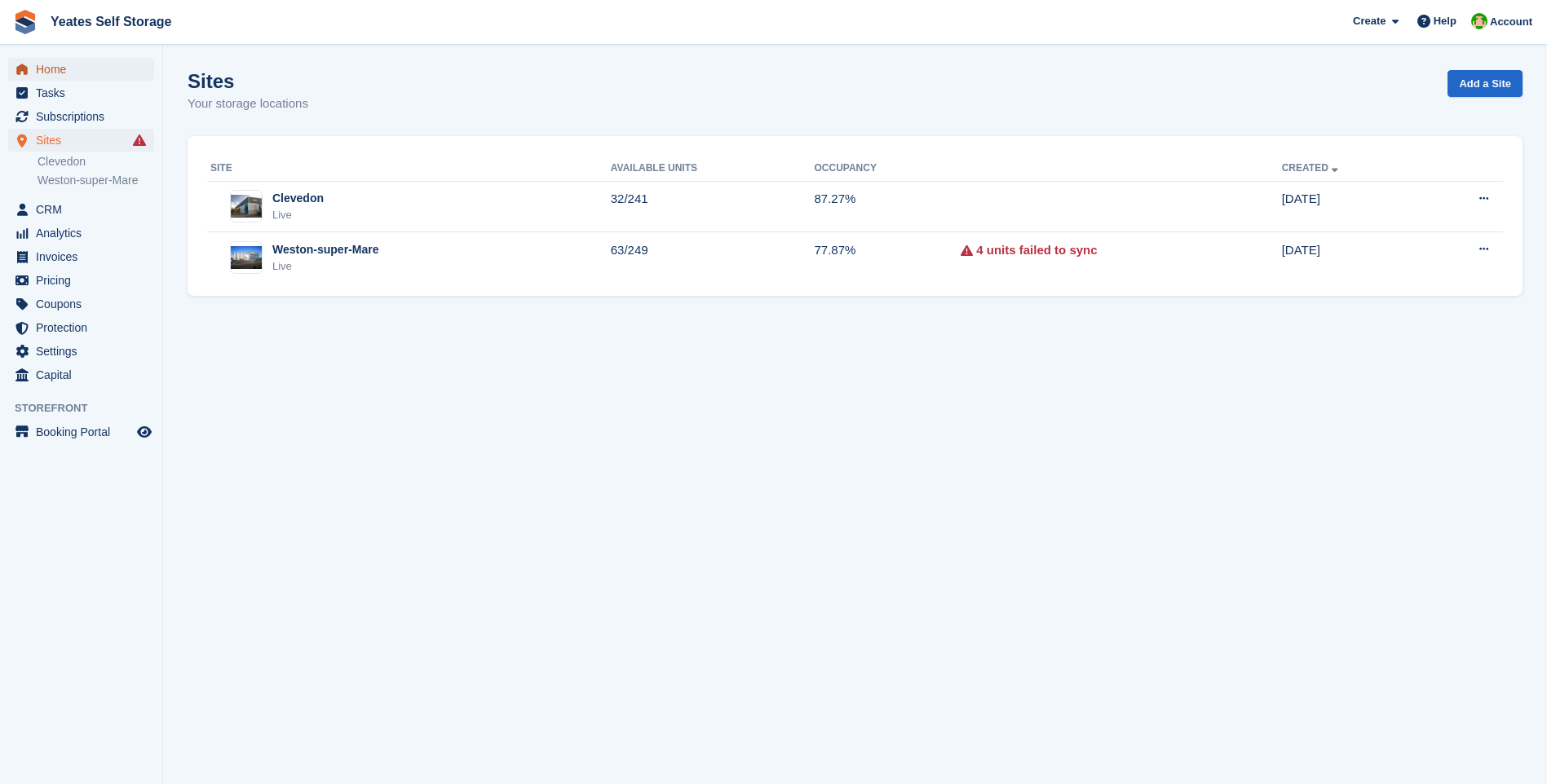
click at [50, 76] on span "Home" at bounding box center [85, 68] width 98 height 22
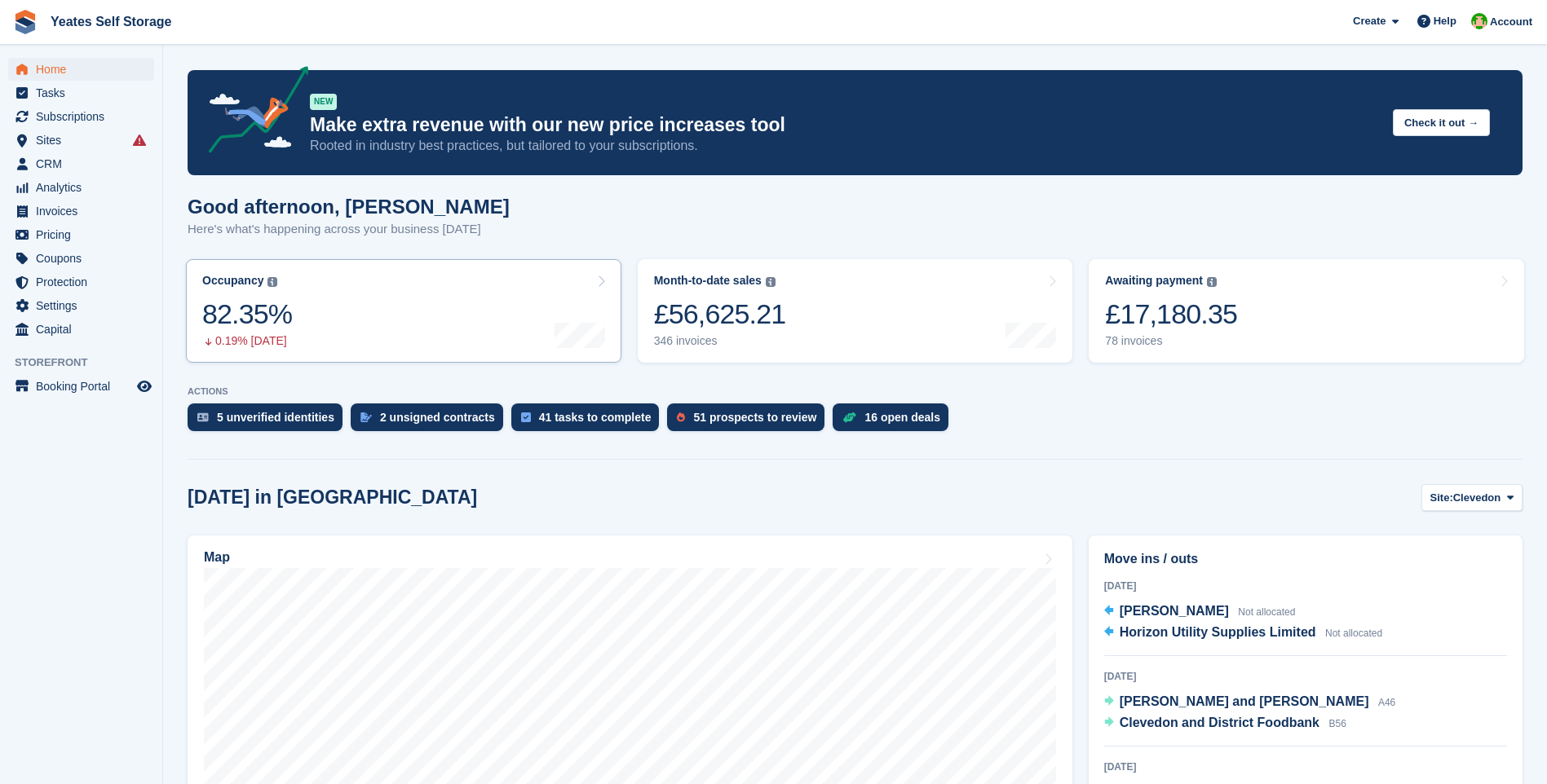
click at [356, 331] on link "Occupancy The percentage of all currently allocated units in terms of area. Inc…" at bounding box center [404, 311] width 435 height 103
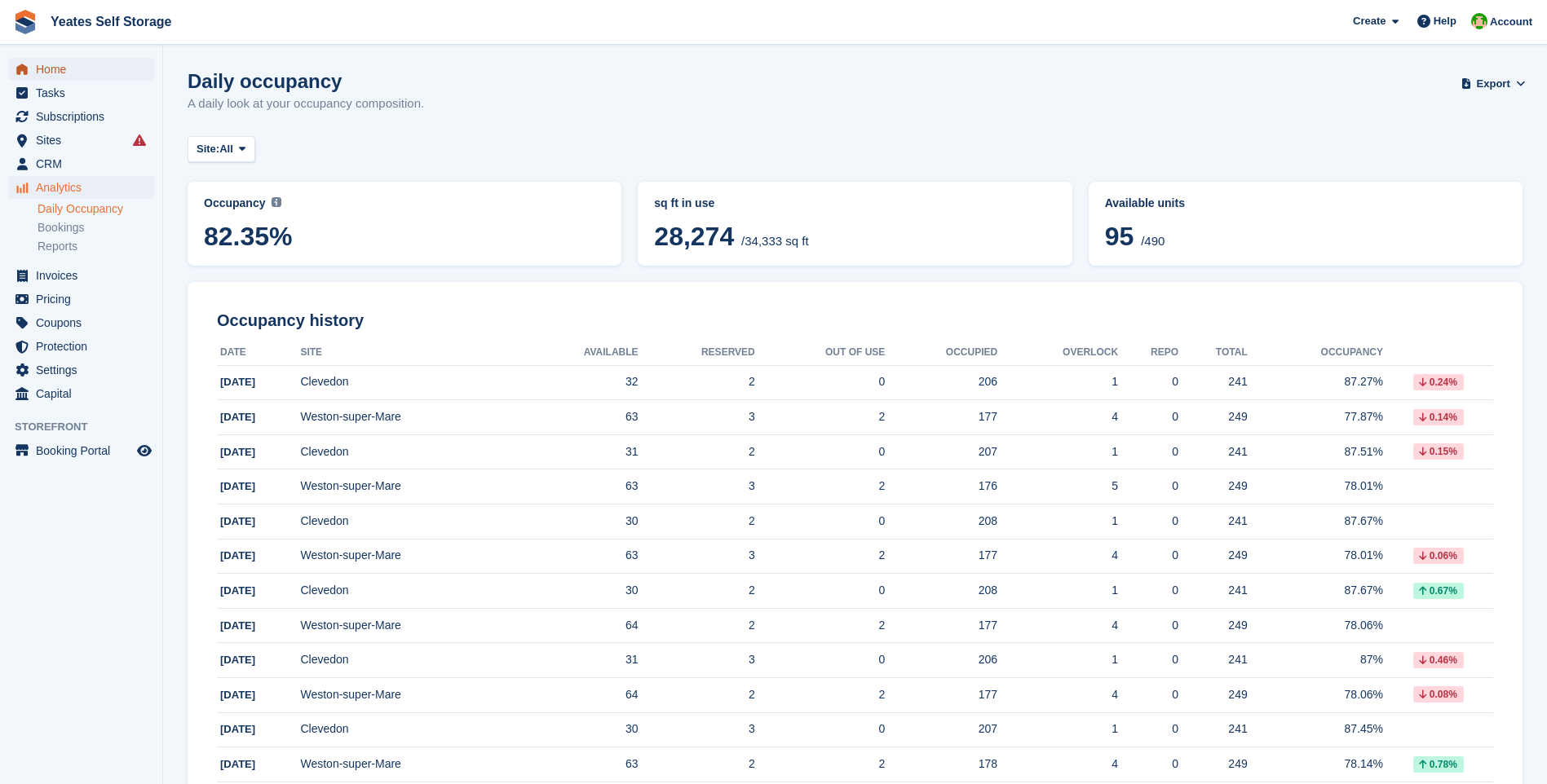
click at [58, 67] on span "Home" at bounding box center [85, 68] width 98 height 22
